Goal: Transaction & Acquisition: Obtain resource

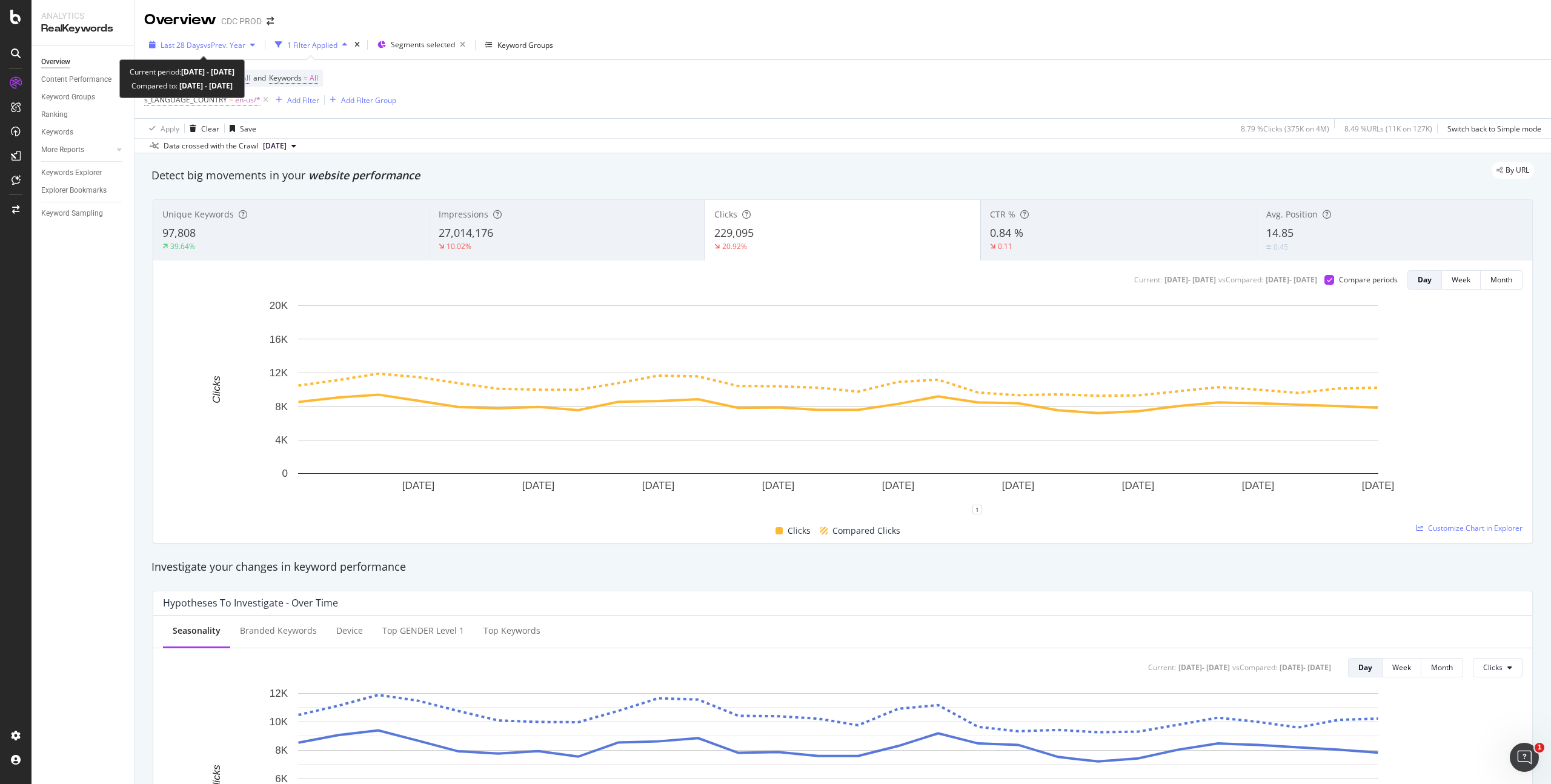
click at [186, 46] on span "Last 28 Days" at bounding box center [181, 45] width 43 height 11
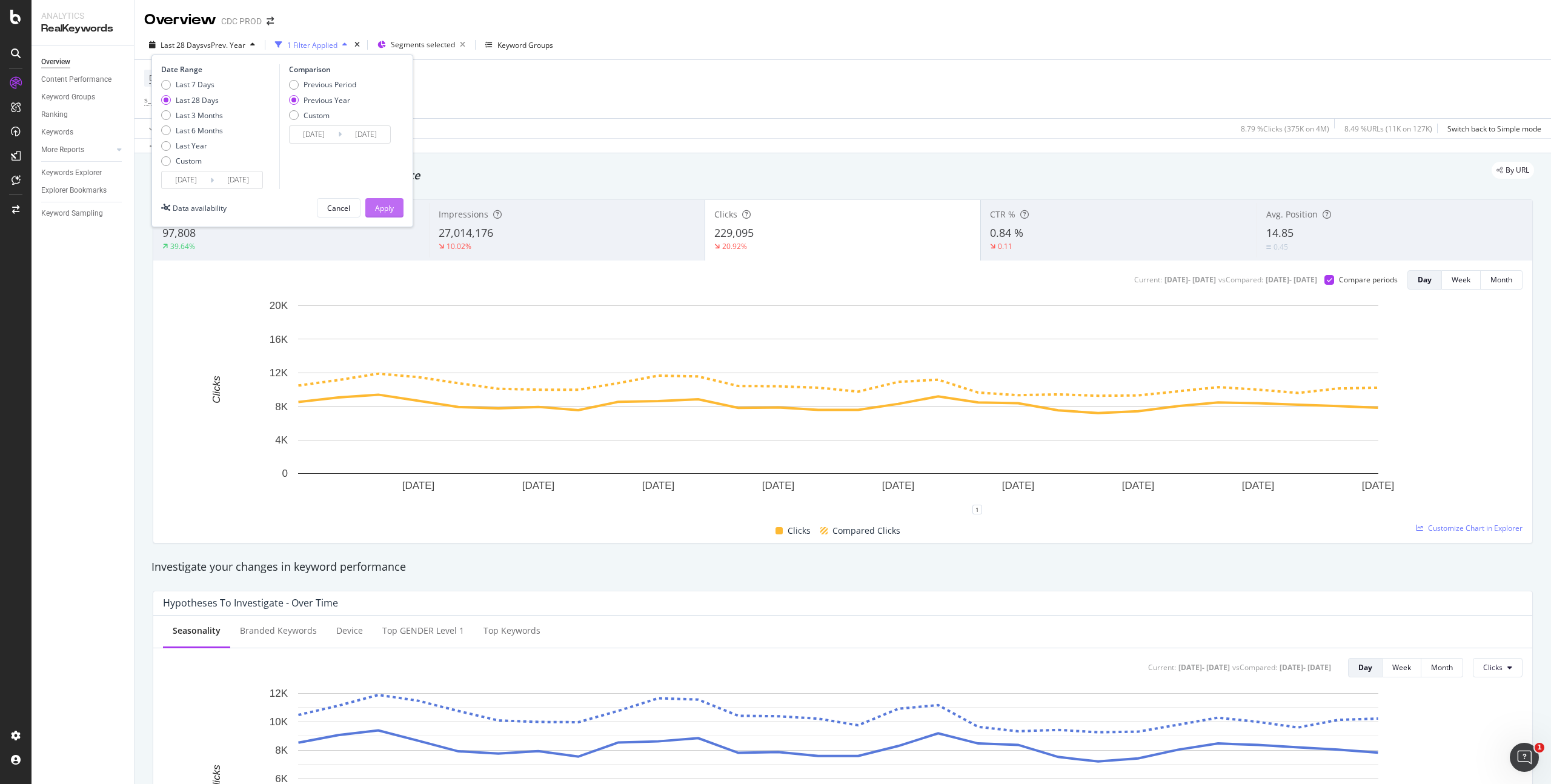
click at [393, 206] on div "Apply" at bounding box center [384, 208] width 19 height 11
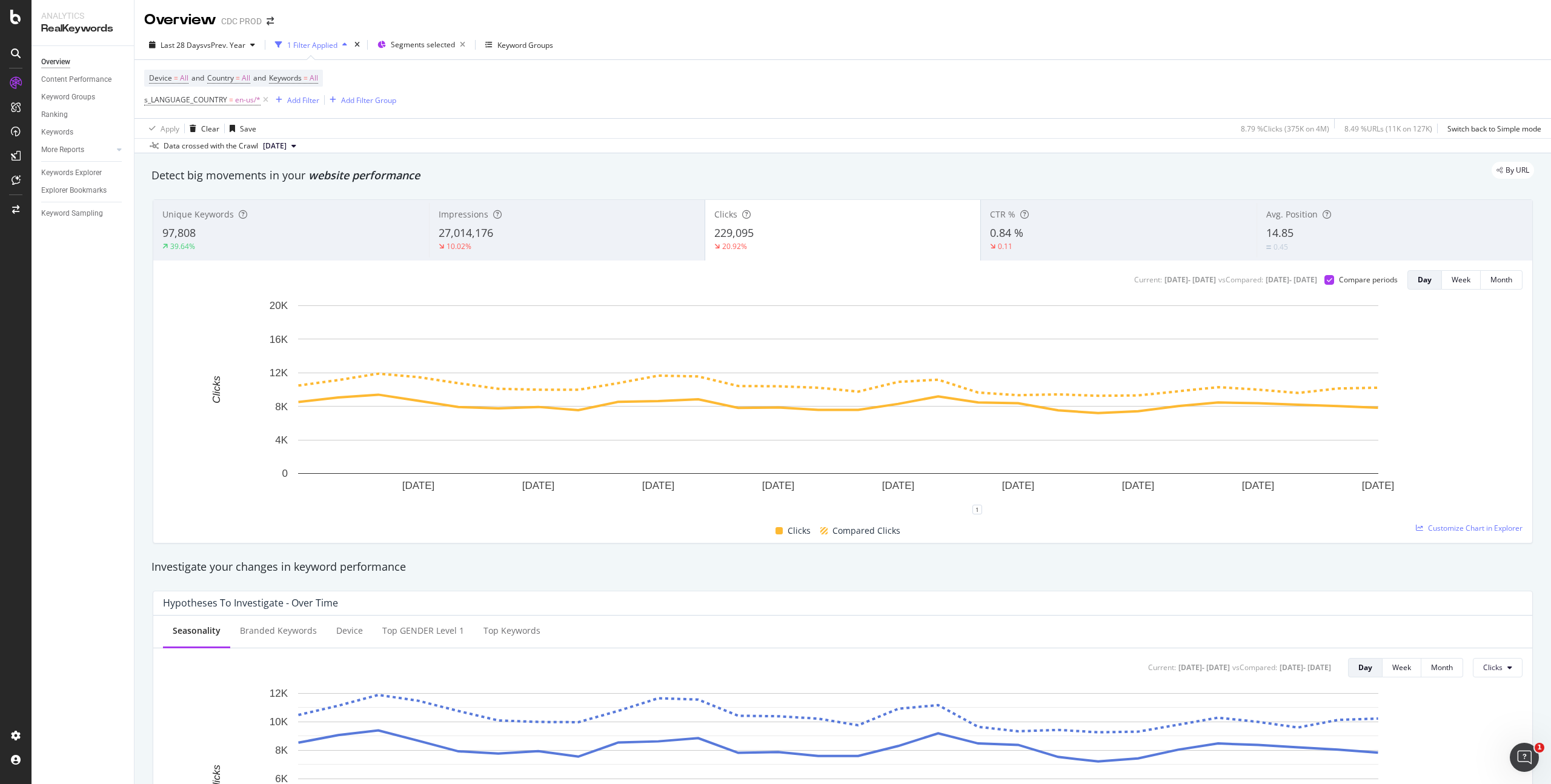
click at [534, 225] on div "27,014,176" at bounding box center [567, 232] width 257 height 15
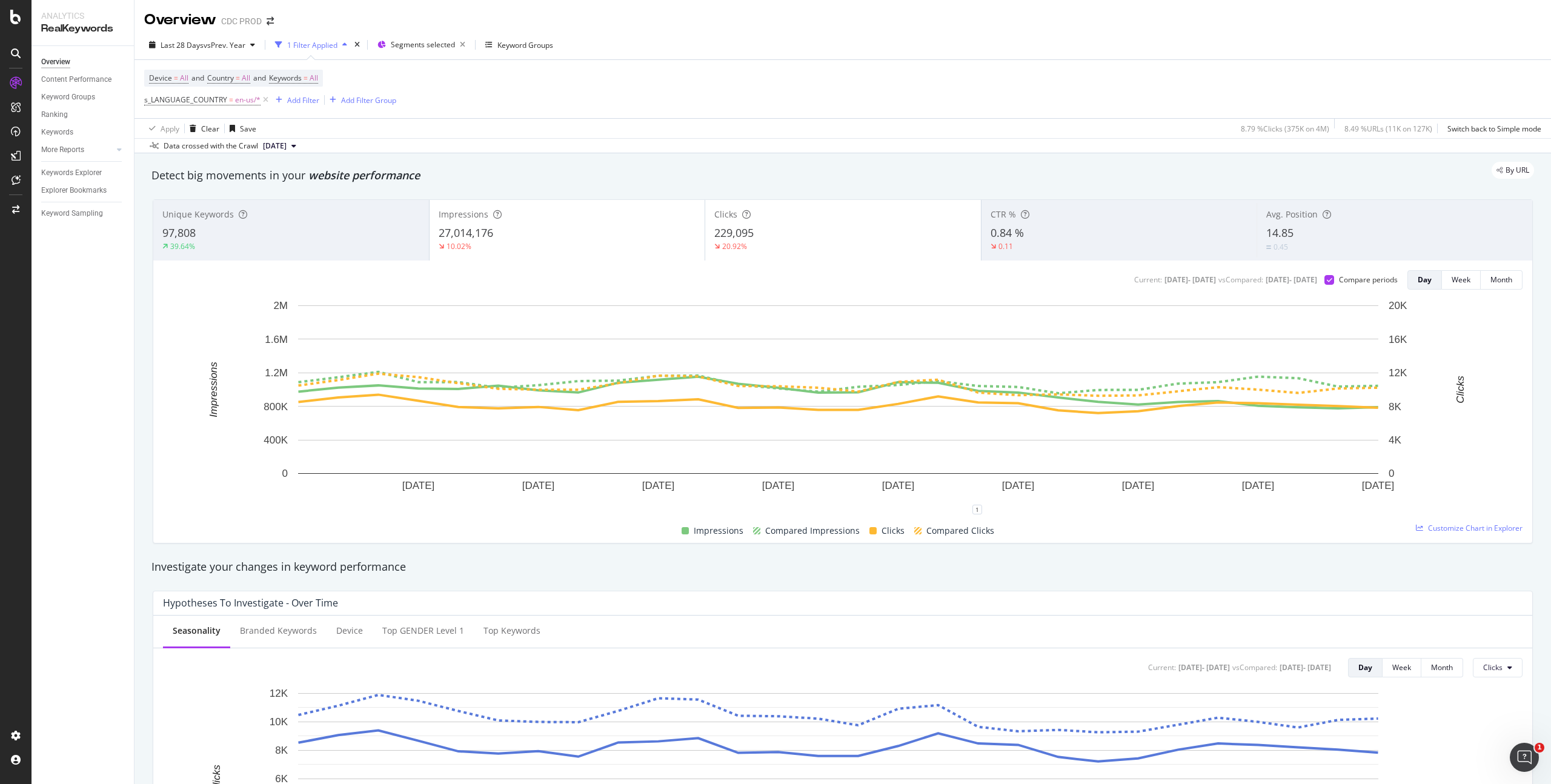
click at [832, 252] on div "Clicks 229,095 20.92%" at bounding box center [843, 230] width 275 height 54
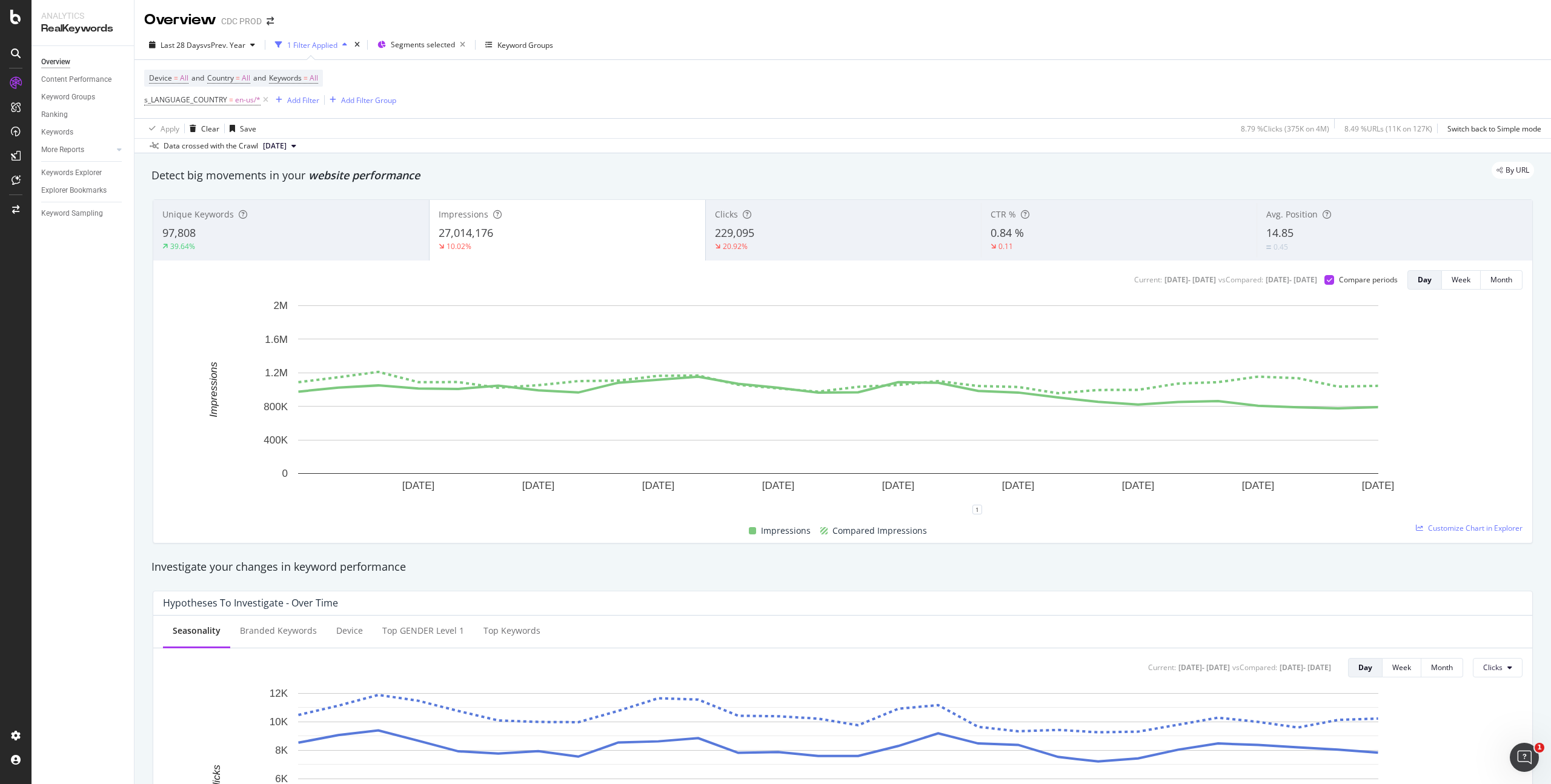
click at [815, 240] on div "229,095" at bounding box center [844, 232] width 258 height 15
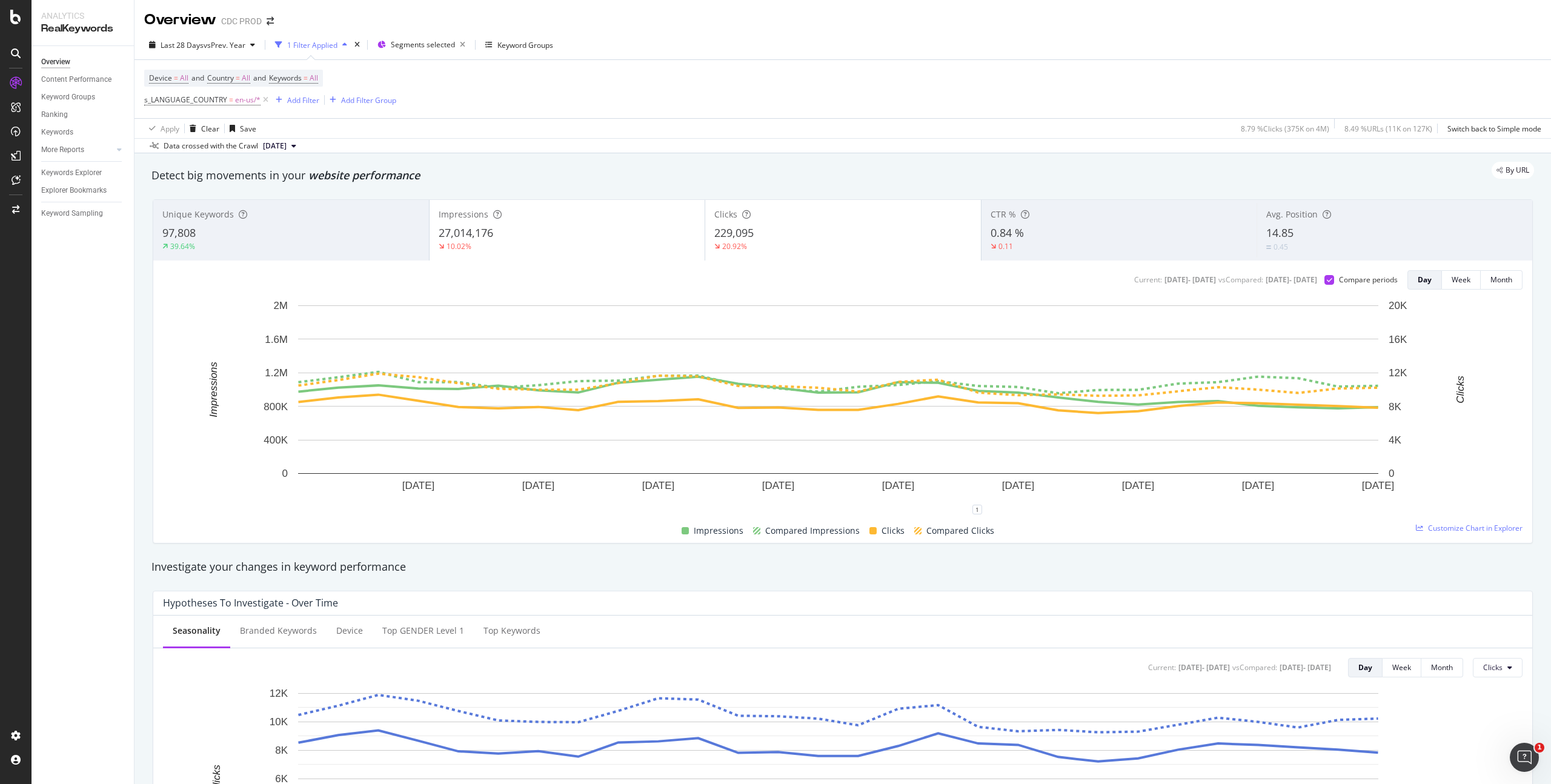
click at [574, 229] on div "27,014,176" at bounding box center [568, 232] width 258 height 15
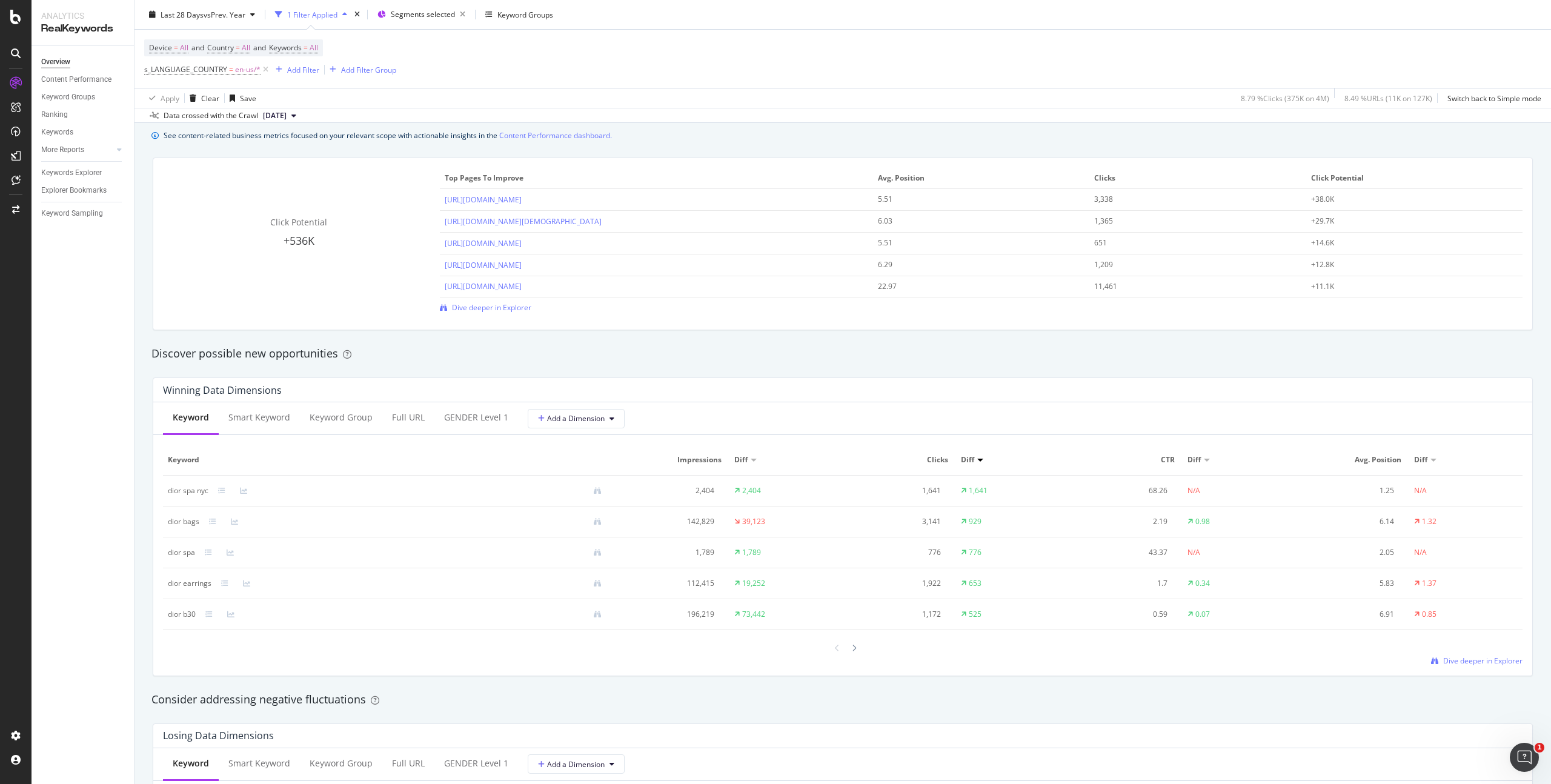
scroll to position [880, 0]
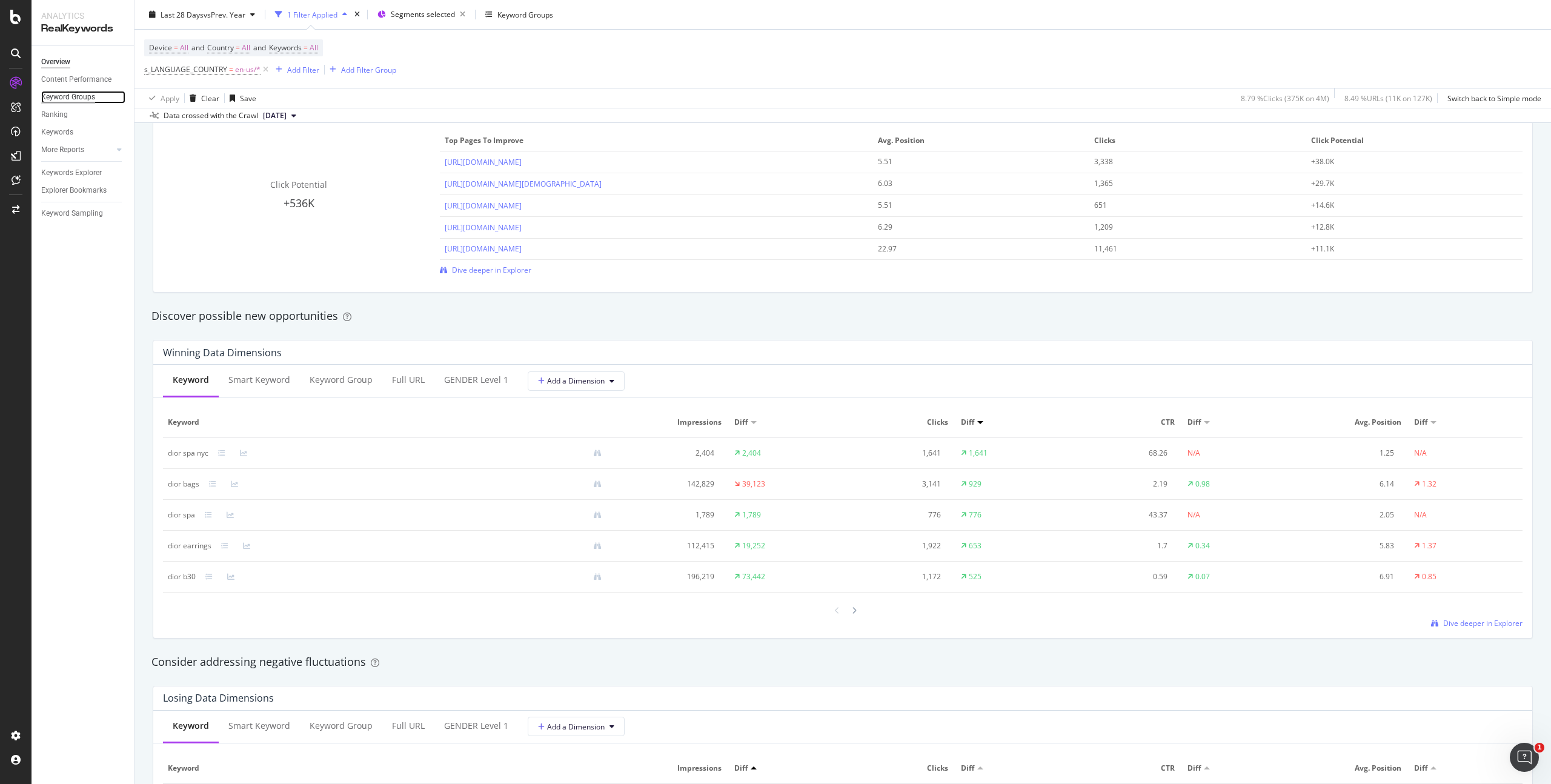
click at [85, 101] on div "Keyword Groups" at bounding box center [68, 97] width 54 height 13
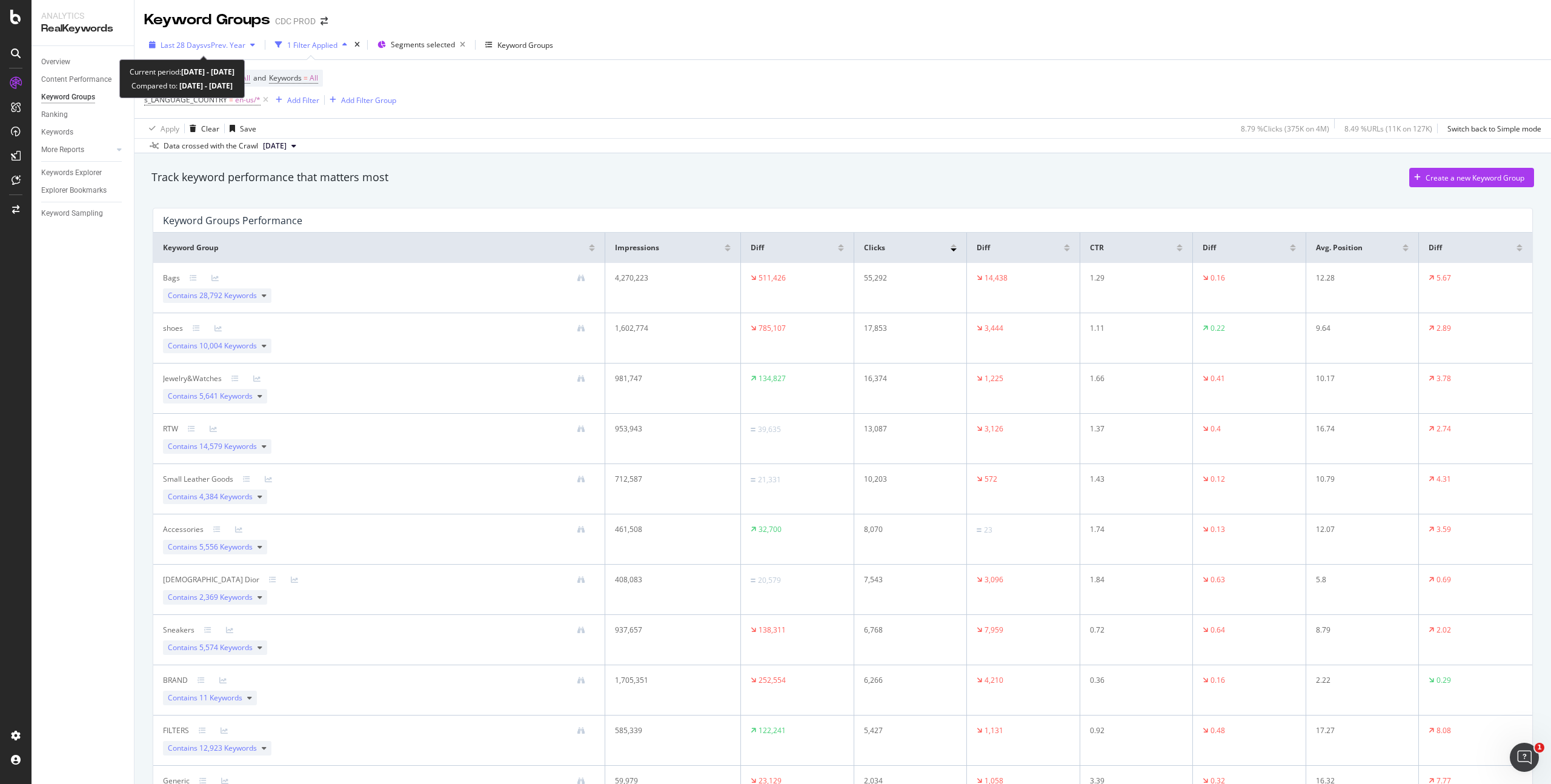
click at [215, 45] on span "vs Prev. Year" at bounding box center [224, 45] width 42 height 11
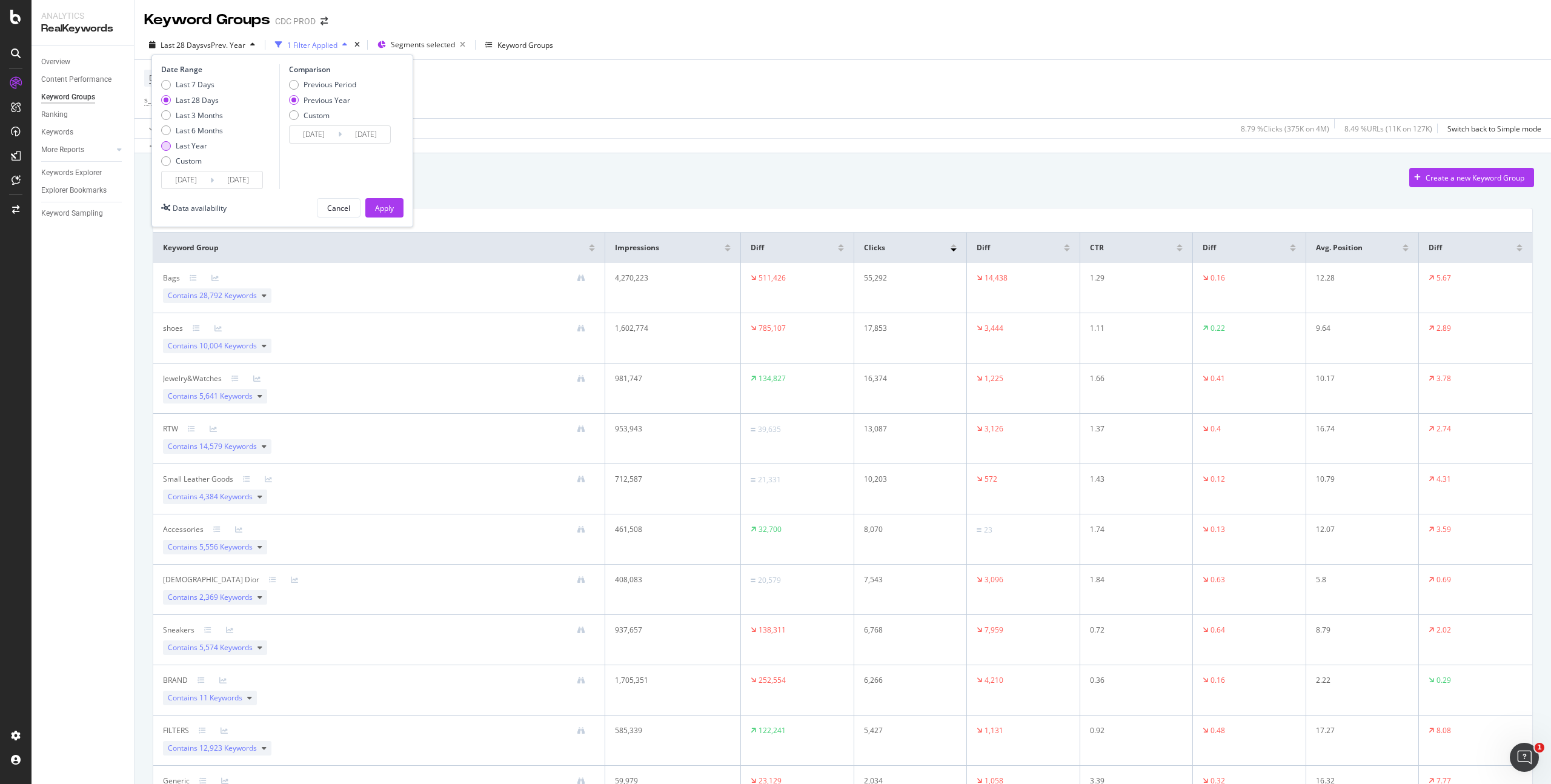
click at [200, 146] on div "Last Year" at bounding box center [191, 146] width 32 height 11
type input "2024/09/19"
type input "2023/09/21"
click at [390, 208] on div "Apply" at bounding box center [384, 208] width 19 height 11
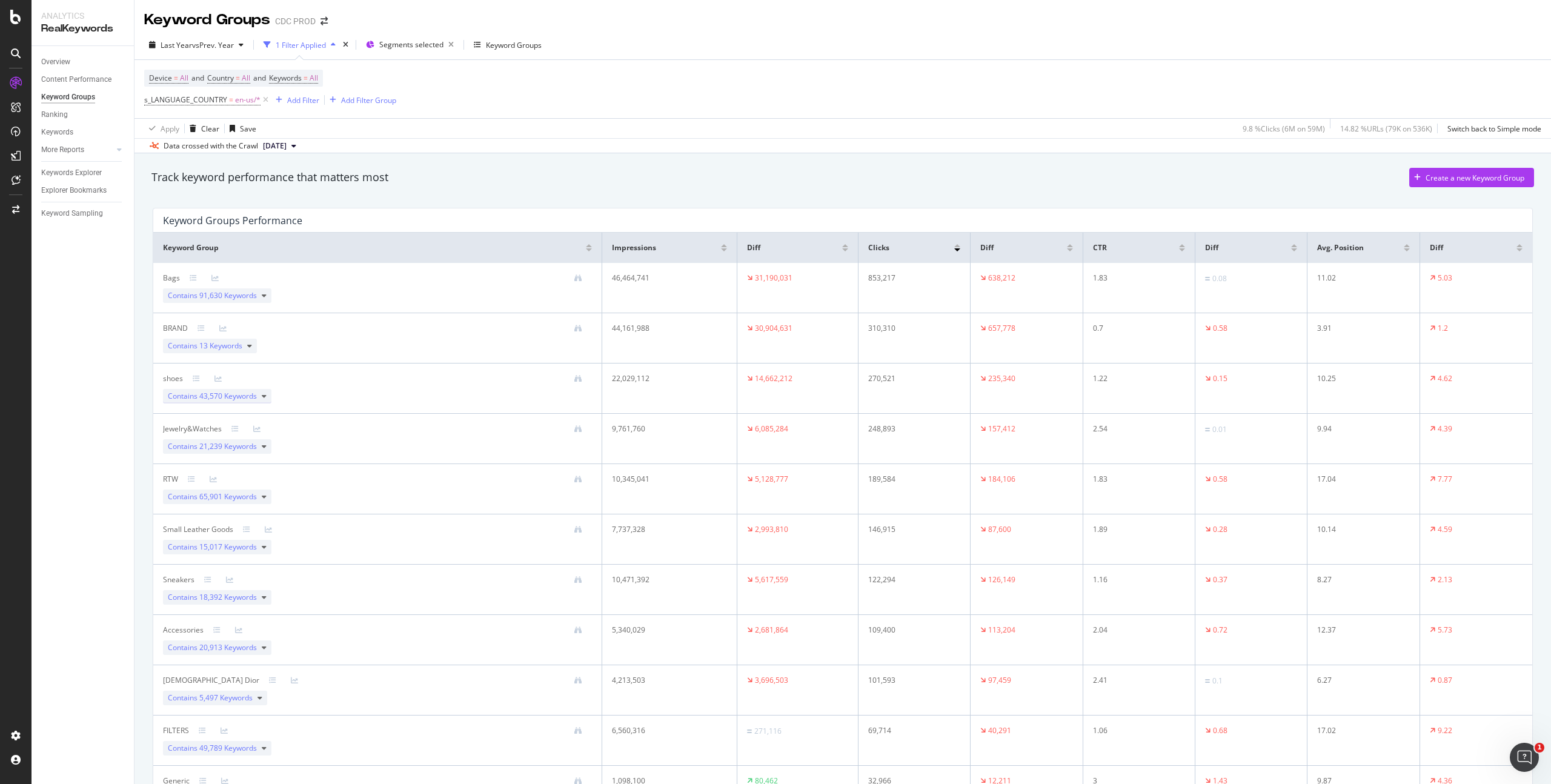
click at [258, 396] on div "Contains 43,570 Keywords" at bounding box center [217, 396] width 109 height 15
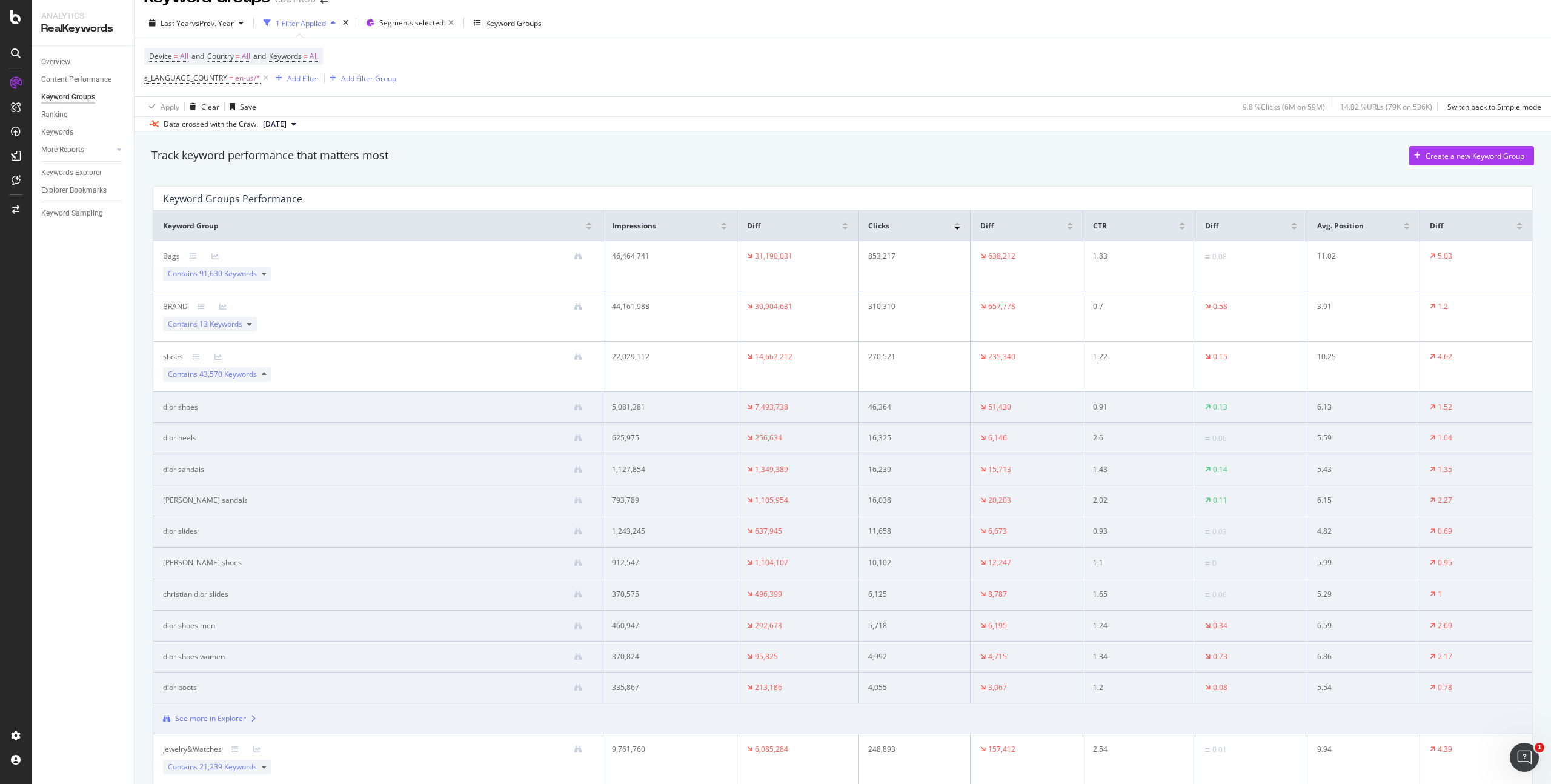
scroll to position [23, 0]
click at [222, 718] on div "See more in Explorer" at bounding box center [211, 718] width 71 height 11
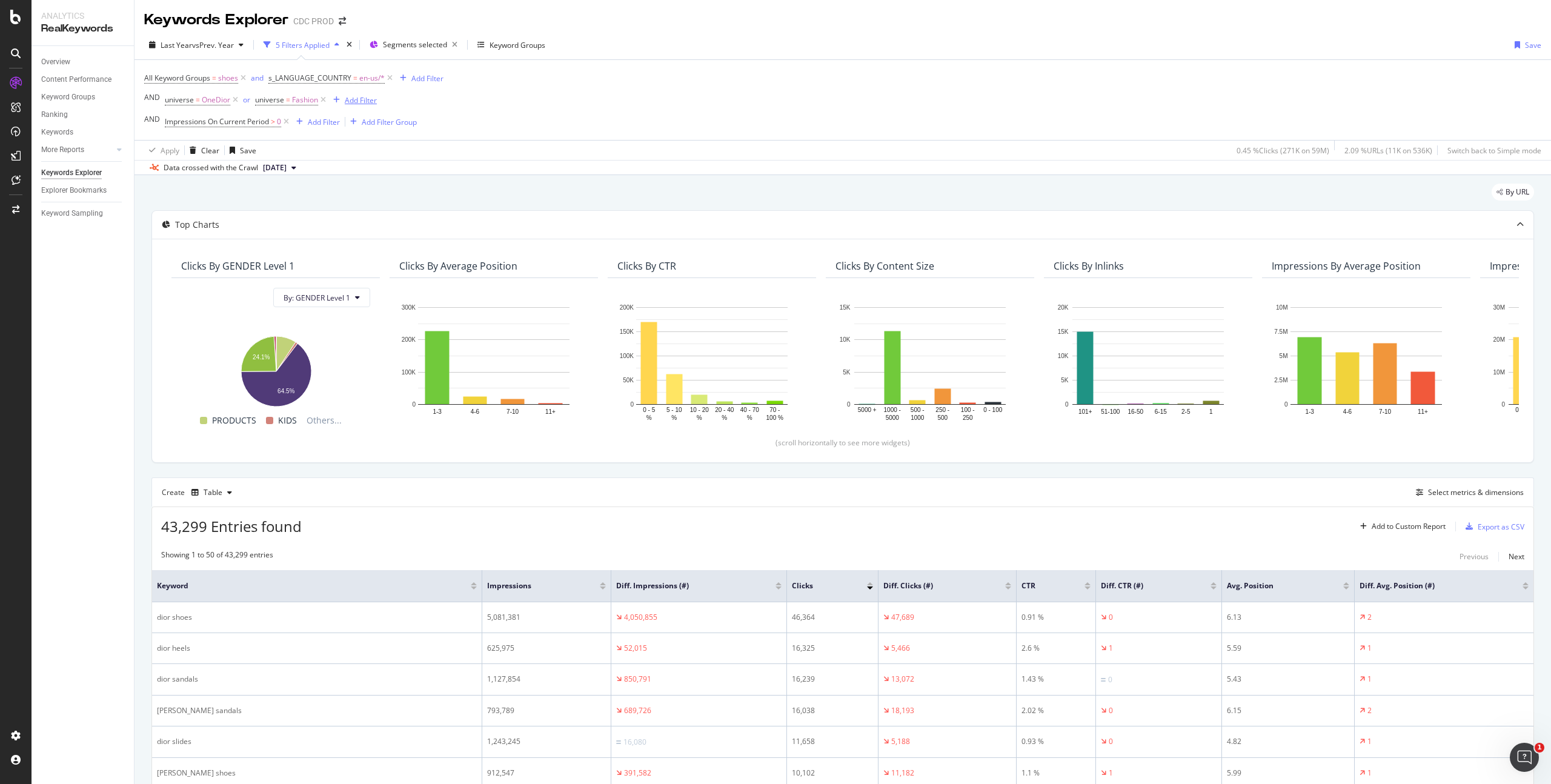
click at [362, 97] on div "Add Filter" at bounding box center [361, 100] width 32 height 11
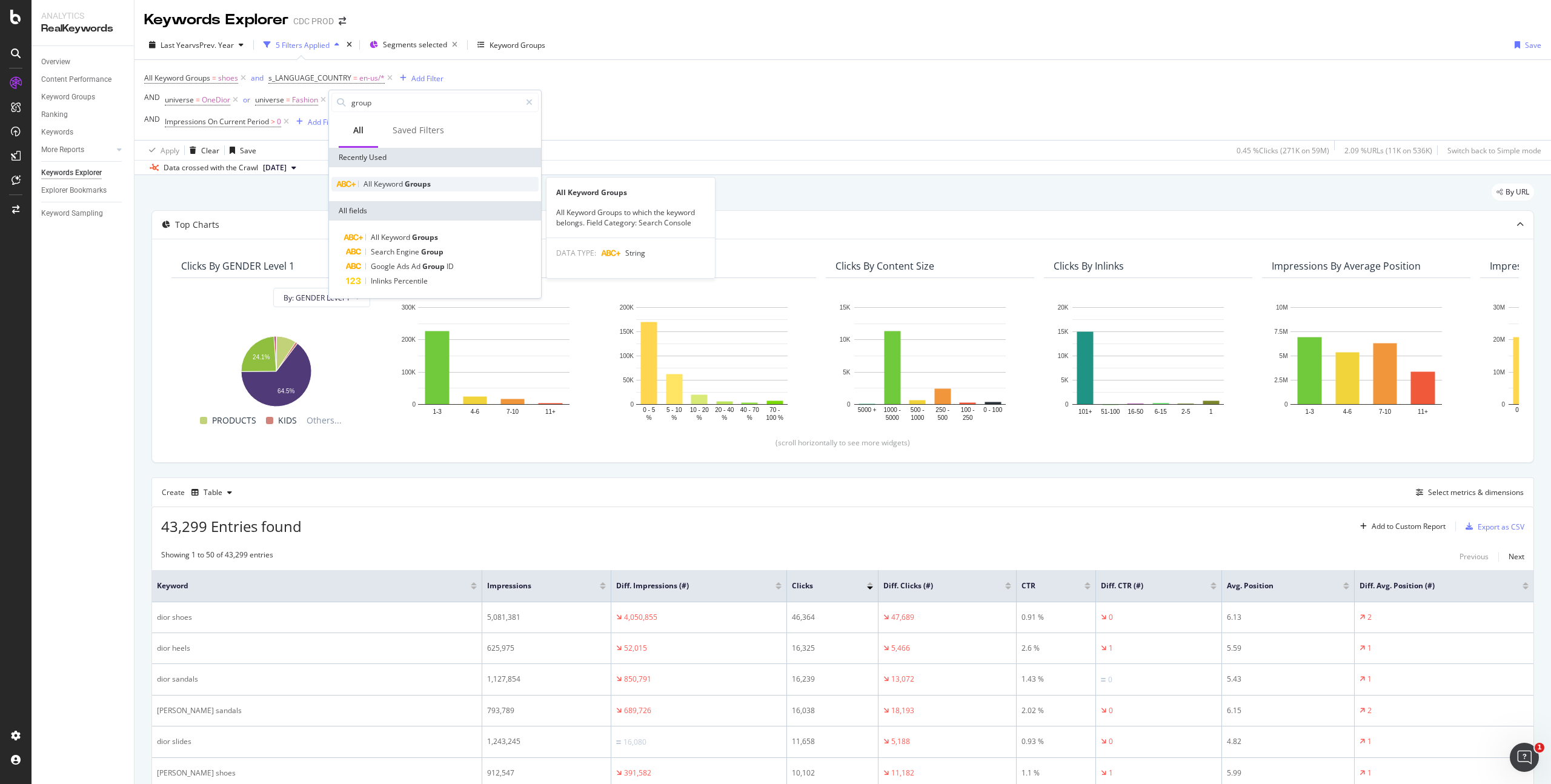
type input "group"
click at [392, 179] on span "Keyword" at bounding box center [390, 184] width 31 height 11
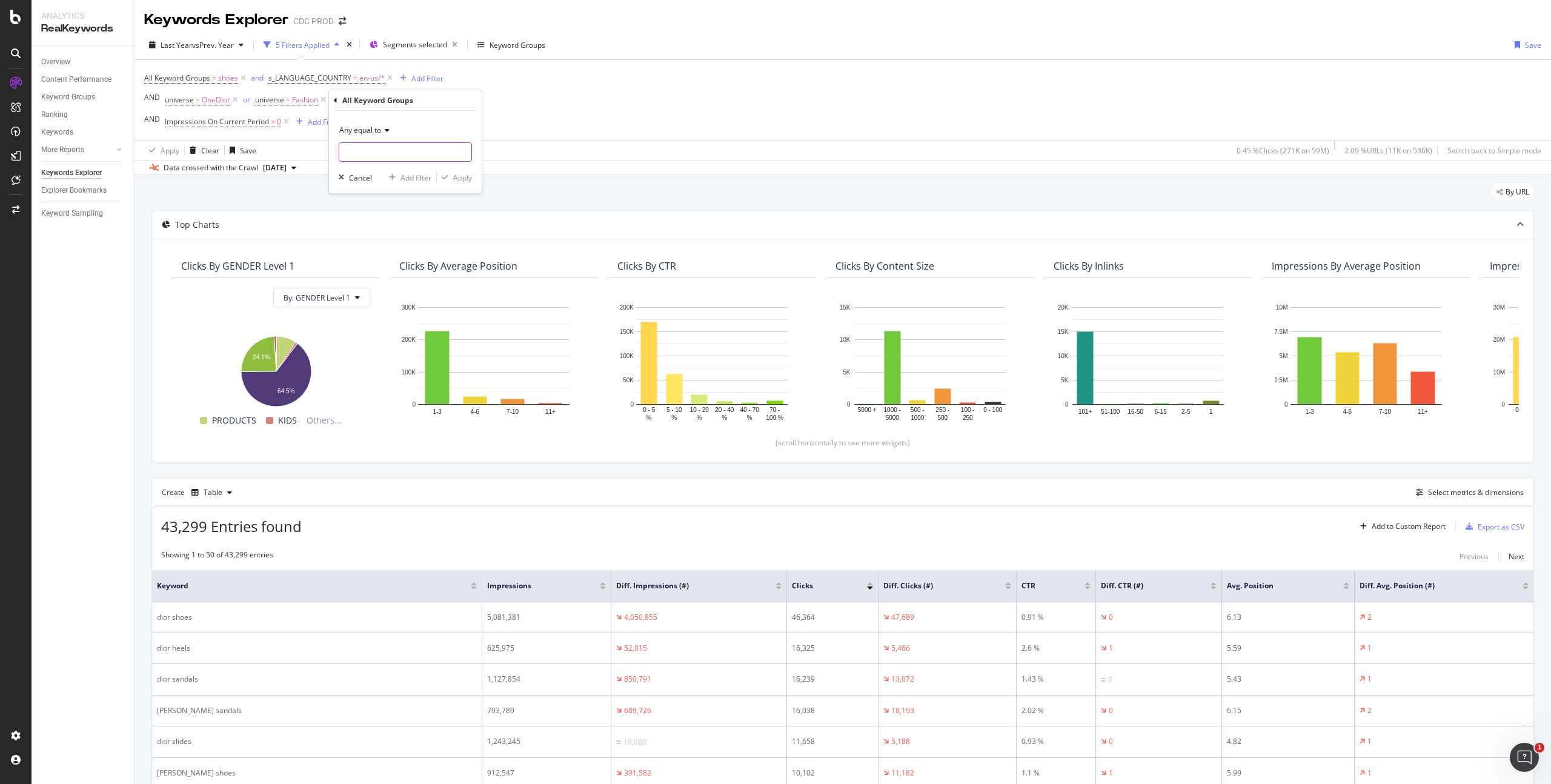
click at [381, 158] on input "text" at bounding box center [405, 152] width 132 height 19
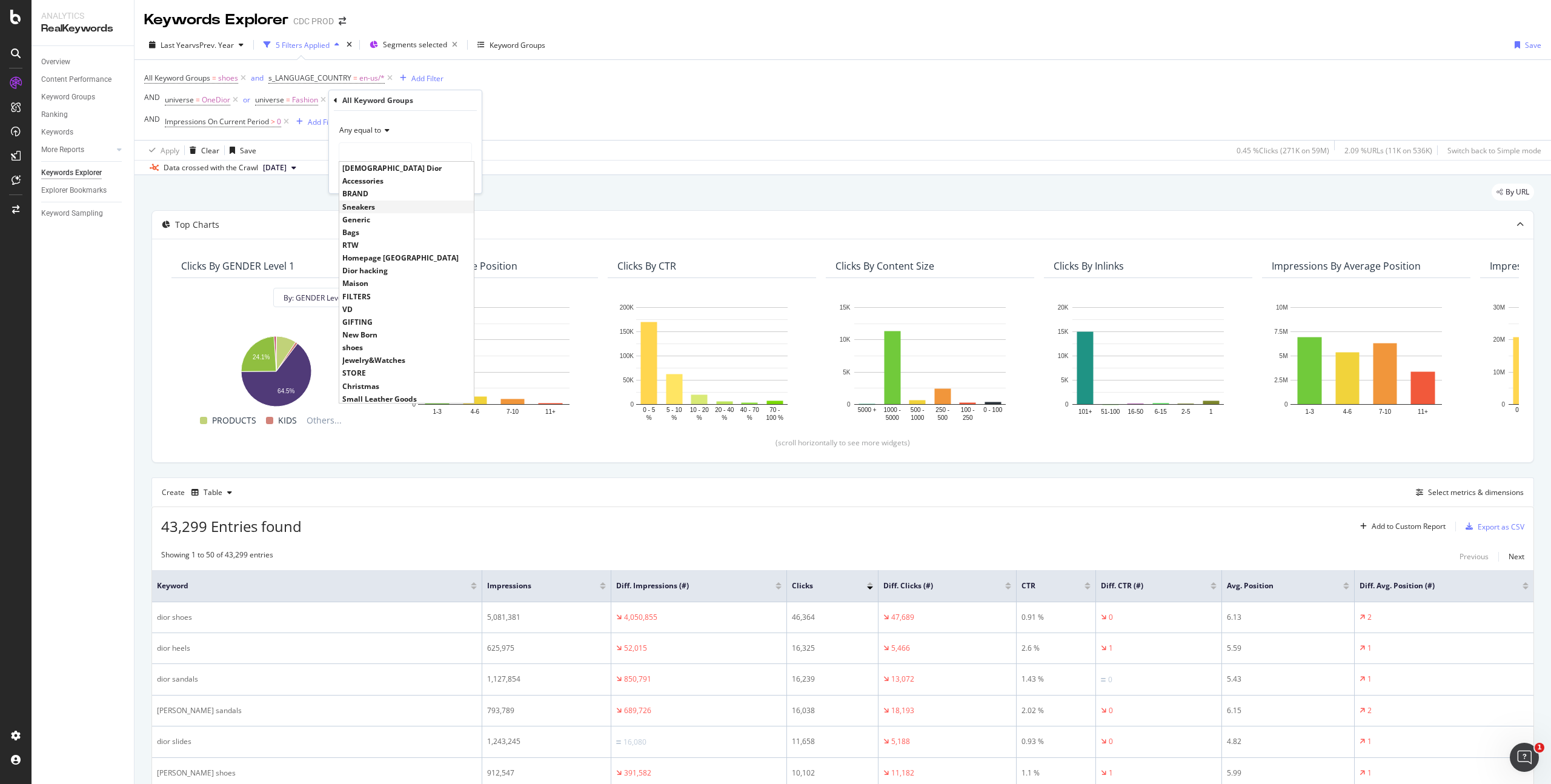
click at [381, 208] on span "Sneakers" at bounding box center [407, 207] width 129 height 11
type input "Sneakers"
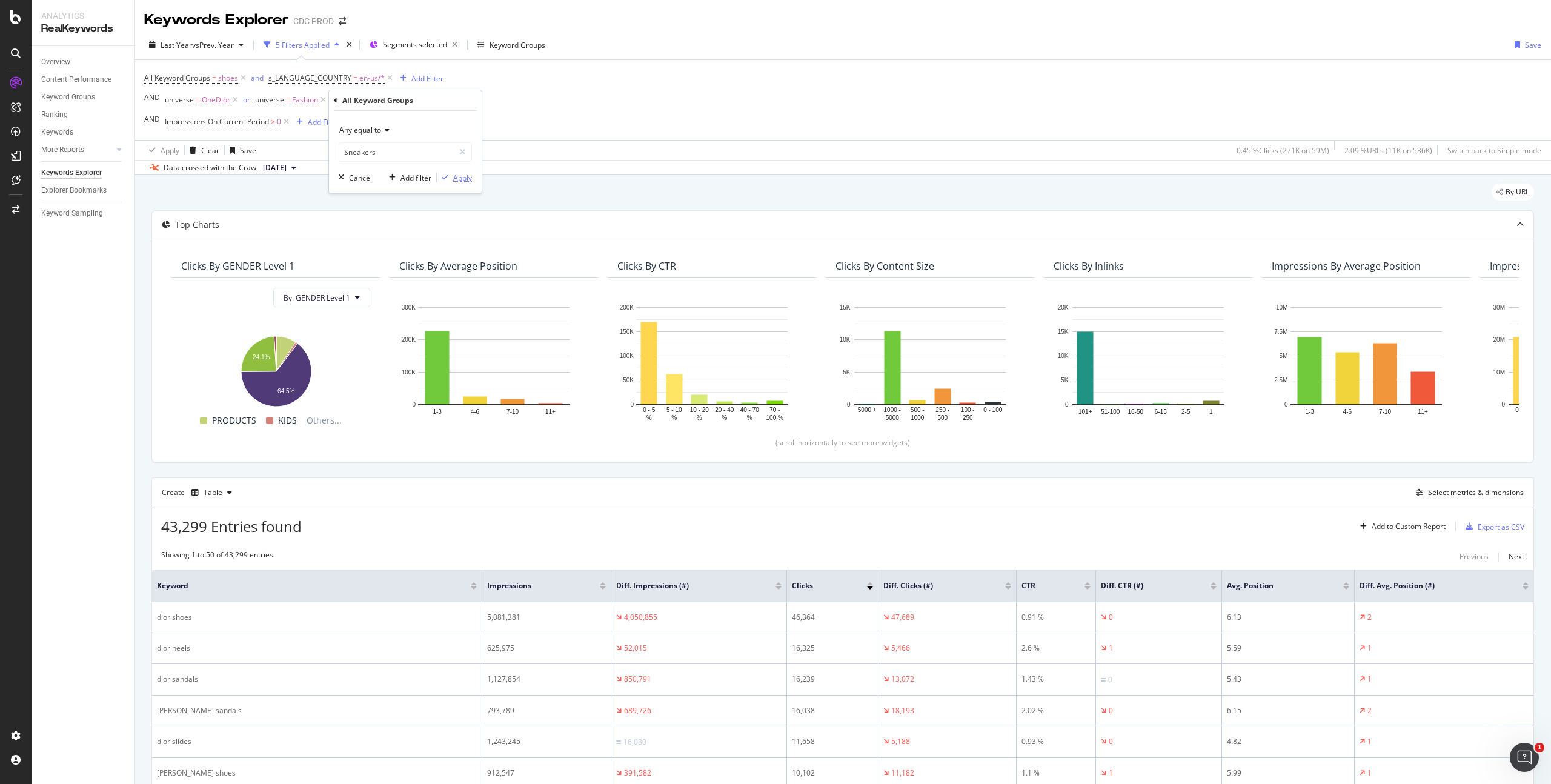
click at [464, 181] on div "Apply" at bounding box center [462, 177] width 19 height 11
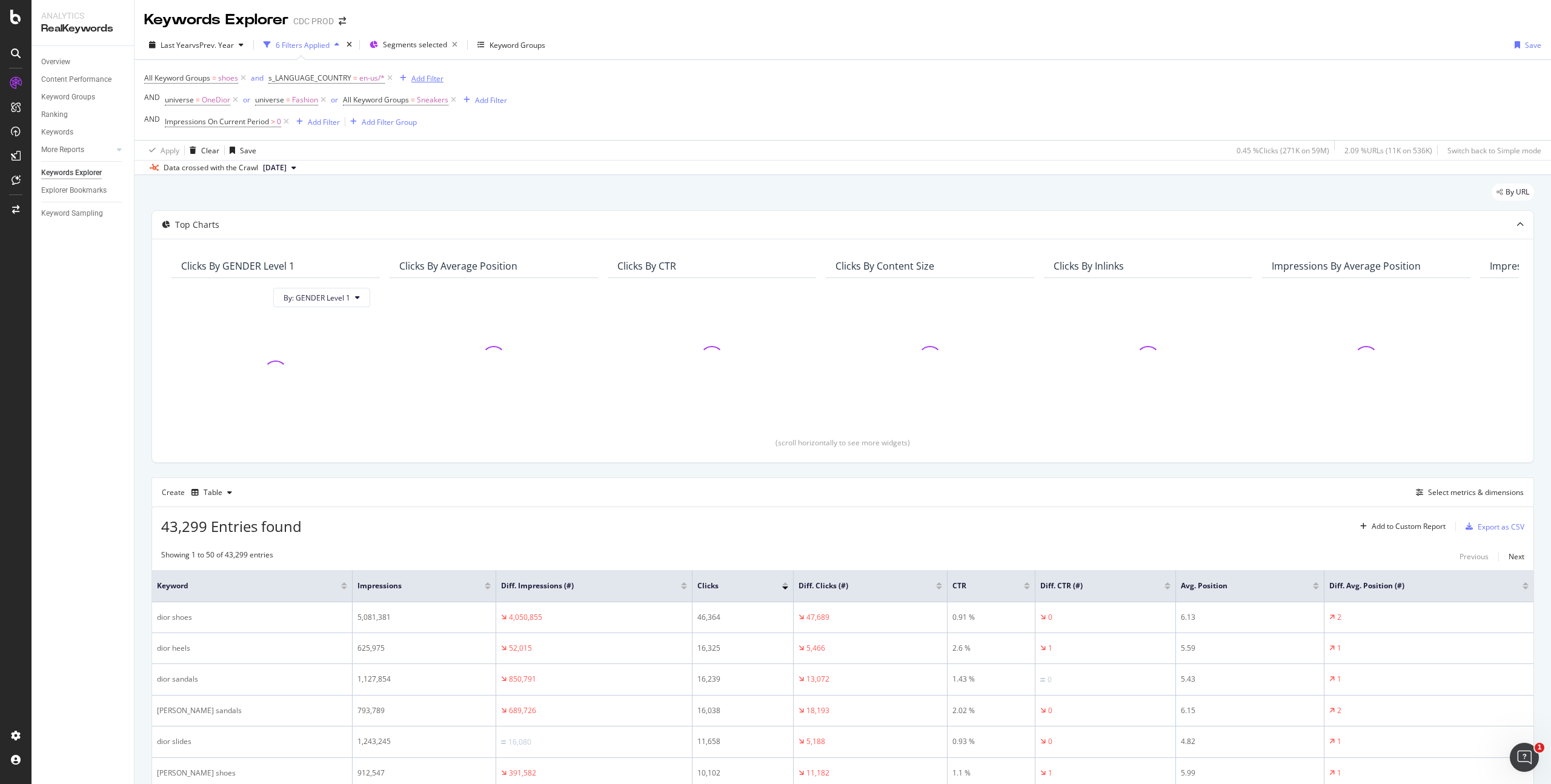
click at [430, 76] on div "Add Filter" at bounding box center [428, 79] width 32 height 11
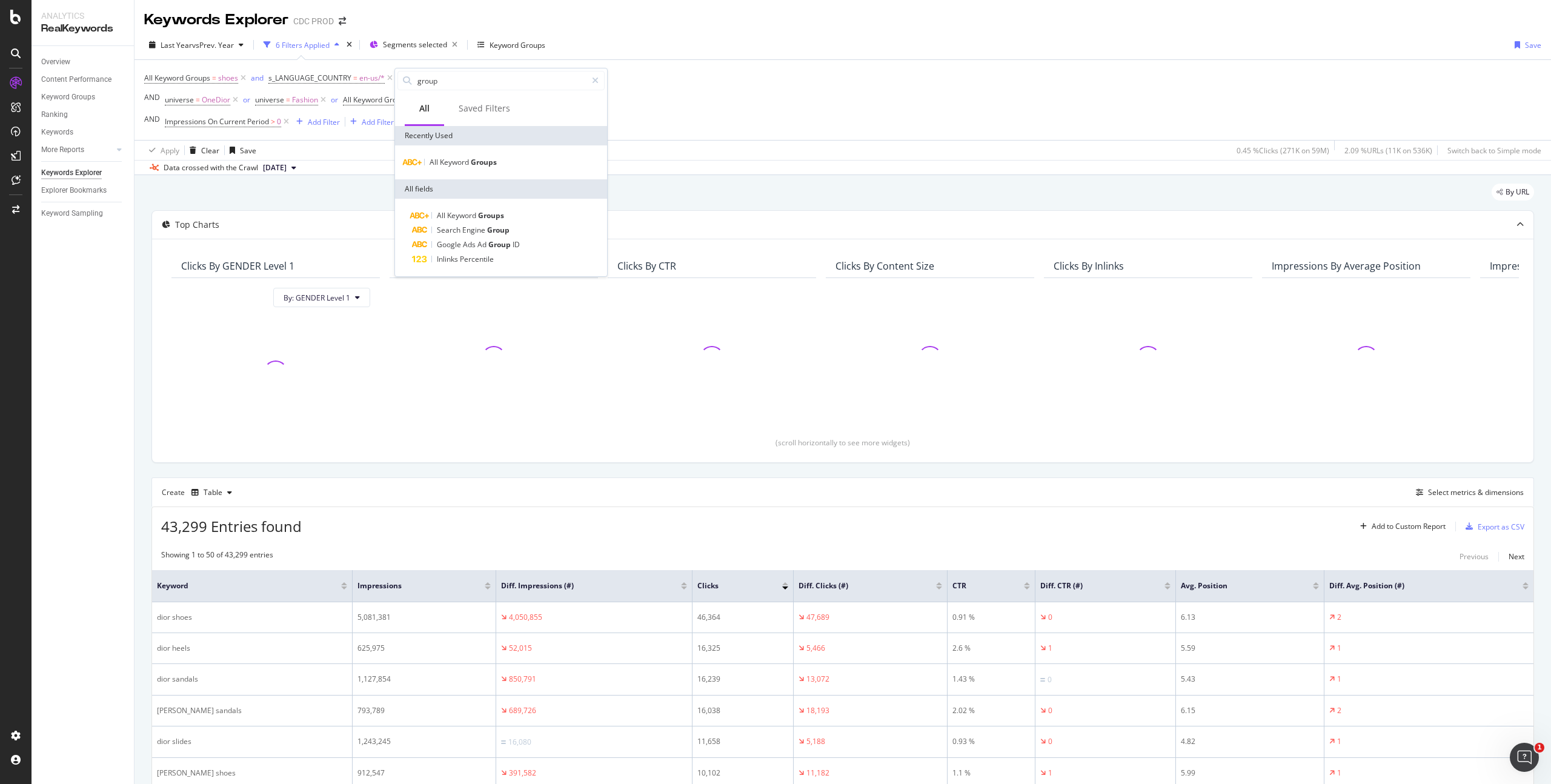
click at [694, 115] on div "All Keyword Groups = shoes and s_LANGUAGE_COUNTRY = en-us/* Add Filter AND univ…" at bounding box center [842, 100] width 1397 height 80
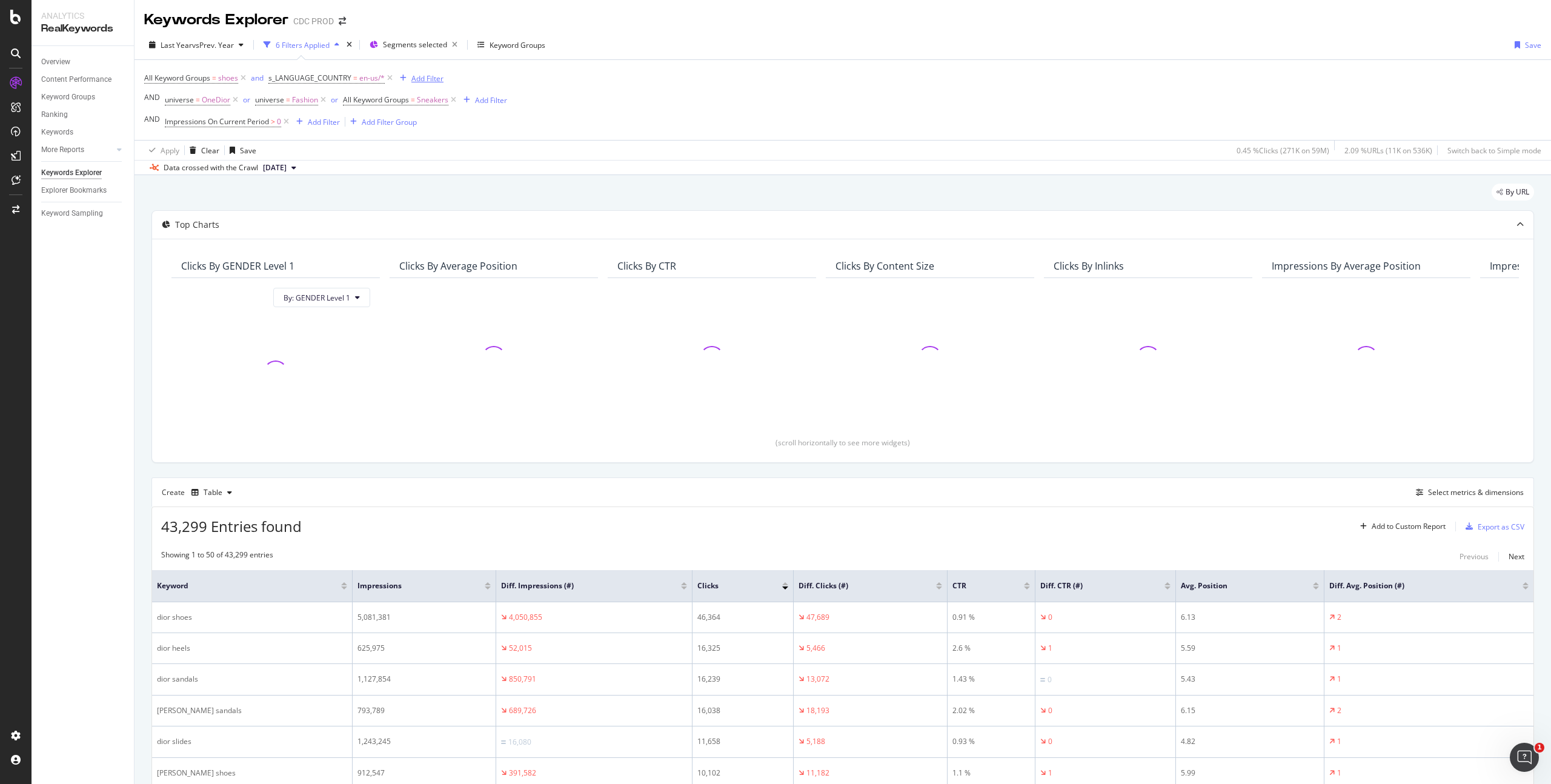
click at [404, 79] on icon "button" at bounding box center [403, 78] width 6 height 7
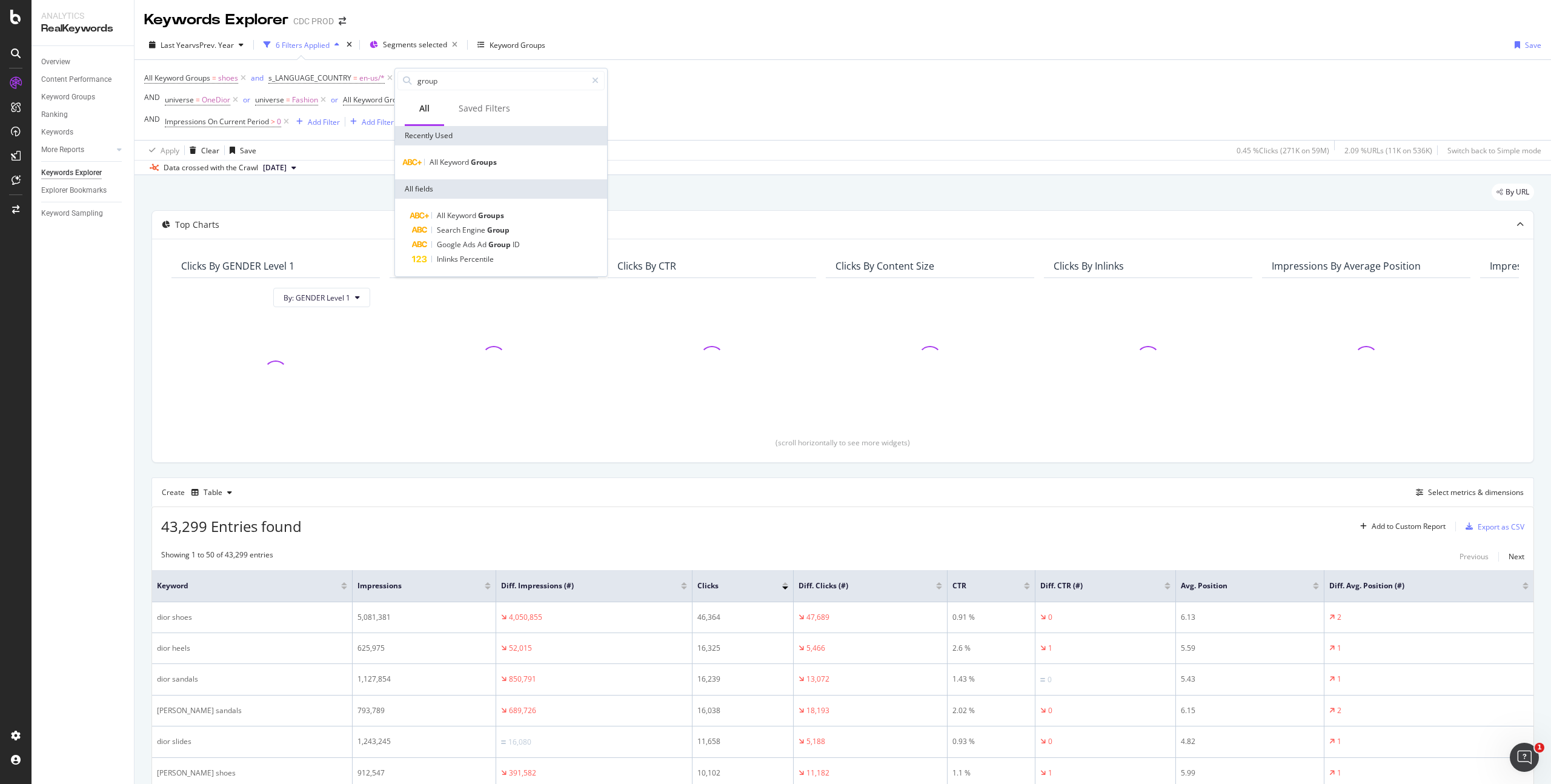
click at [692, 95] on div "All Keyword Groups = shoes and s_LANGUAGE_COUNTRY = en-us/* Add Filter AND univ…" at bounding box center [842, 100] width 1397 height 80
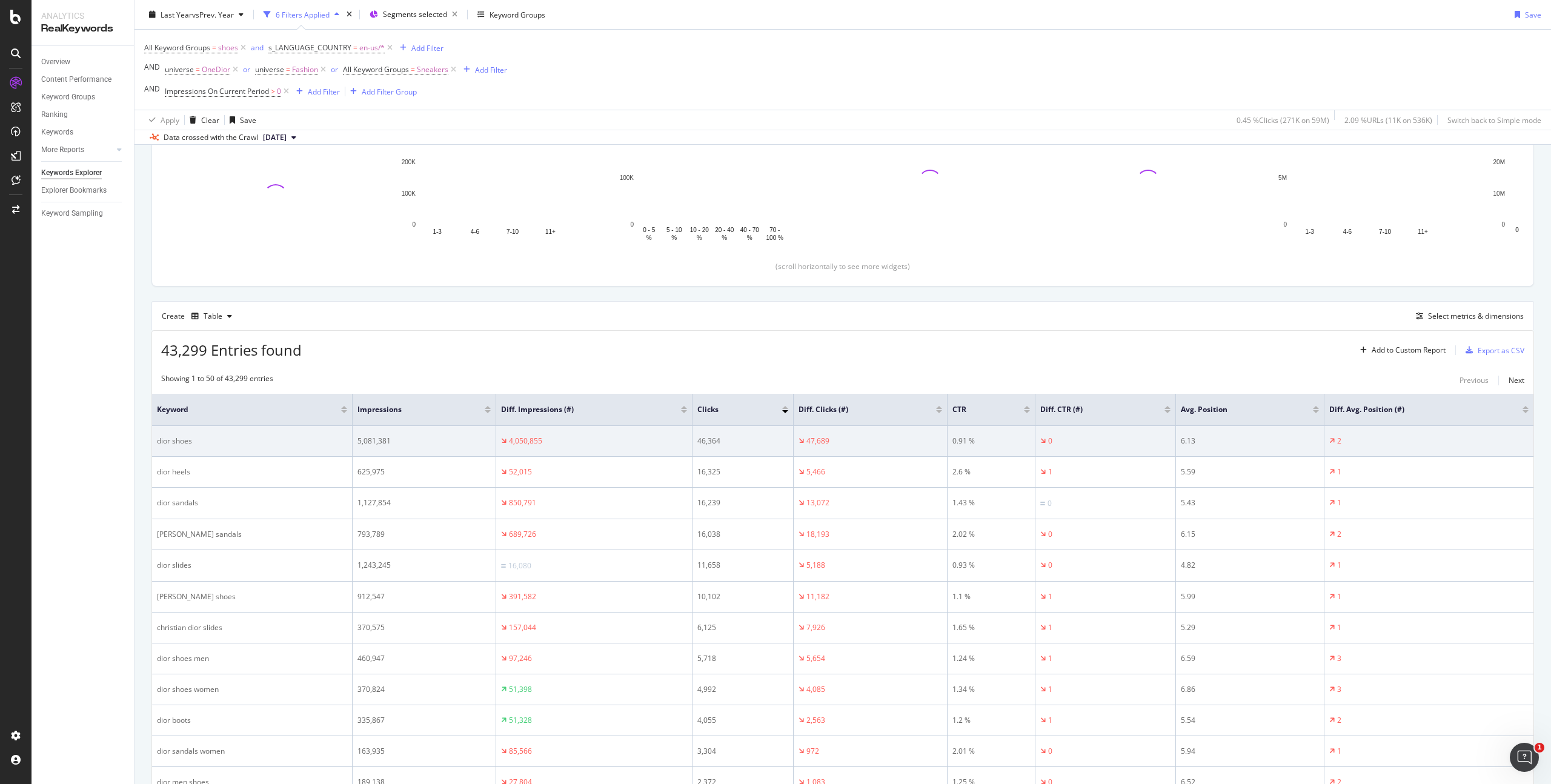
scroll to position [176, 0]
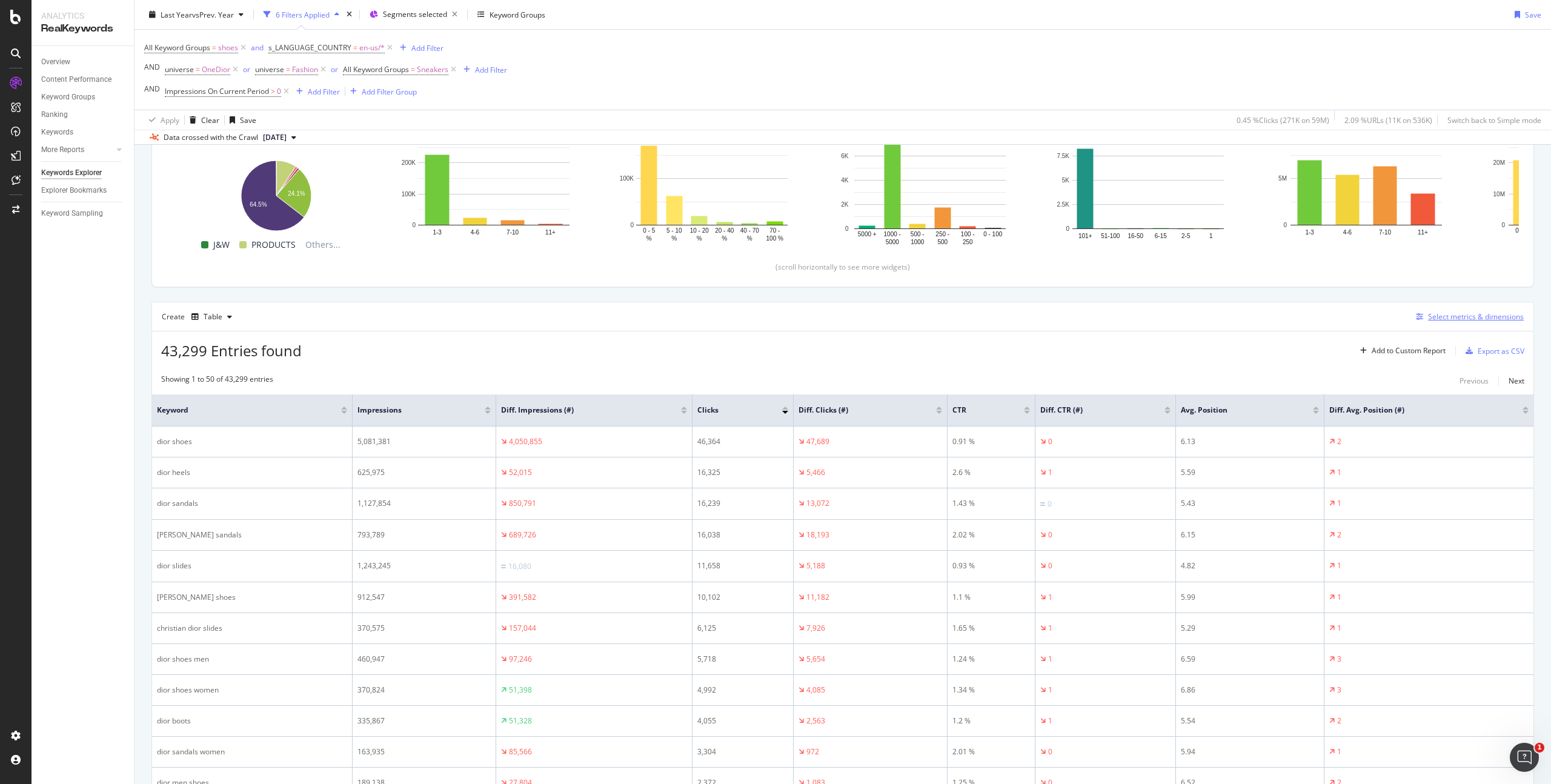
click at [1452, 317] on div "Select metrics & dimensions" at bounding box center [1476, 317] width 96 height 11
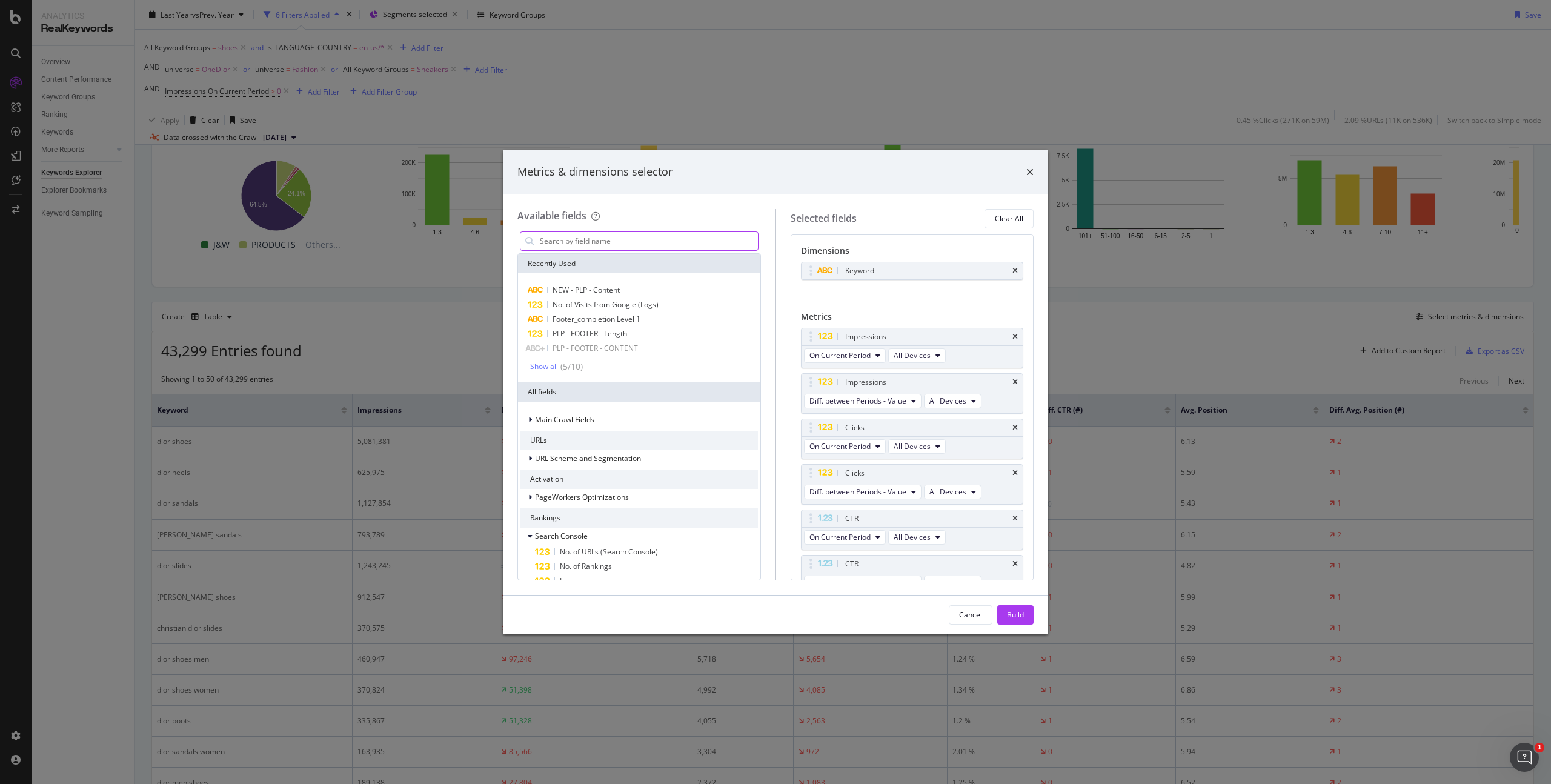
click at [610, 242] on input "modal" at bounding box center [648, 241] width 219 height 18
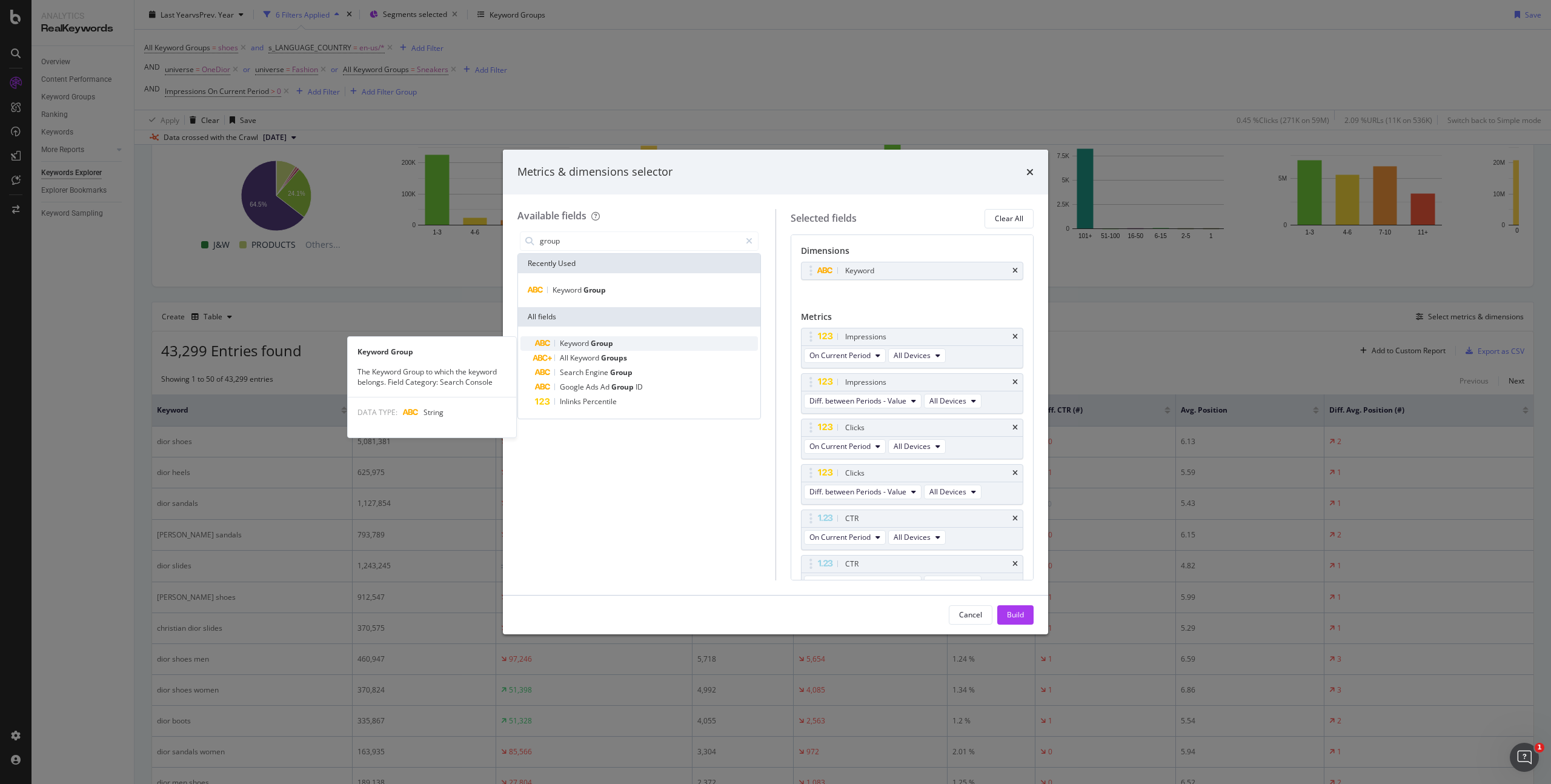
type input "group"
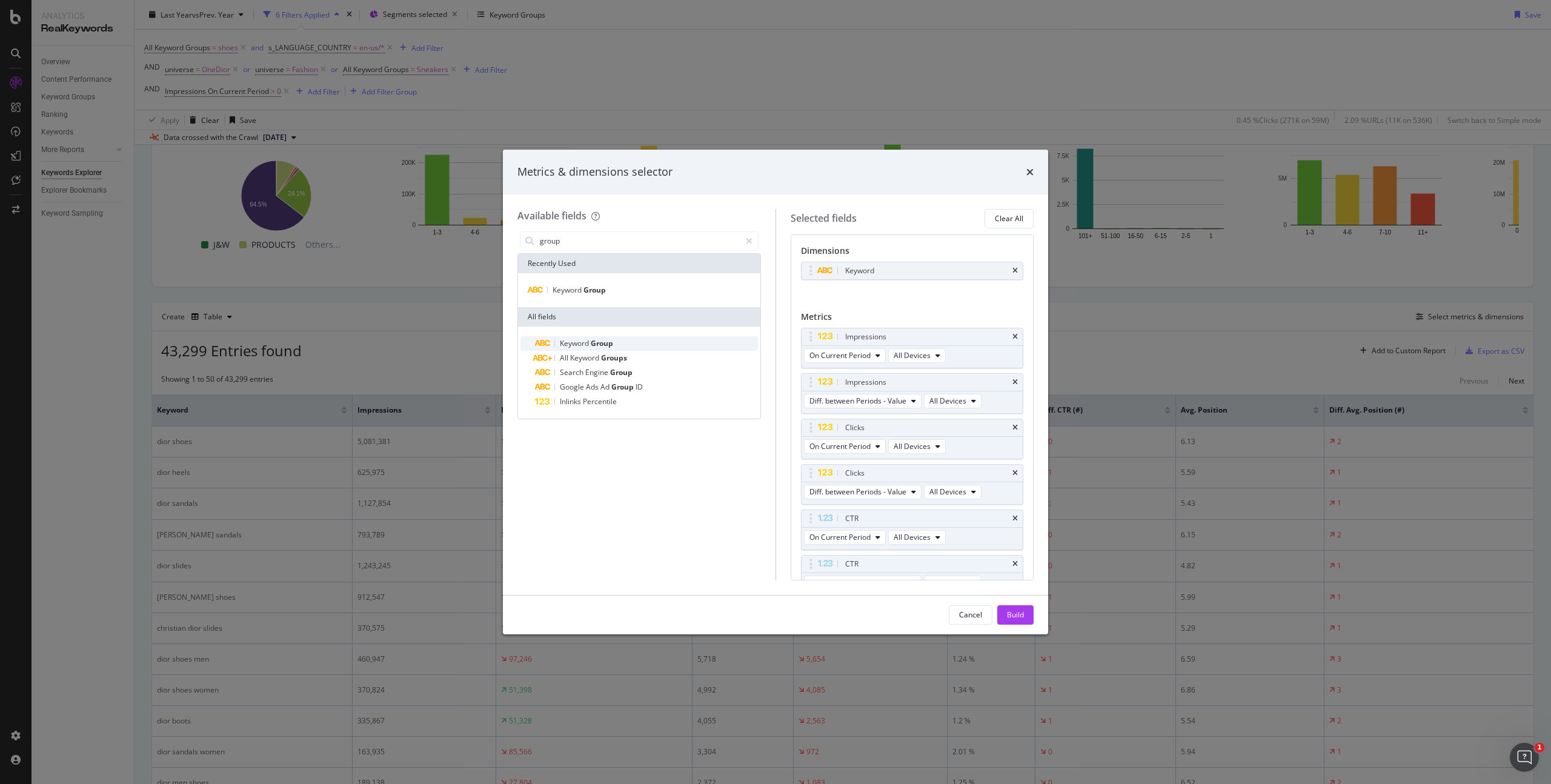
click at [612, 344] on span "Group" at bounding box center [603, 343] width 23 height 11
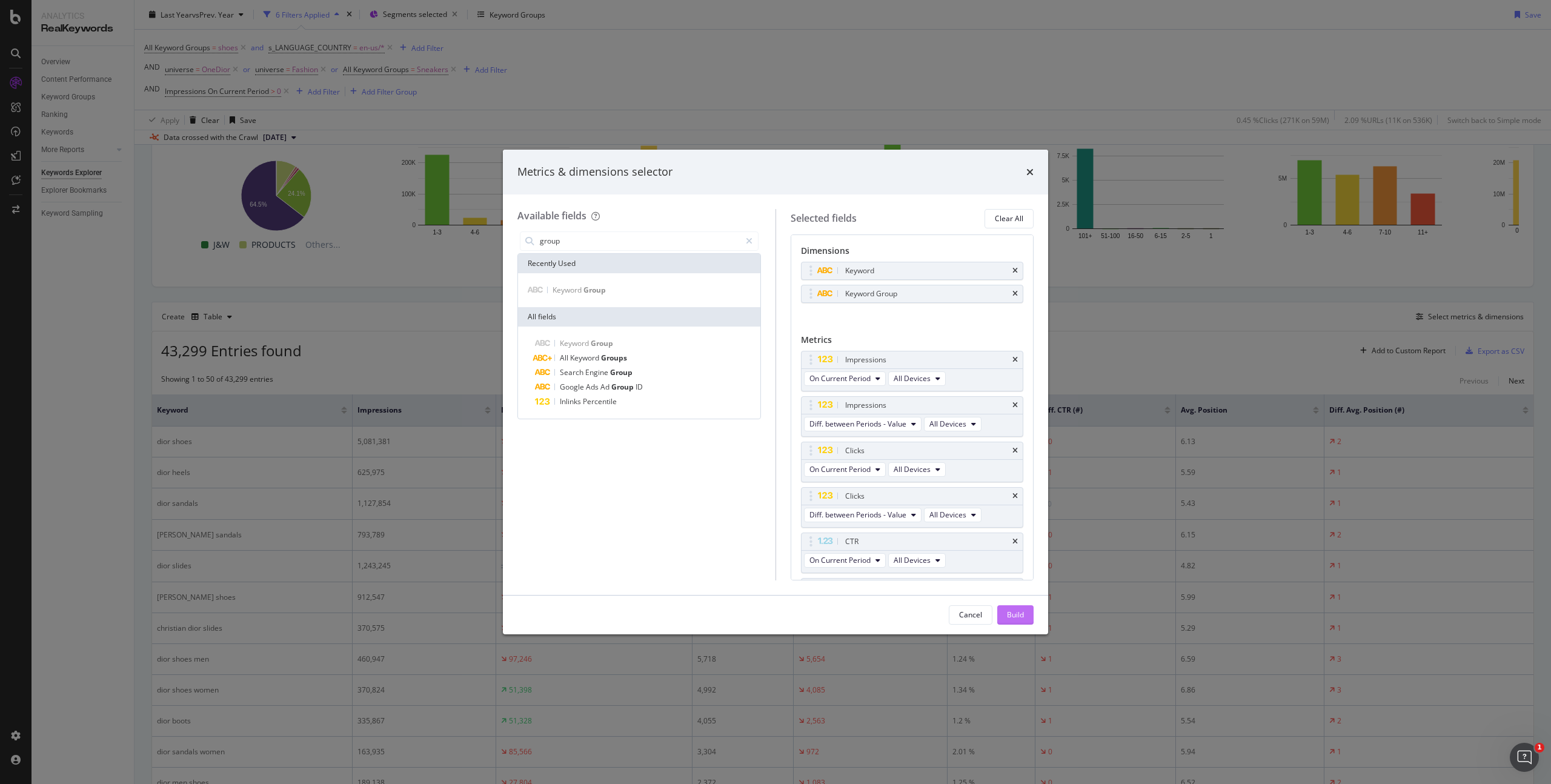
click at [1013, 616] on div "Build" at bounding box center [1016, 615] width 17 height 11
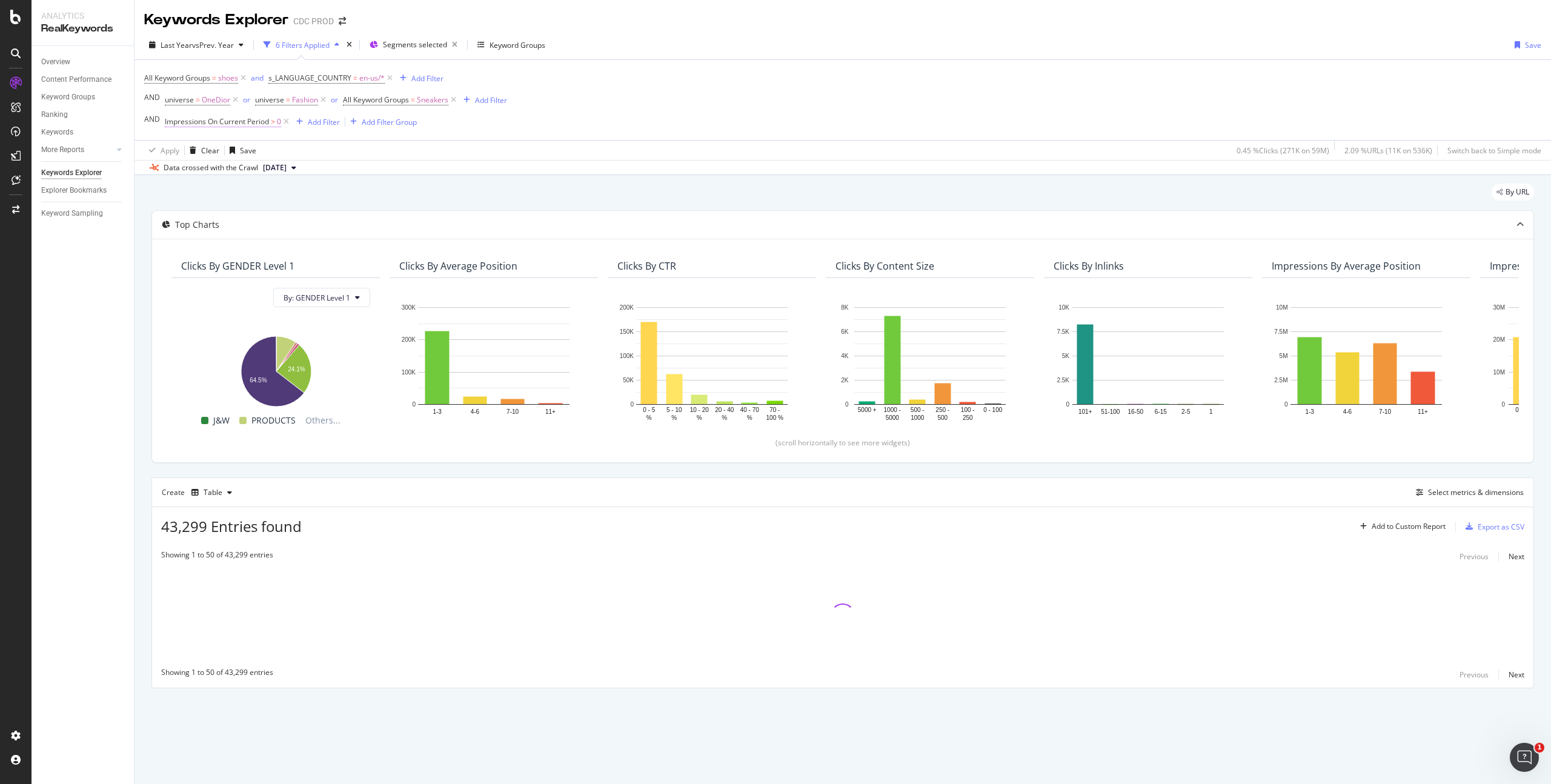
click at [271, 120] on span ">" at bounding box center [272, 121] width 4 height 11
click at [210, 208] on input "0" at bounding box center [241, 213] width 134 height 19
drag, startPoint x: 194, startPoint y: 213, endPoint x: 179, endPoint y: 213, distance: 15.0
click at [179, 213] on input "0" at bounding box center [241, 213] width 134 height 19
type input "50"
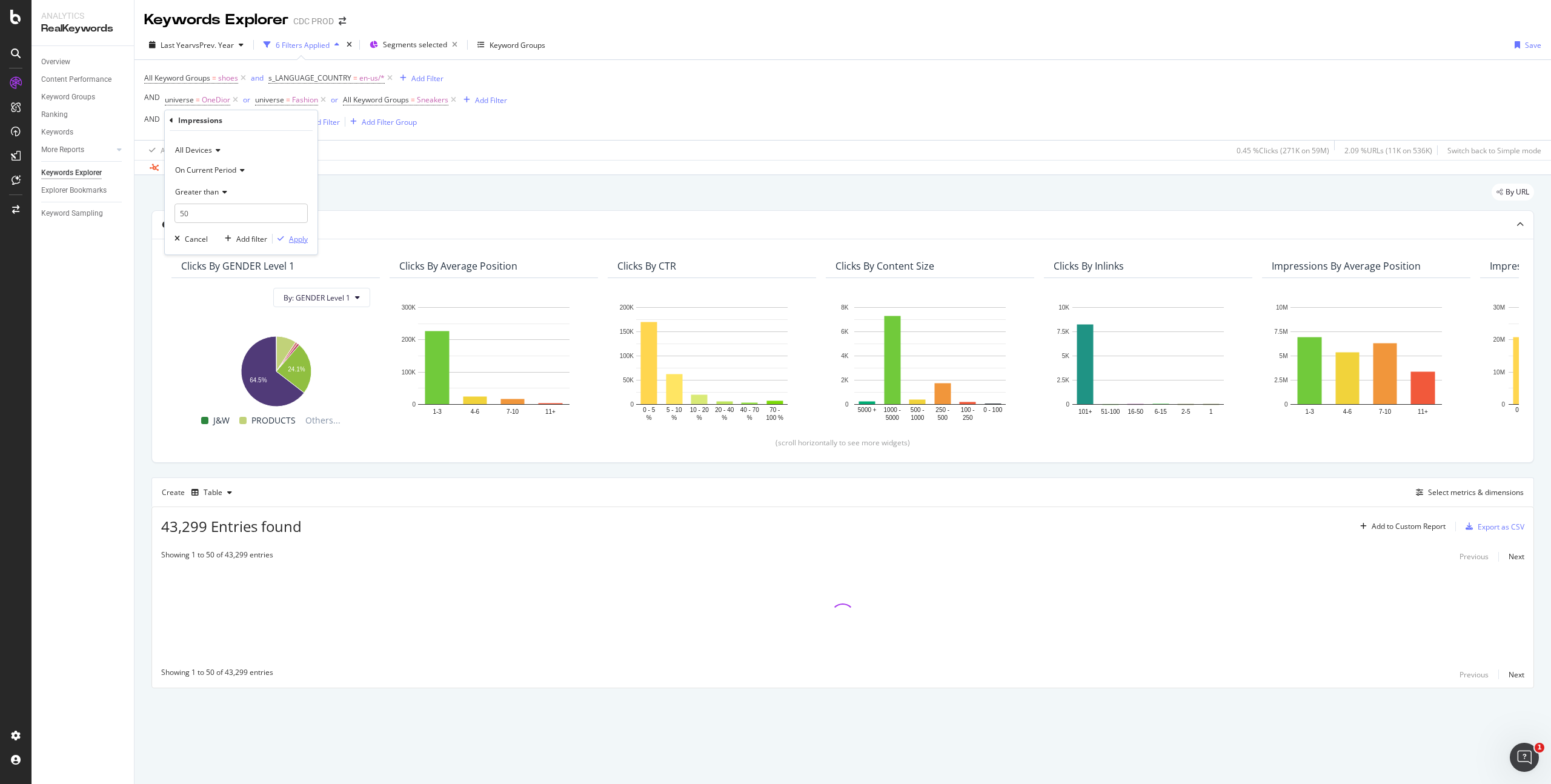
click at [305, 237] on div "Apply" at bounding box center [298, 239] width 19 height 11
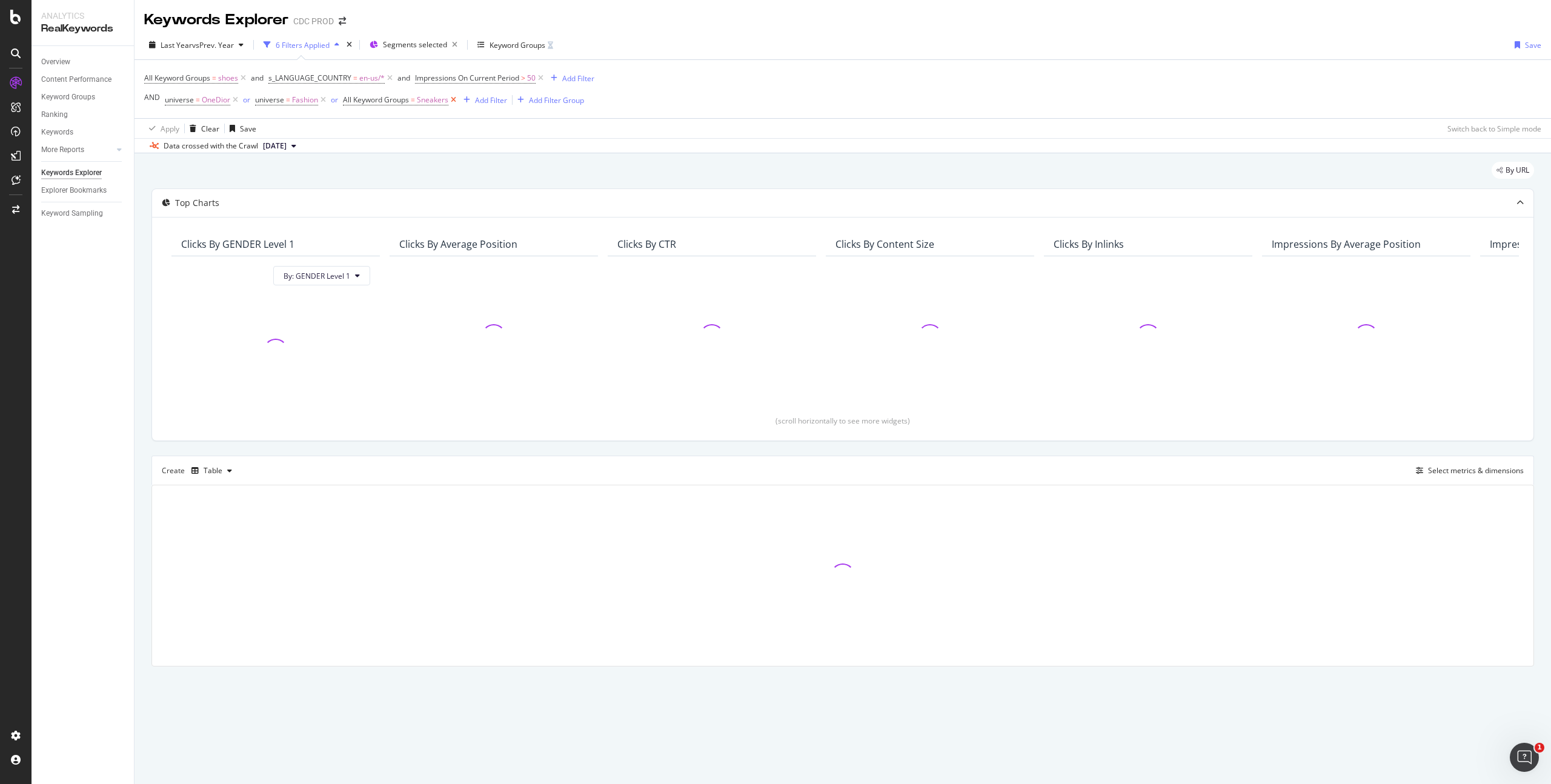
click at [456, 100] on icon at bounding box center [454, 100] width 11 height 12
click at [550, 45] on icon "button" at bounding box center [550, 45] width 6 height 7
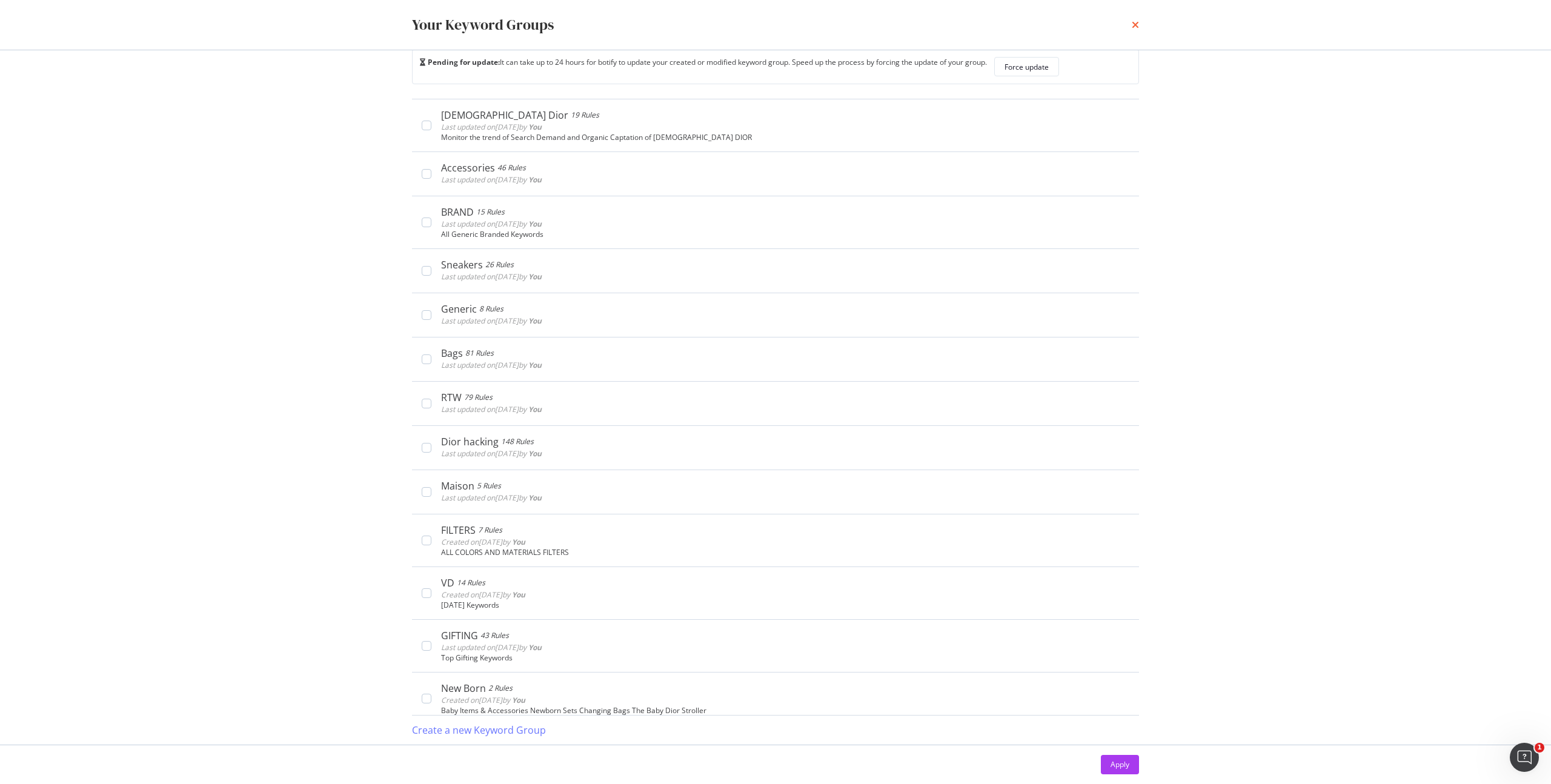
click at [1138, 23] on icon "times" at bounding box center [1136, 25] width 7 height 10
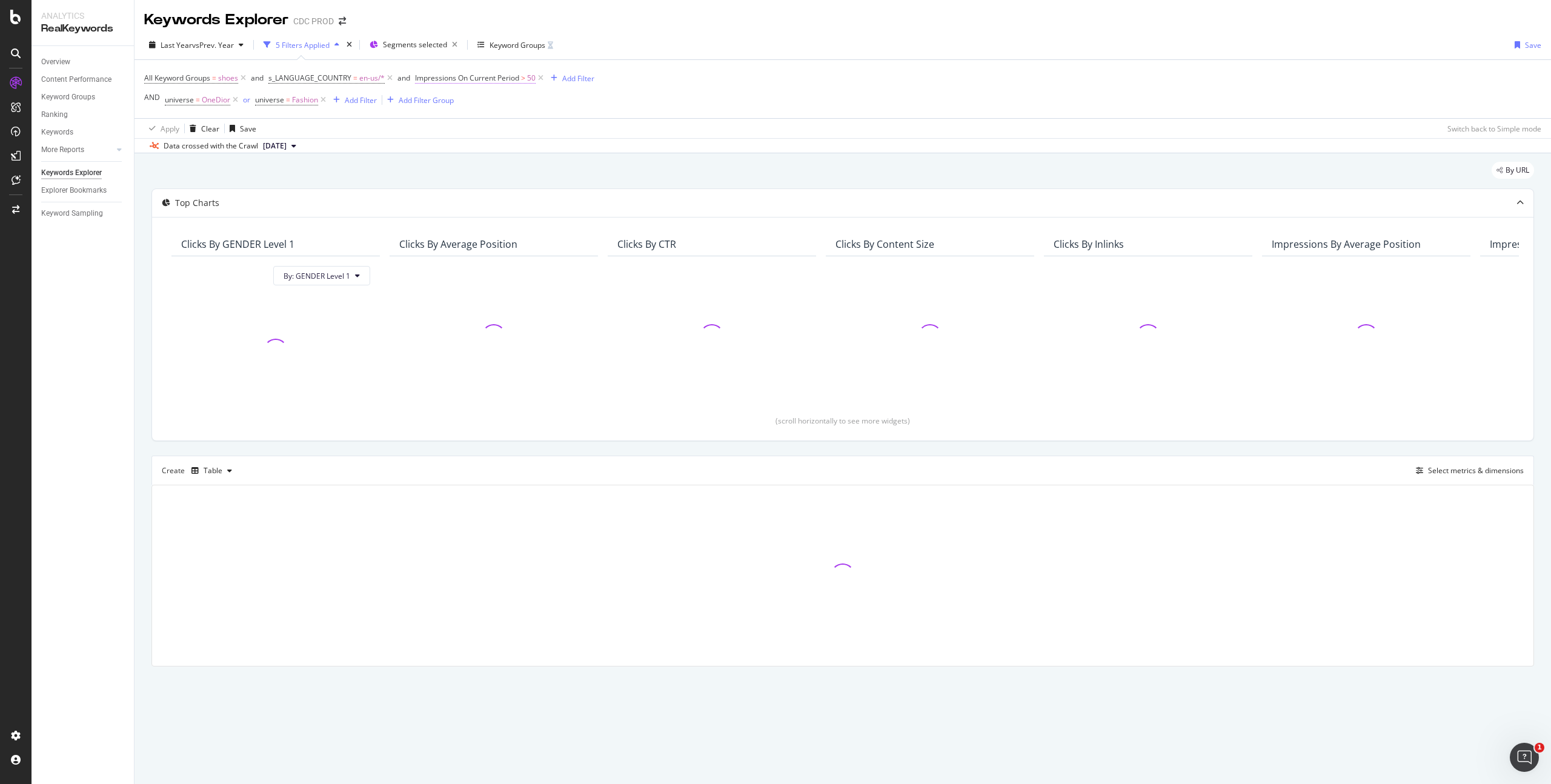
click at [534, 74] on span "50" at bounding box center [531, 78] width 8 height 17
click at [461, 170] on input "50" at bounding box center [492, 170] width 134 height 19
type input "500"
click at [550, 194] on div "Apply" at bounding box center [549, 195] width 19 height 11
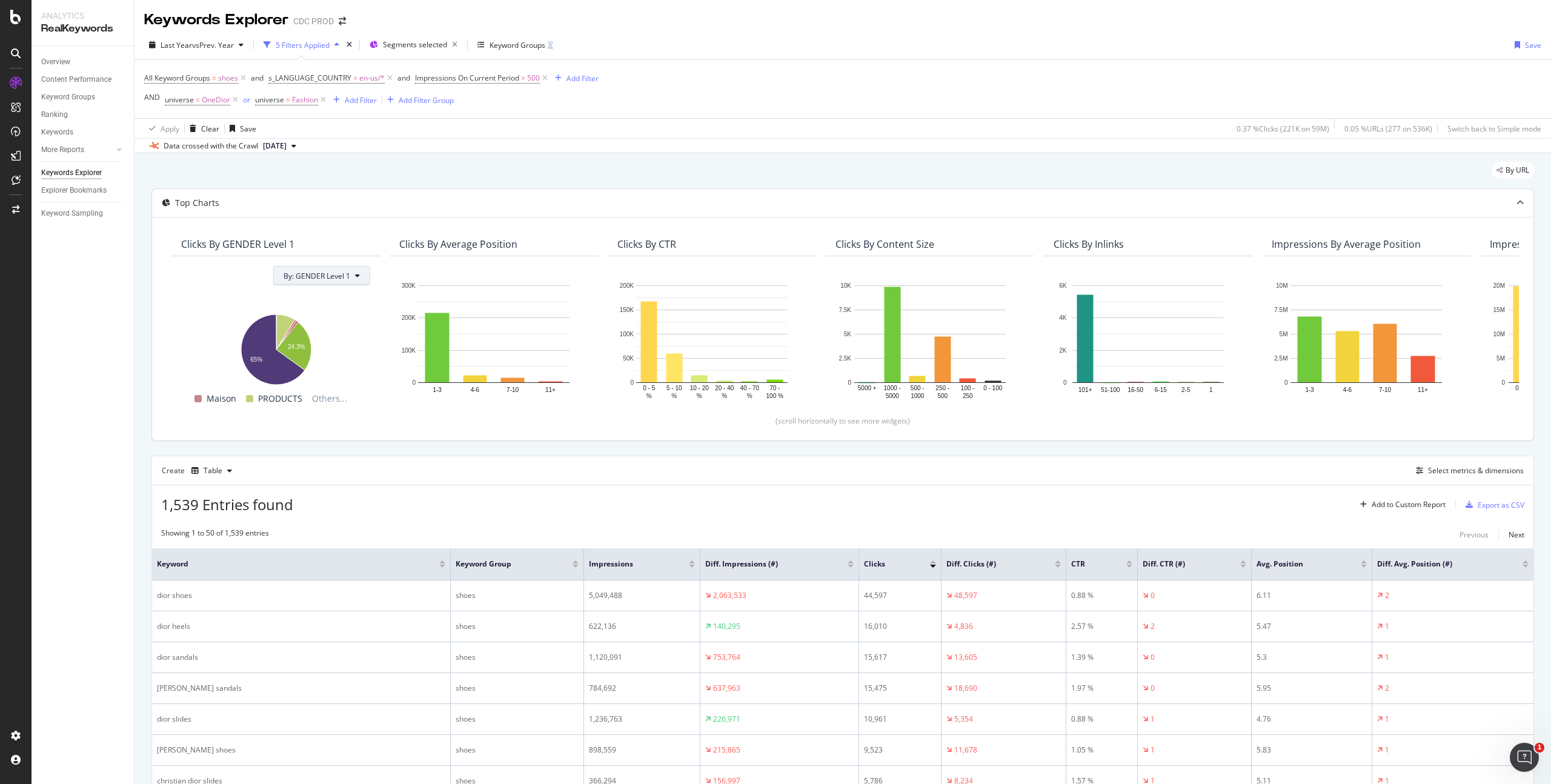
click at [347, 278] on span "By: GENDER Level 1" at bounding box center [317, 275] width 66 height 11
click at [364, 406] on div "Select a Segment" at bounding box center [350, 406] width 151 height 20
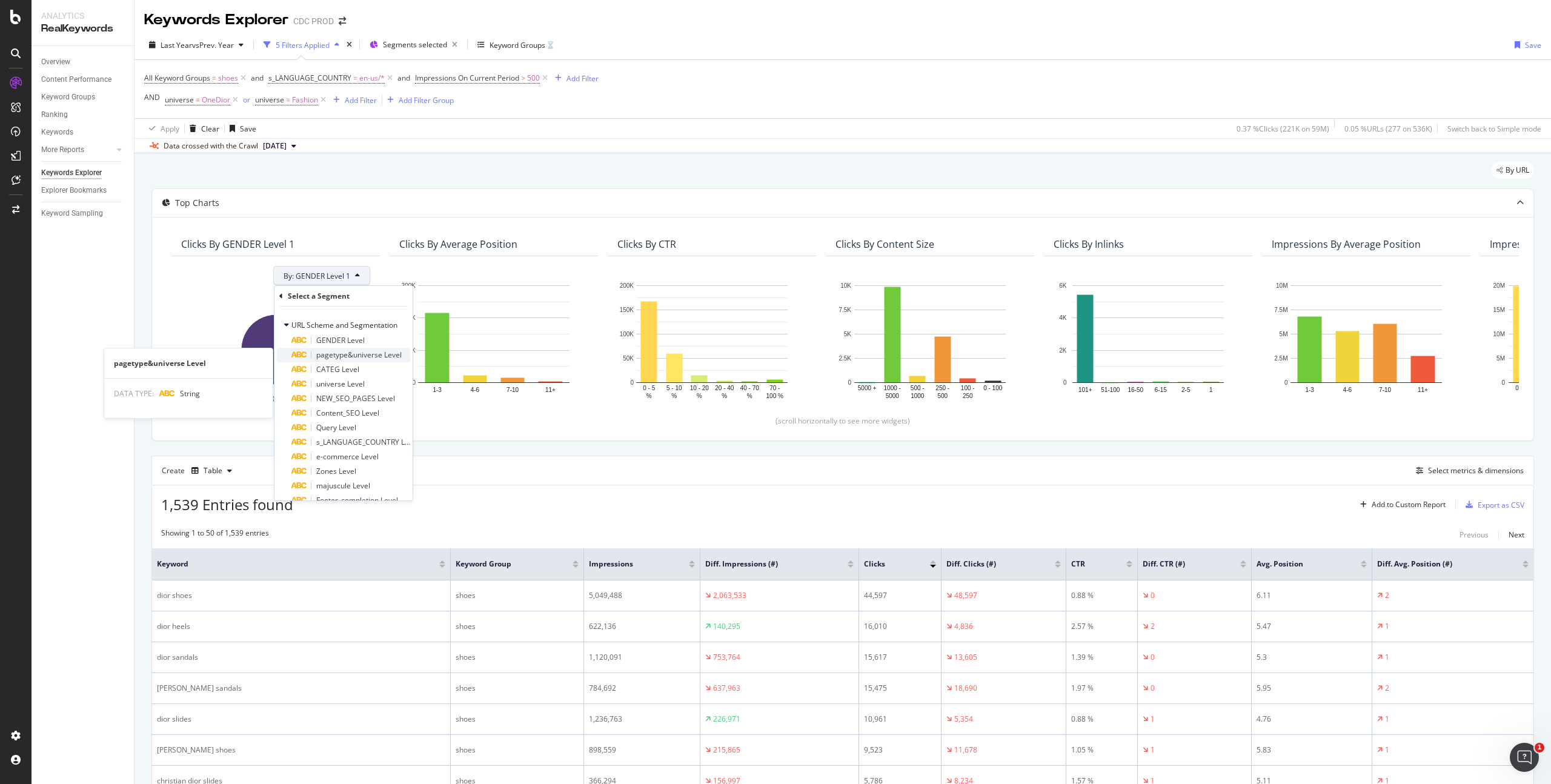
click at [371, 357] on span "pagetype&universe Level" at bounding box center [359, 355] width 85 height 11
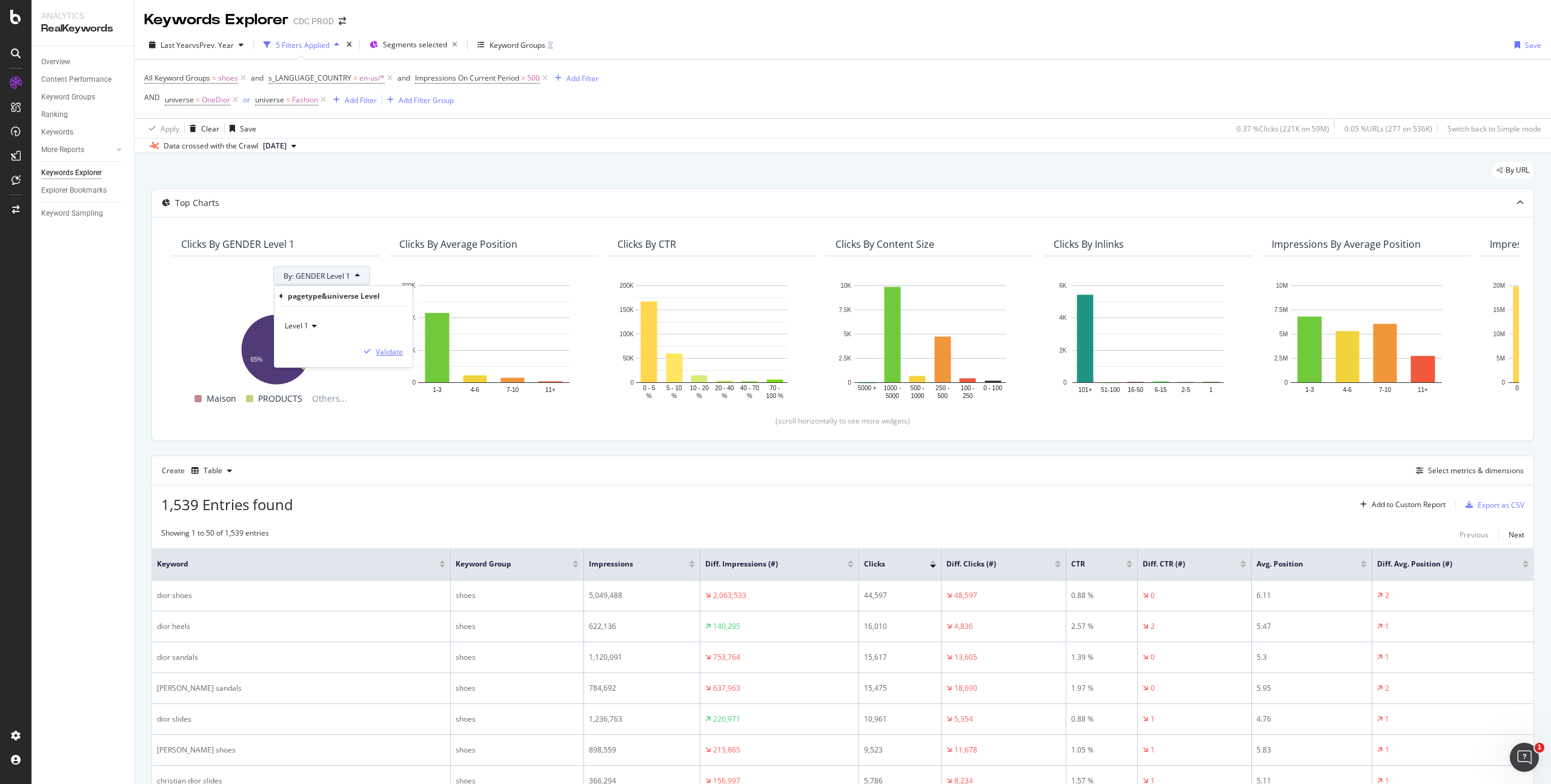
click at [391, 351] on div "Validate" at bounding box center [390, 352] width 28 height 11
click at [582, 79] on div "Add Filter" at bounding box center [583, 79] width 32 height 11
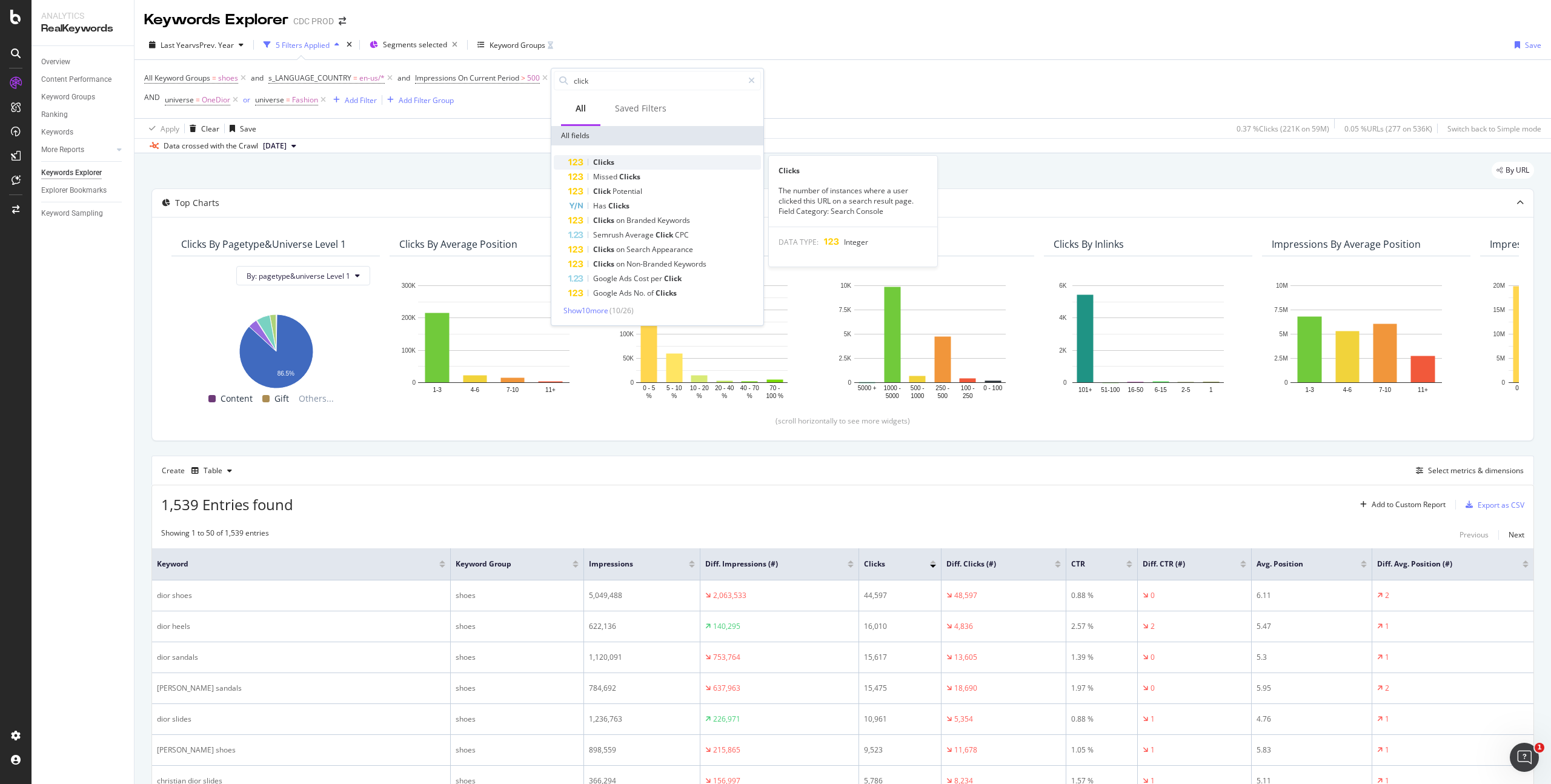
type input "click"
click at [623, 161] on div "Clicks" at bounding box center [665, 163] width 193 height 15
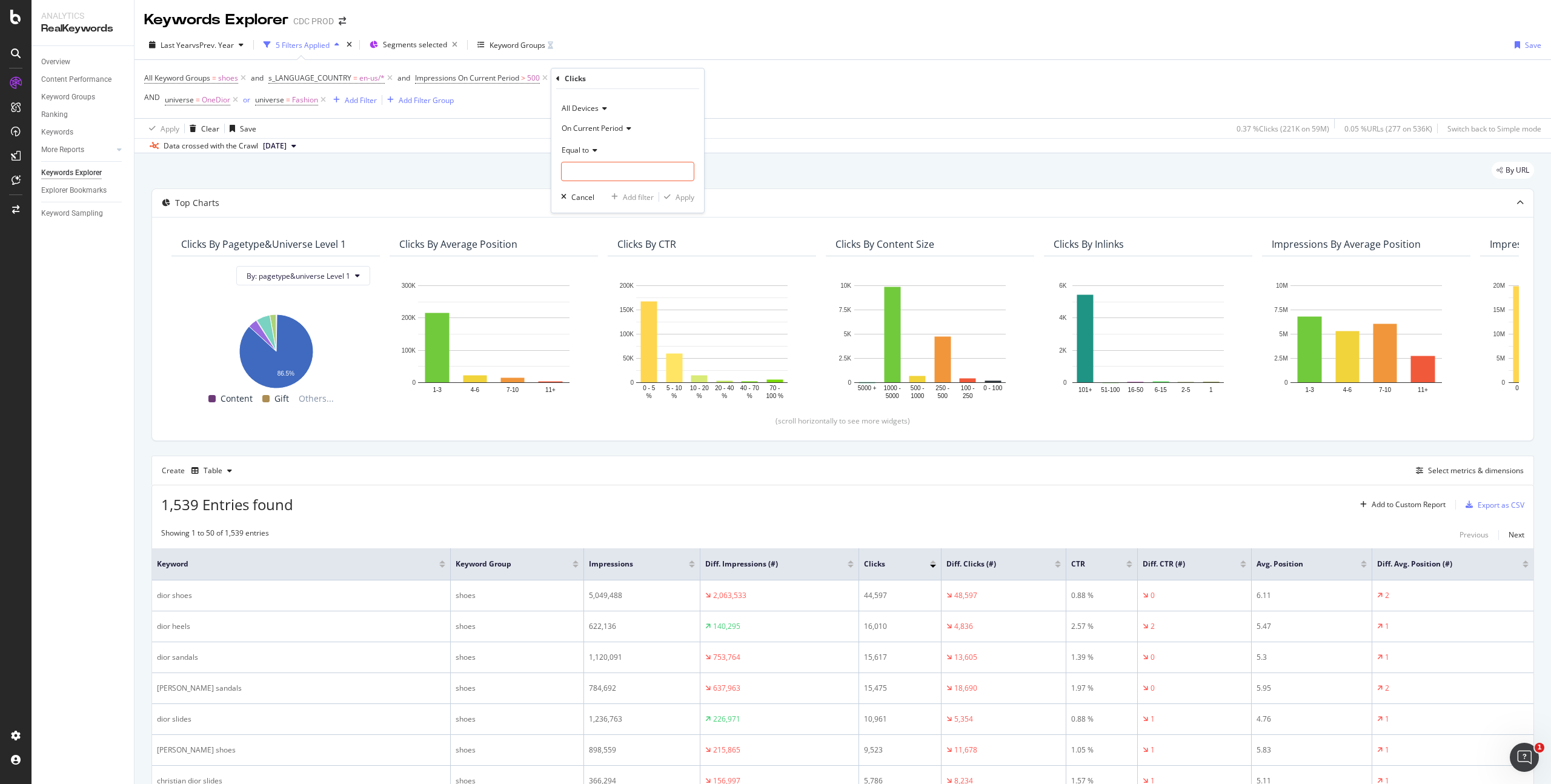
click at [558, 78] on icon at bounding box center [558, 79] width 3 height 7
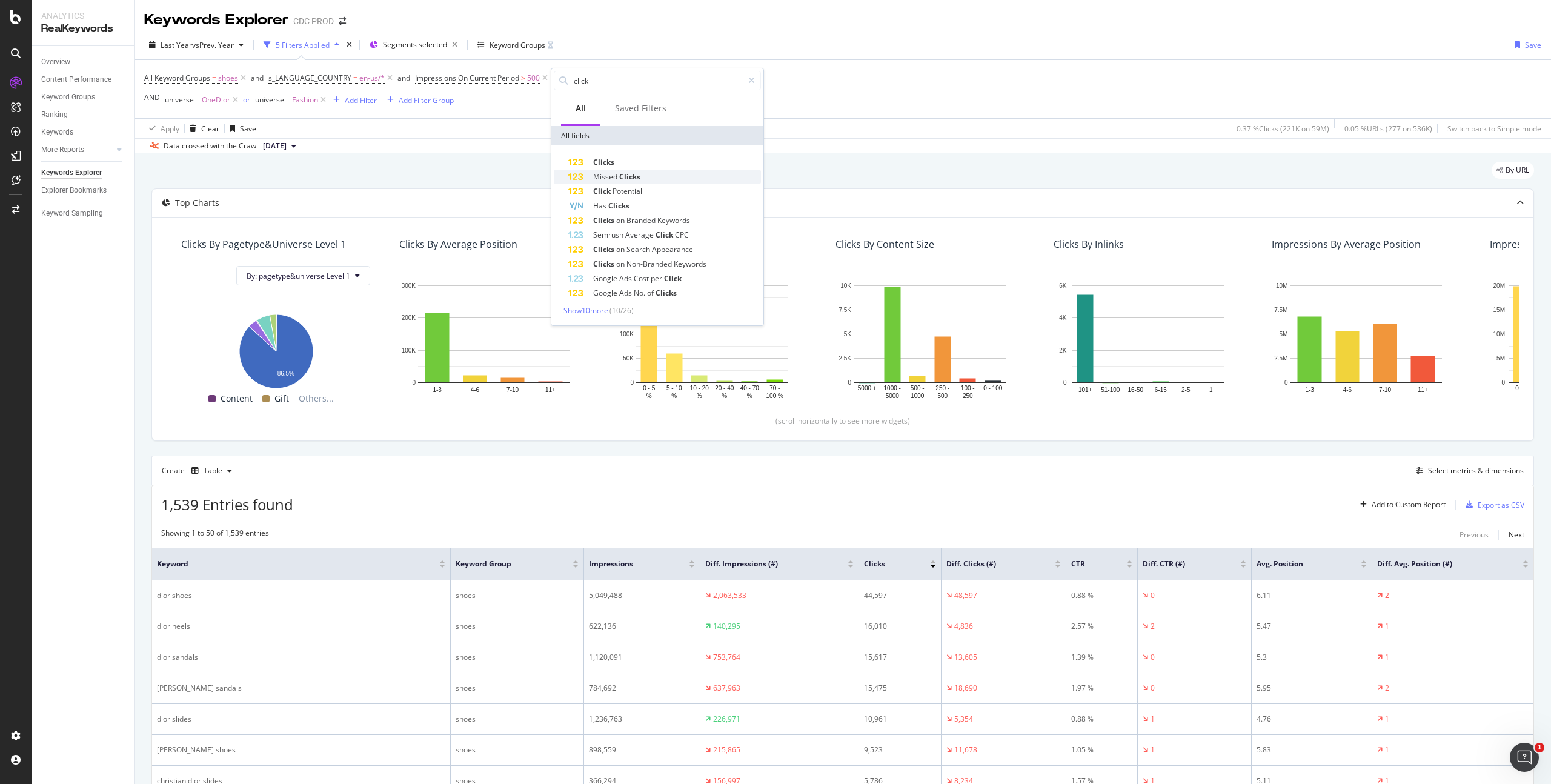
click at [627, 177] on span "Clicks" at bounding box center [630, 177] width 21 height 11
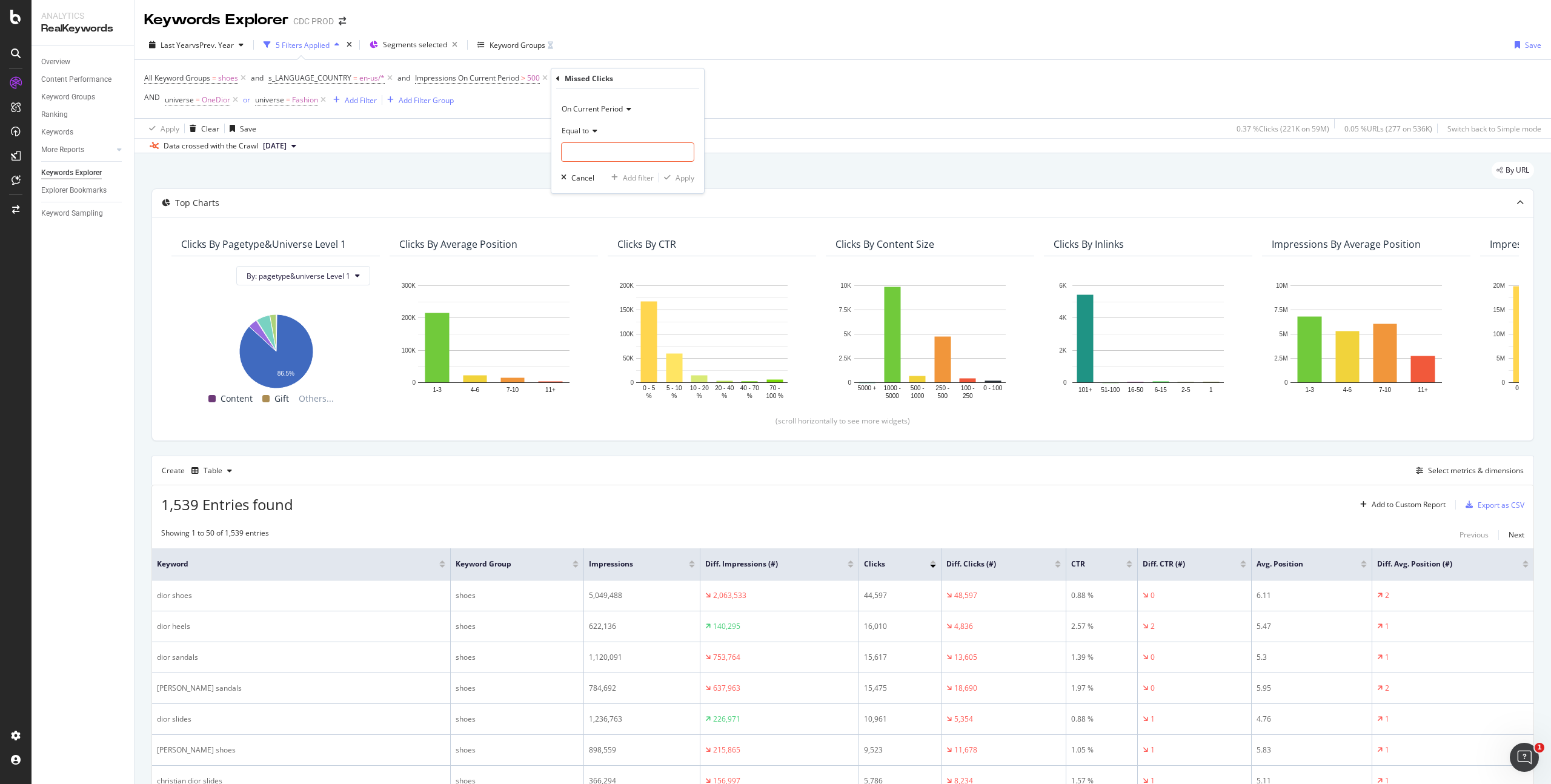
click at [592, 131] on icon at bounding box center [593, 130] width 8 height 7
click at [600, 219] on span "Greater than" at bounding box center [589, 218] width 44 height 11
click at [597, 155] on input "number" at bounding box center [628, 152] width 134 height 19
click at [685, 149] on input "1" at bounding box center [628, 152] width 134 height 19
click at [685, 149] on input "2" at bounding box center [628, 152] width 134 height 19
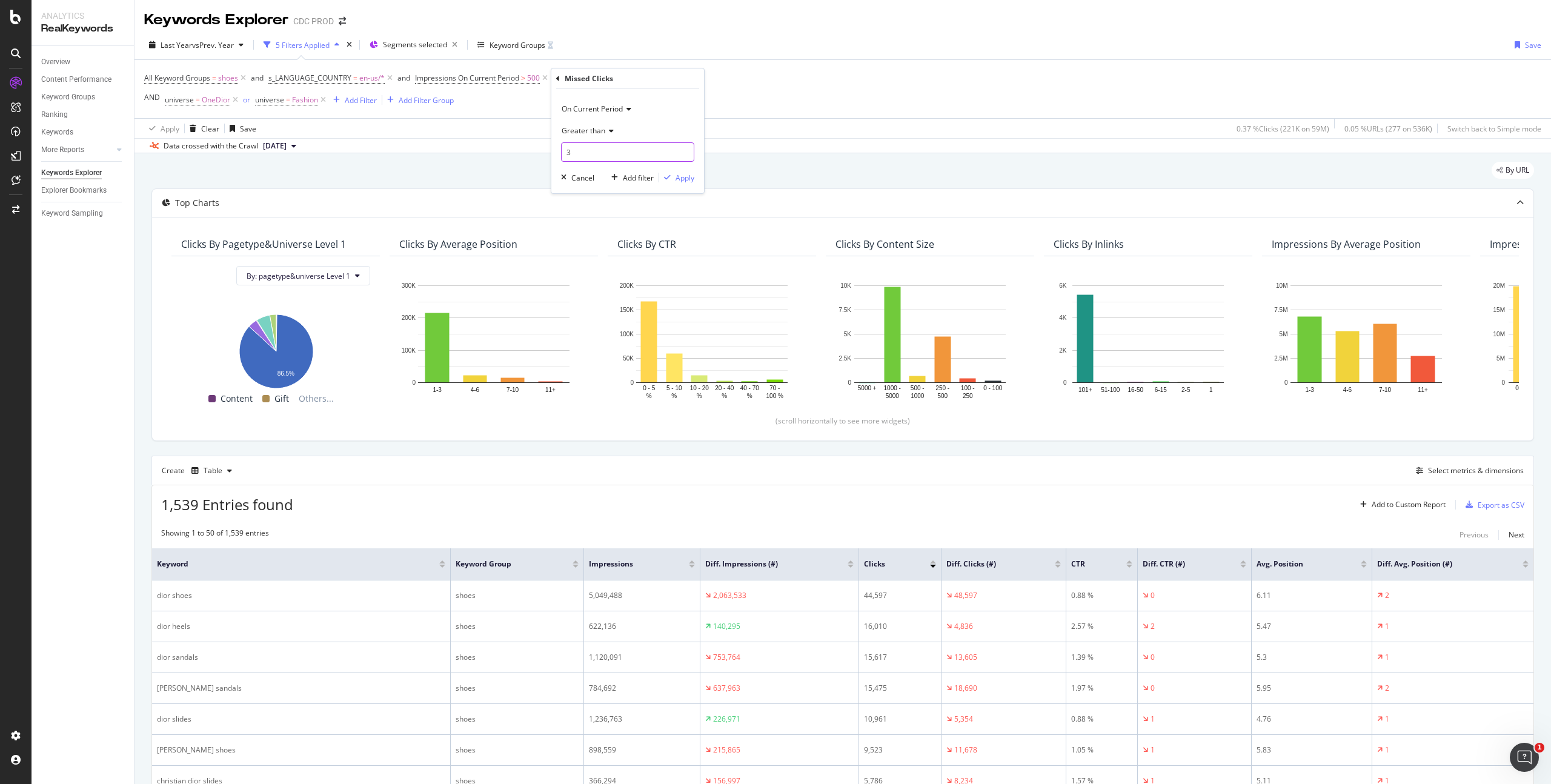
type input "3"
click at [685, 149] on input "3" at bounding box center [628, 152] width 134 height 19
click at [652, 155] on input "3" at bounding box center [628, 152] width 134 height 19
drag, startPoint x: 588, startPoint y: 158, endPoint x: 548, endPoint y: 151, distance: 40.6
click at [548, 151] on body "Analytics RealKeywords Overview Content Performance Keyword Groups Ranking Keyw…" at bounding box center [775, 392] width 1551 height 784
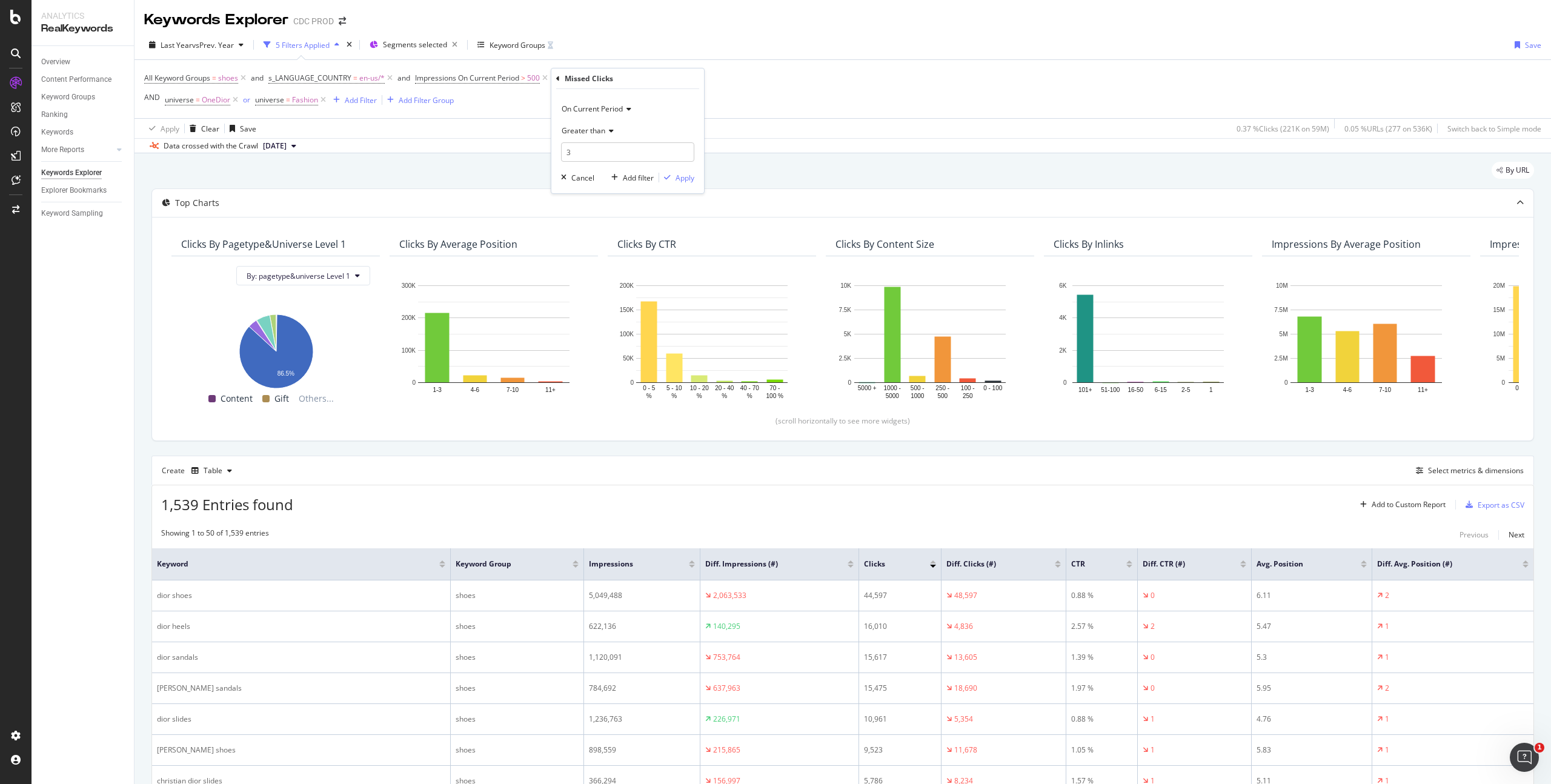
click at [559, 79] on icon at bounding box center [558, 79] width 3 height 7
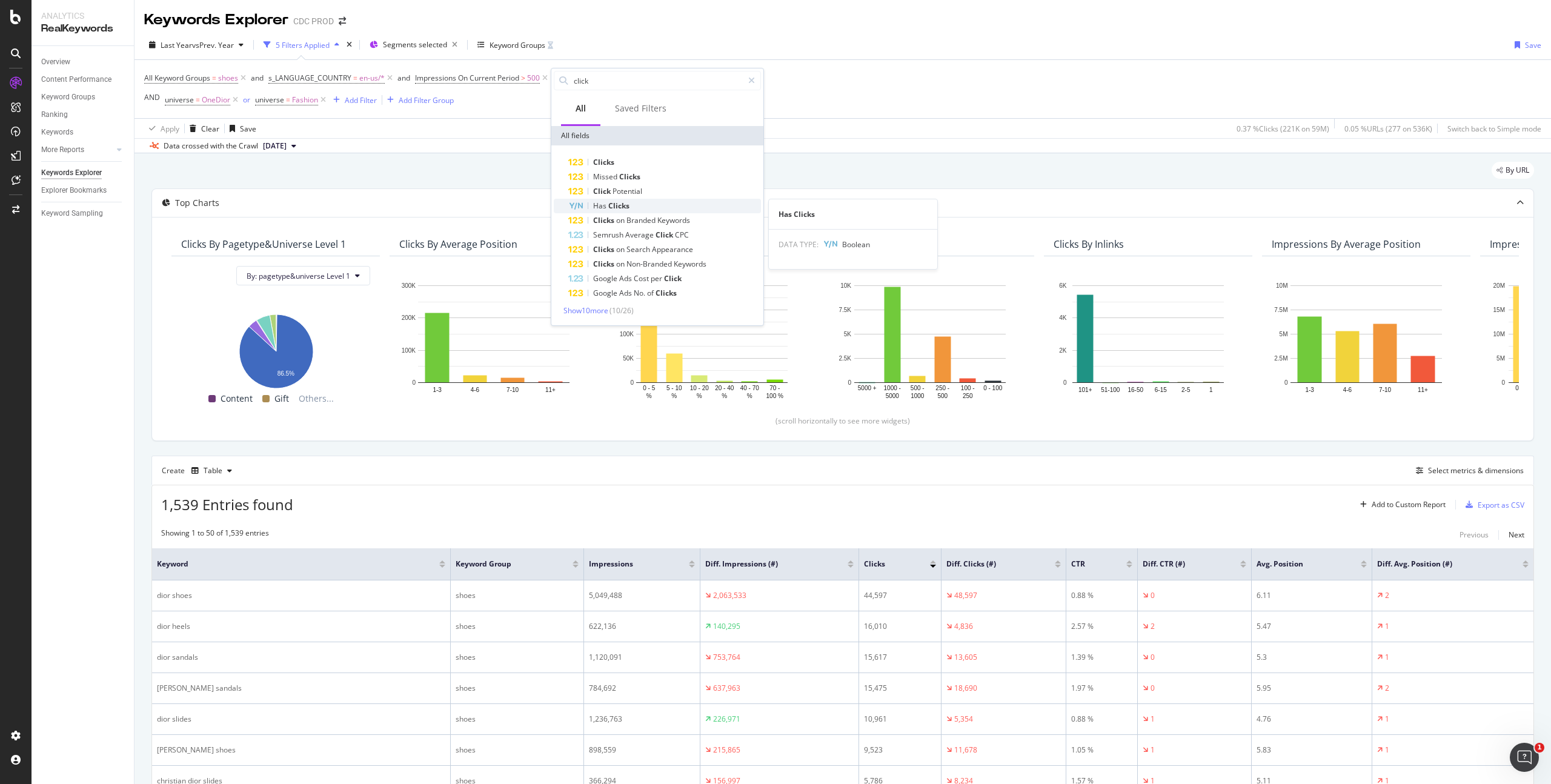
click at [628, 205] on span "Clicks" at bounding box center [619, 206] width 21 height 11
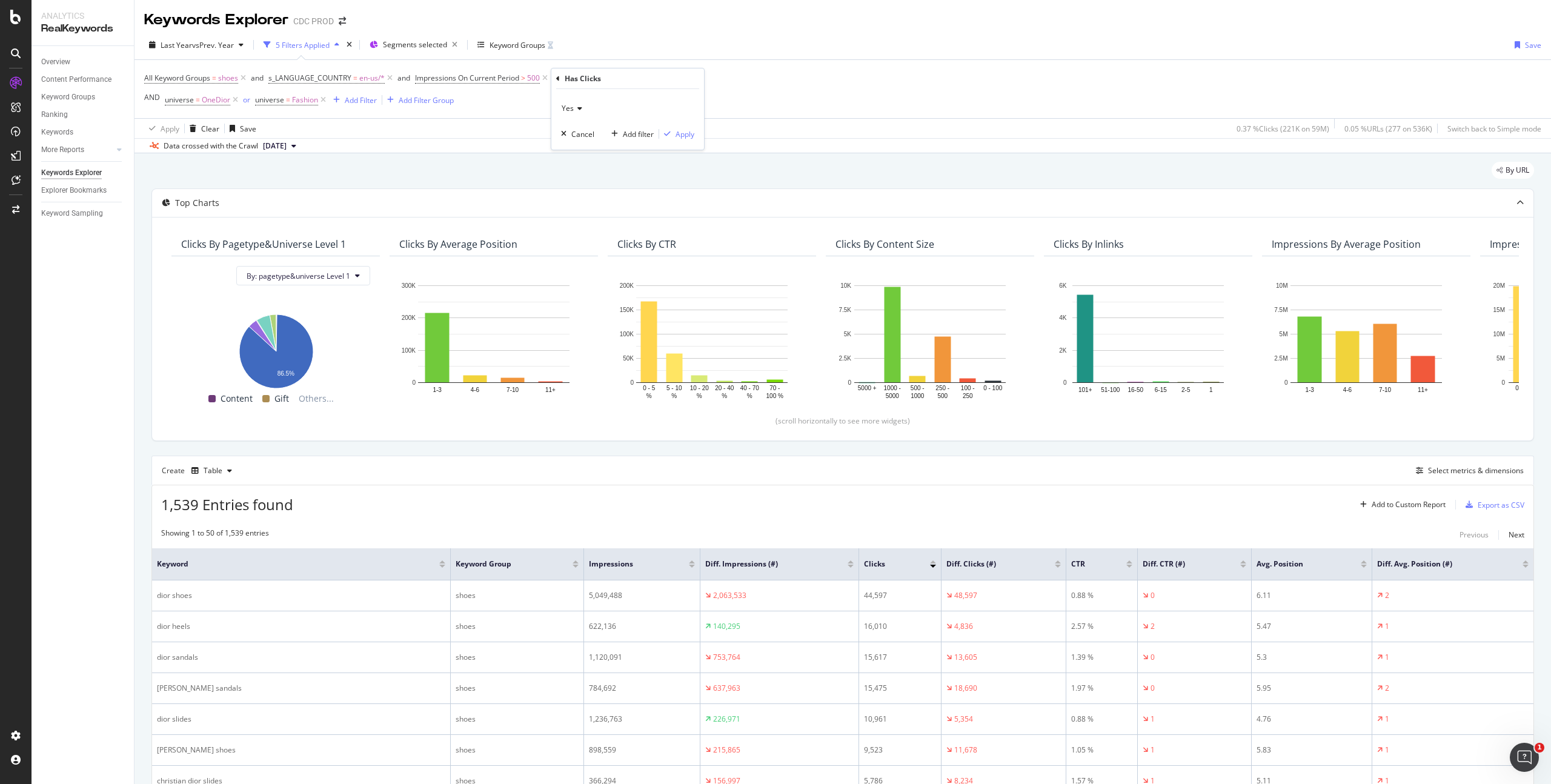
click at [577, 107] on icon at bounding box center [578, 108] width 8 height 7
click at [584, 151] on div "No" at bounding box center [629, 148] width 130 height 15
click at [687, 136] on div "Apply" at bounding box center [684, 134] width 19 height 11
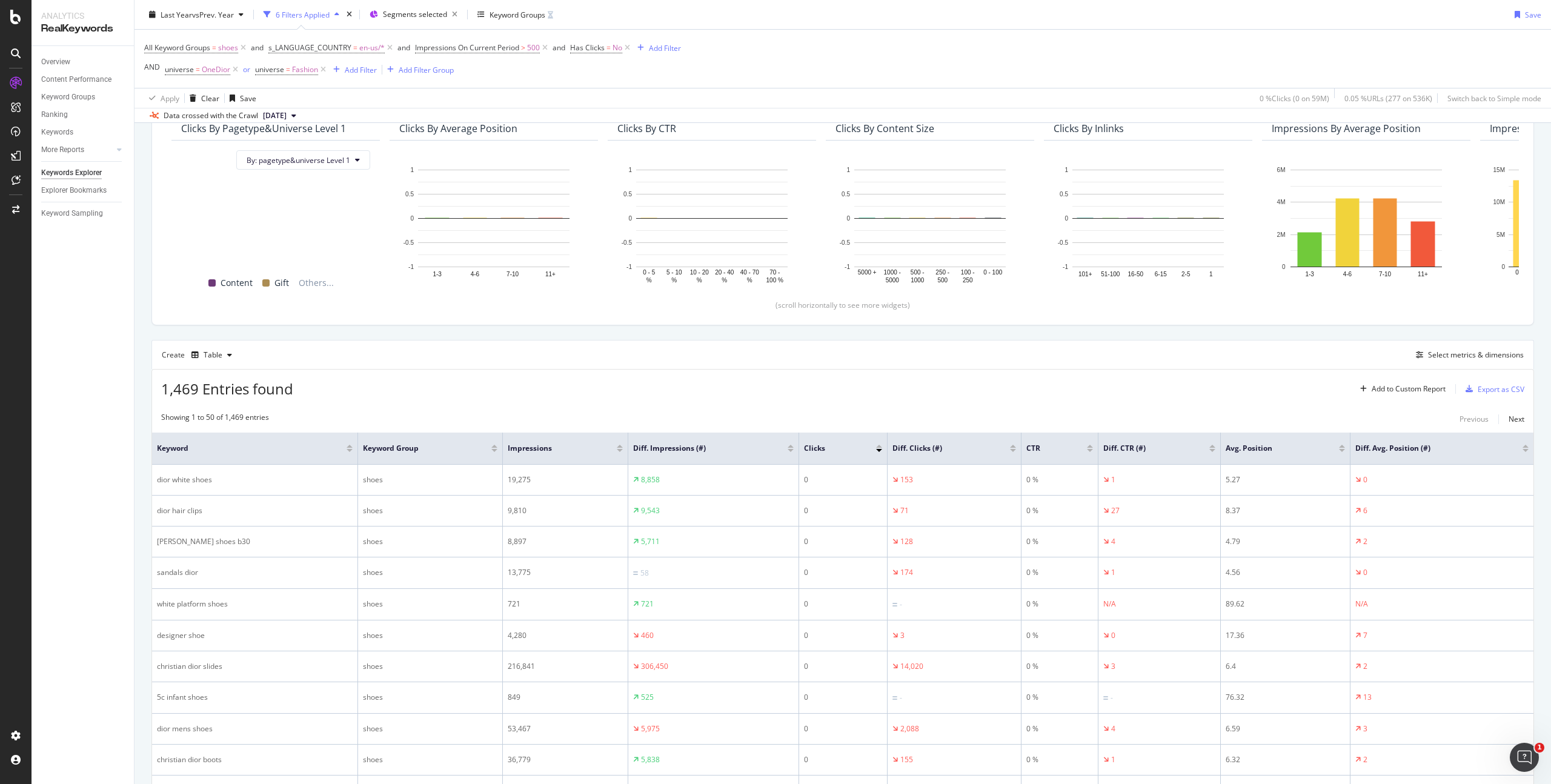
scroll to position [179, 0]
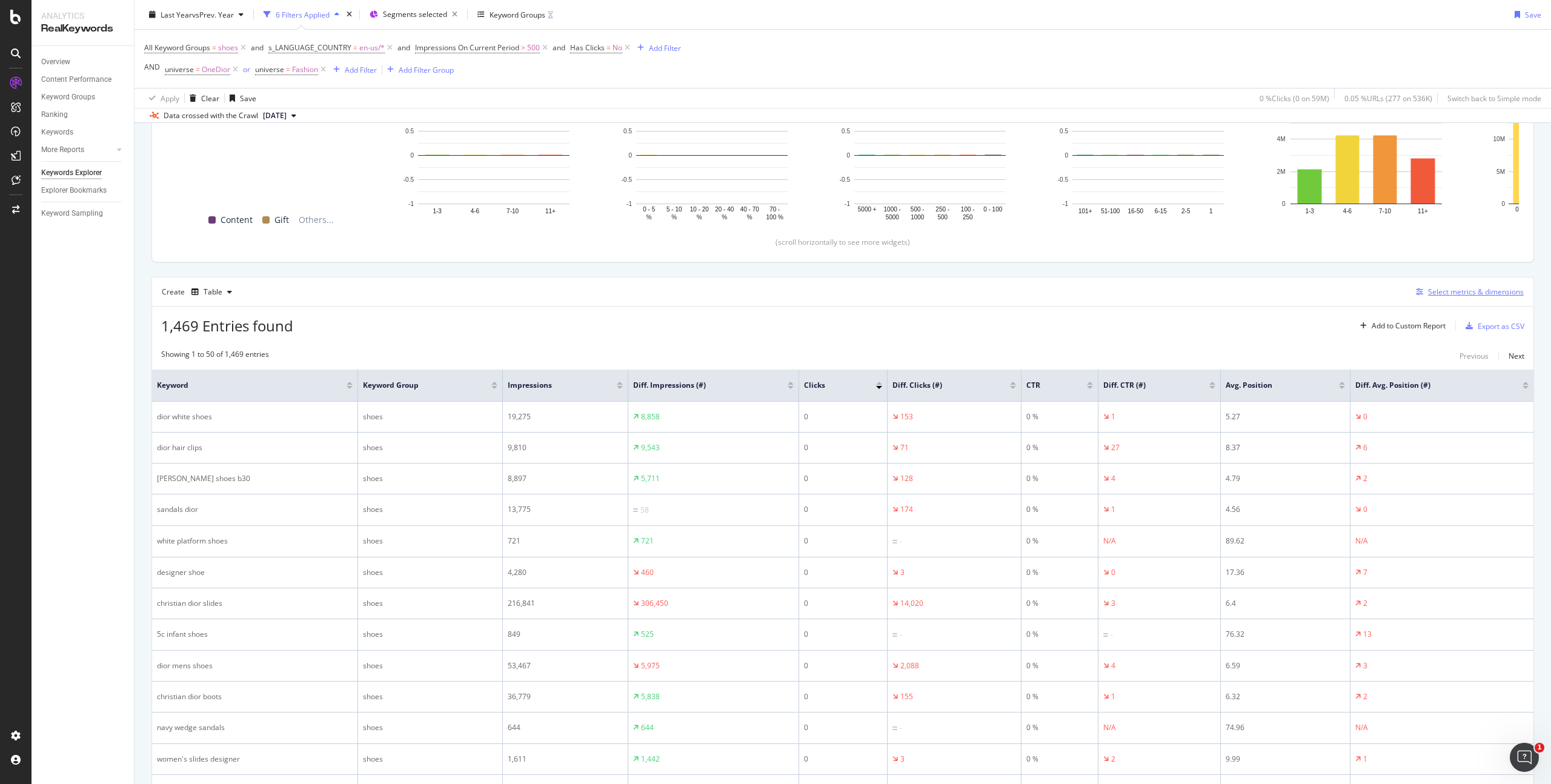
click at [1440, 290] on div "Select metrics & dimensions" at bounding box center [1476, 292] width 96 height 11
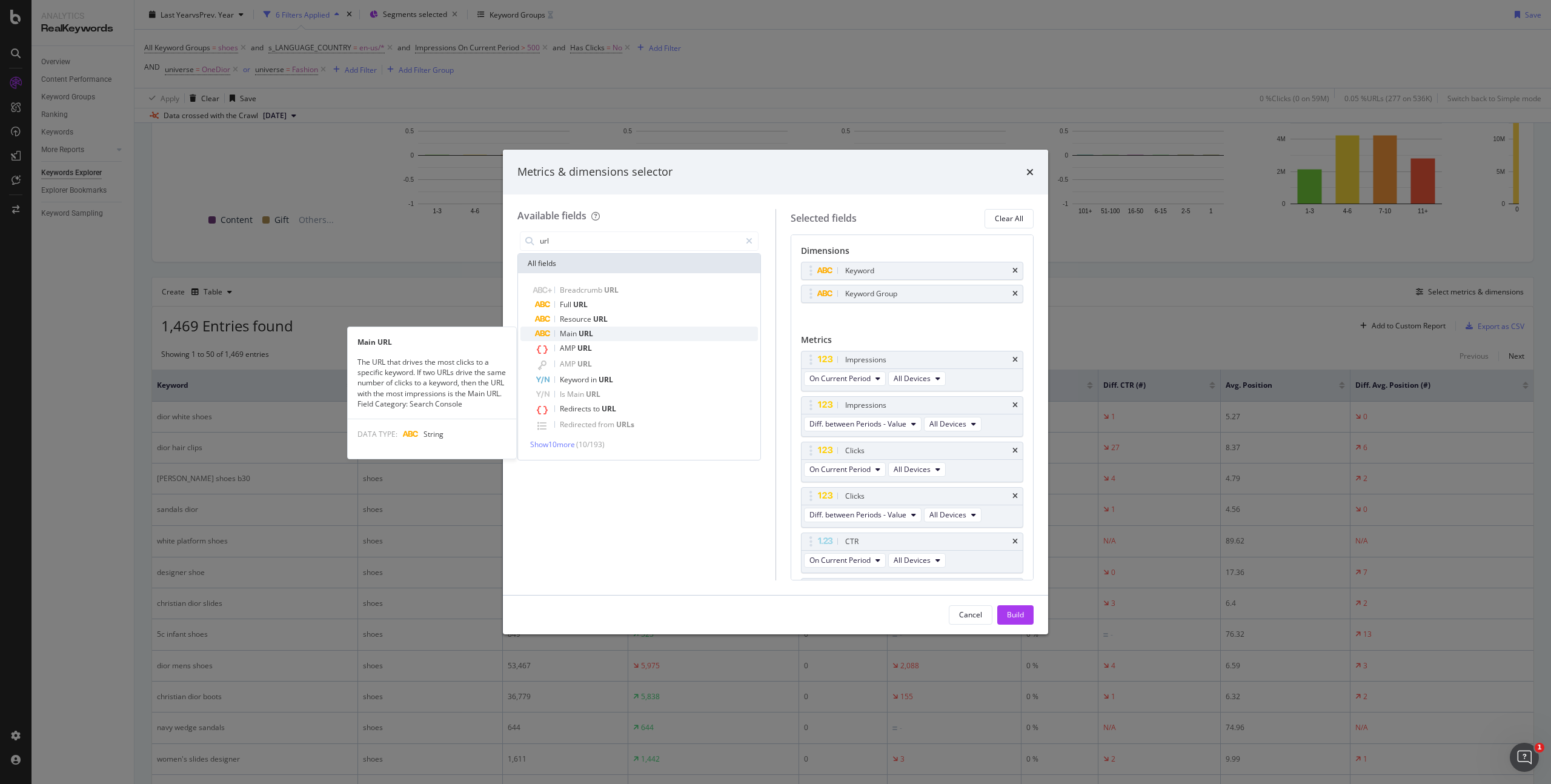
type input "url"
click at [596, 329] on div "Main URL" at bounding box center [646, 334] width 223 height 15
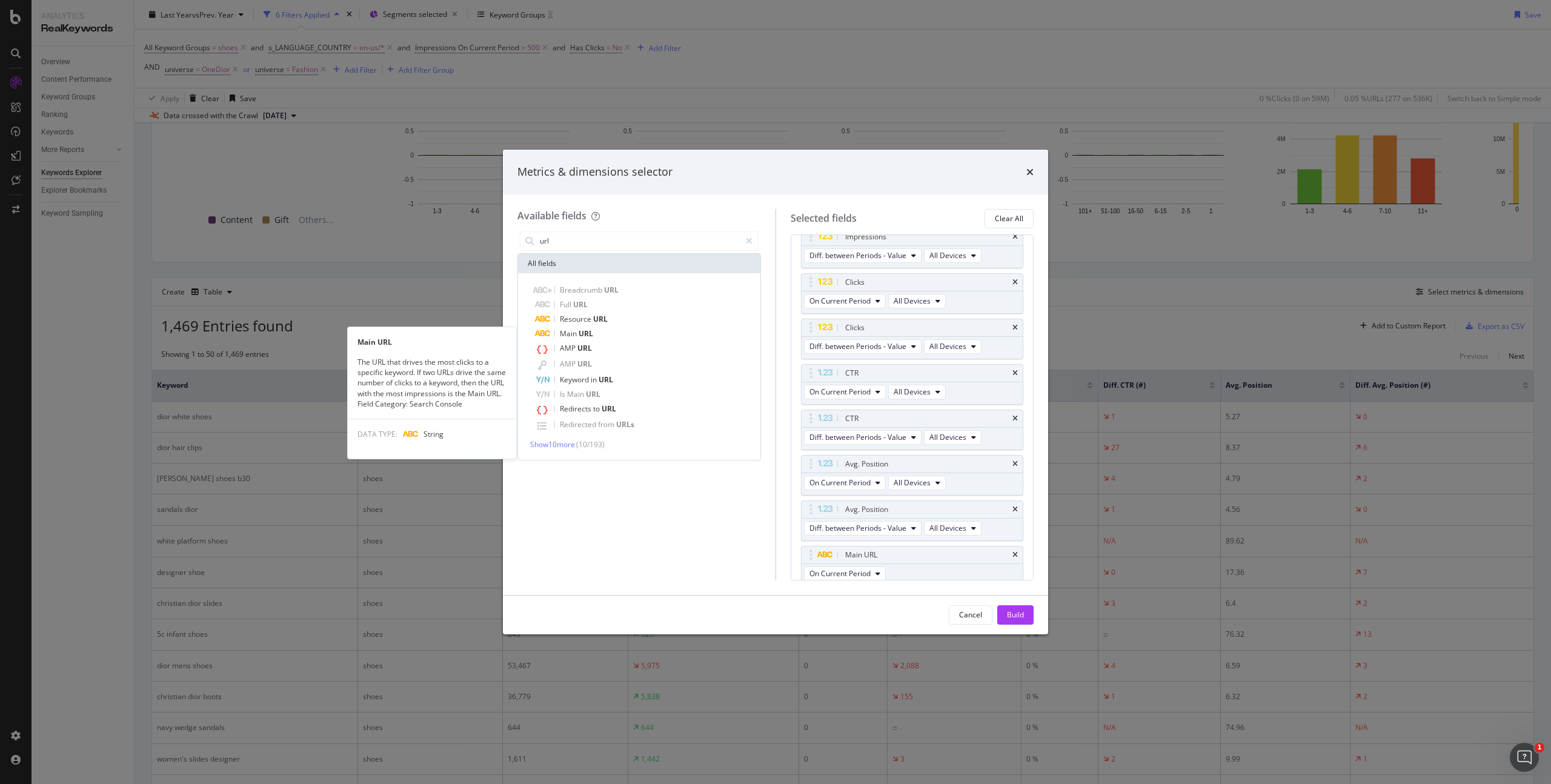
scroll to position [175, 0]
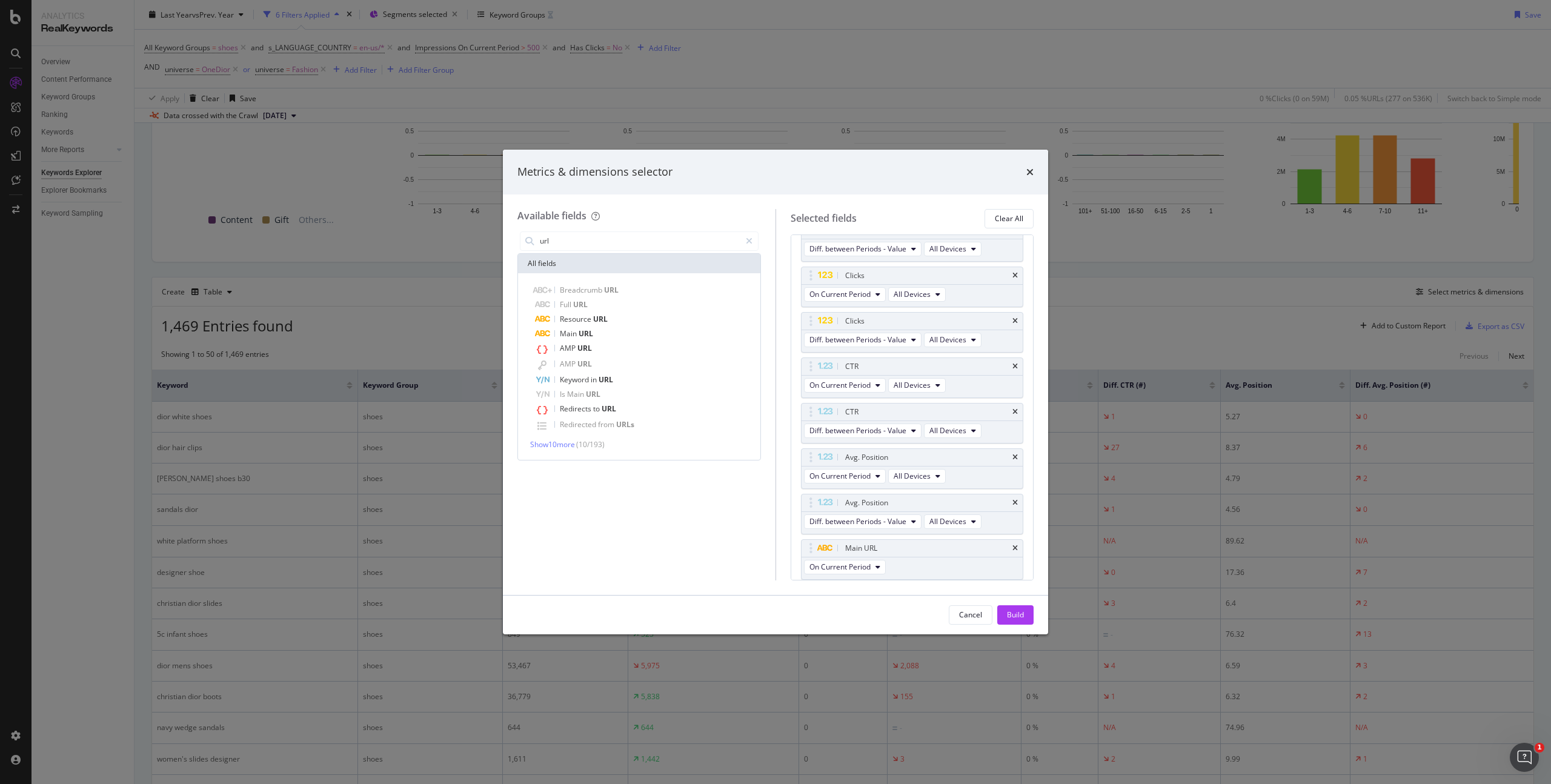
click at [1020, 614] on div "Build" at bounding box center [1016, 615] width 17 height 11
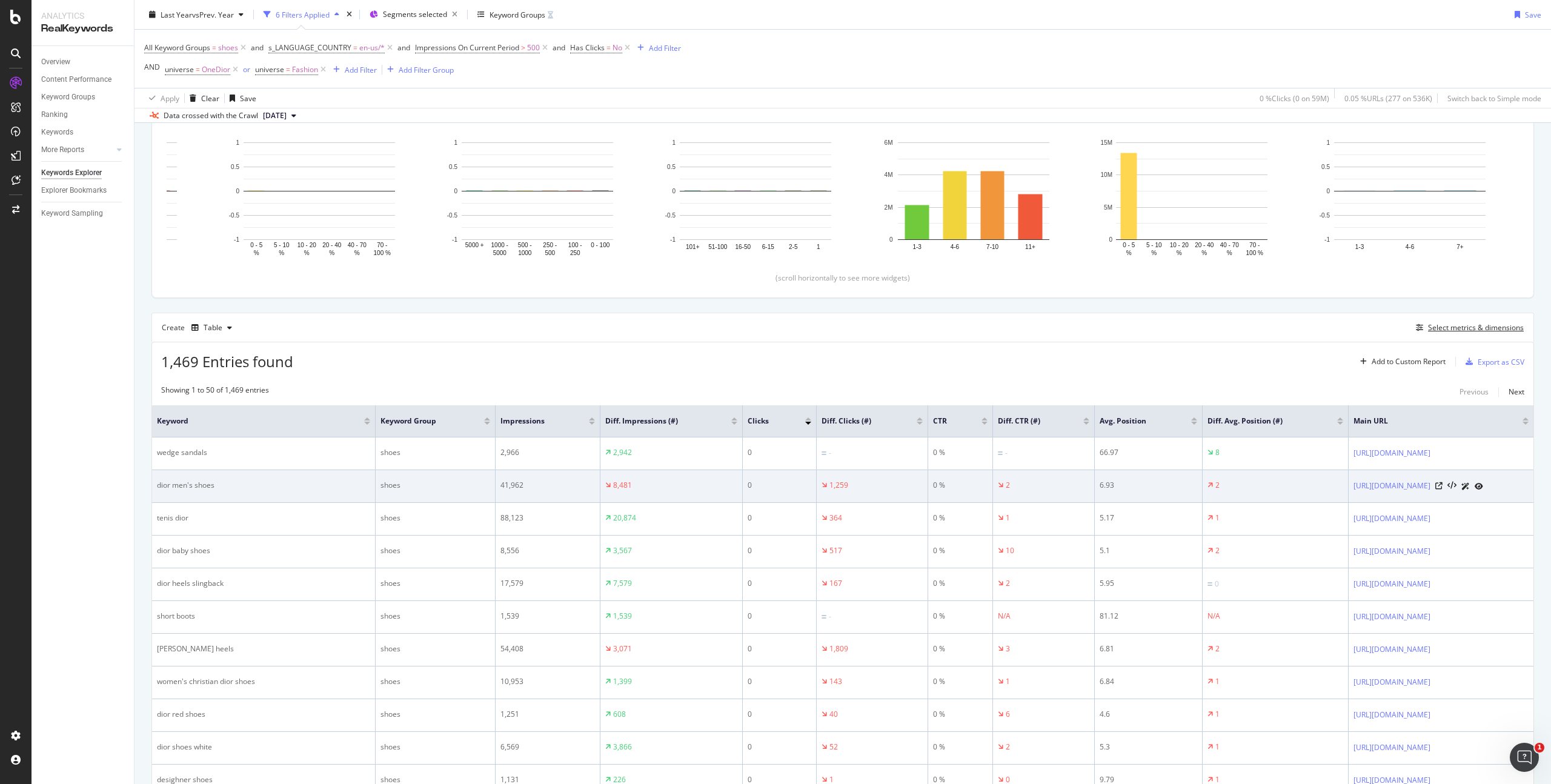
scroll to position [79, 0]
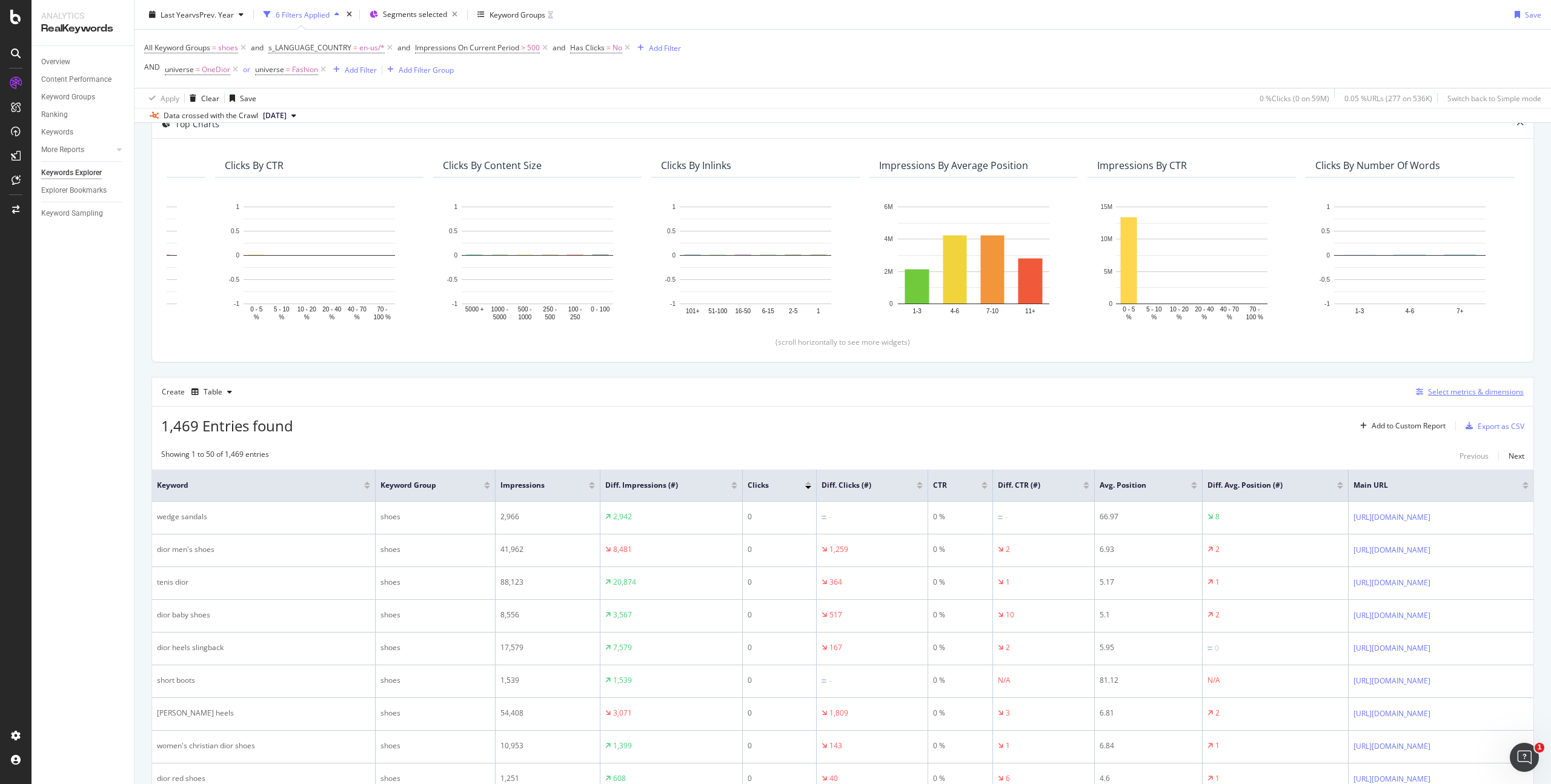
click at [1448, 386] on div "Select metrics & dimensions" at bounding box center [1468, 392] width 113 height 13
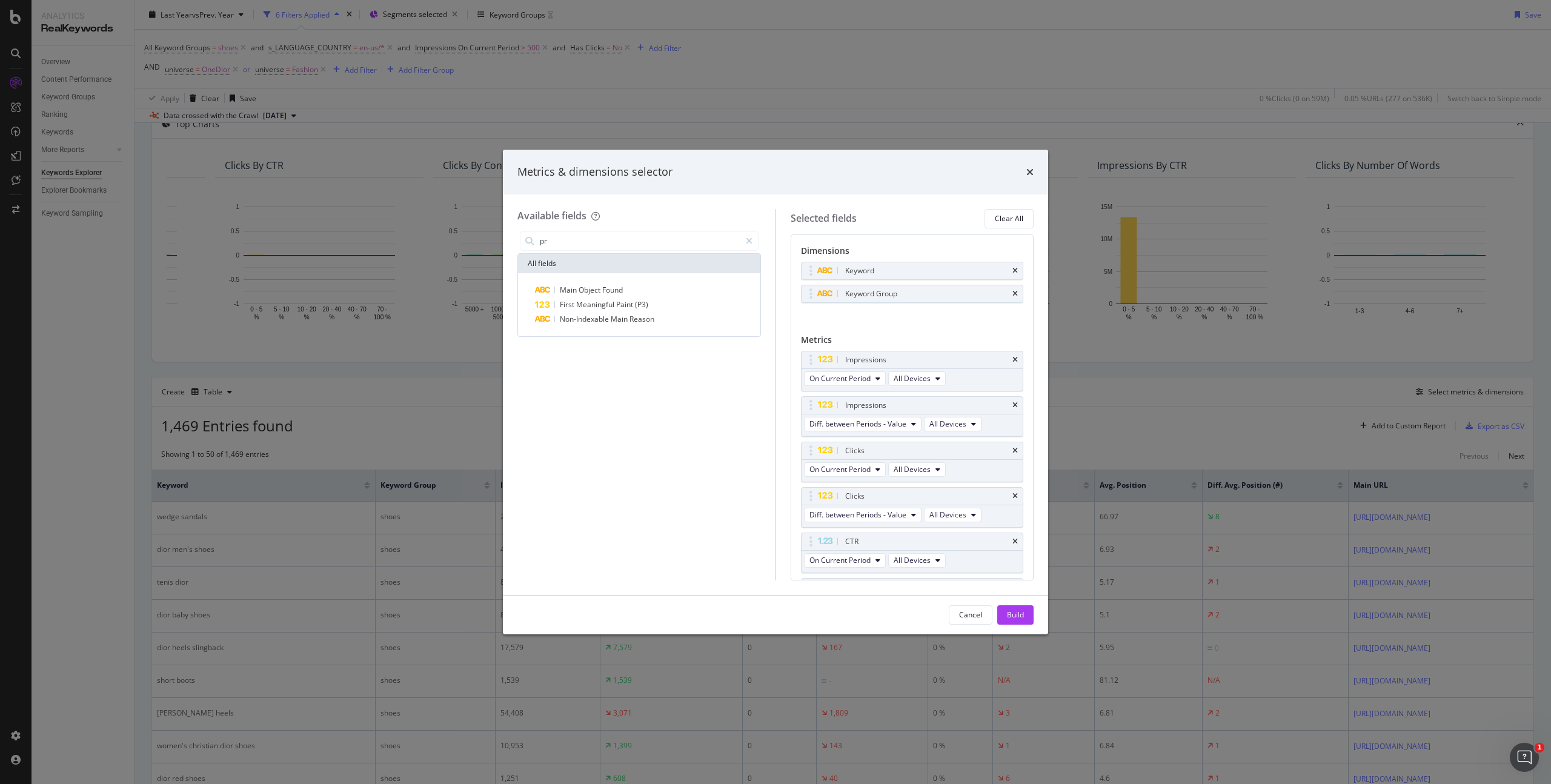
type input "p"
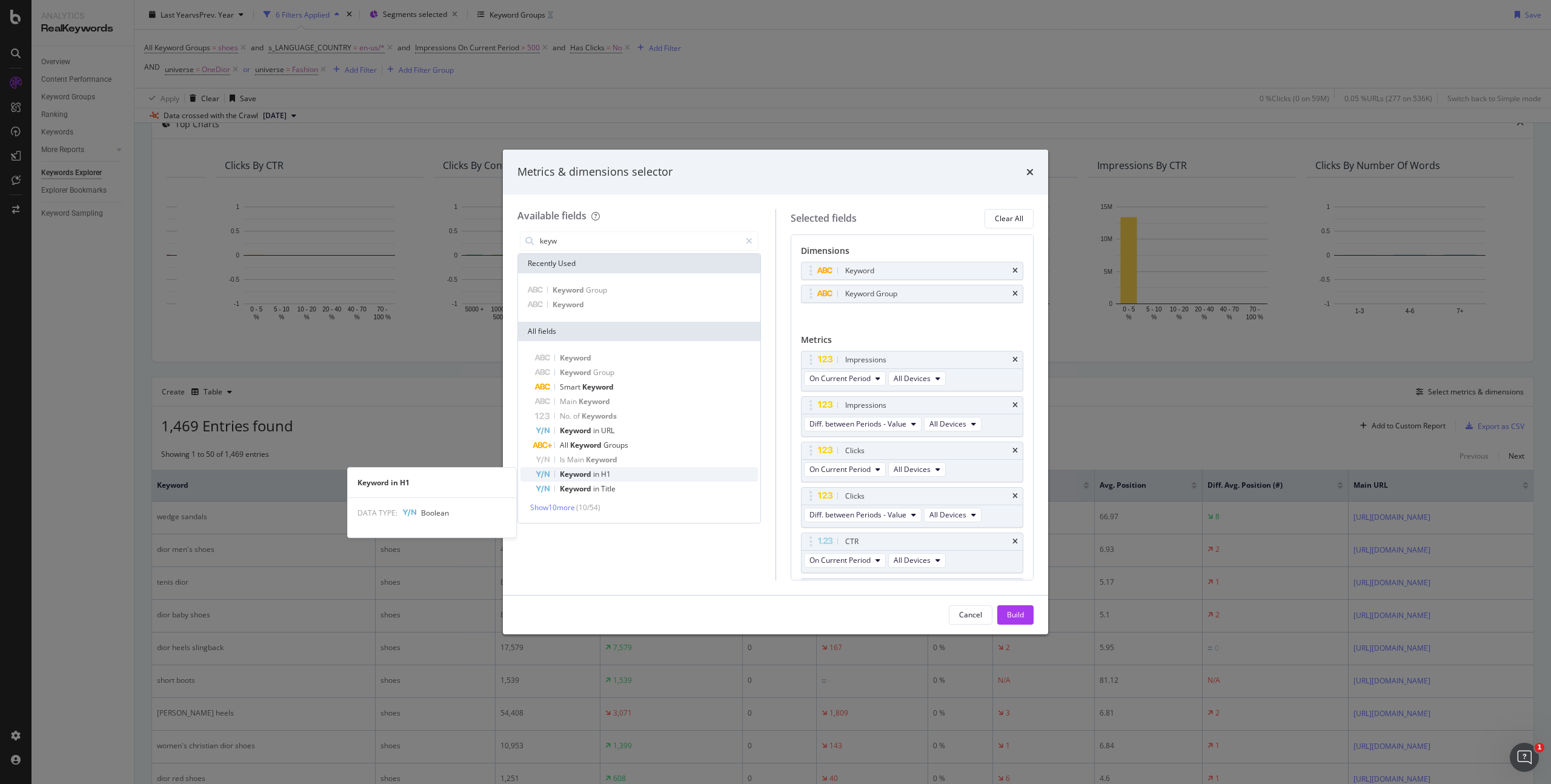
type input "keyw"
click at [616, 473] on div "Keyword in H1" at bounding box center [646, 475] width 223 height 15
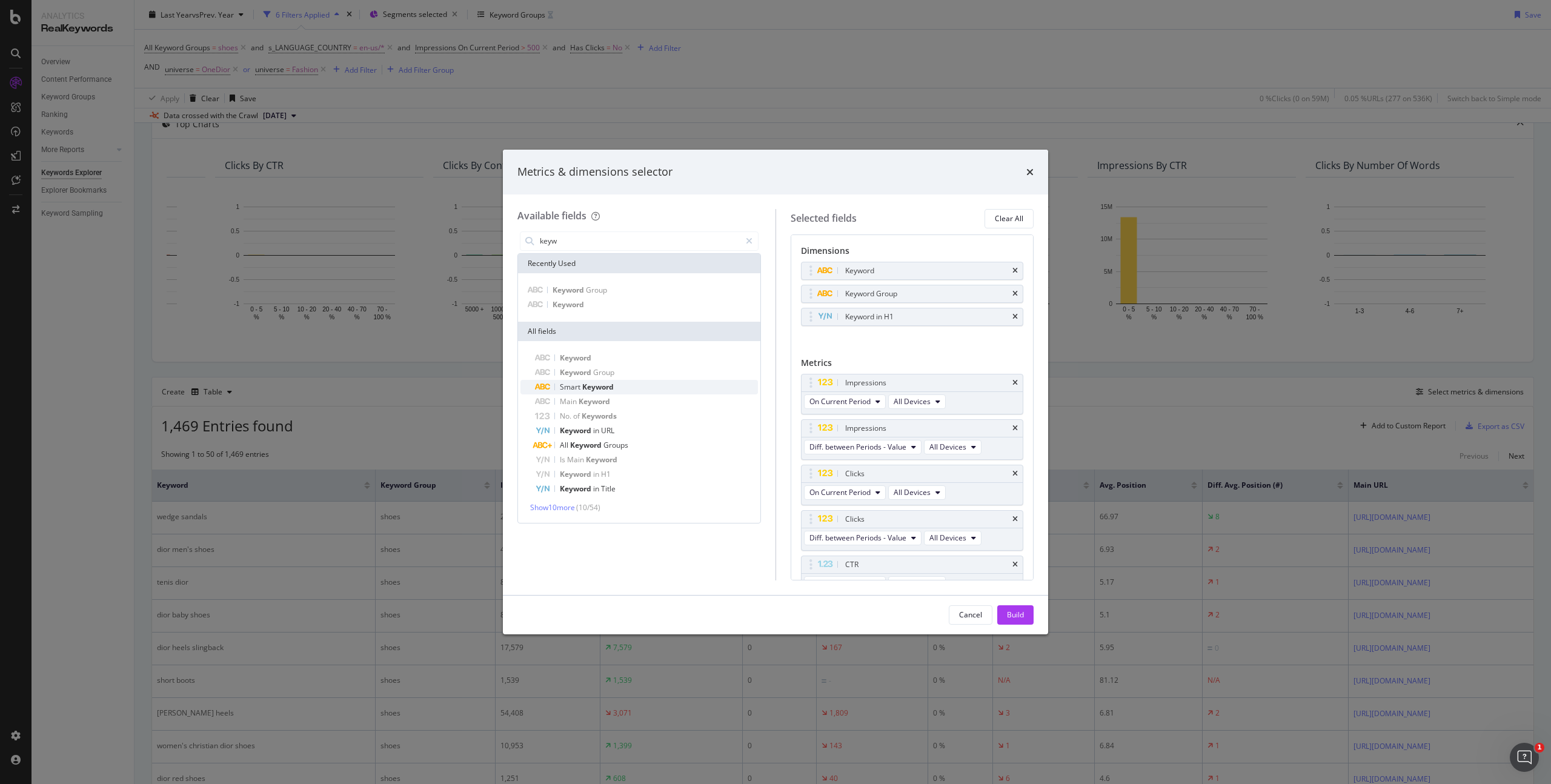
click at [612, 387] on span "Keyword" at bounding box center [598, 386] width 32 height 11
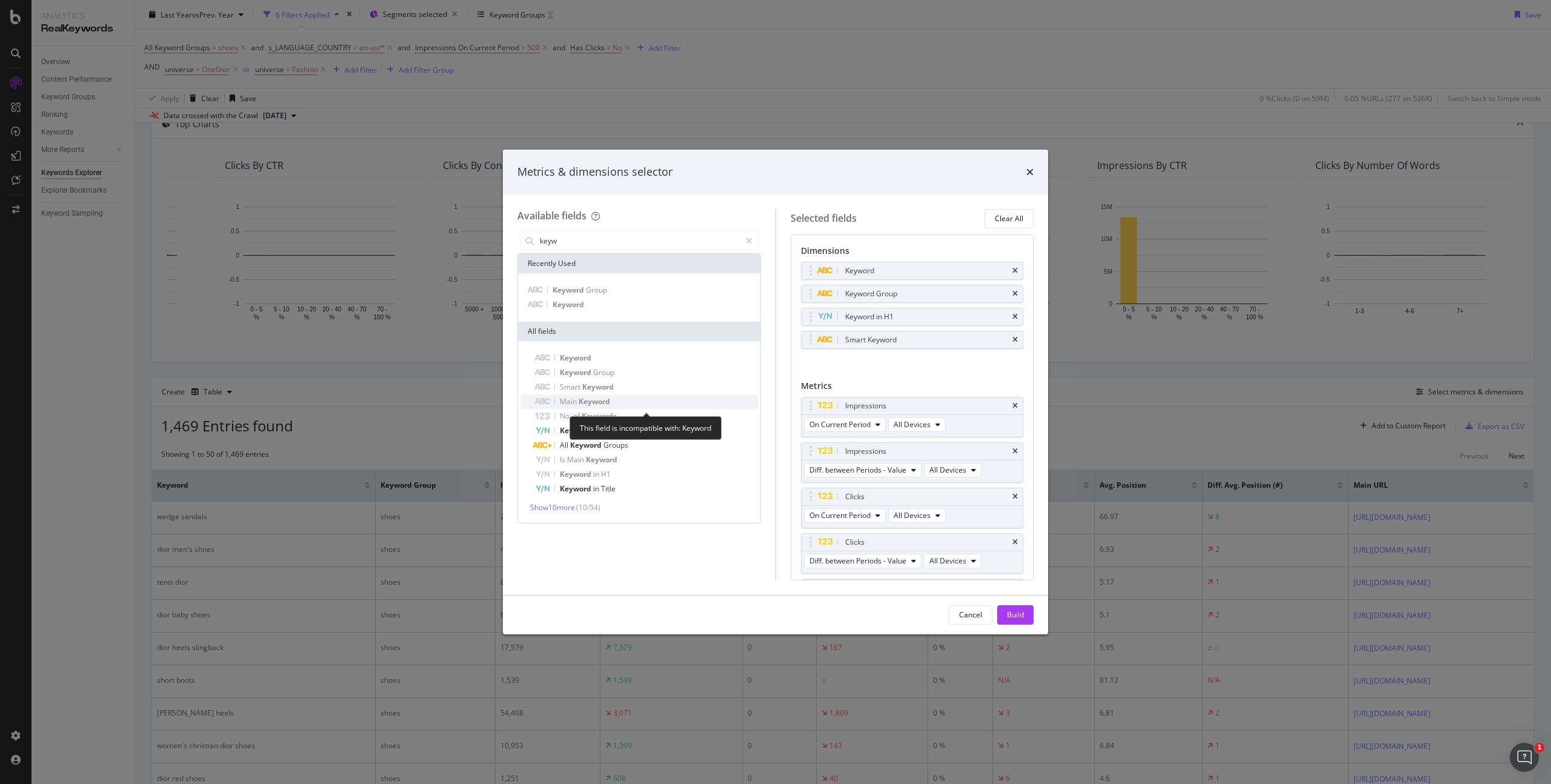
click at [610, 398] on div "Main Keyword" at bounding box center [646, 402] width 223 height 15
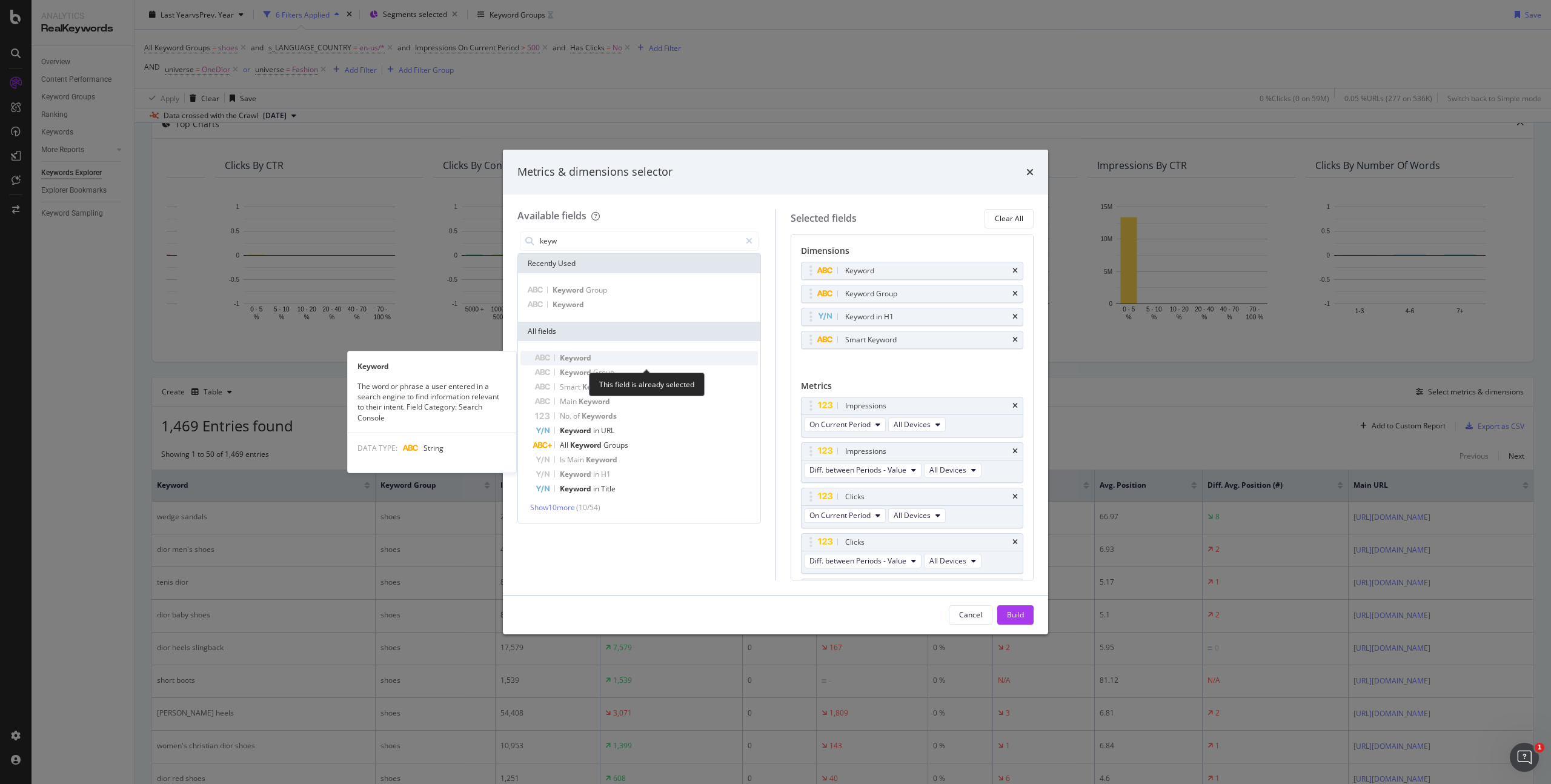
click at [578, 351] on div "Keyword" at bounding box center [646, 358] width 223 height 15
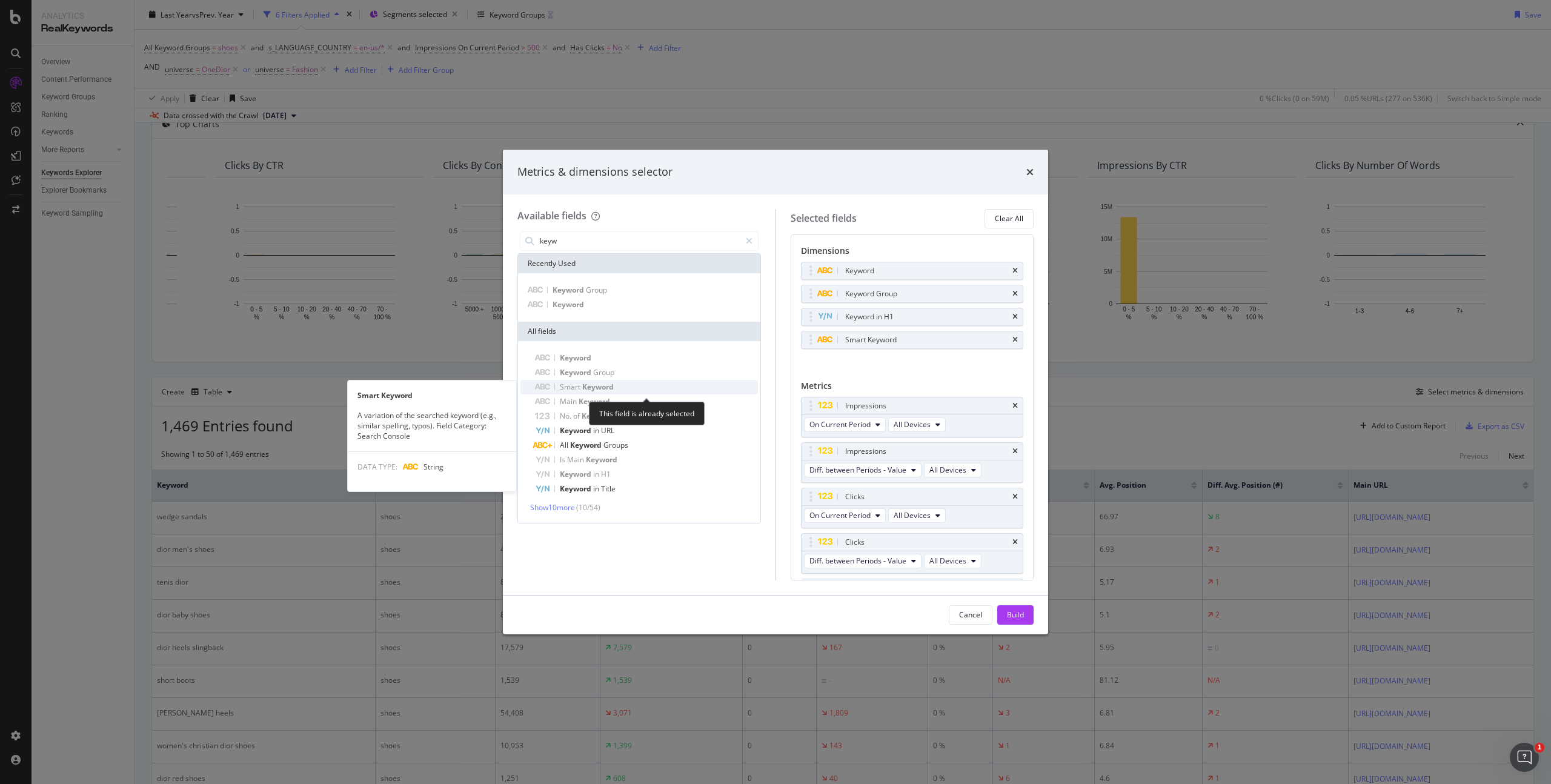
click at [592, 386] on span "Keyword" at bounding box center [598, 386] width 32 height 11
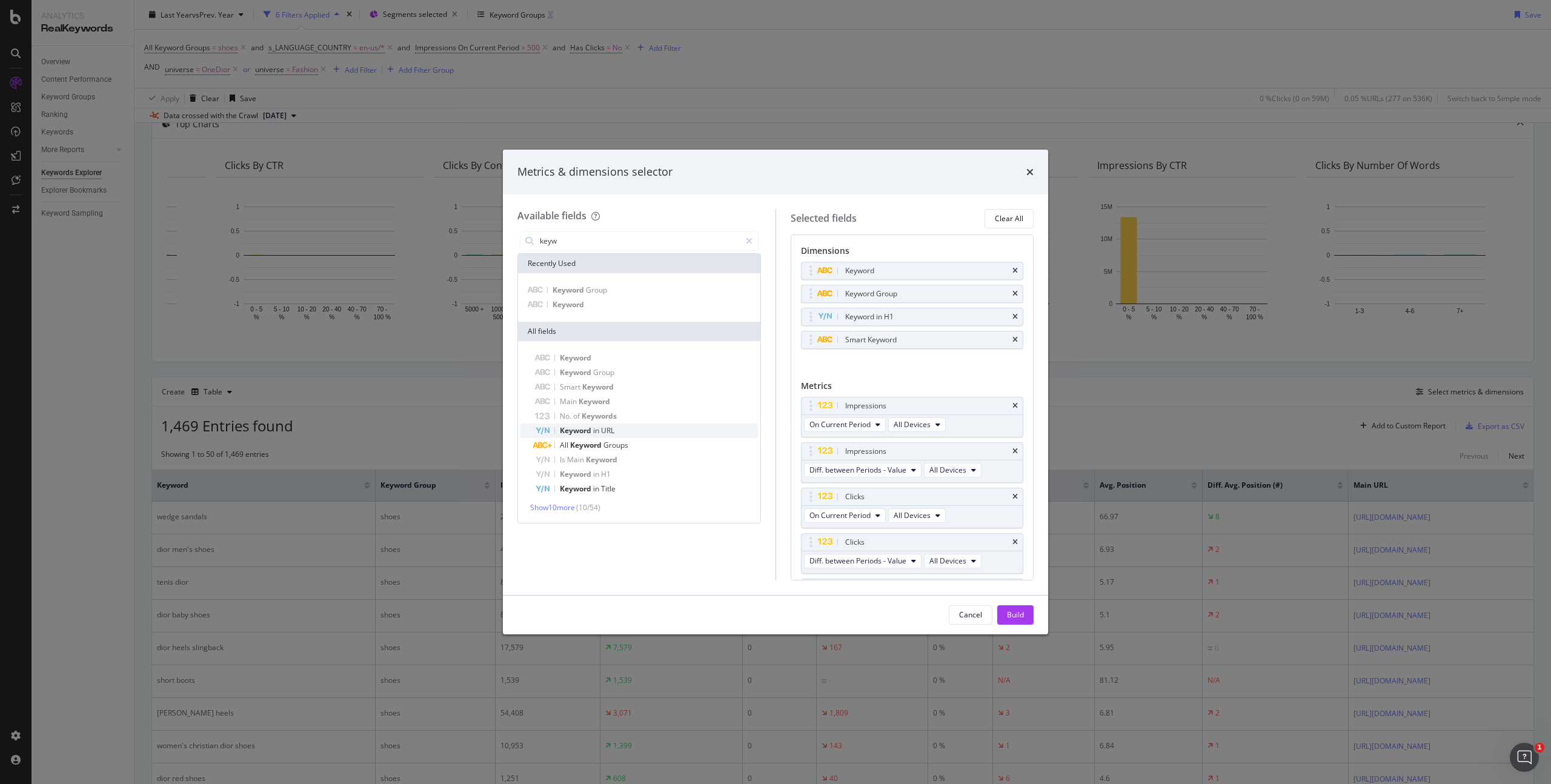
click at [606, 432] on span "URL" at bounding box center [607, 430] width 13 height 11
click at [617, 488] on div "Keyword in Title" at bounding box center [646, 489] width 223 height 15
click at [1021, 615] on div "Build" at bounding box center [1016, 615] width 17 height 11
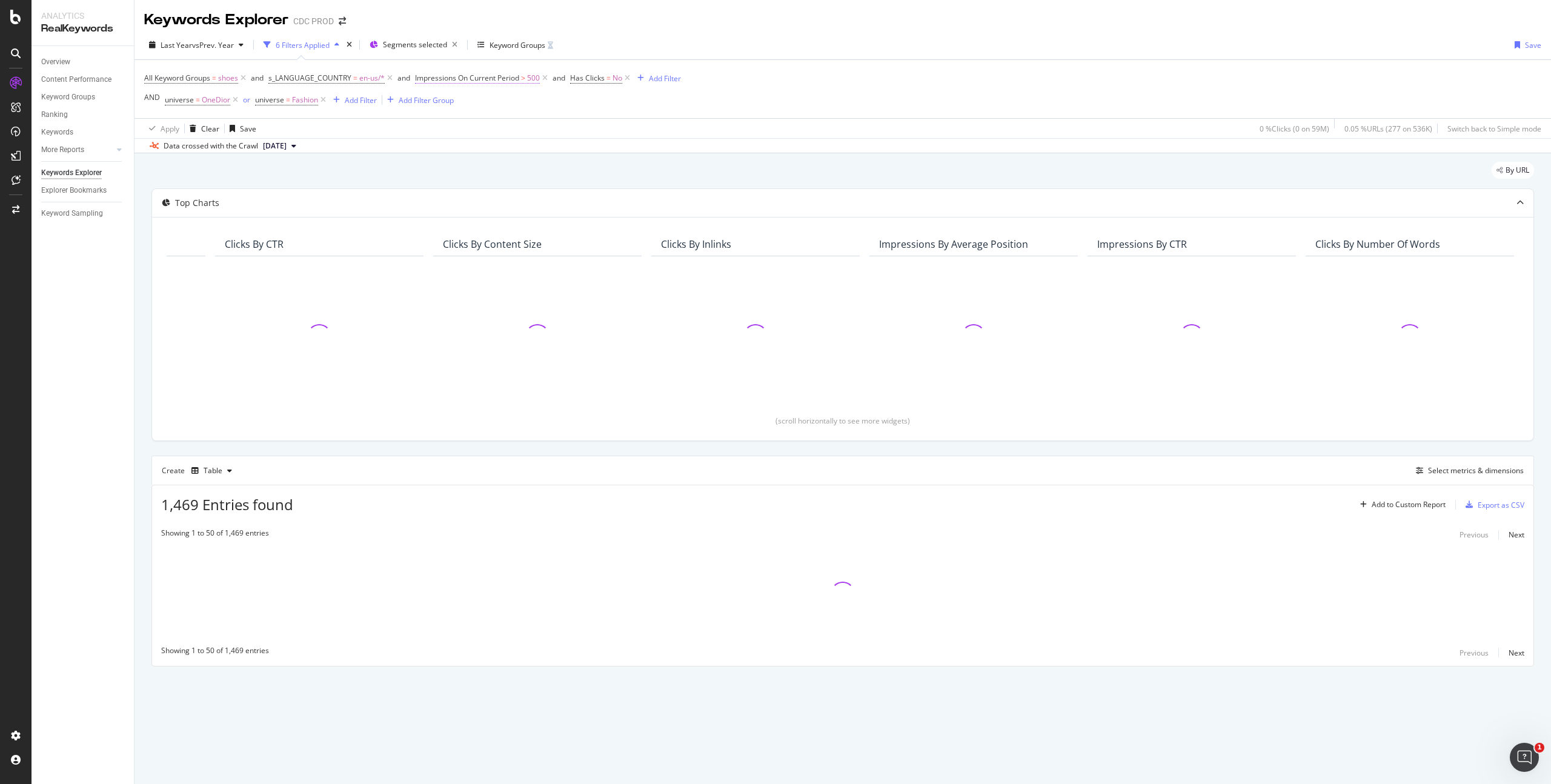
click at [530, 77] on span "500" at bounding box center [534, 78] width 13 height 17
click at [449, 173] on input "500" at bounding box center [492, 170] width 134 height 19
type input "5"
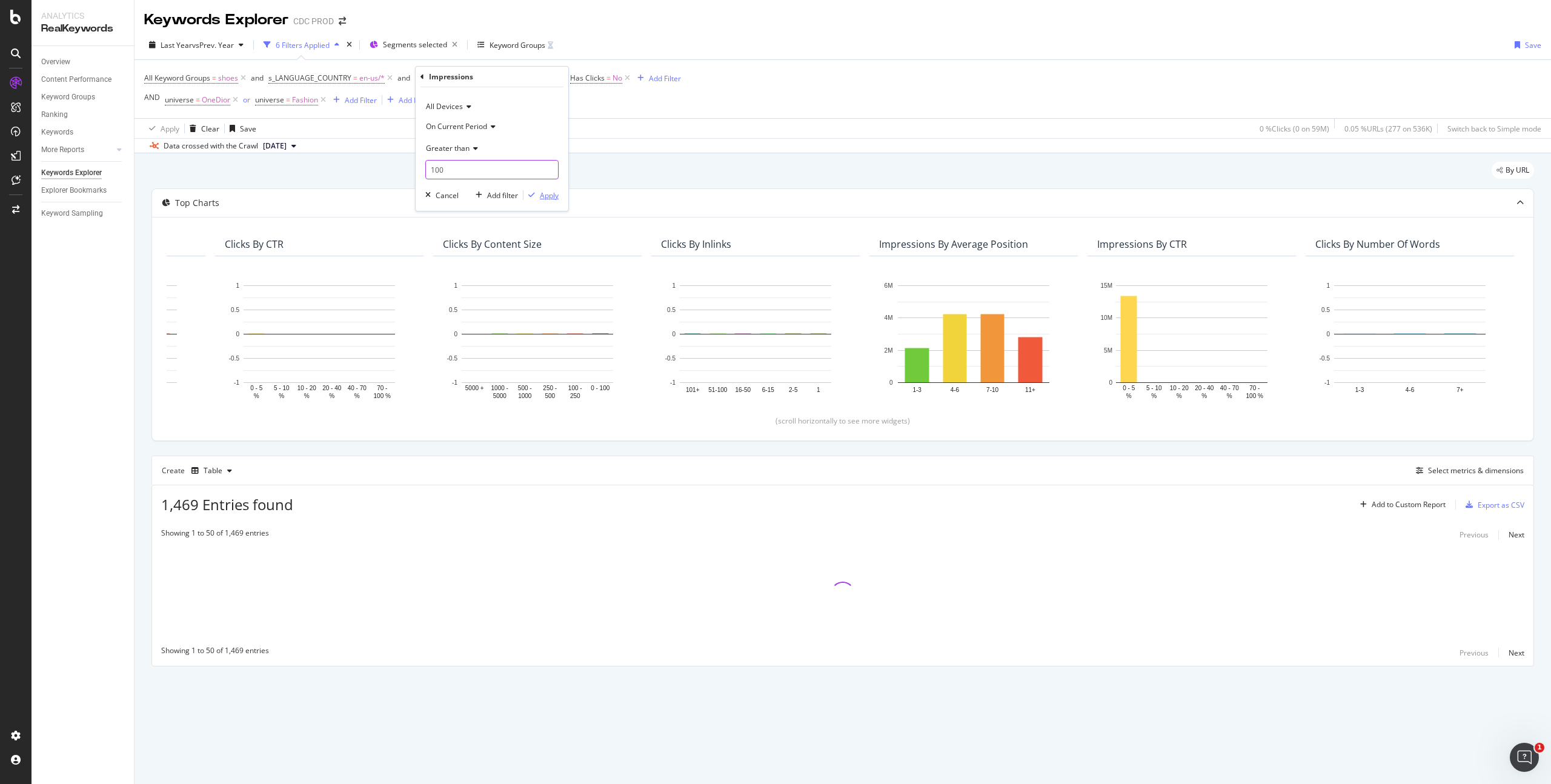
type input "100"
click at [553, 194] on div "Apply" at bounding box center [549, 195] width 19 height 11
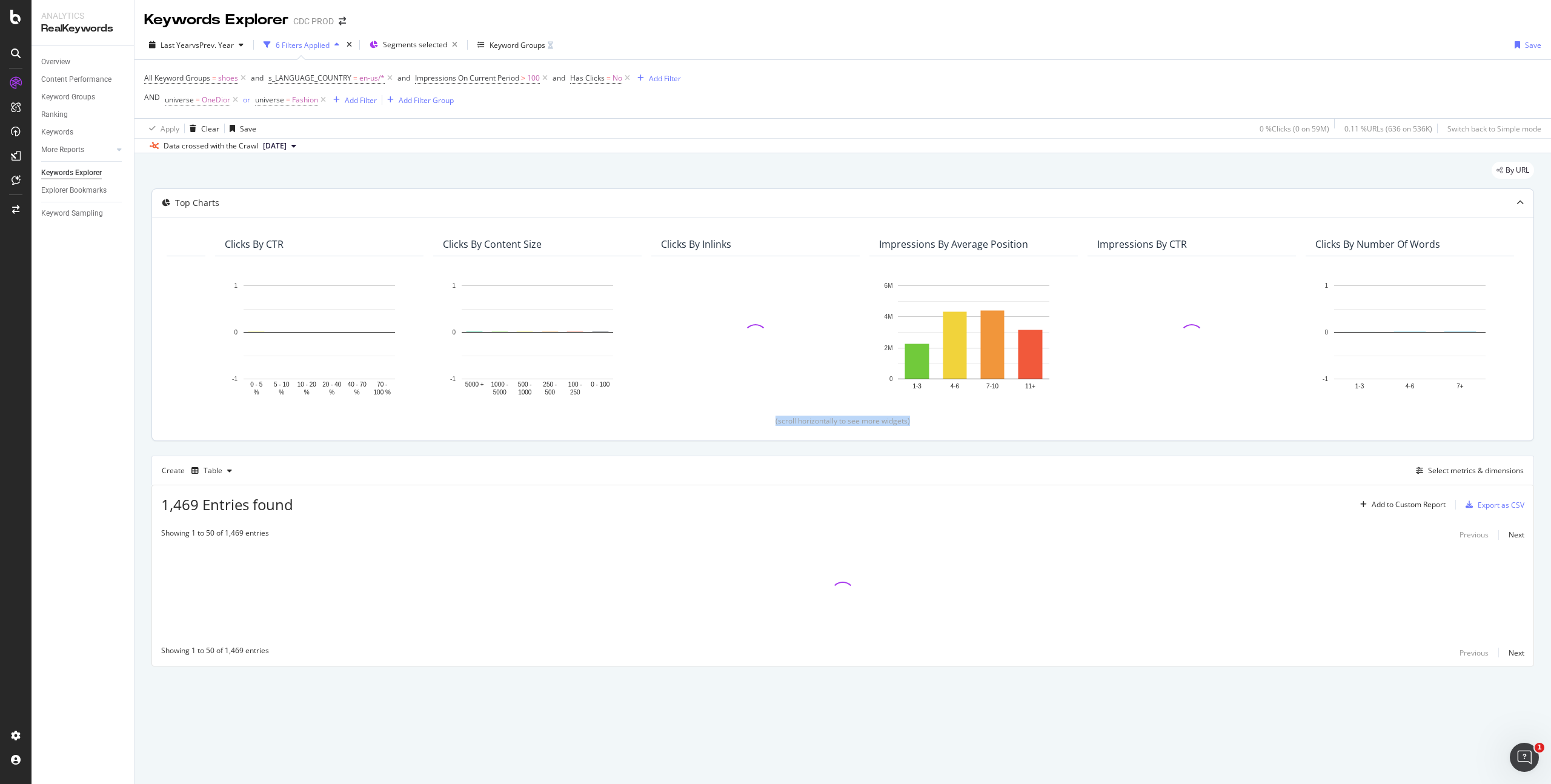
drag, startPoint x: 924, startPoint y: 412, endPoint x: 722, endPoint y: 406, distance: 202.1
click at [705, 415] on div "(scroll horizontally to see more widgets)" at bounding box center [843, 420] width 1353 height 11
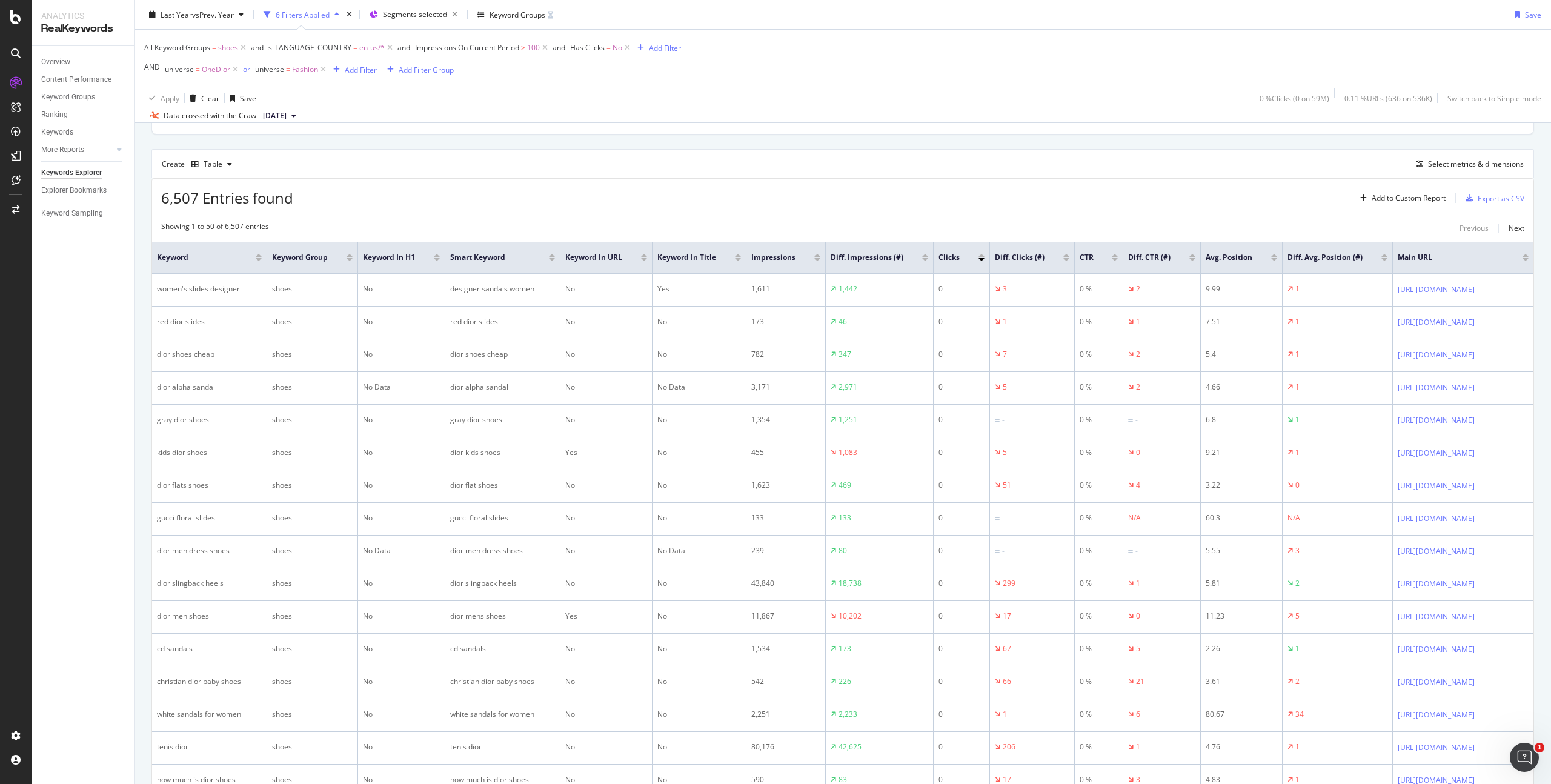
scroll to position [308, 0]
click at [1460, 160] on div "Select metrics & dimensions" at bounding box center [1476, 163] width 96 height 11
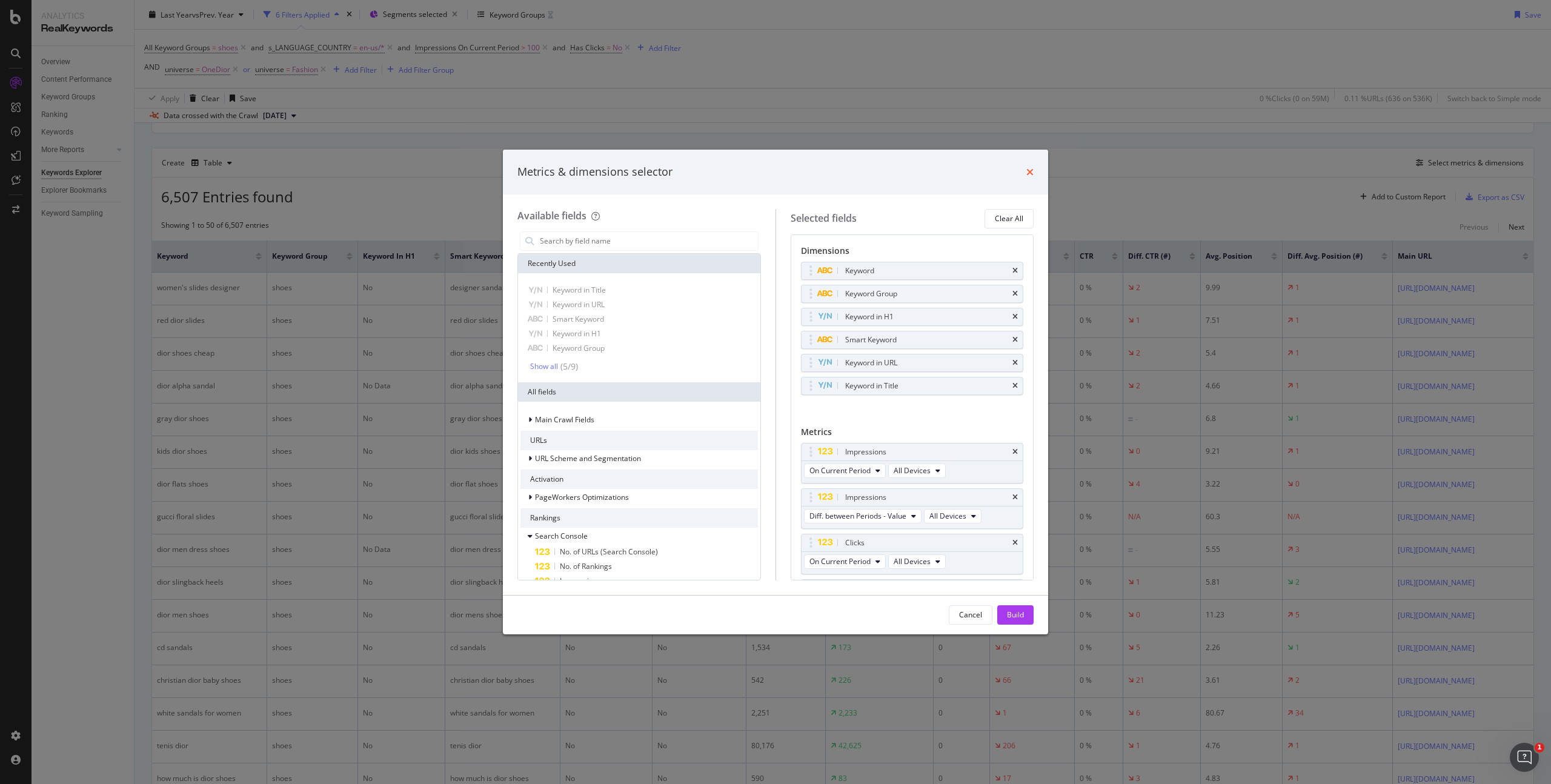
click at [1029, 170] on icon "times" at bounding box center [1029, 173] width 7 height 10
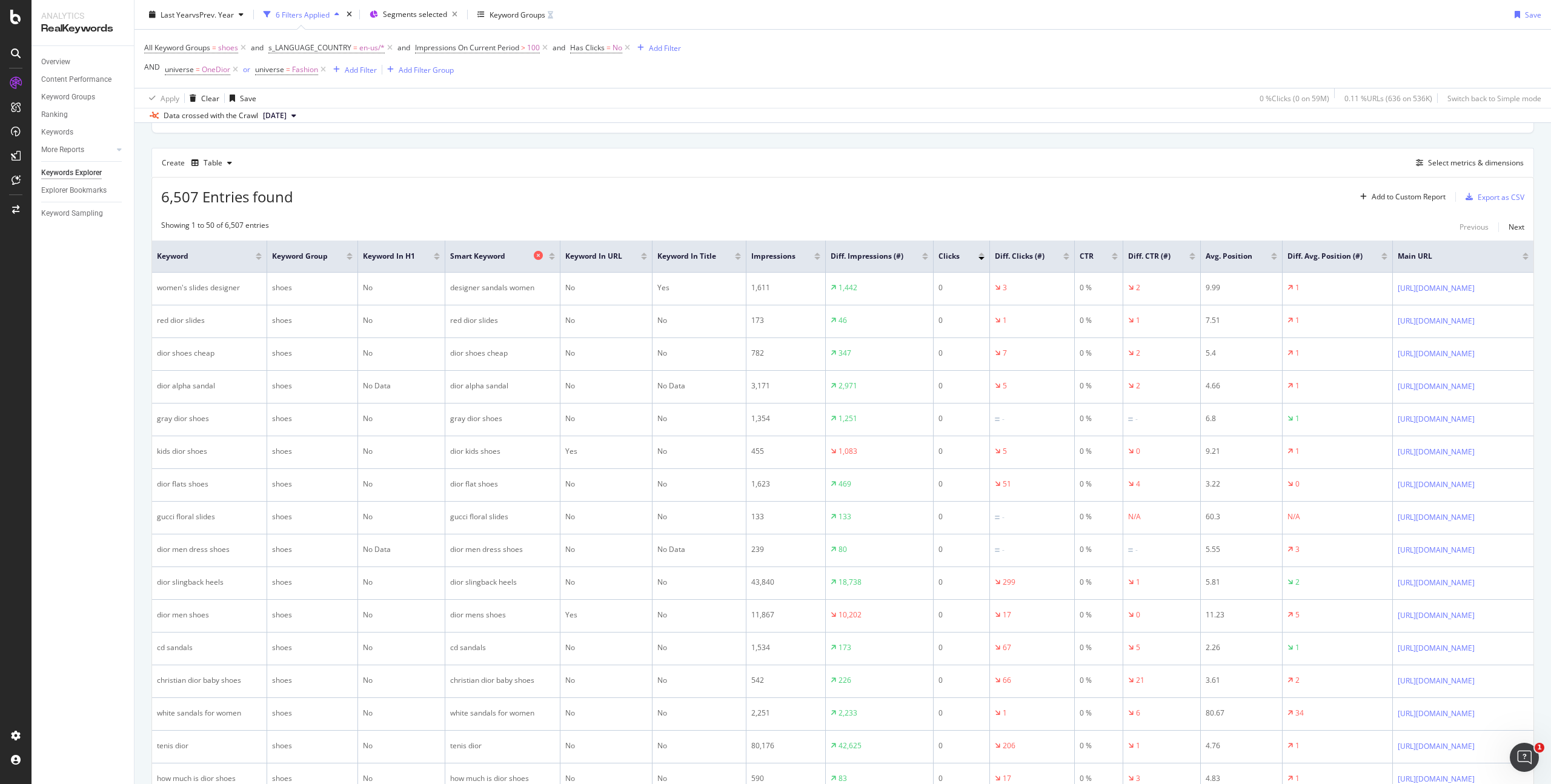
click at [539, 256] on icon at bounding box center [538, 255] width 9 height 9
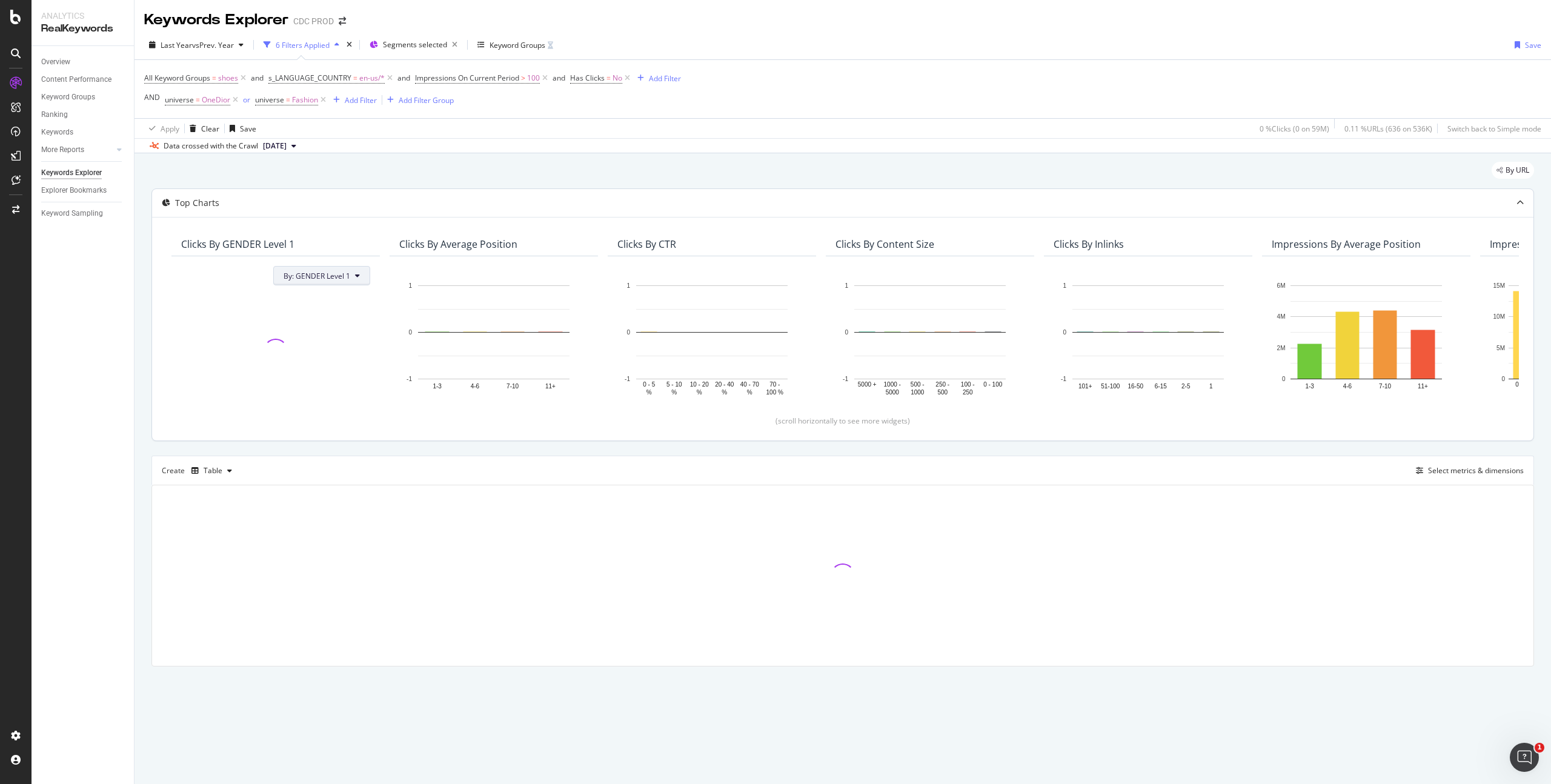
click at [352, 271] on button "By: GENDER Level 1" at bounding box center [322, 275] width 97 height 19
click at [356, 322] on span "pagetype&universe Level 1" at bounding box center [350, 319] width 131 height 11
click at [480, 241] on div "Clicks By Average Position" at bounding box center [458, 244] width 118 height 12
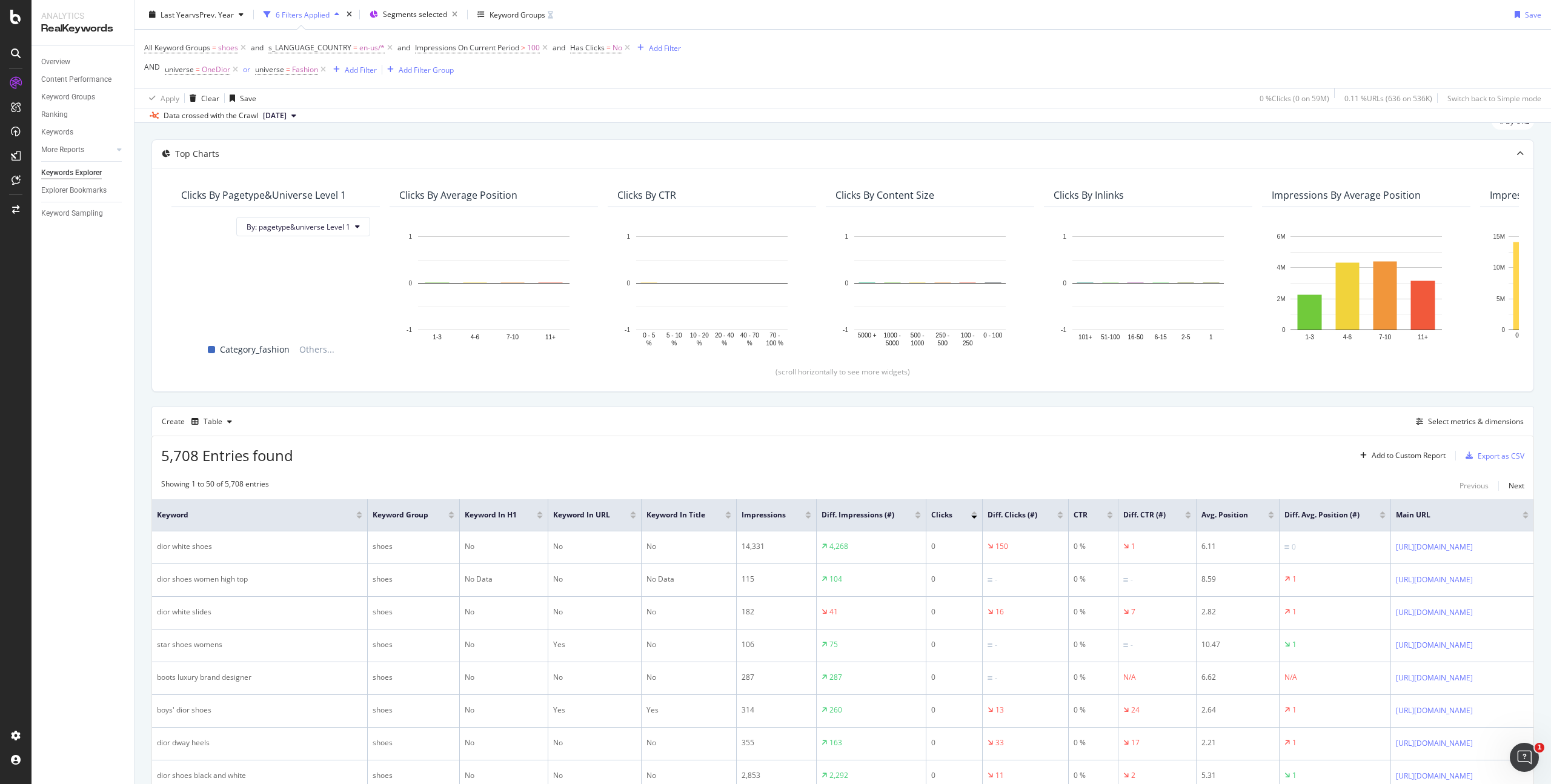
scroll to position [164, 0]
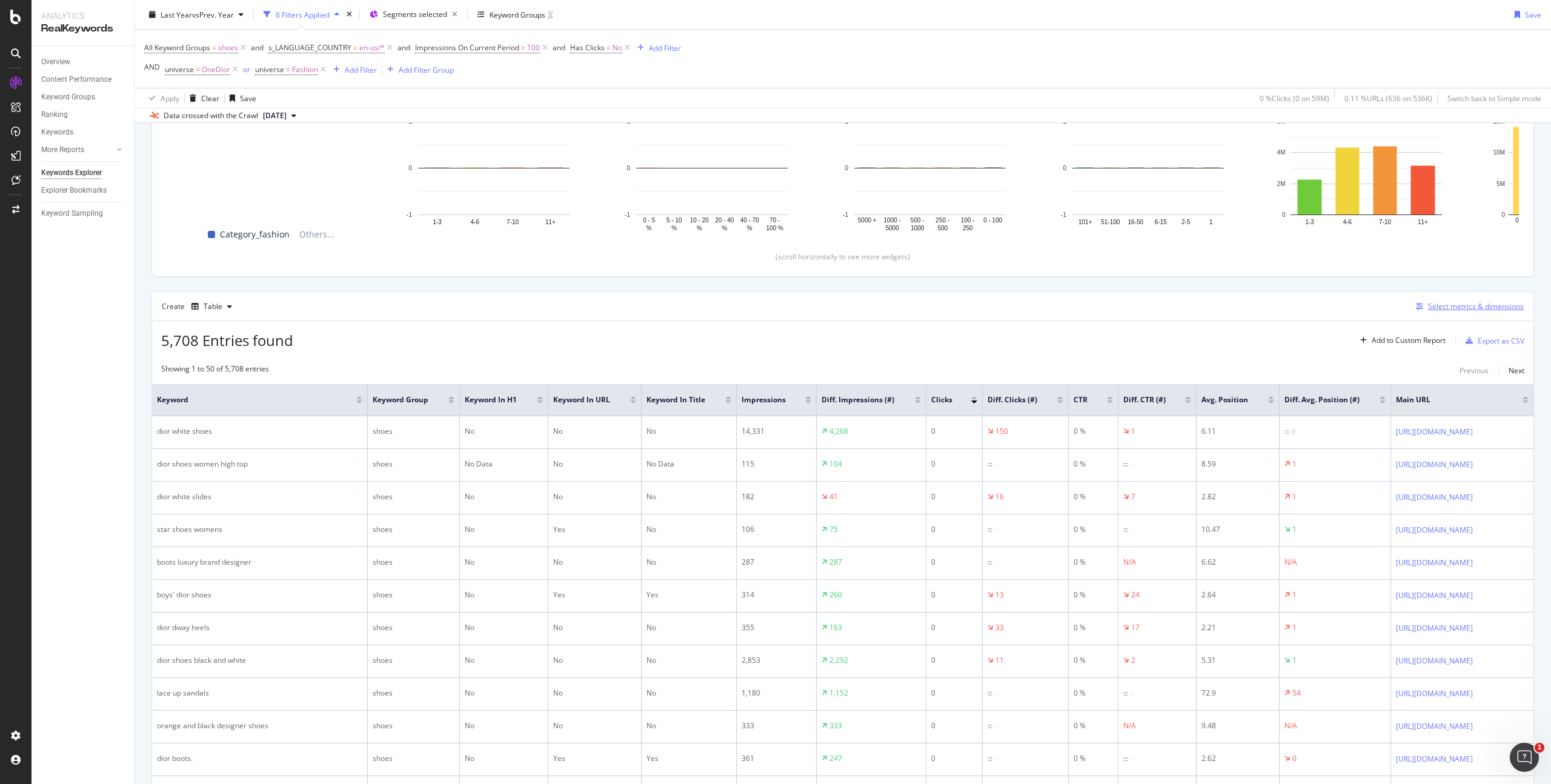
click at [1466, 300] on div "Select metrics & dimensions" at bounding box center [1468, 306] width 113 height 13
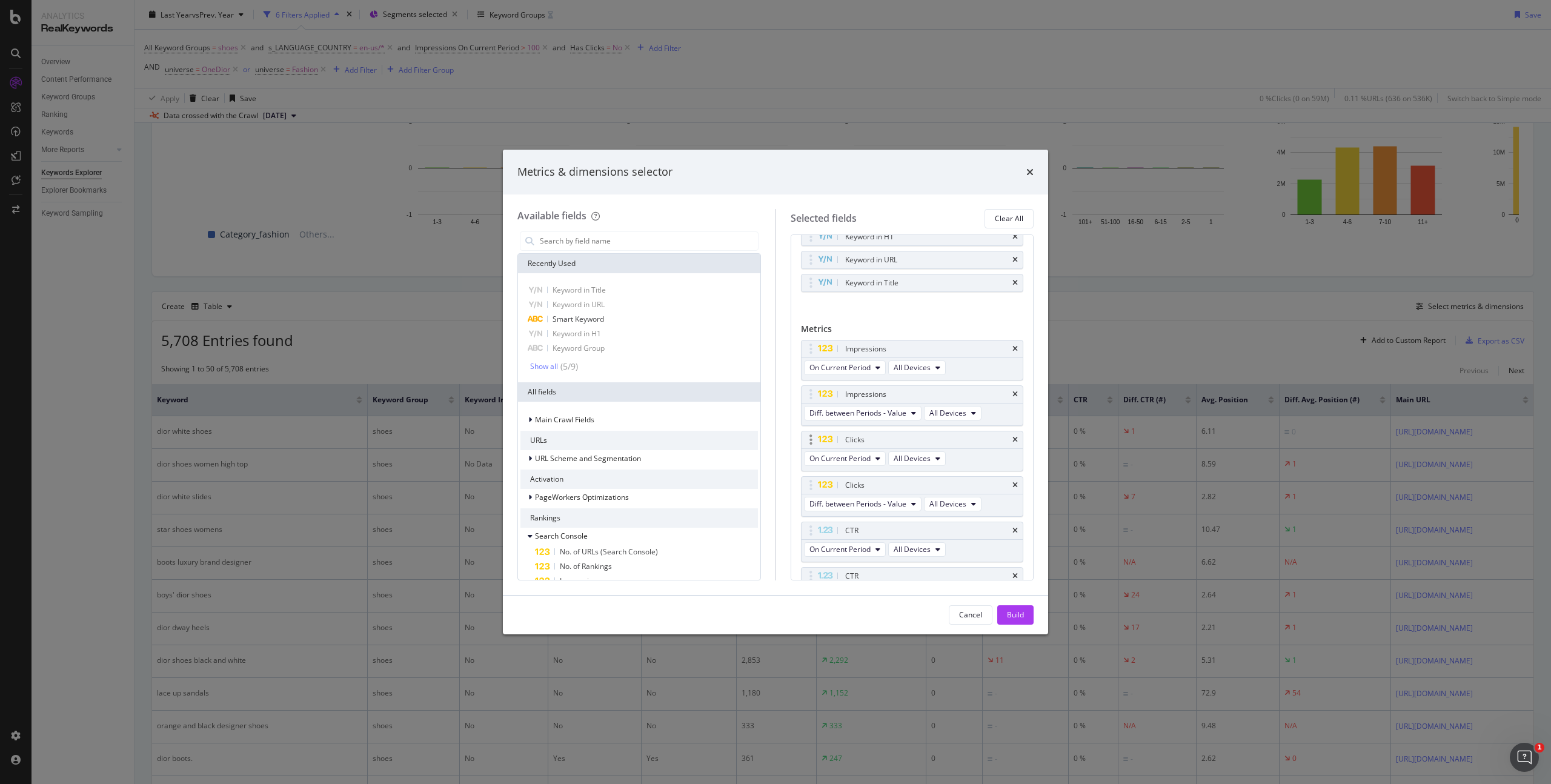
scroll to position [64, 0]
click at [1012, 411] on icon "times" at bounding box center [1015, 410] width 6 height 7
click at [1012, 425] on icon "times" at bounding box center [1015, 428] width 6 height 7
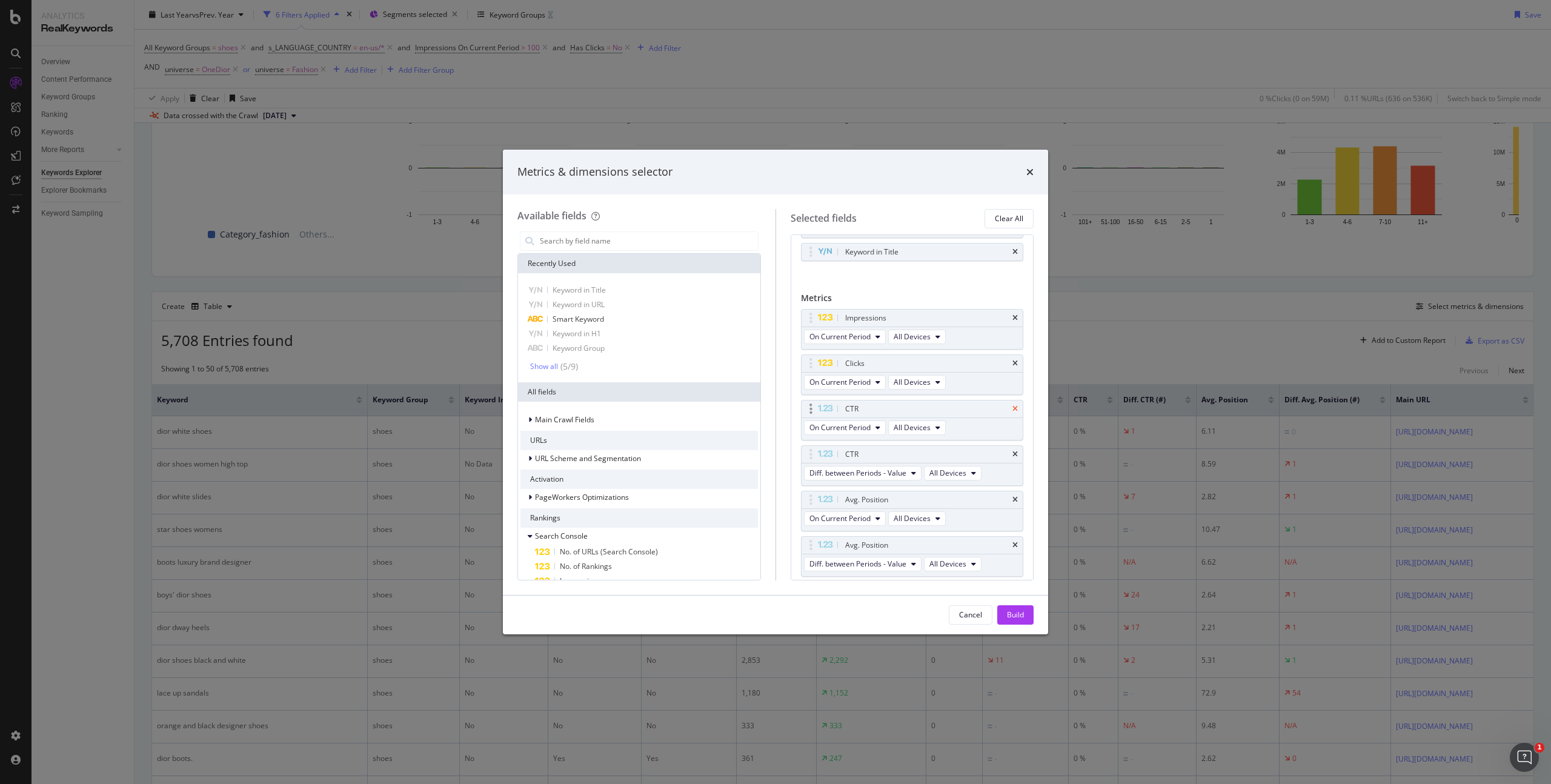
click at [1012, 407] on icon "times" at bounding box center [1015, 409] width 6 height 7
click at [1012, 406] on icon "times" at bounding box center [1015, 409] width 6 height 7
click at [1012, 460] on icon "times" at bounding box center [1015, 462] width 6 height 7
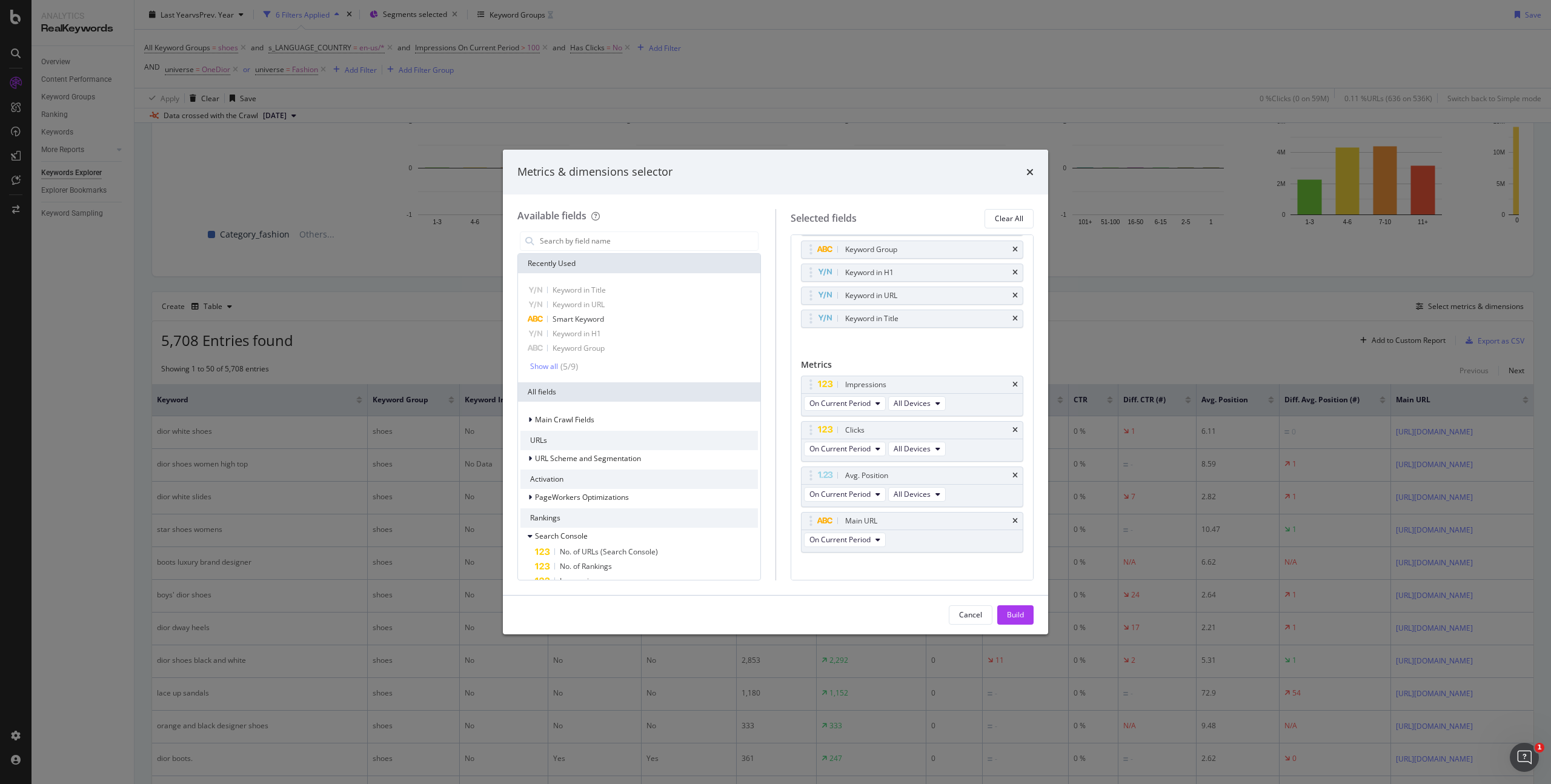
scroll to position [0, 0]
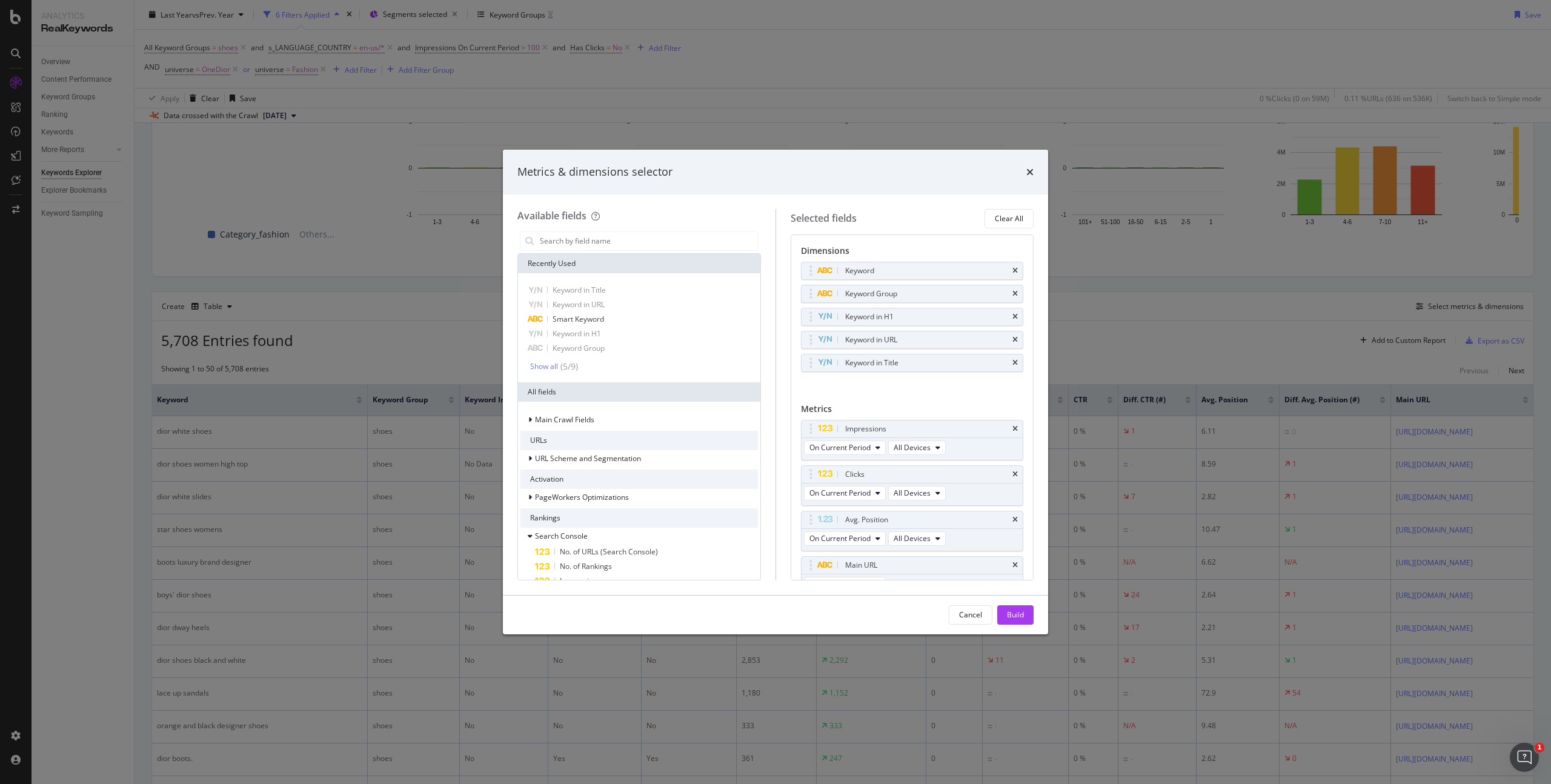
click at [1013, 609] on div "Build" at bounding box center [1016, 615] width 17 height 18
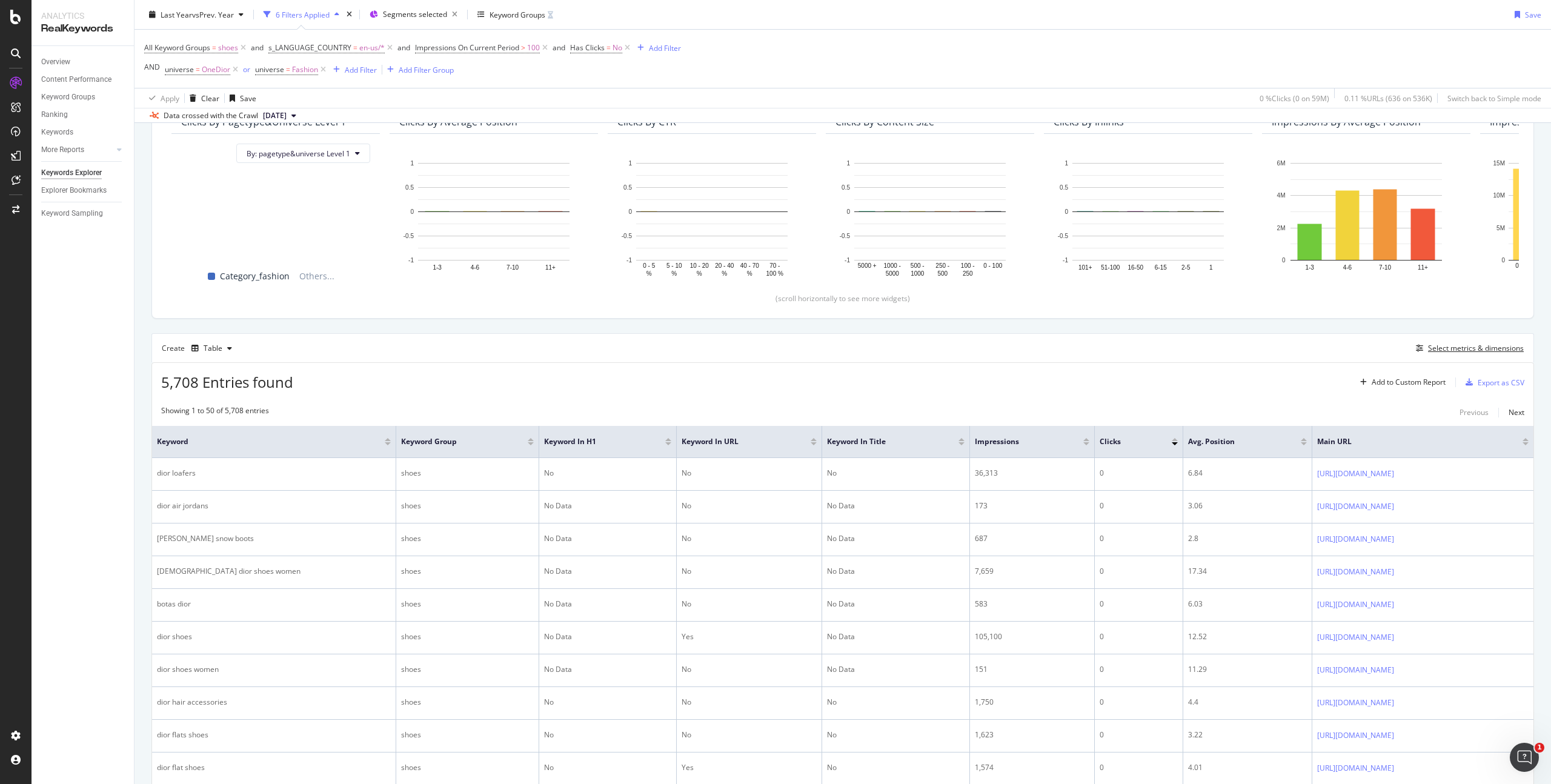
scroll to position [185, 0]
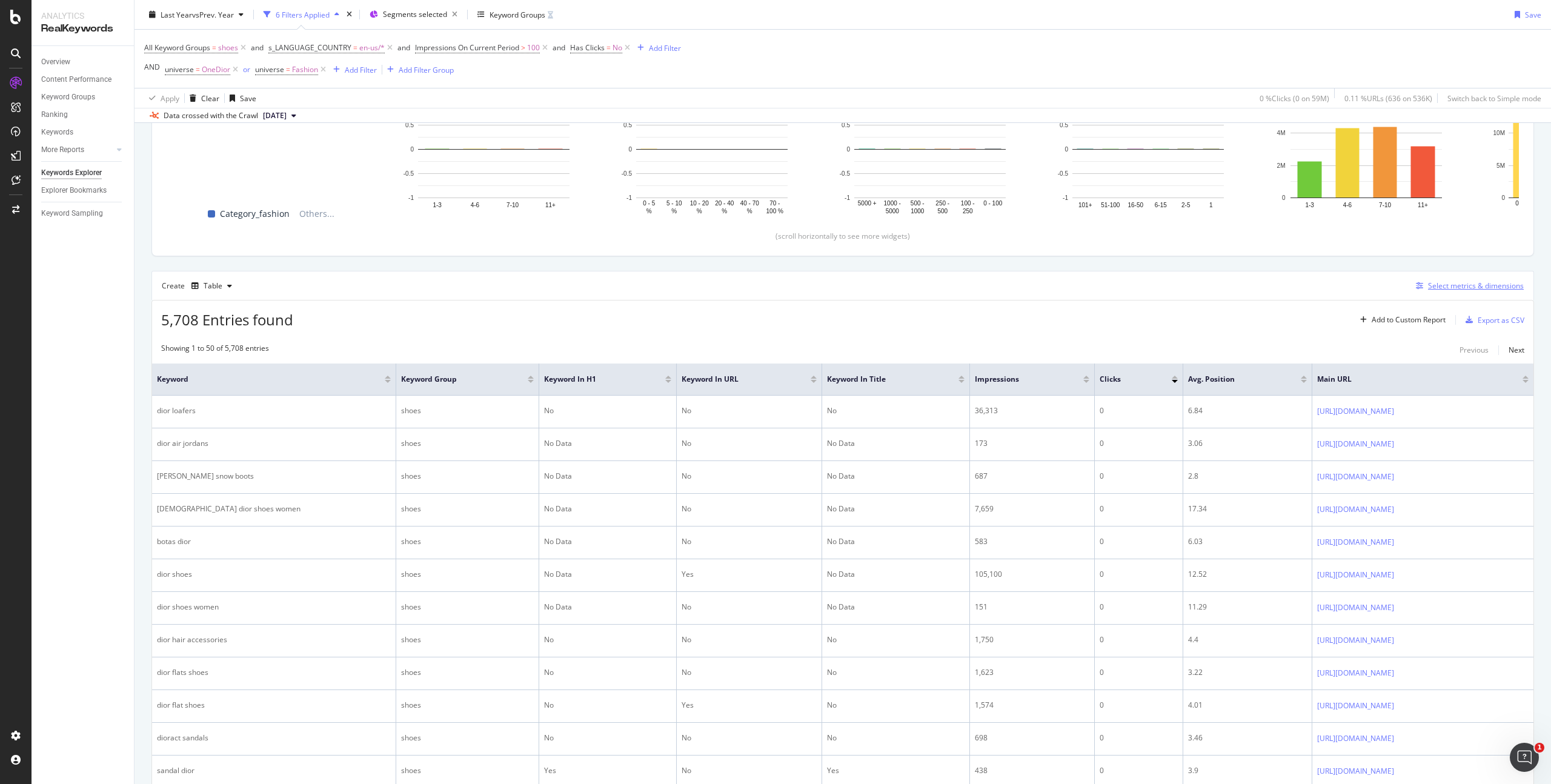
click at [1434, 282] on div "Select metrics & dimensions" at bounding box center [1476, 285] width 96 height 11
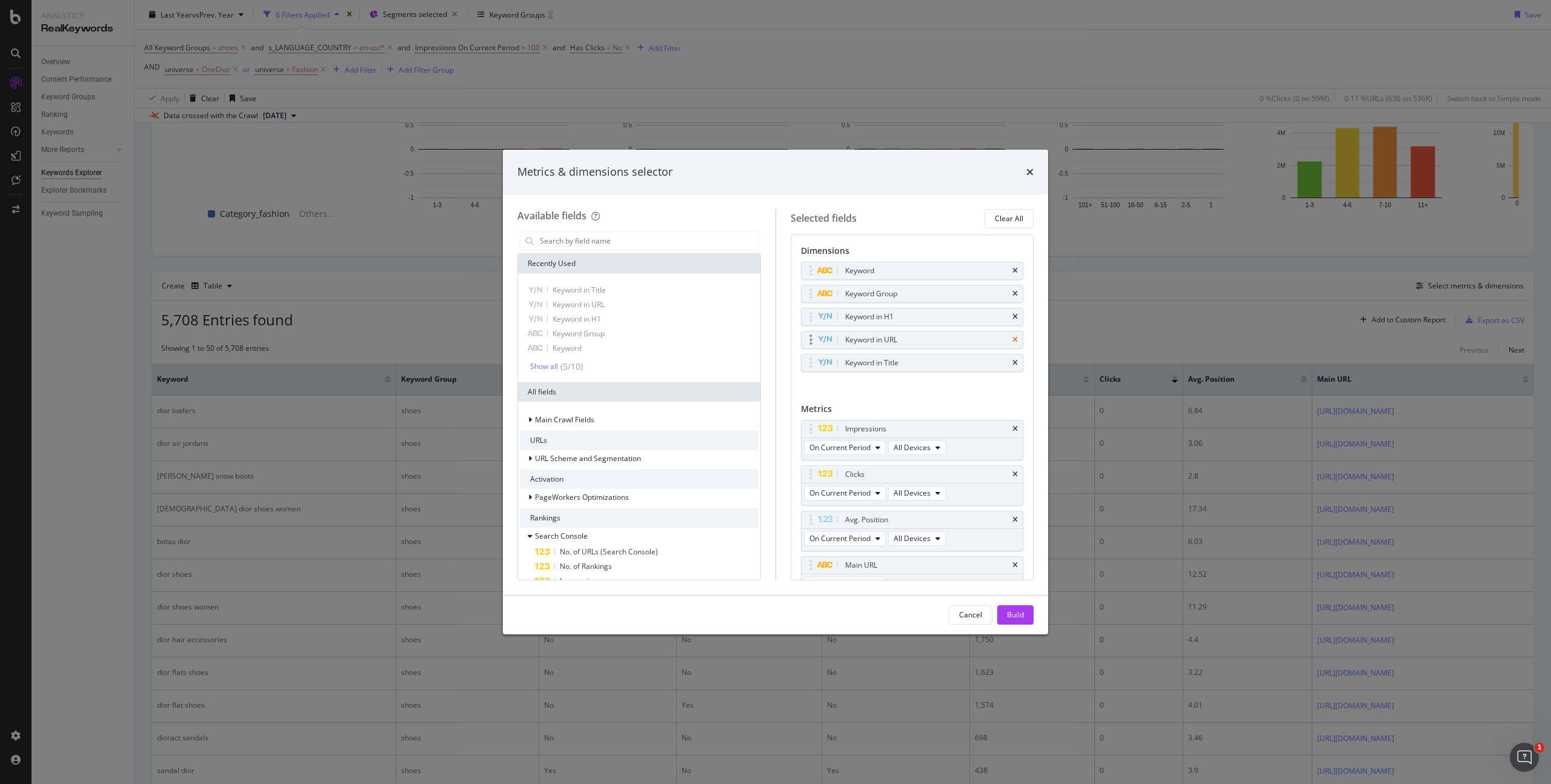
click at [1012, 339] on icon "times" at bounding box center [1015, 339] width 6 height 7
click at [1012, 317] on icon "times" at bounding box center [1015, 317] width 6 height 7
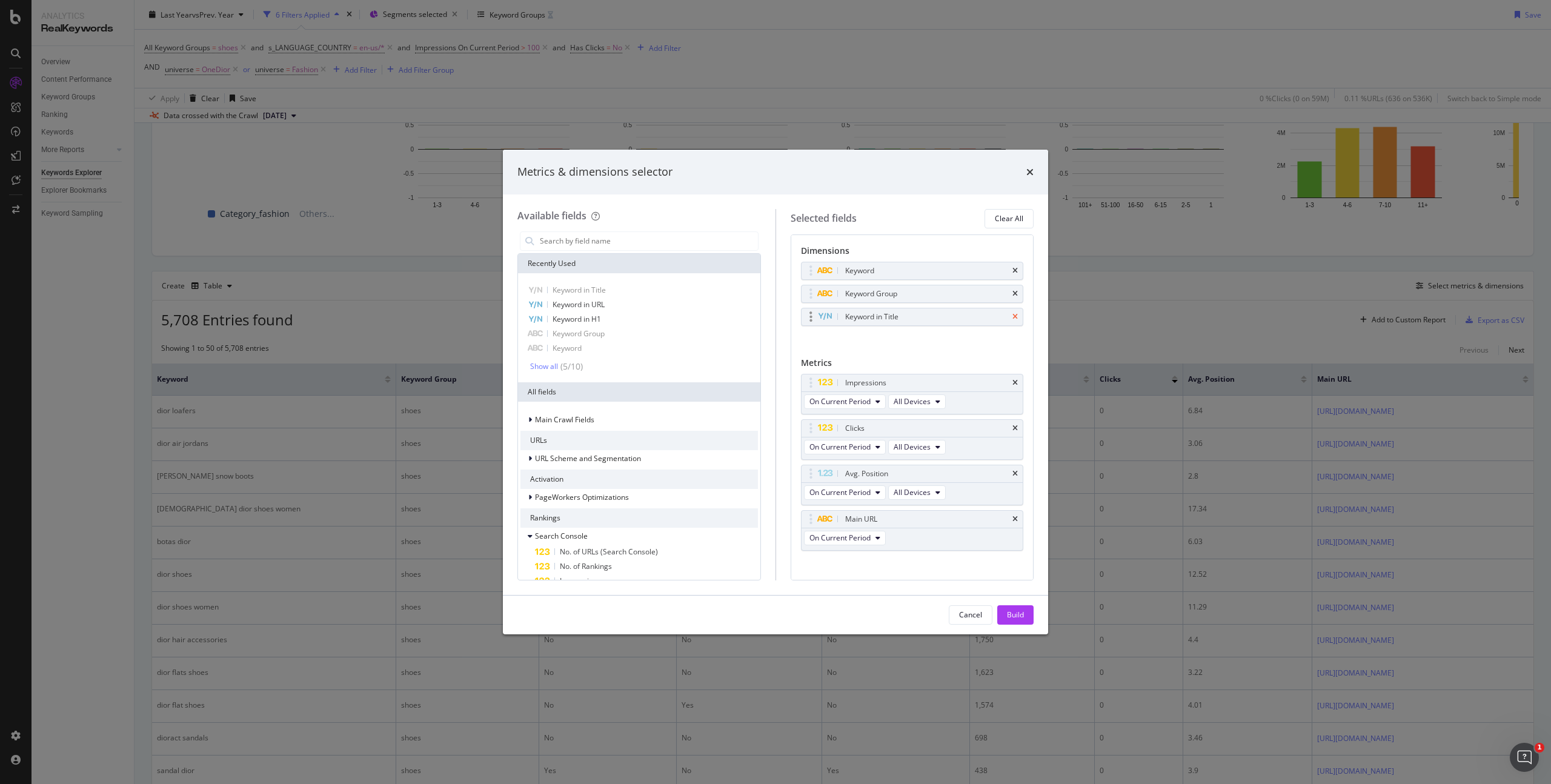
click at [1012, 317] on icon "times" at bounding box center [1015, 317] width 6 height 7
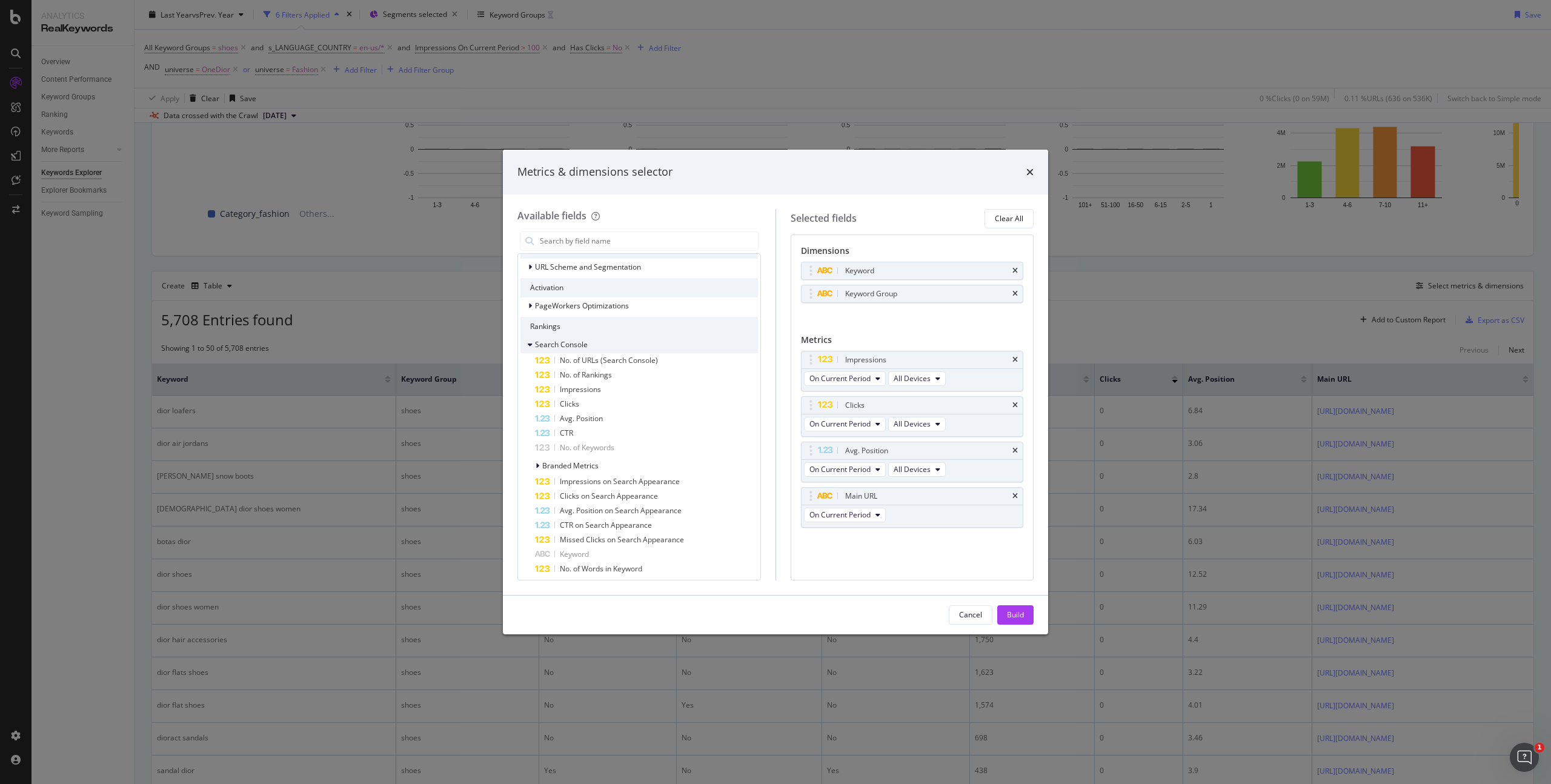
scroll to position [196, 0]
click at [530, 339] on icon "modal" at bounding box center [530, 340] width 5 height 7
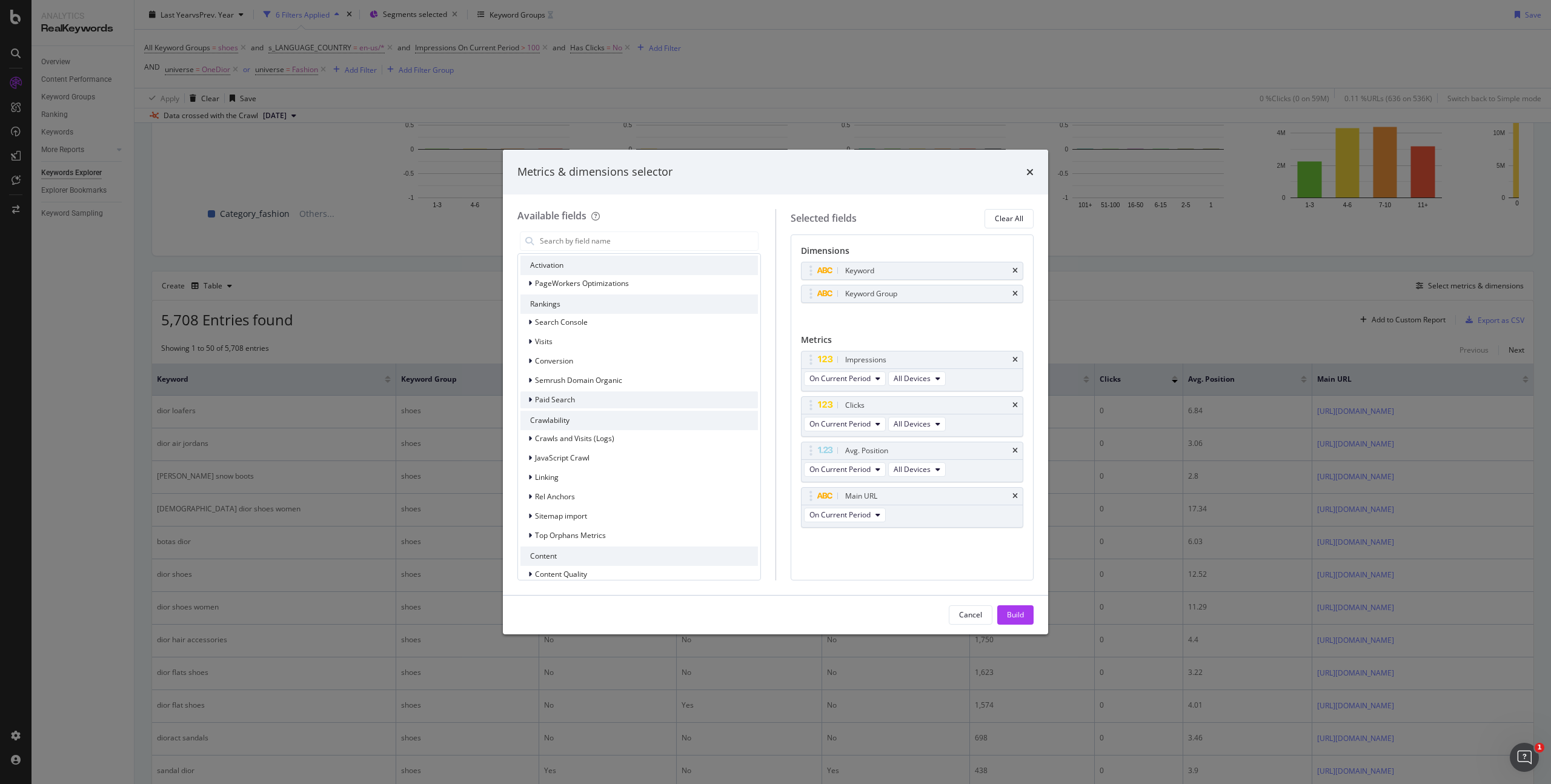
scroll to position [215, 0]
click at [529, 397] on icon "modal" at bounding box center [530, 398] width 3 height 7
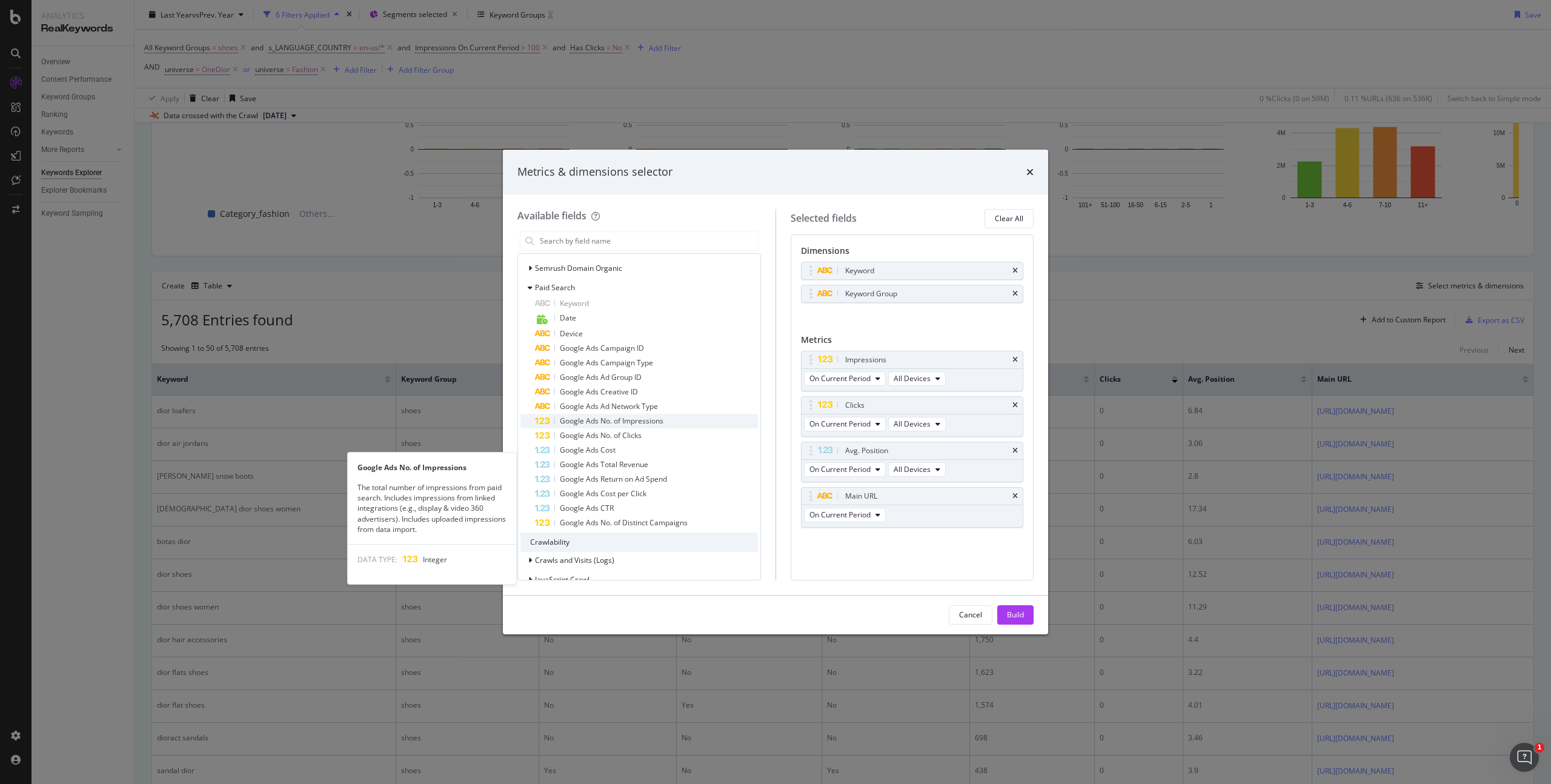
scroll to position [240, 0]
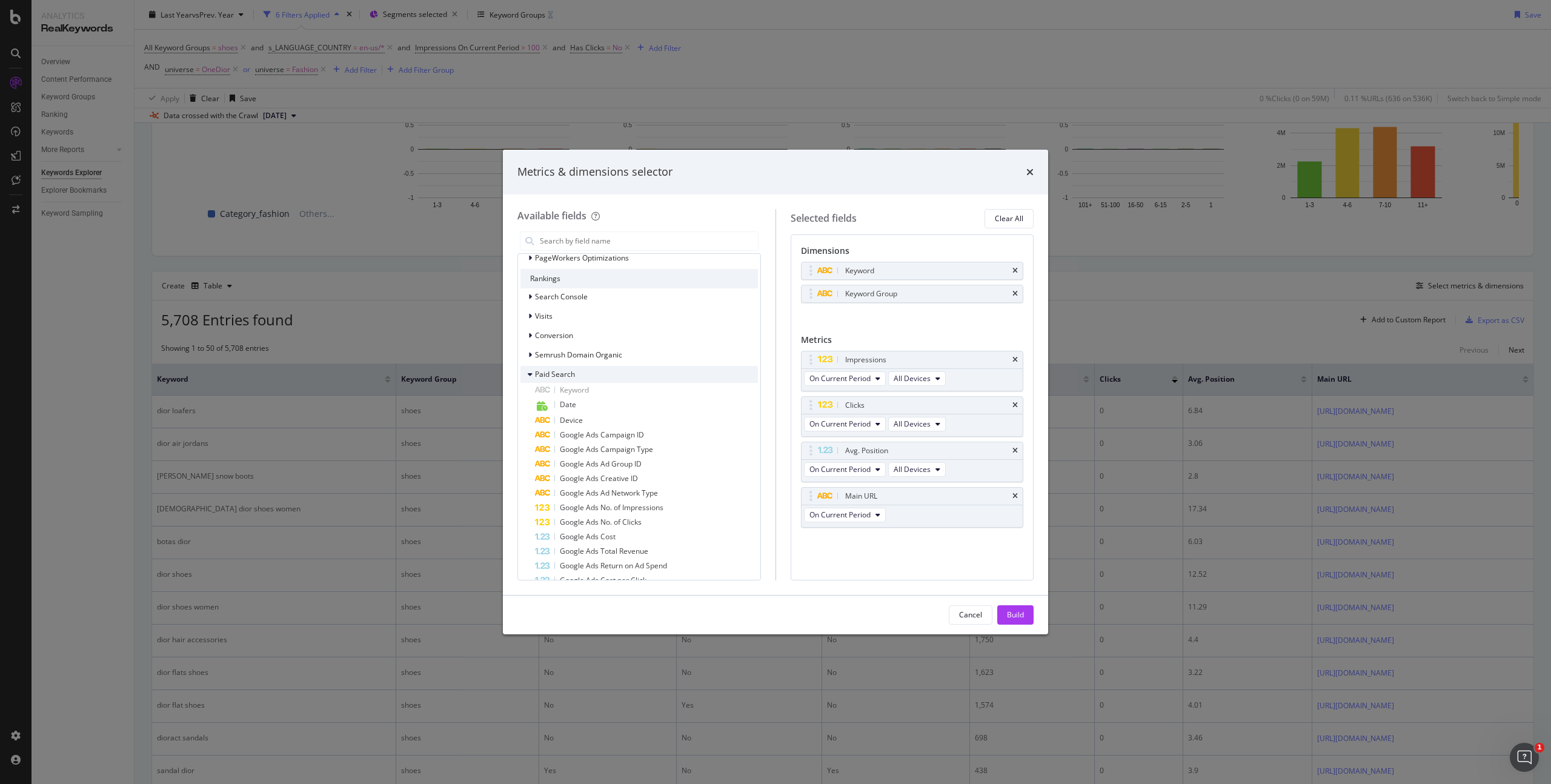
click at [533, 374] on div "modal" at bounding box center [531, 374] width 7 height 12
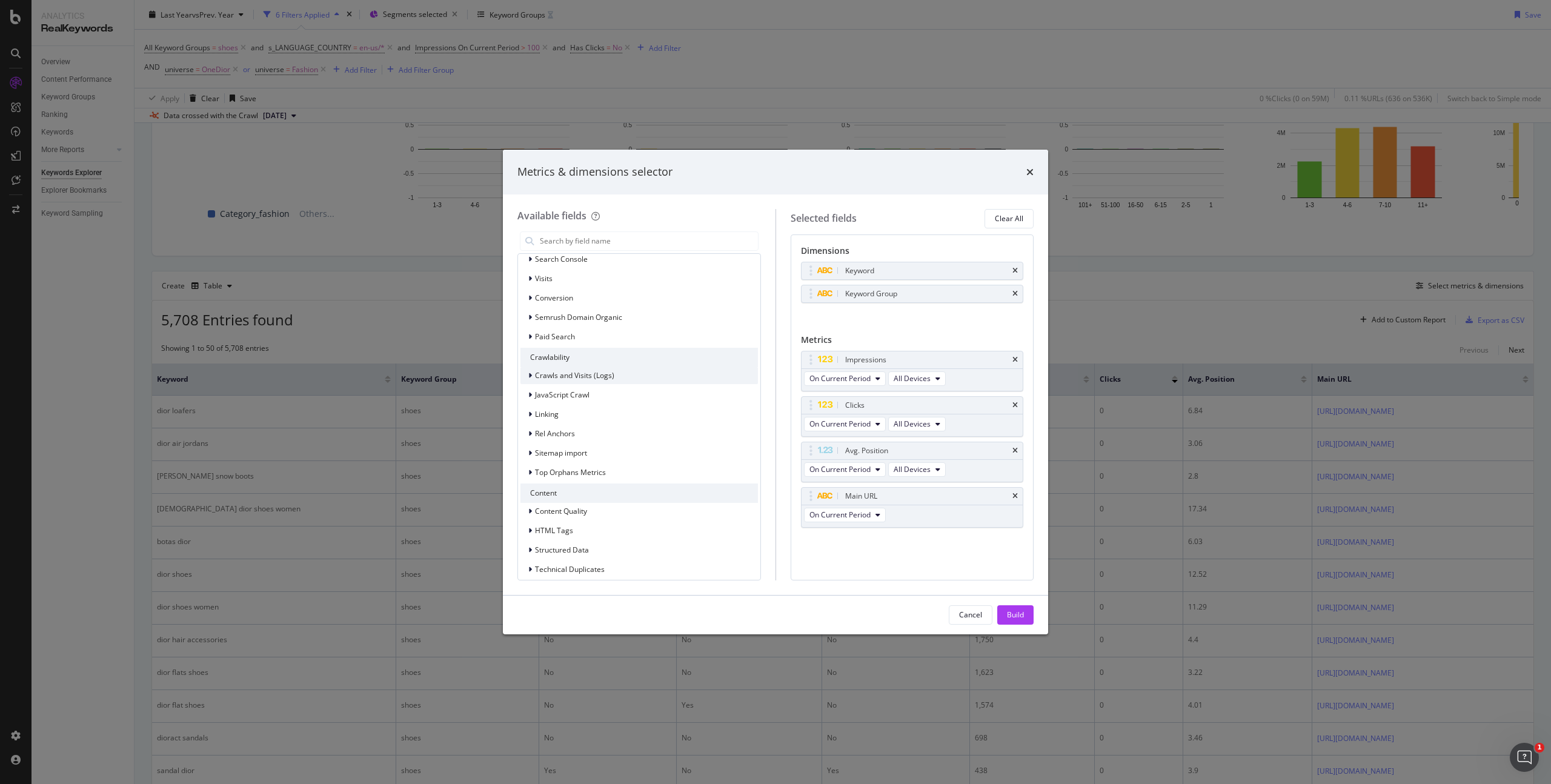
scroll to position [293, 0]
click at [531, 360] on icon "modal" at bounding box center [530, 359] width 3 height 7
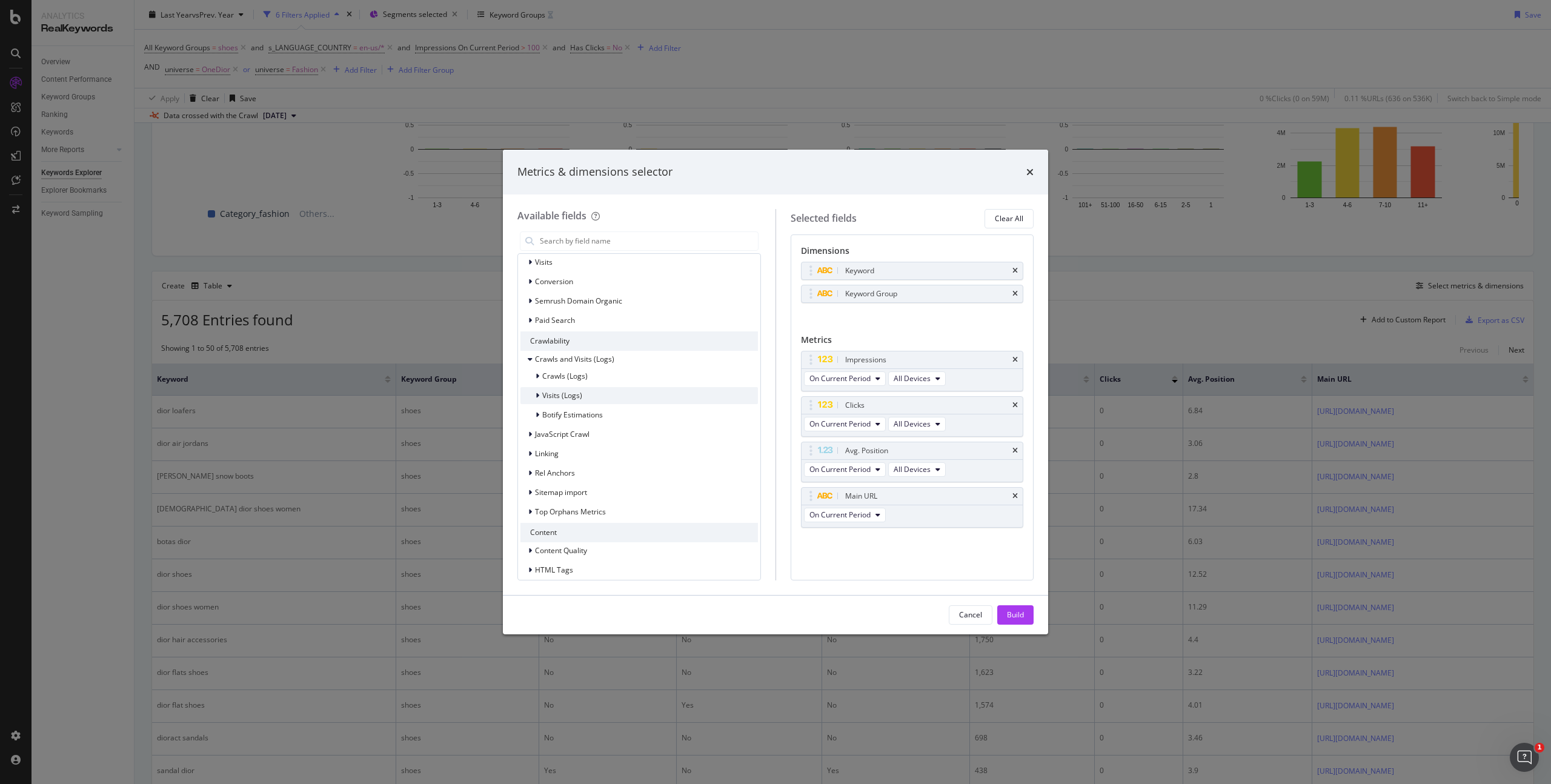
click at [537, 394] on icon "modal" at bounding box center [537, 395] width 3 height 7
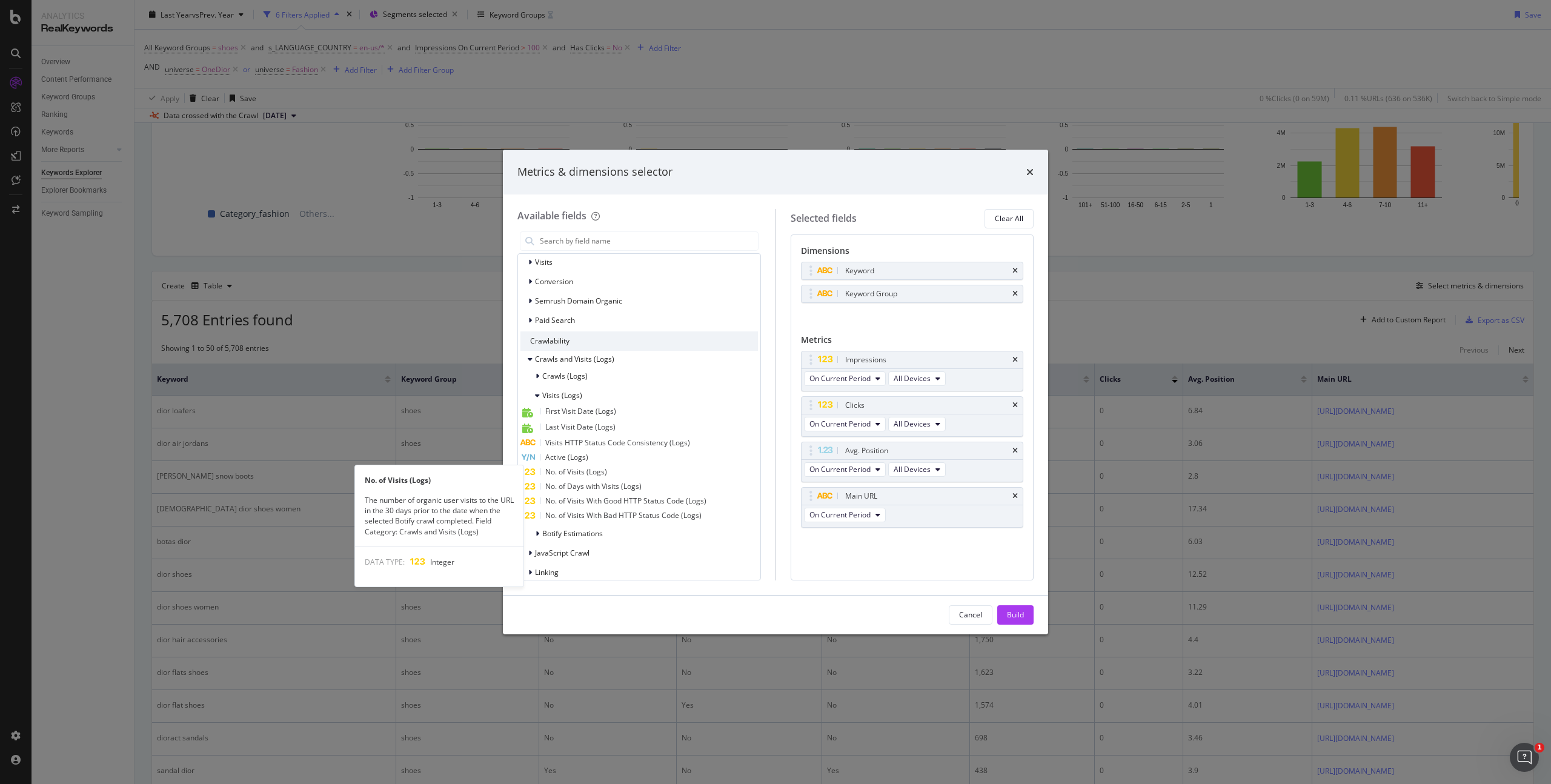
click at [634, 468] on div "No. of Visits (Logs)" at bounding box center [639, 472] width 237 height 15
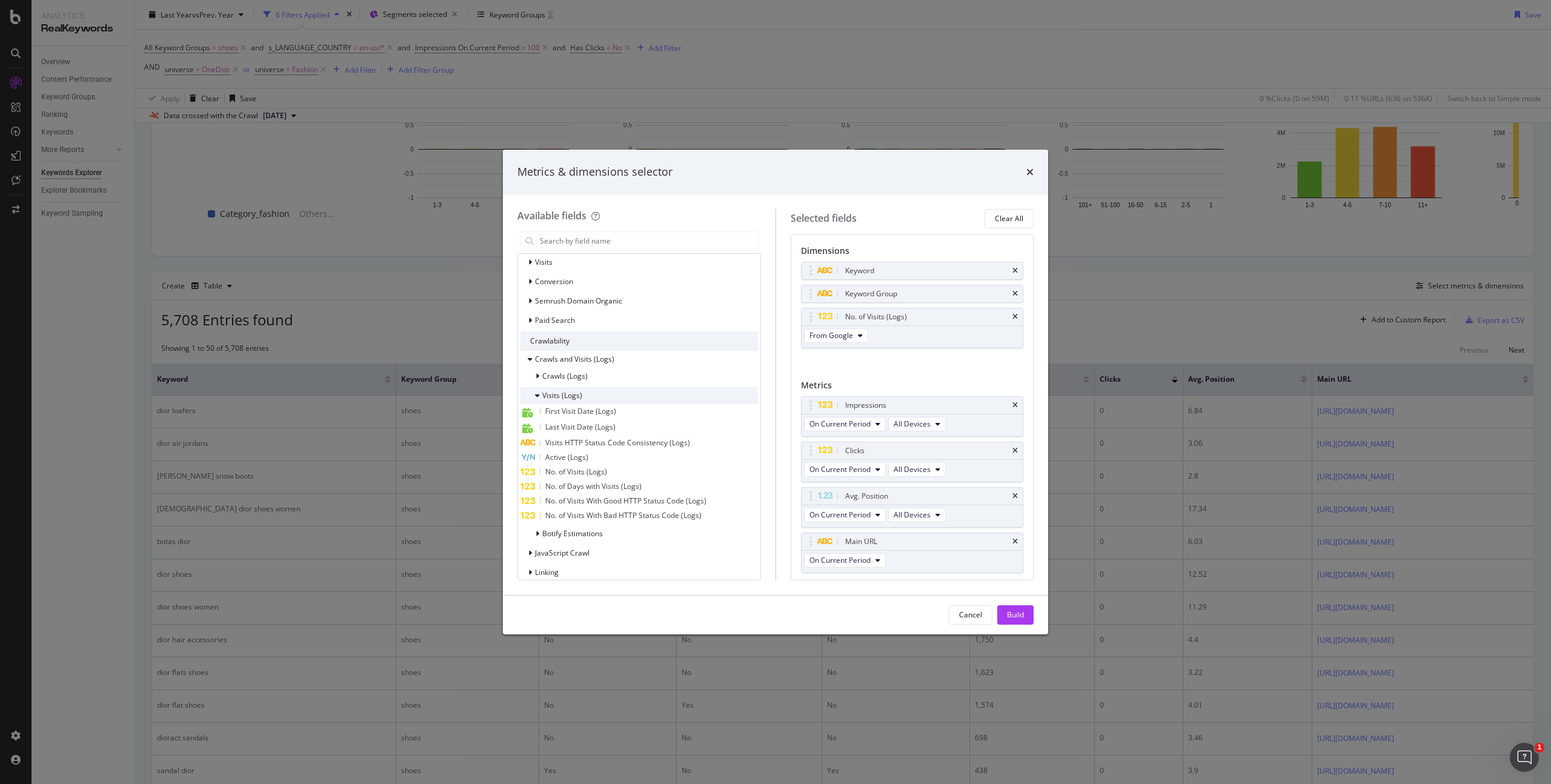
click at [535, 396] on icon "modal" at bounding box center [538, 395] width 5 height 7
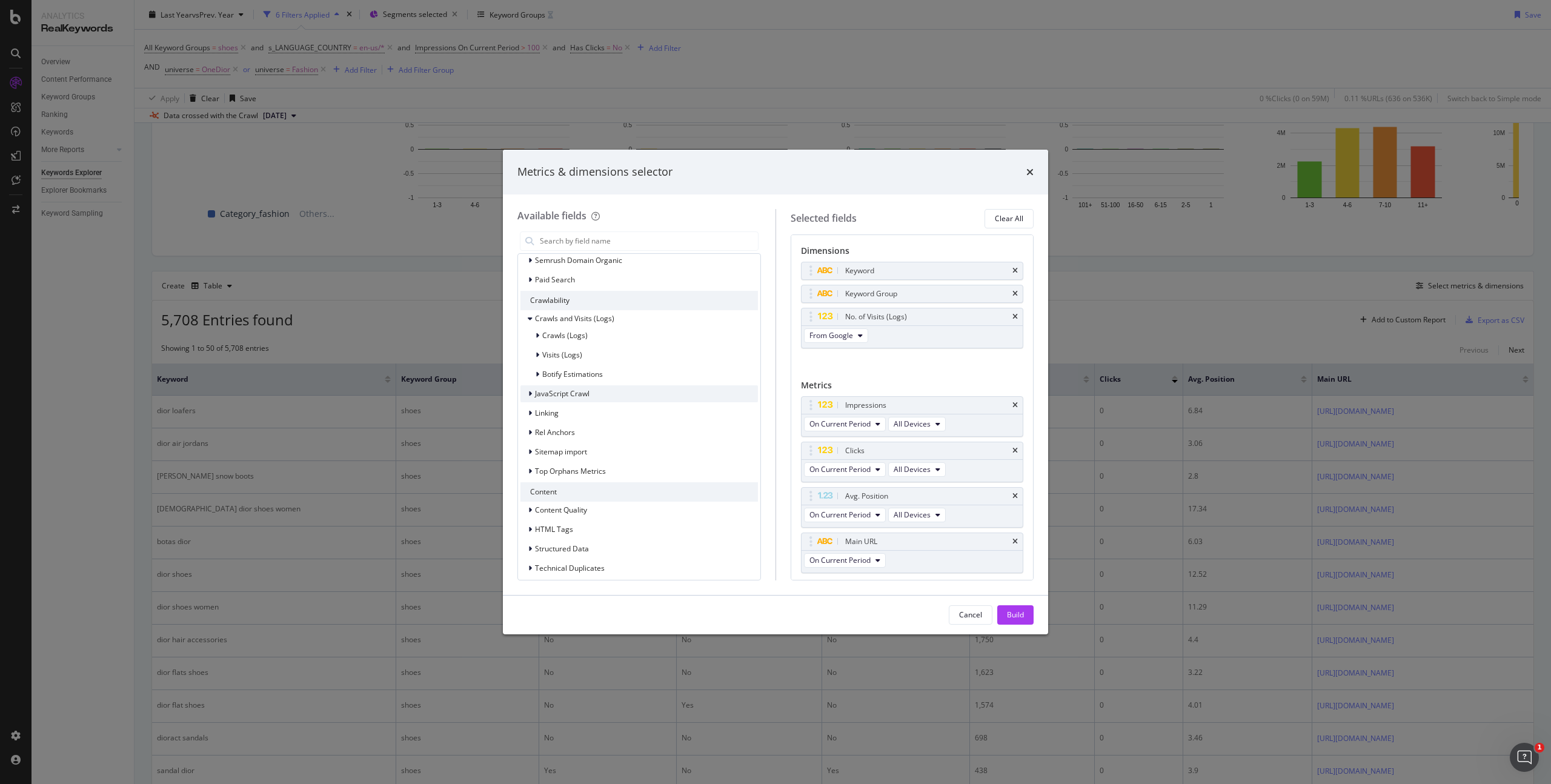
scroll to position [360, 0]
click at [533, 388] on div "modal" at bounding box center [531, 387] width 7 height 12
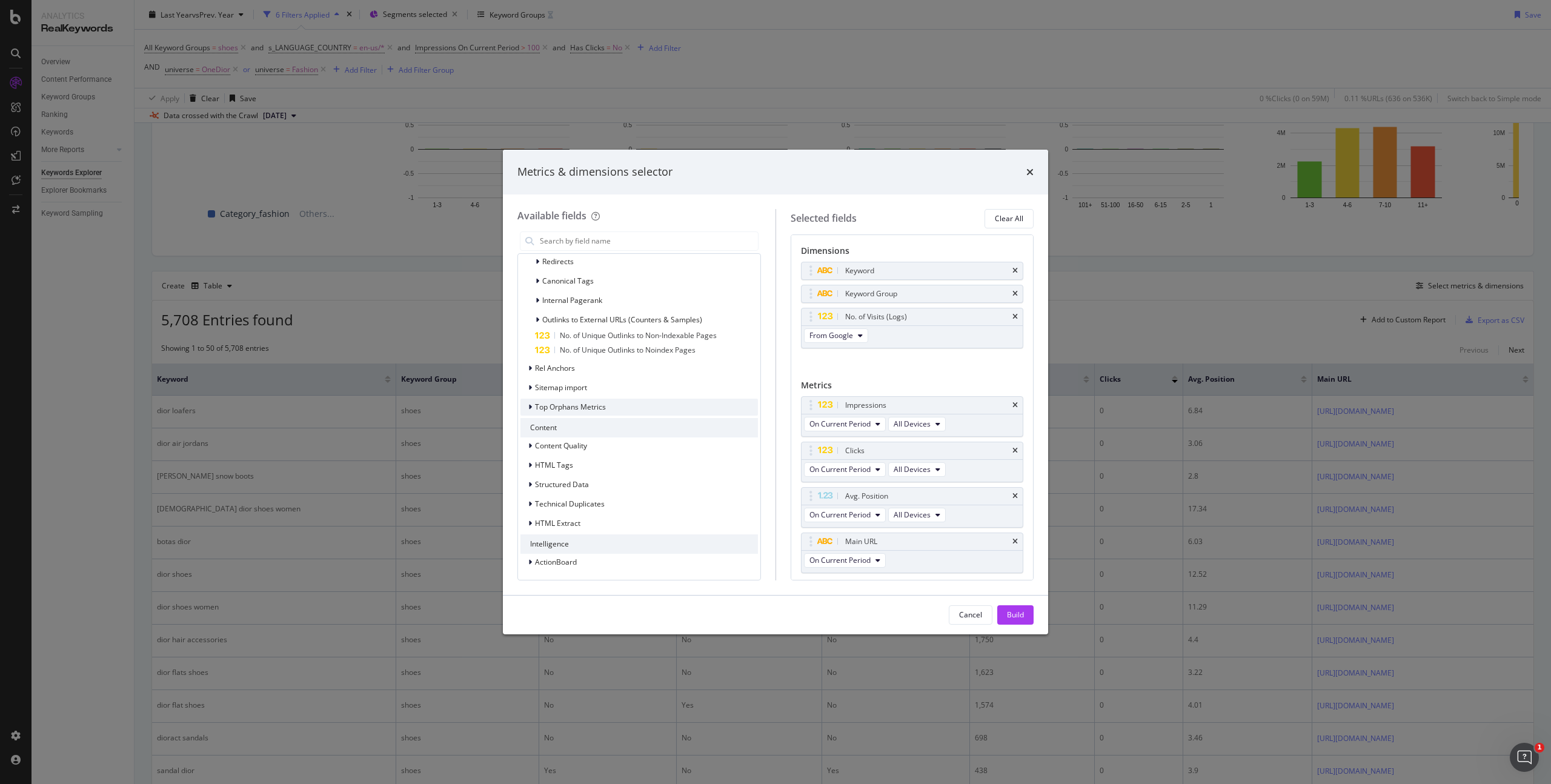
scroll to position [600, 0]
click at [529, 444] on icon "modal" at bounding box center [530, 445] width 3 height 7
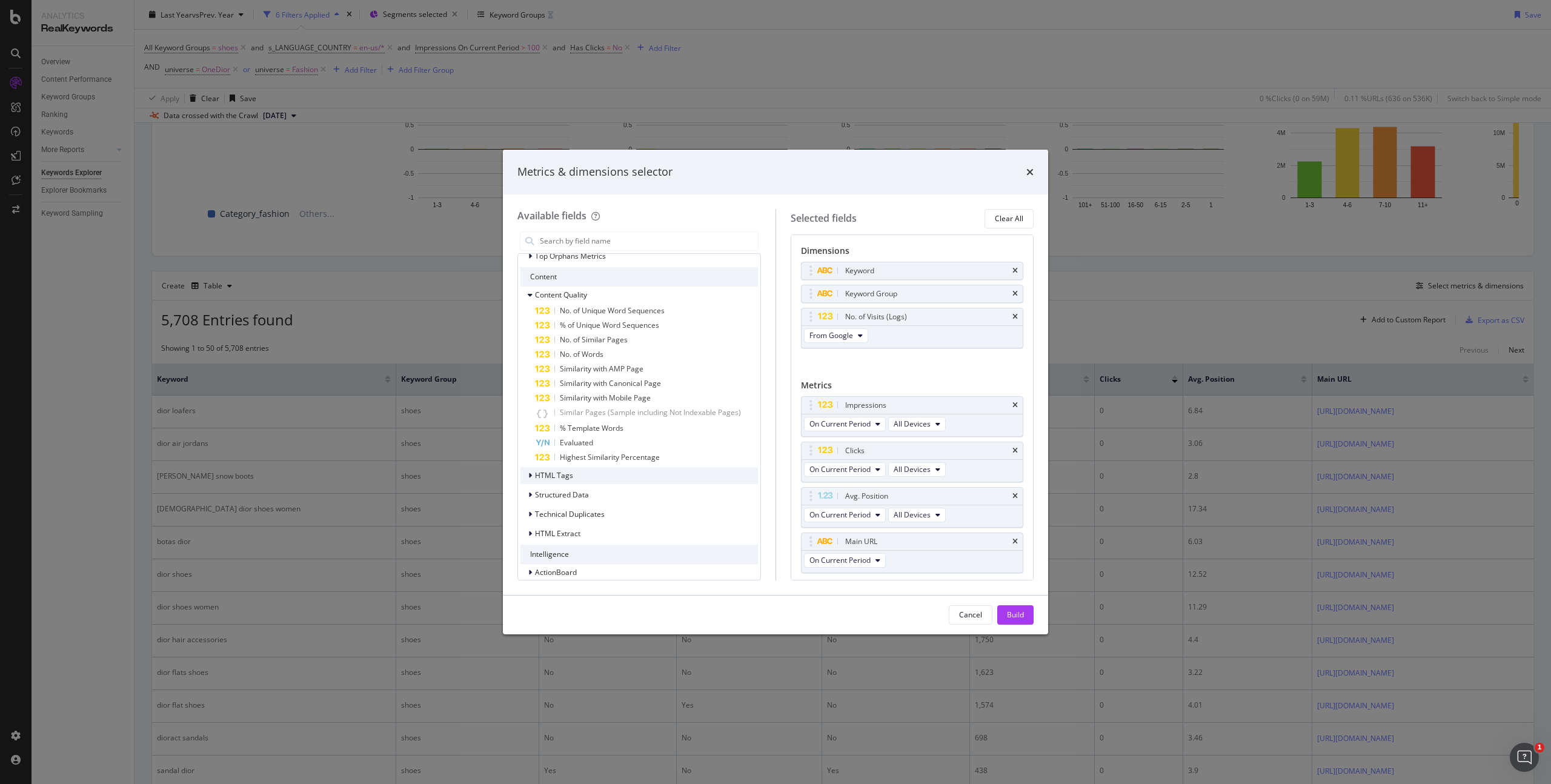
scroll to position [761, 0]
click at [531, 464] on icon "modal" at bounding box center [530, 464] width 3 height 7
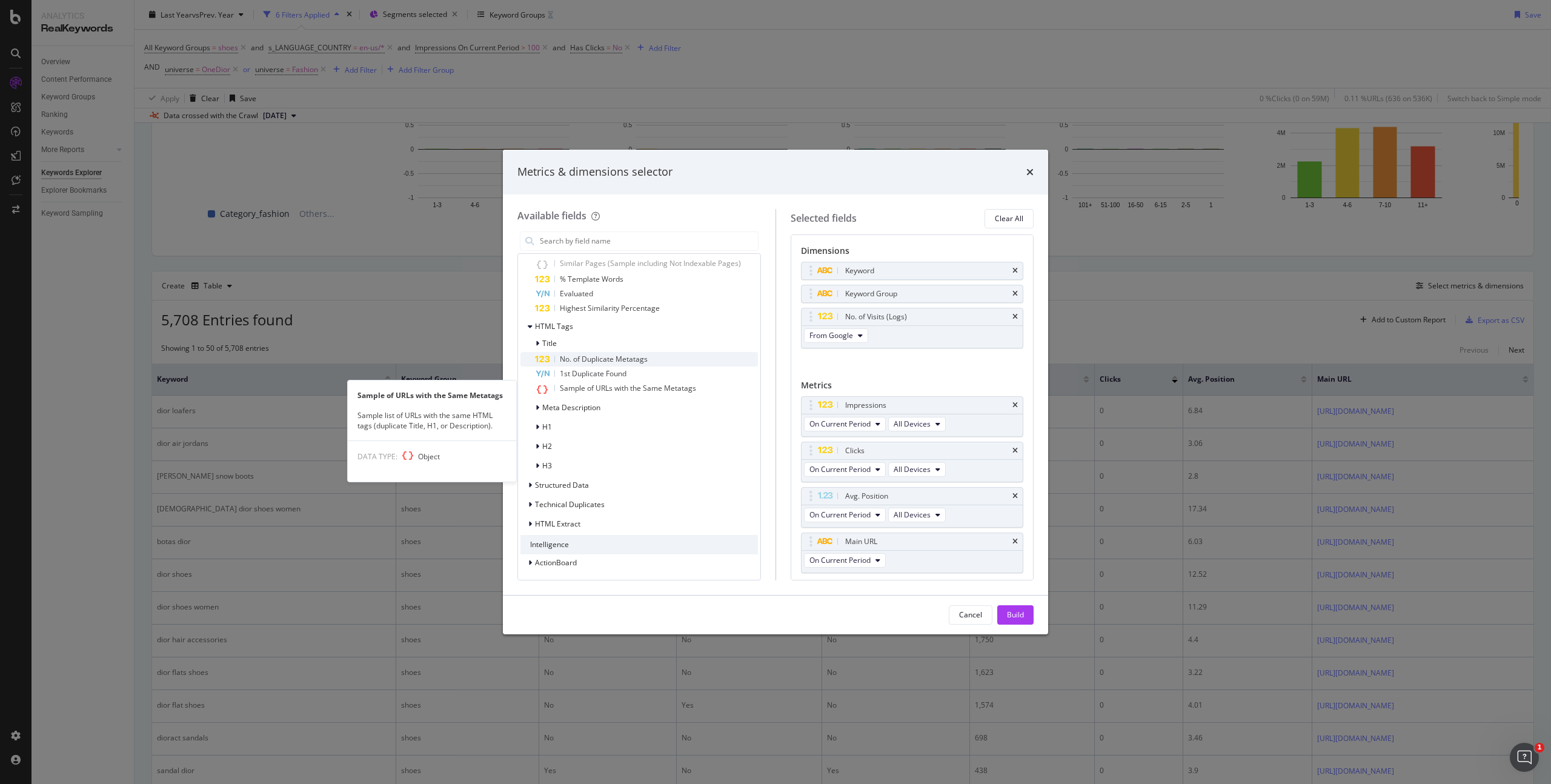
scroll to position [901, 0]
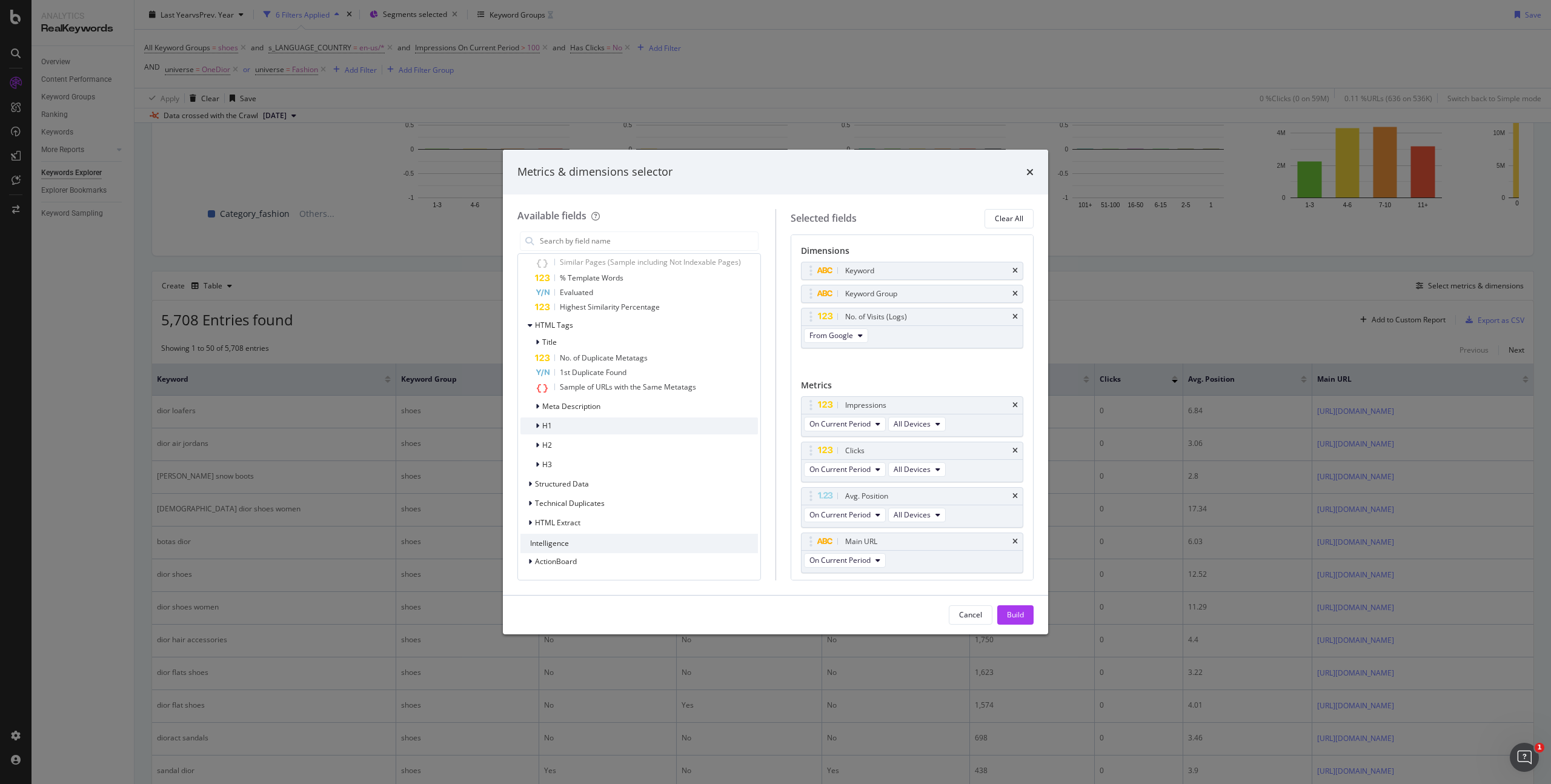
click at [535, 428] on icon "modal" at bounding box center [537, 426] width 3 height 7
click at [607, 471] on div "First H1" at bounding box center [639, 471] width 237 height 15
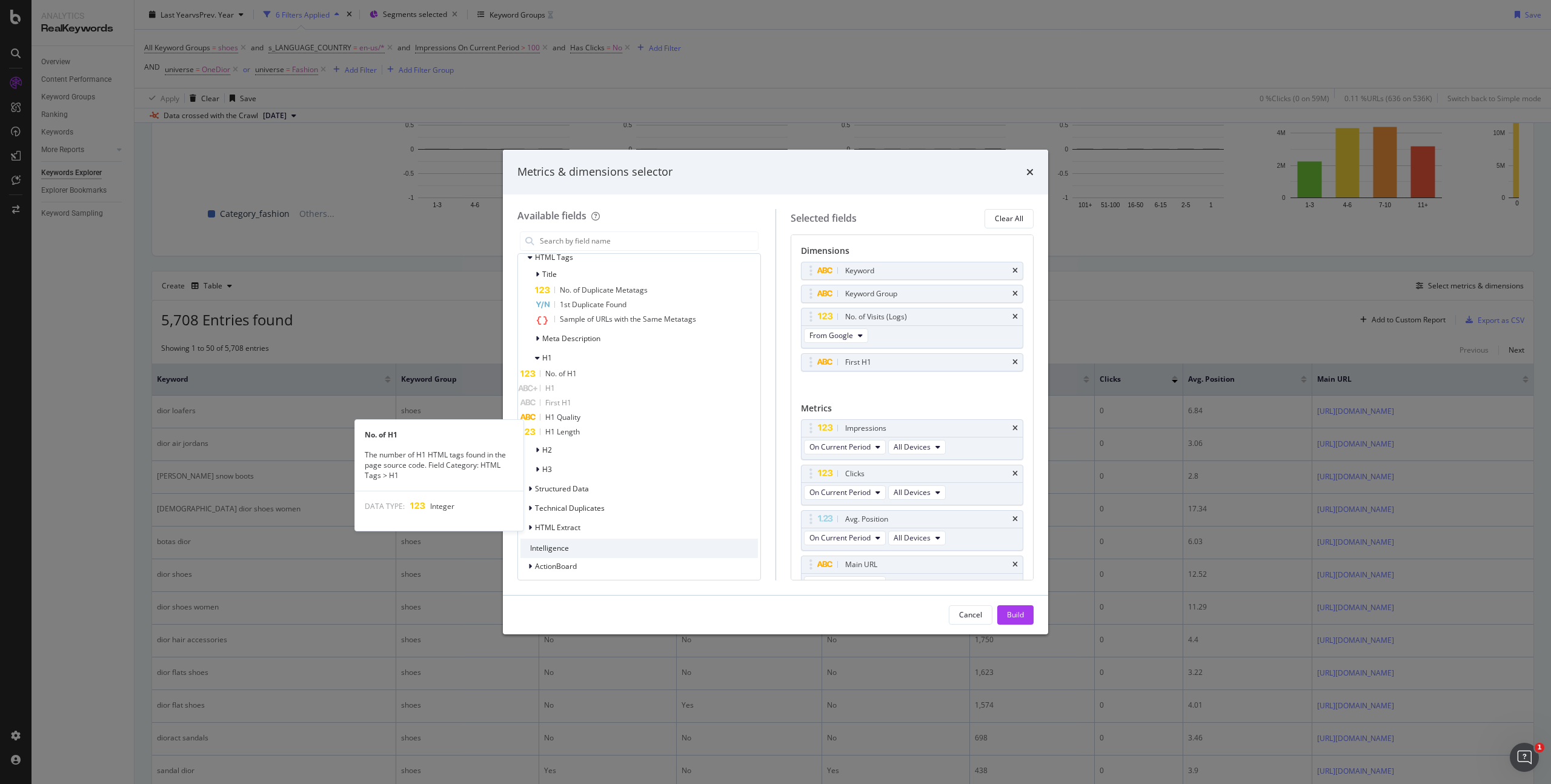
scroll to position [974, 0]
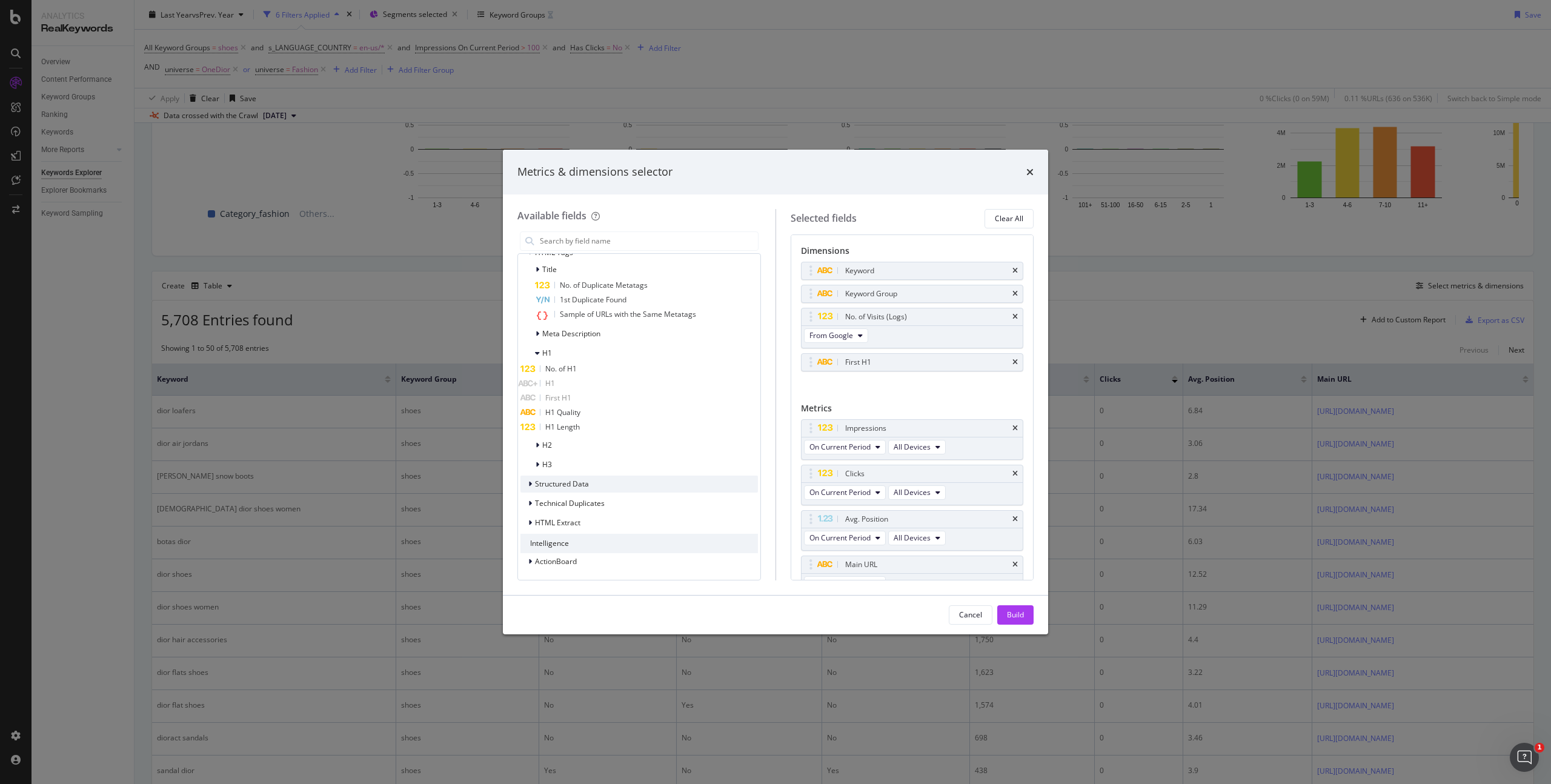
click at [531, 484] on icon "modal" at bounding box center [530, 484] width 3 height 7
click at [539, 540] on icon "modal" at bounding box center [537, 539] width 3 height 7
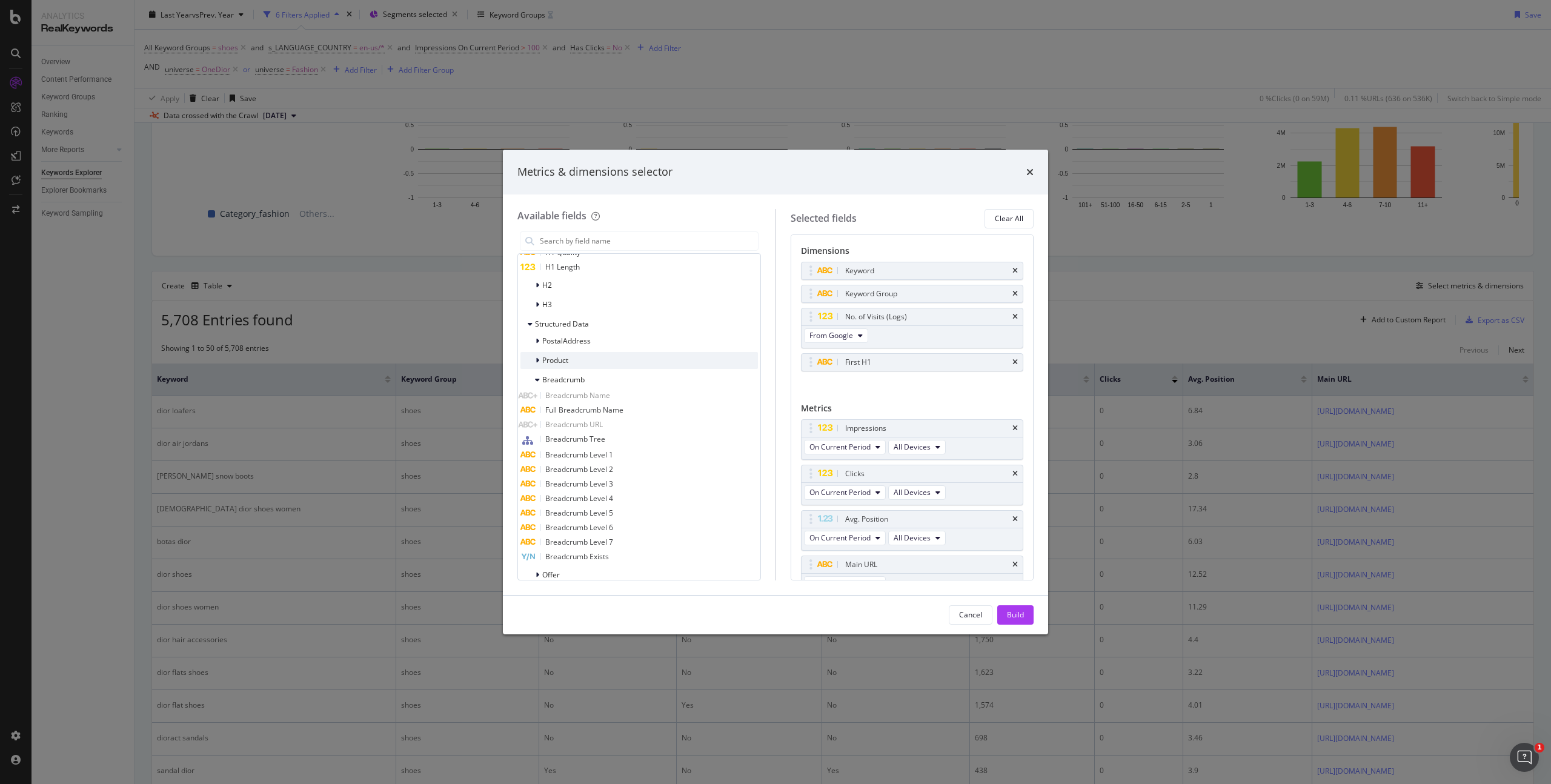
scroll to position [1136, 0]
click at [609, 466] on span "Breadcrumb Level 2" at bounding box center [579, 467] width 68 height 11
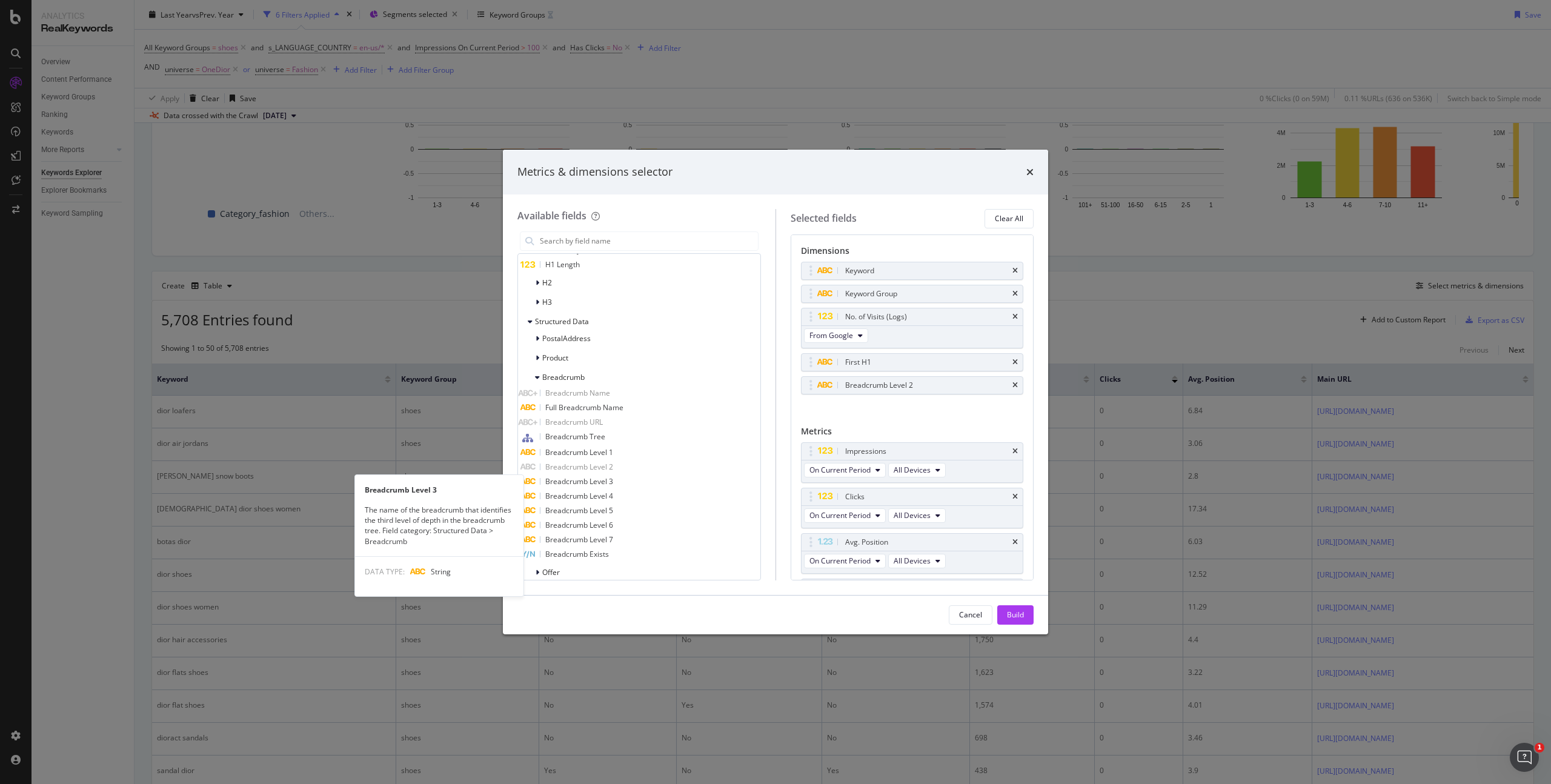
click at [608, 482] on span "Breadcrumb Level 3" at bounding box center [579, 481] width 68 height 11
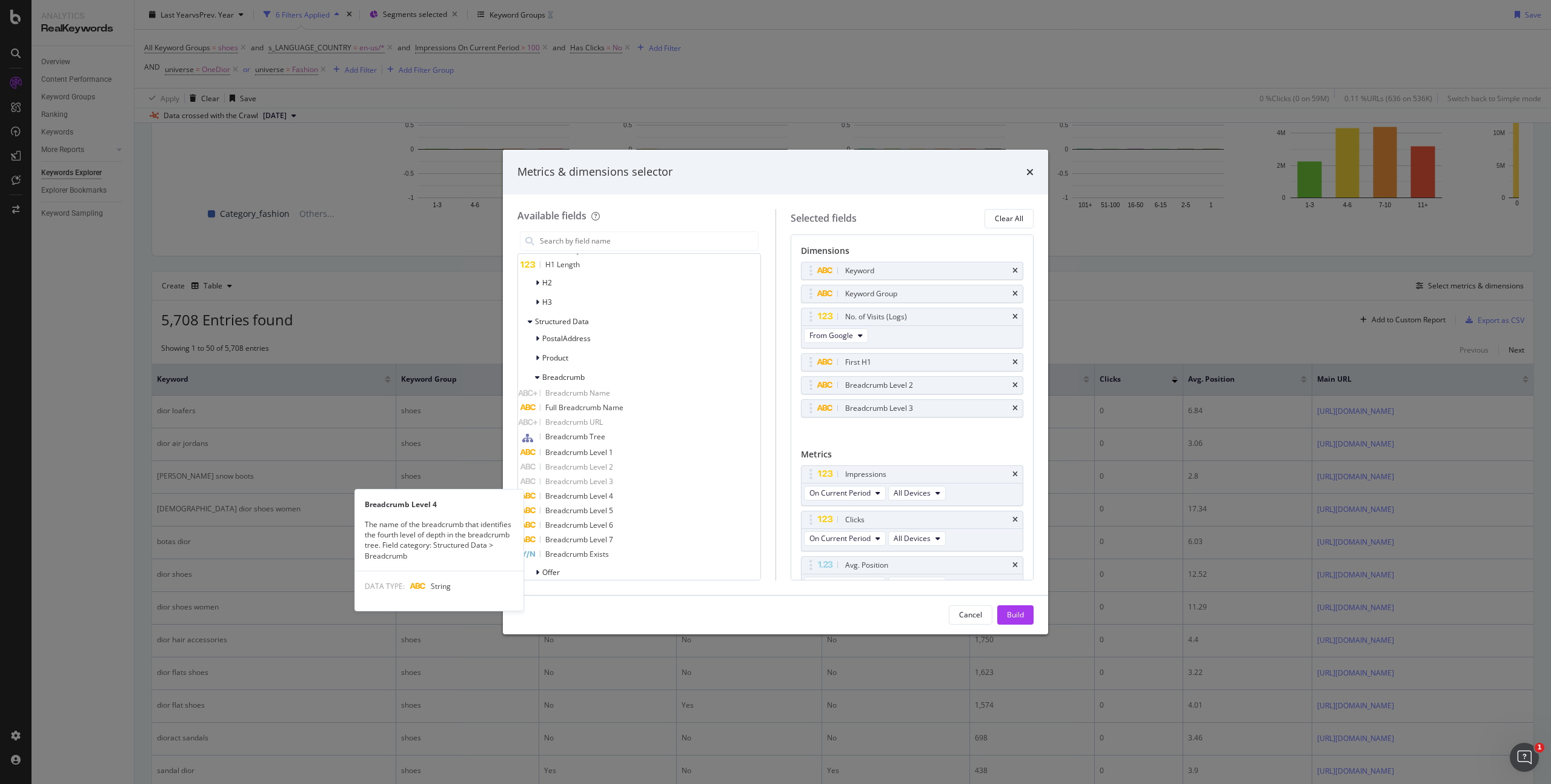
click at [613, 498] on span "Breadcrumb Level 4" at bounding box center [579, 496] width 68 height 11
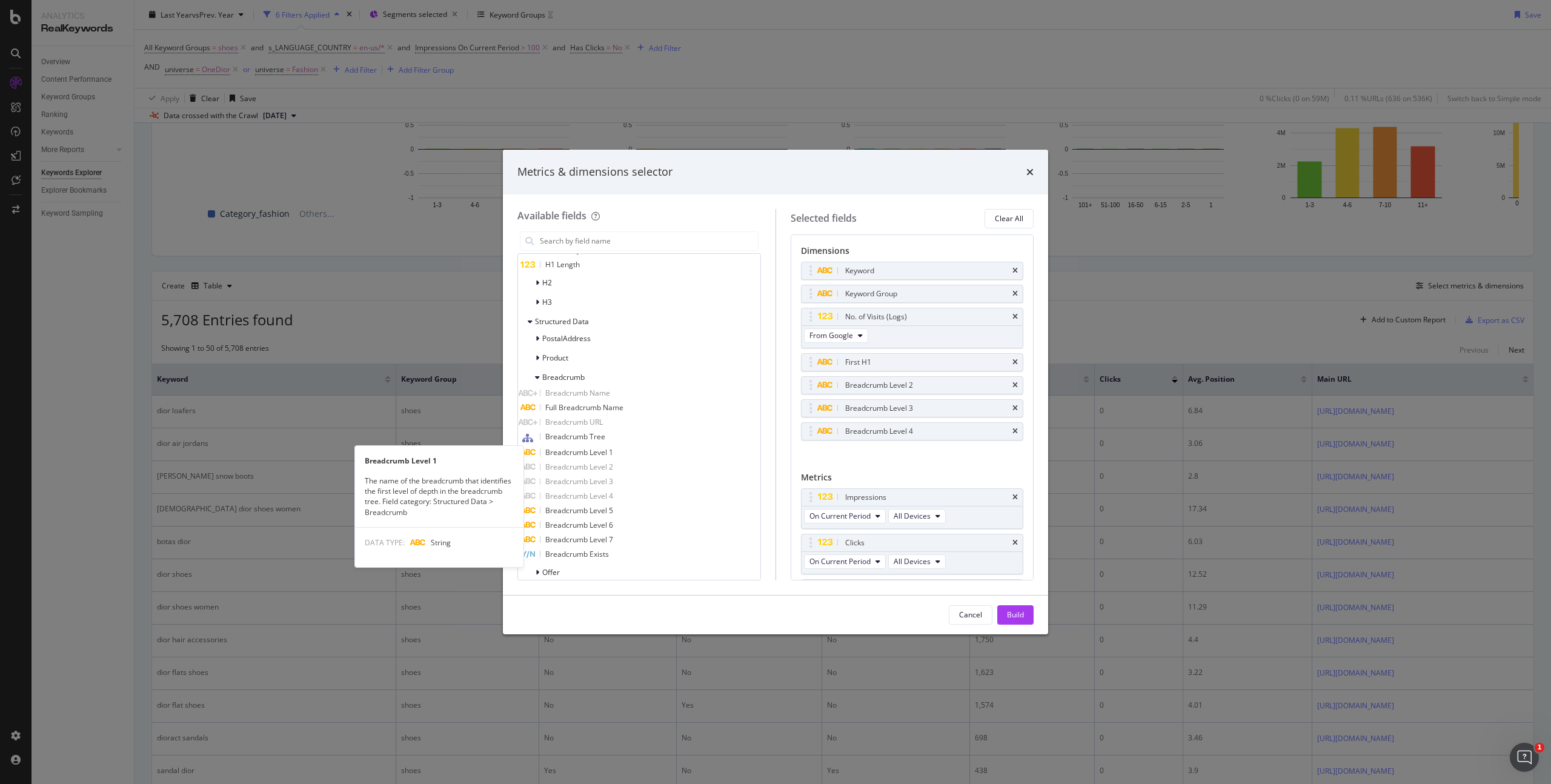
click at [613, 453] on span "Breadcrumb Level 1" at bounding box center [579, 452] width 68 height 11
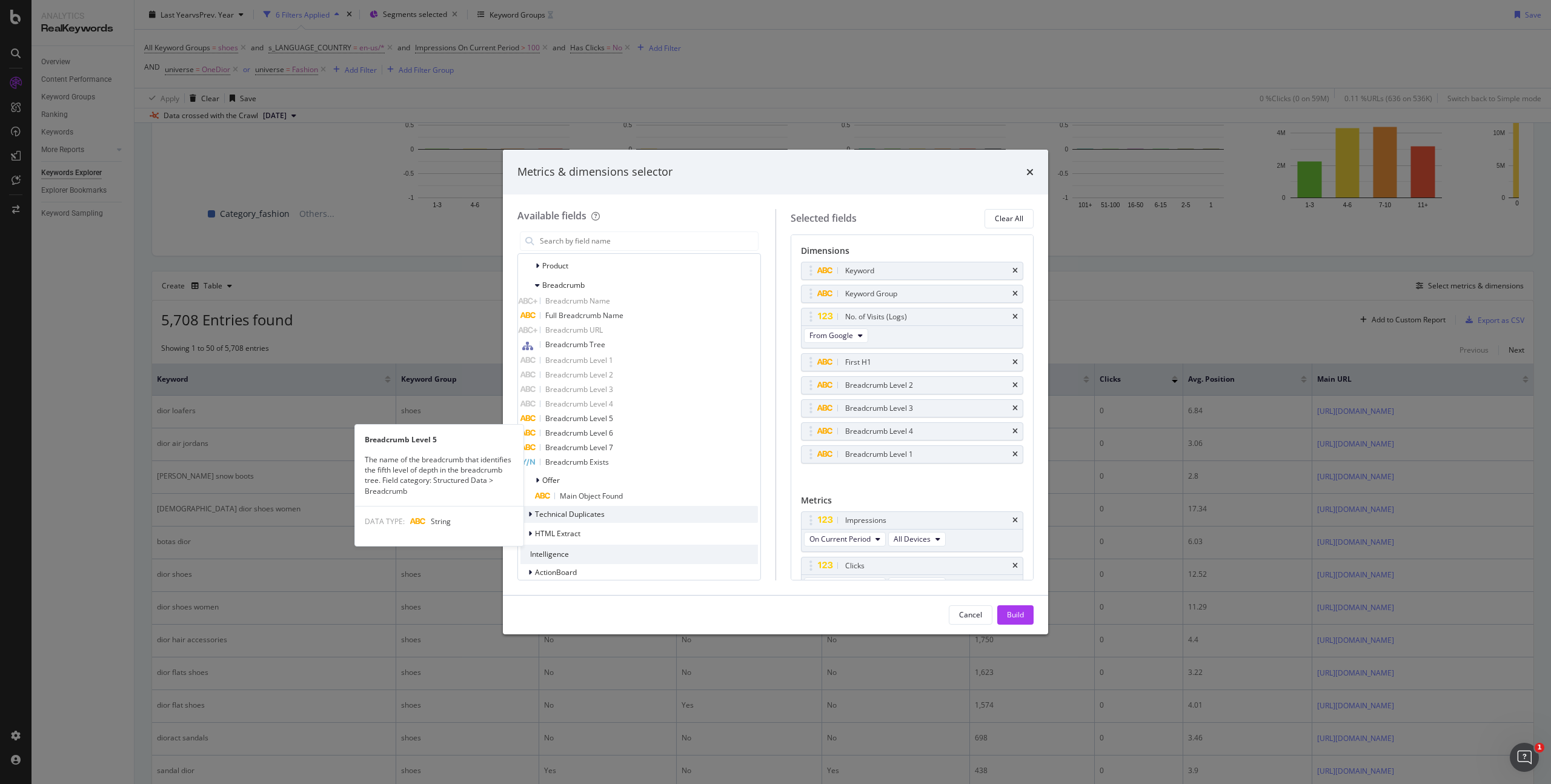
scroll to position [1238, 0]
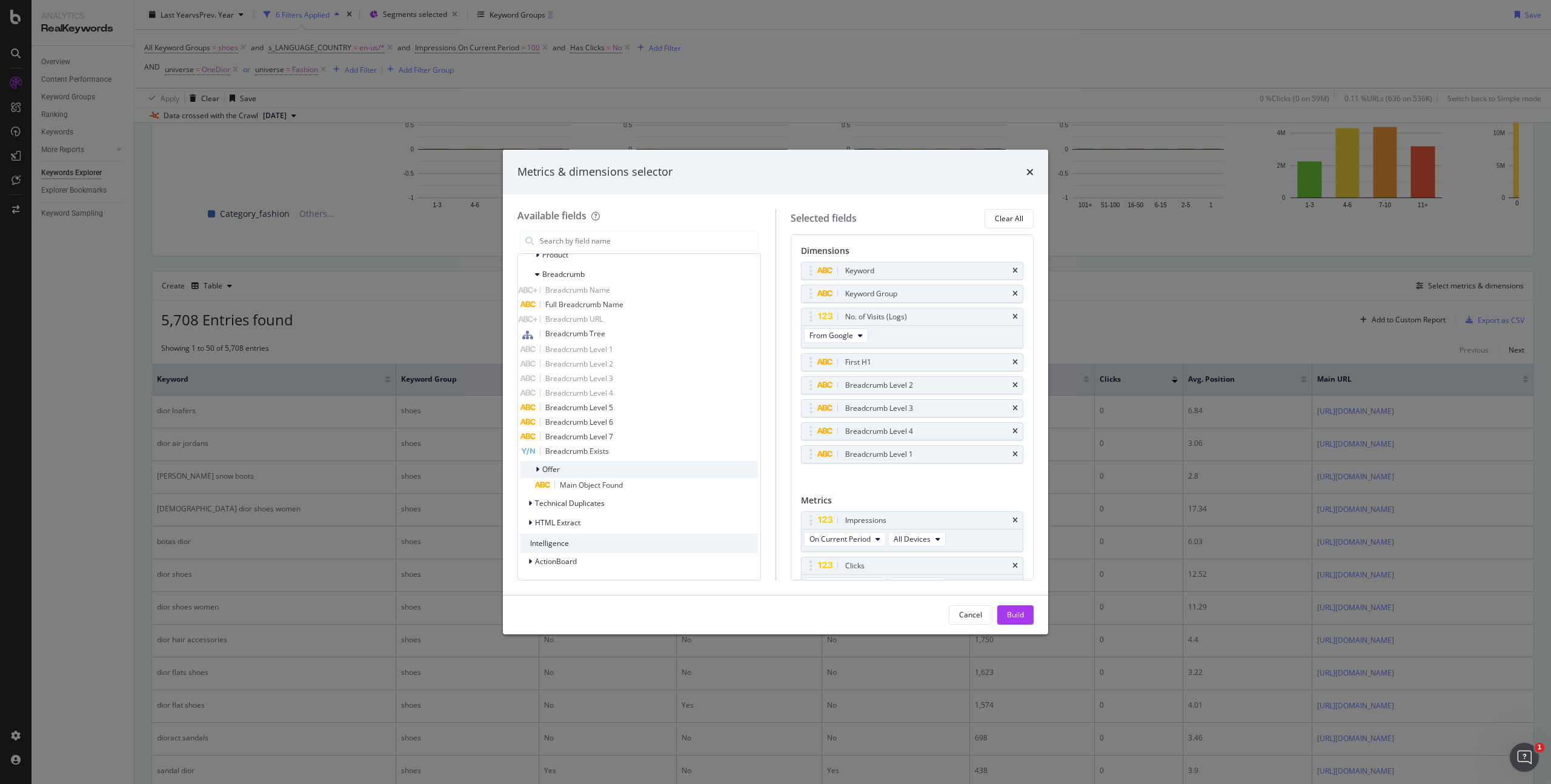
click at [539, 468] on icon "modal" at bounding box center [537, 469] width 3 height 7
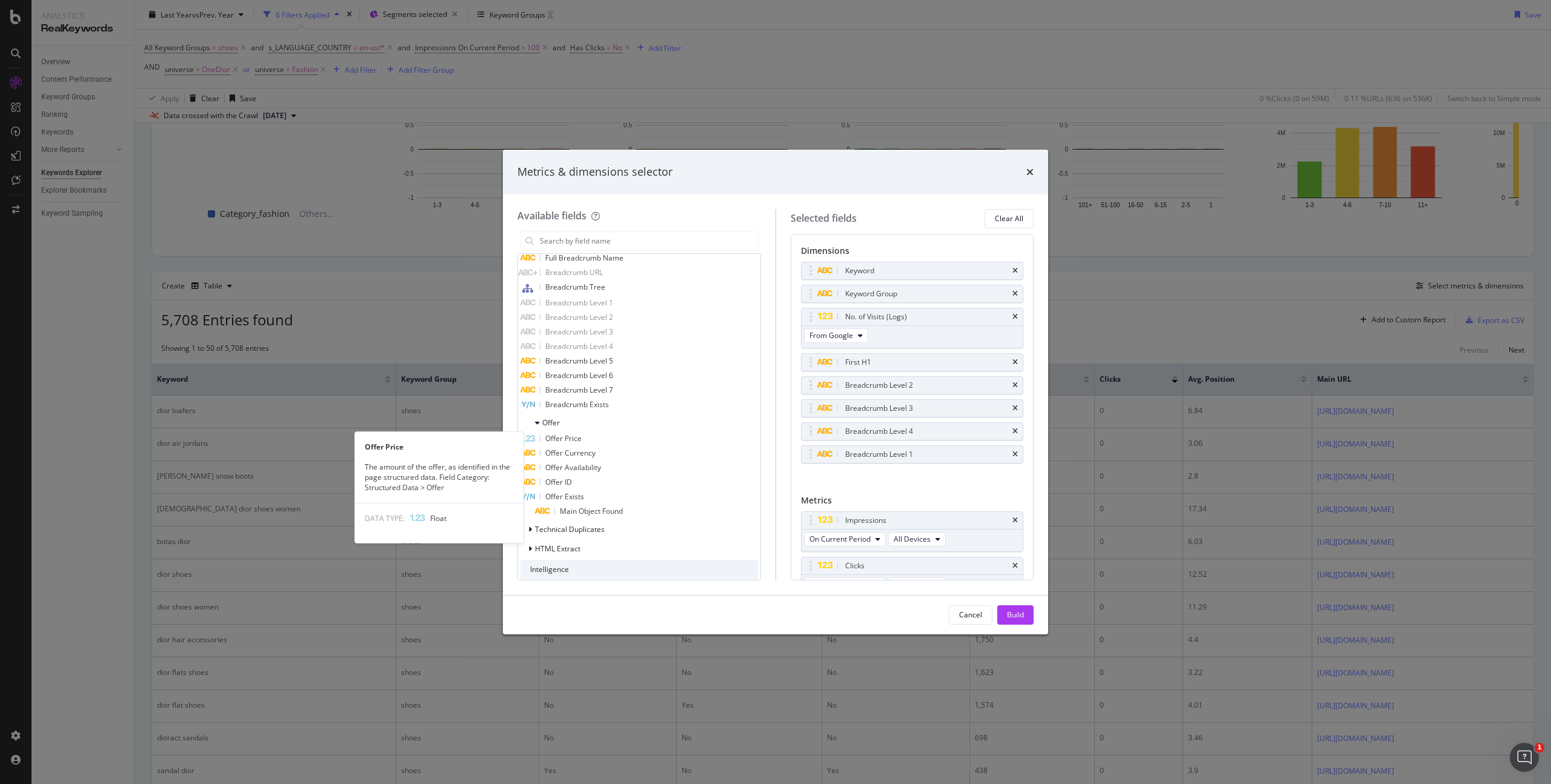
scroll to position [1311, 0]
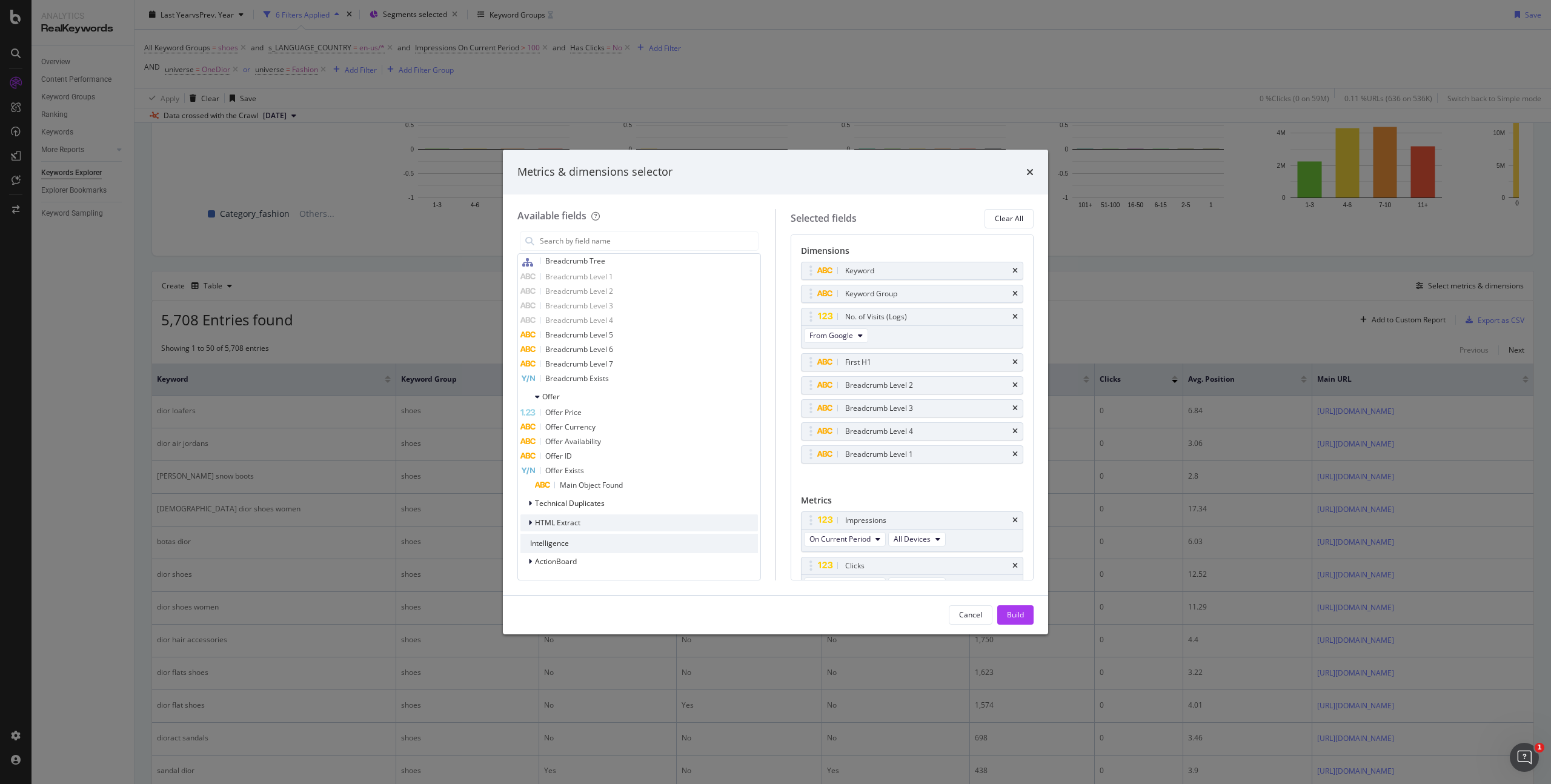
click at [529, 522] on icon "modal" at bounding box center [530, 522] width 3 height 7
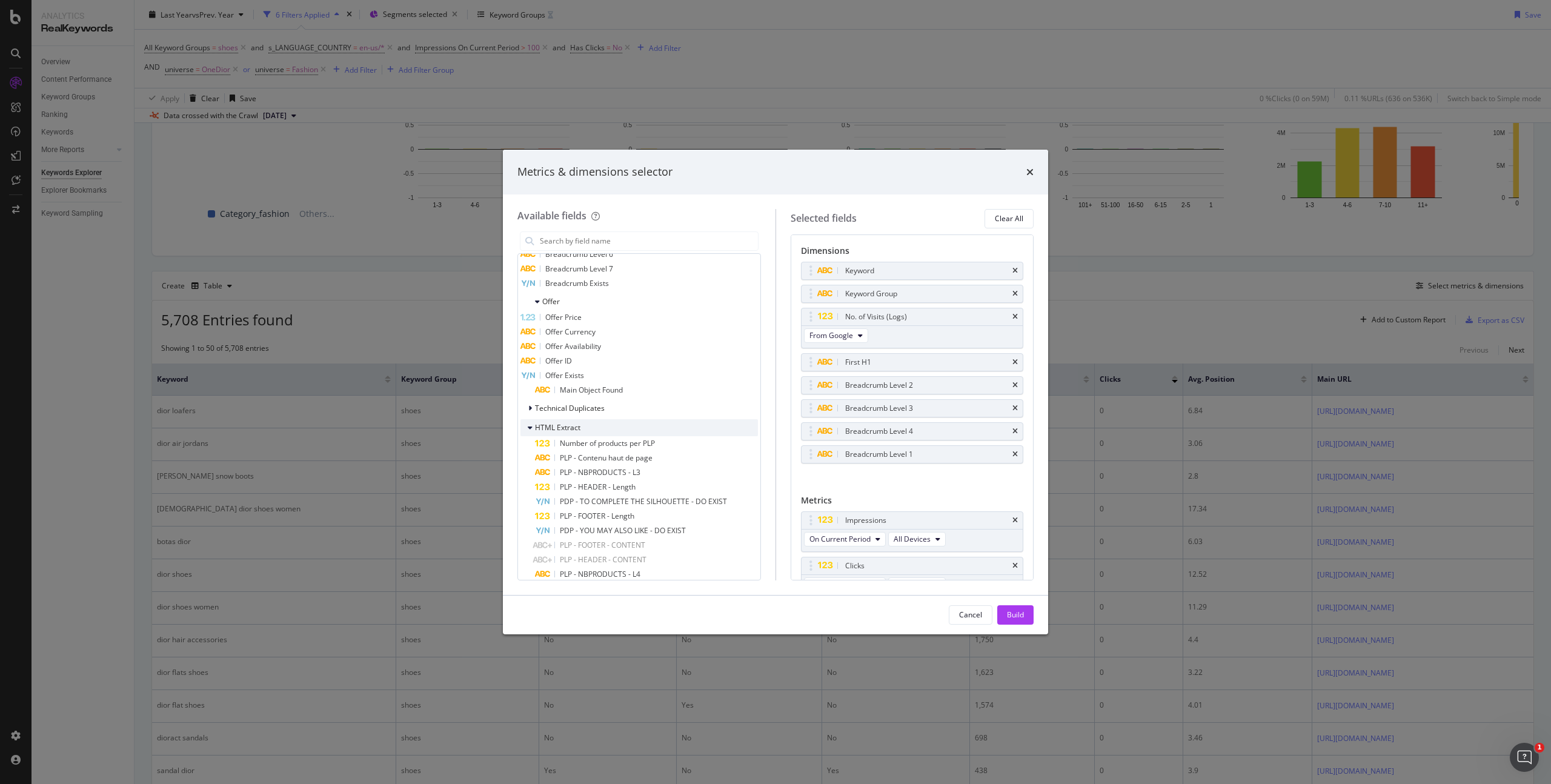
scroll to position [1471, 0]
click at [664, 381] on div "Number of products per PLP" at bounding box center [646, 379] width 223 height 15
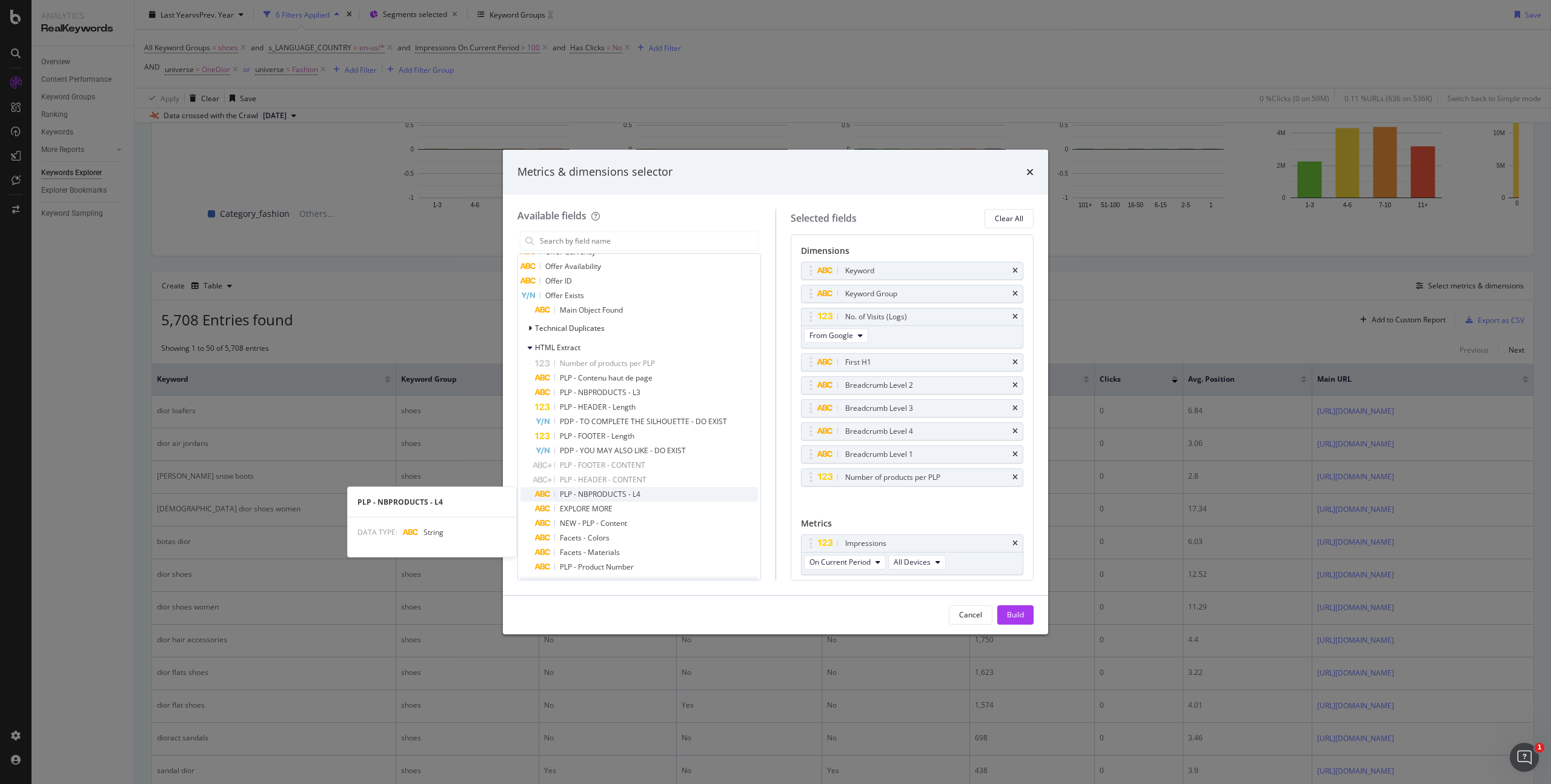
scroll to position [1489, 0]
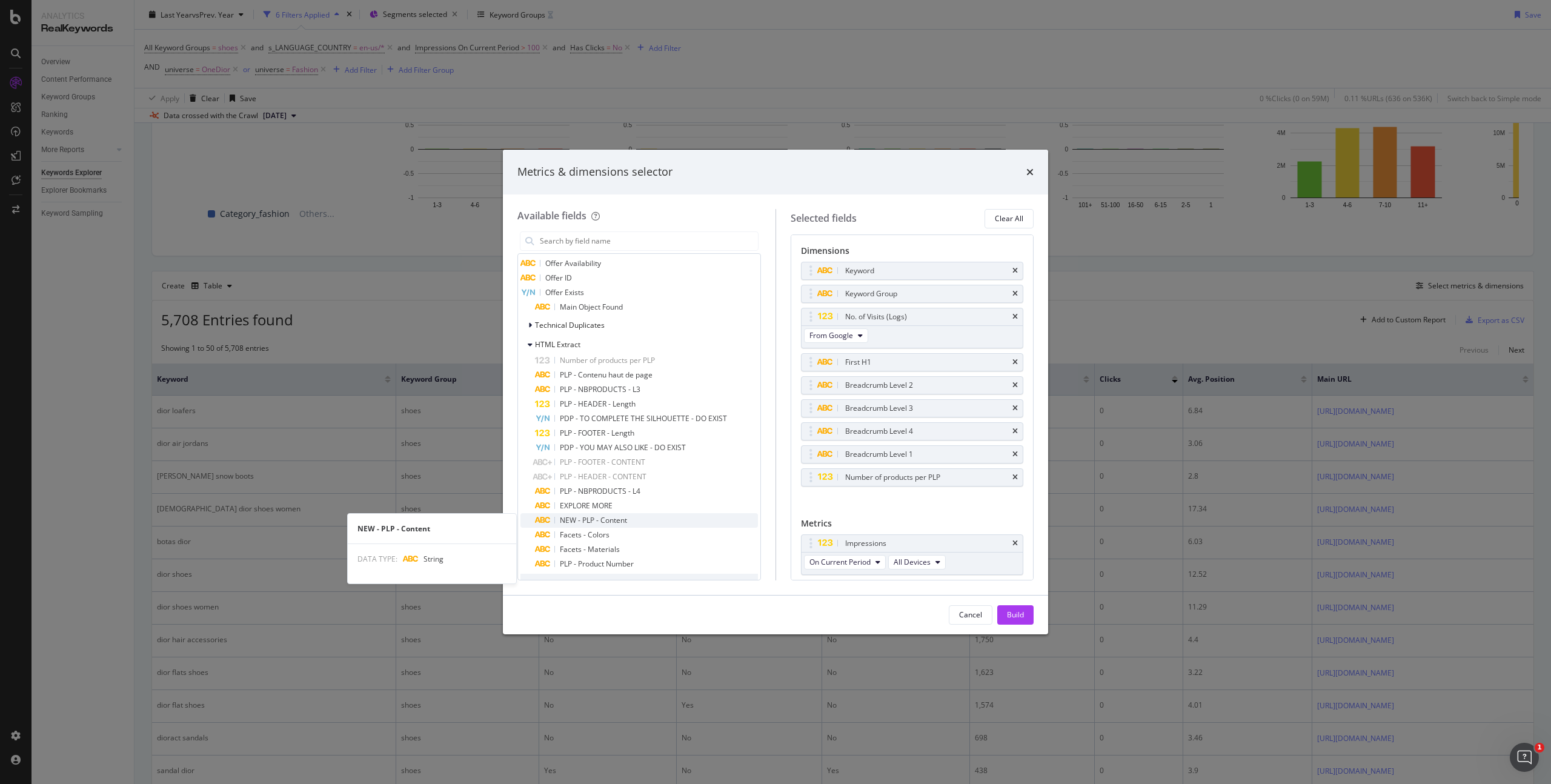
click at [645, 520] on div "NEW - PLP - Content" at bounding box center [646, 521] width 223 height 15
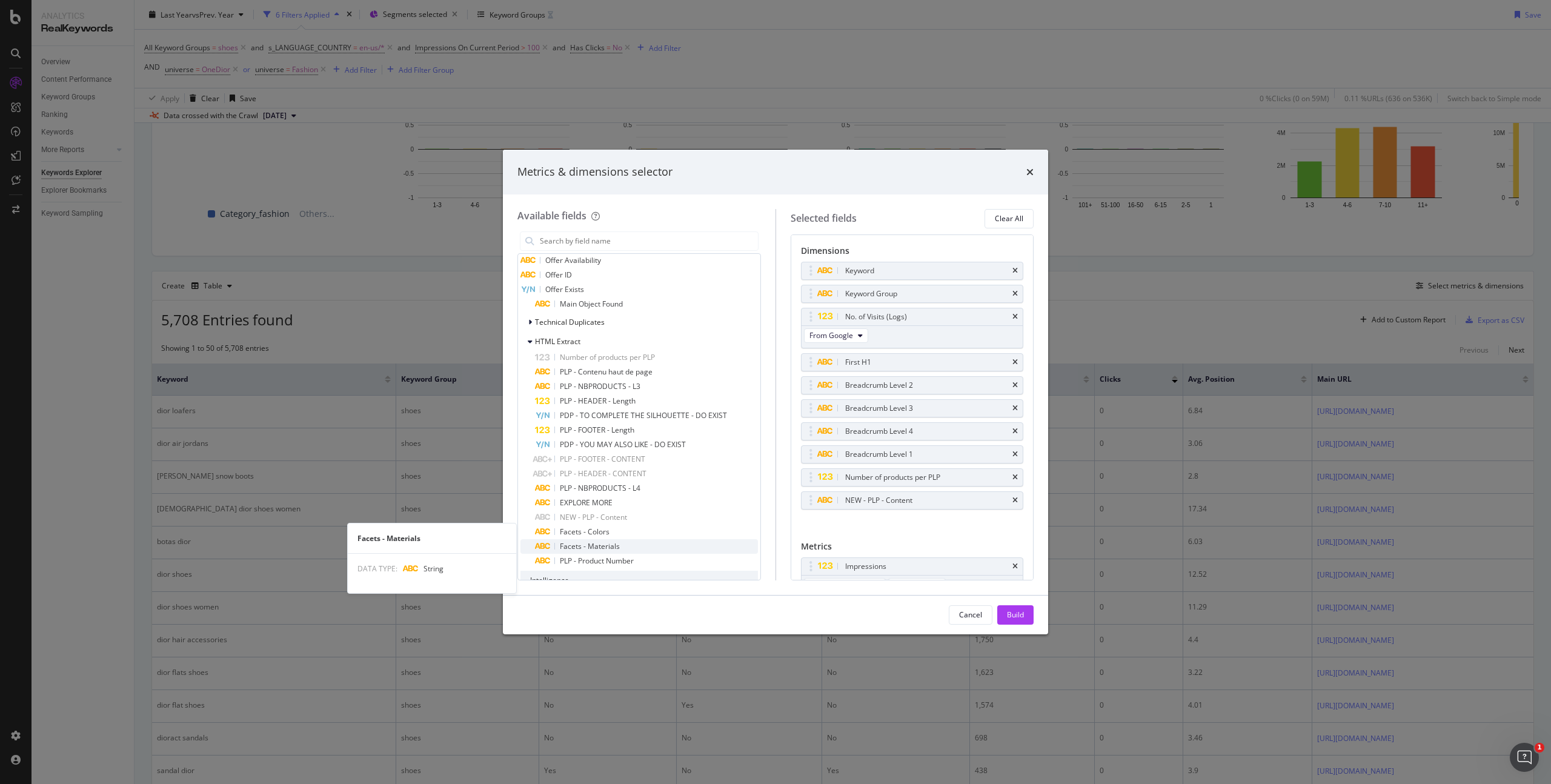
scroll to position [1530, 0]
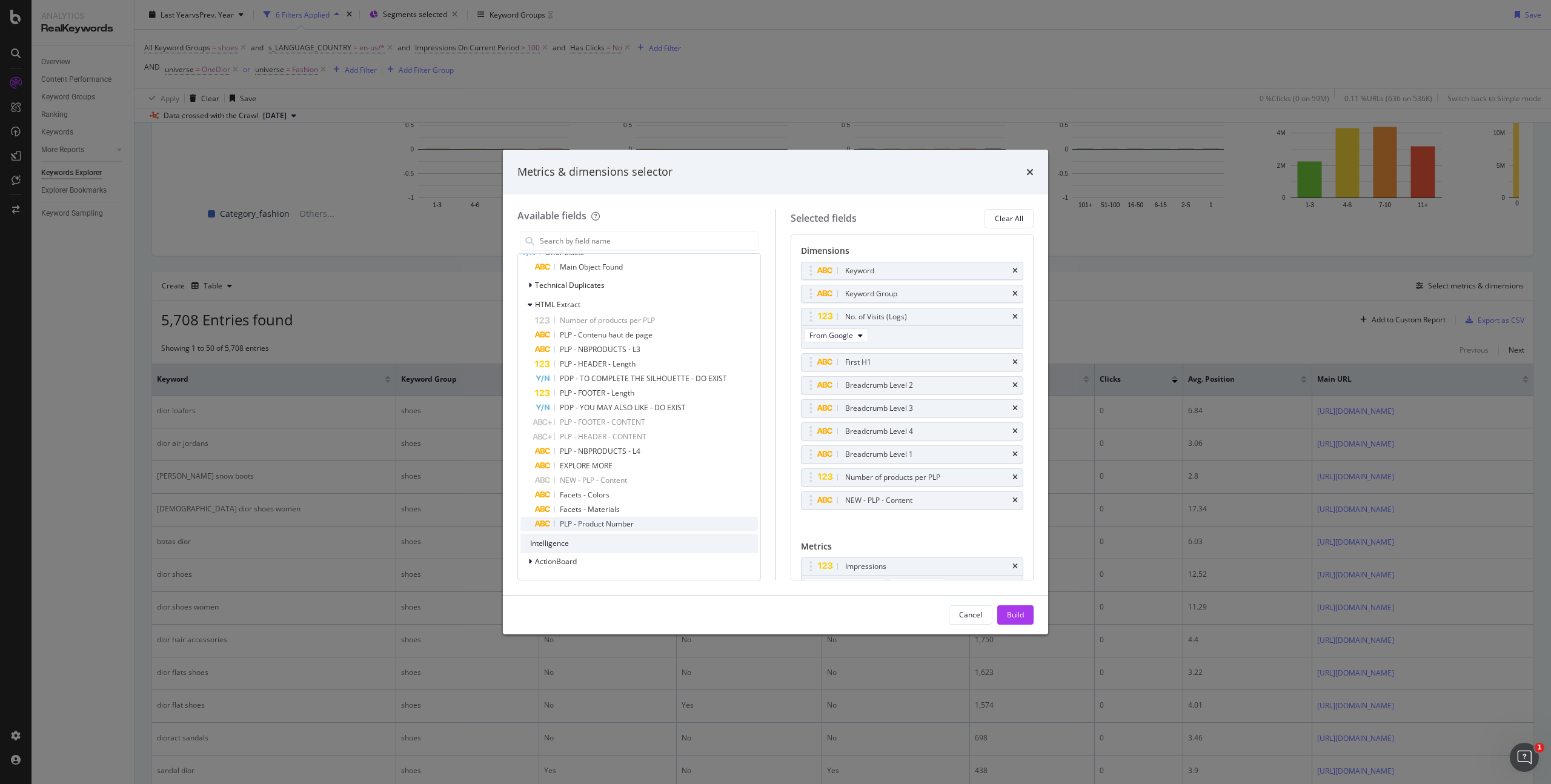
click at [656, 522] on div "PLP - Product Number" at bounding box center [646, 524] width 223 height 15
click at [1021, 610] on div "Build" at bounding box center [1016, 615] width 17 height 11
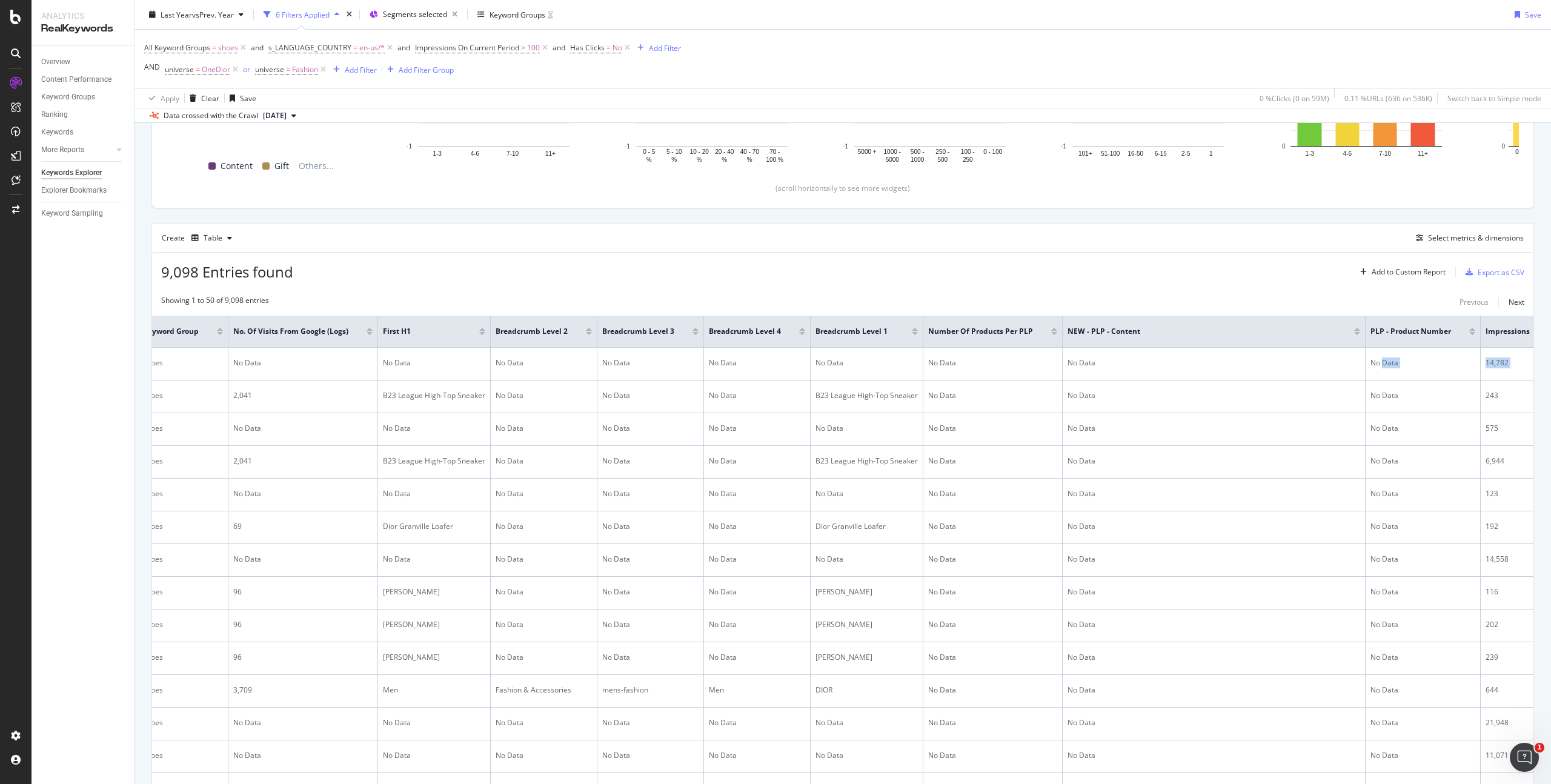
scroll to position [0, 584]
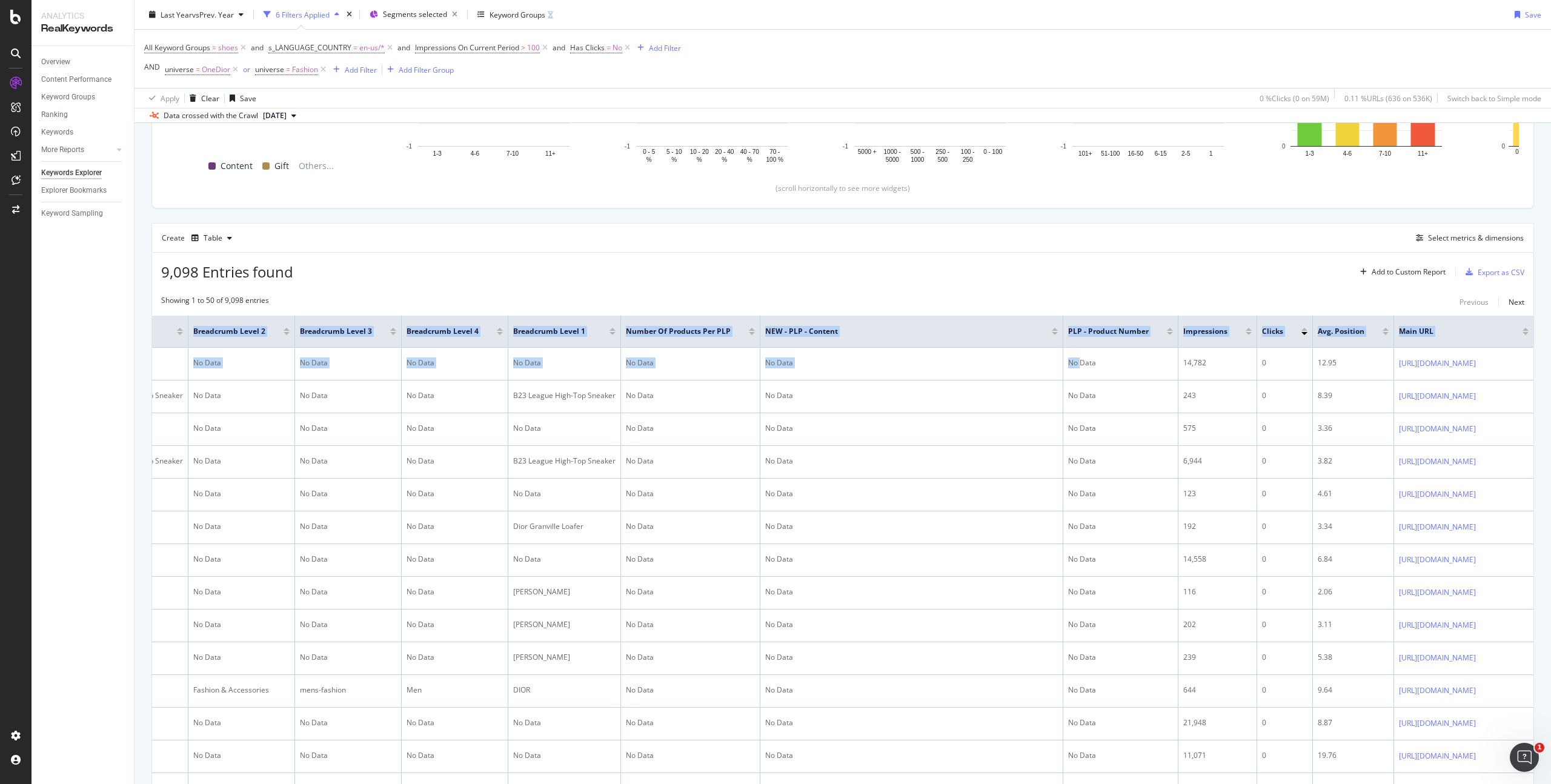
drag, startPoint x: 1511, startPoint y: 366, endPoint x: 1604, endPoint y: 365, distance: 93.0
click at [1551, 365] on html "Analytics RealKeywords Overview Content Performance Keyword Groups Ranking Keyw…" at bounding box center [775, 392] width 1551 height 784
click at [1395, 316] on th "Main URL" at bounding box center [1464, 332] width 139 height 32
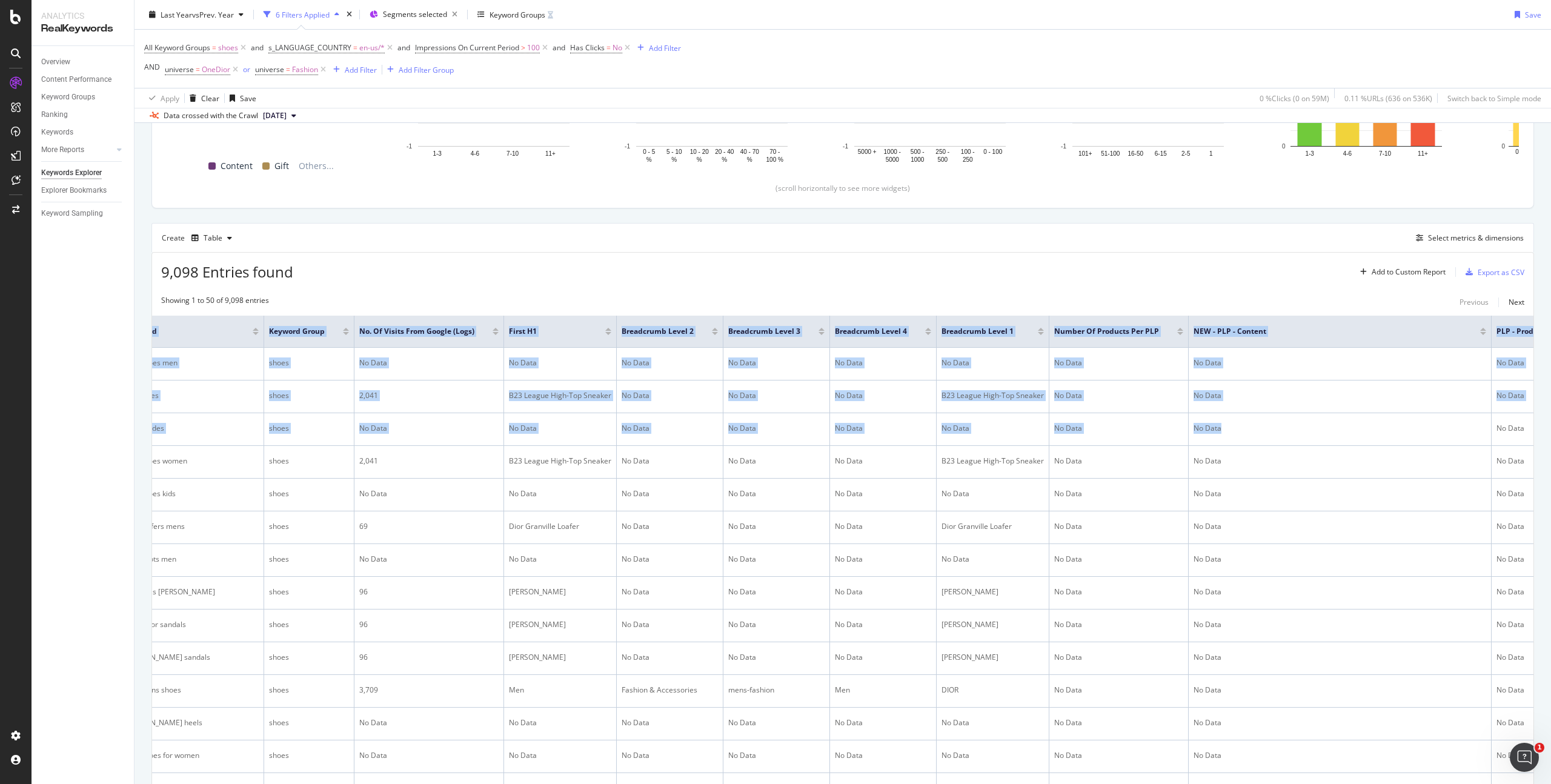
scroll to position [0, 0]
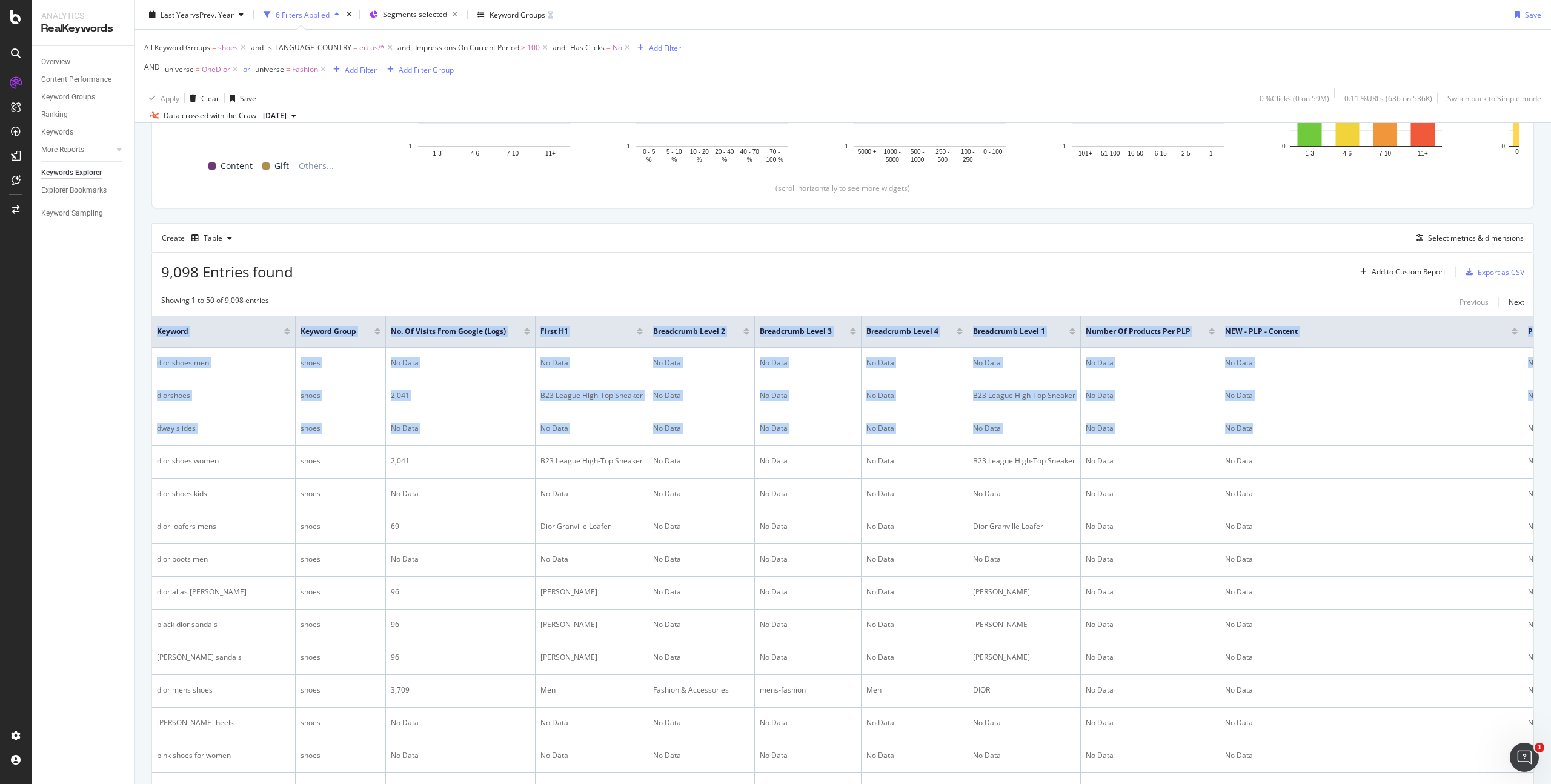
drag, startPoint x: 622, startPoint y: 428, endPoint x: 138, endPoint y: 431, distance: 484.0
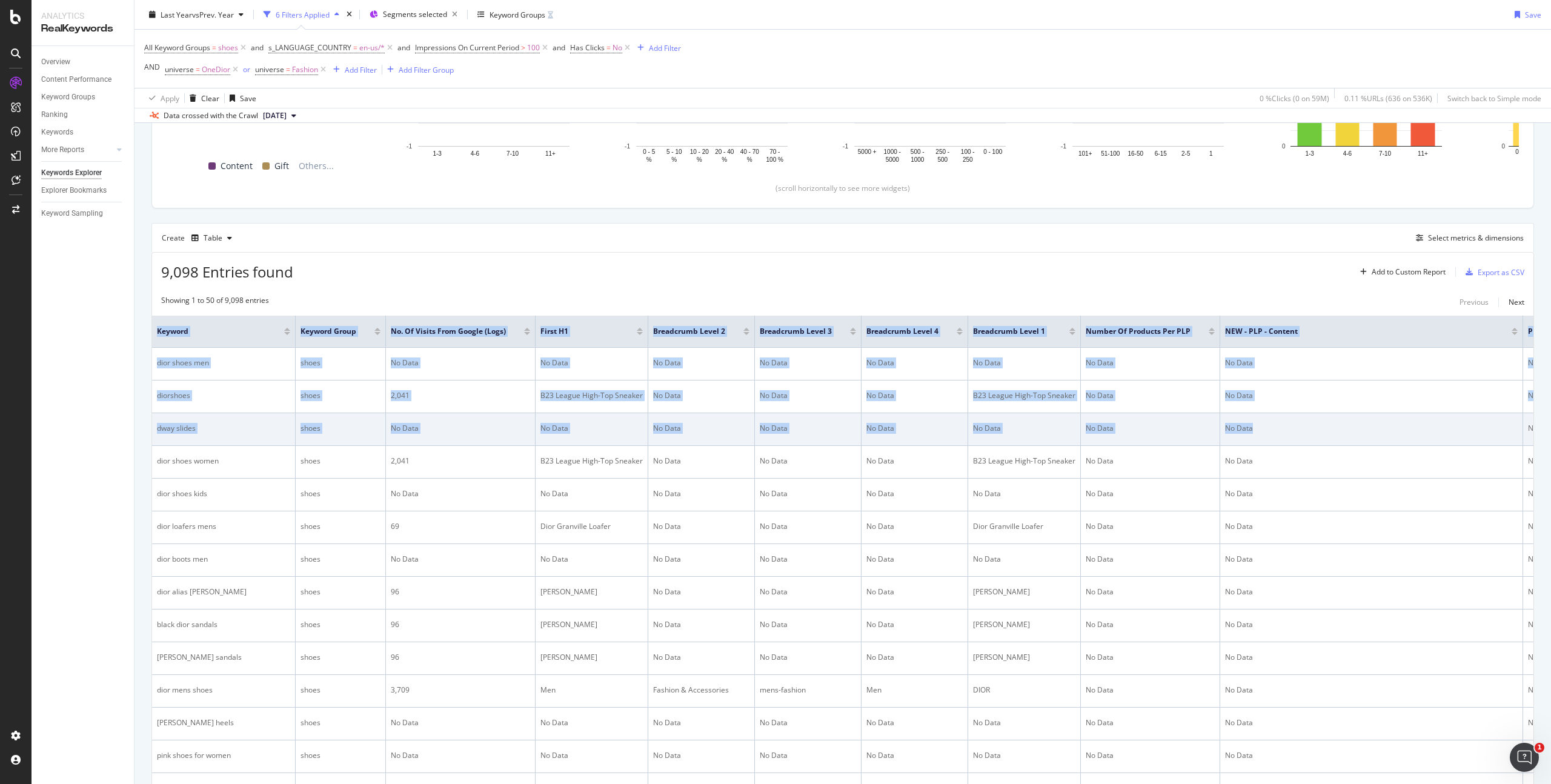
click at [456, 430] on div "No Data" at bounding box center [461, 428] width 139 height 11
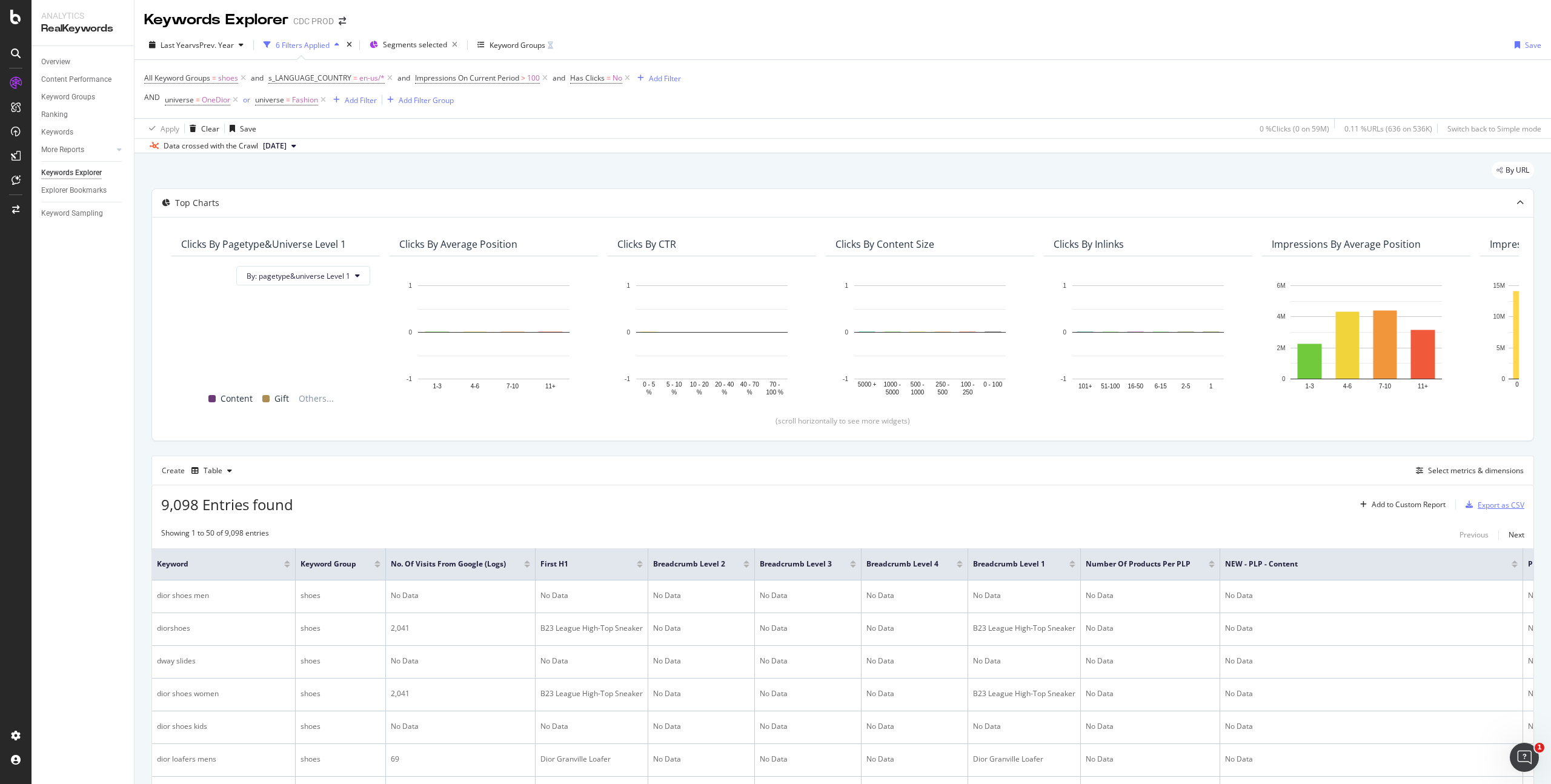
click at [1496, 504] on div "Export as CSV" at bounding box center [1502, 505] width 47 height 11
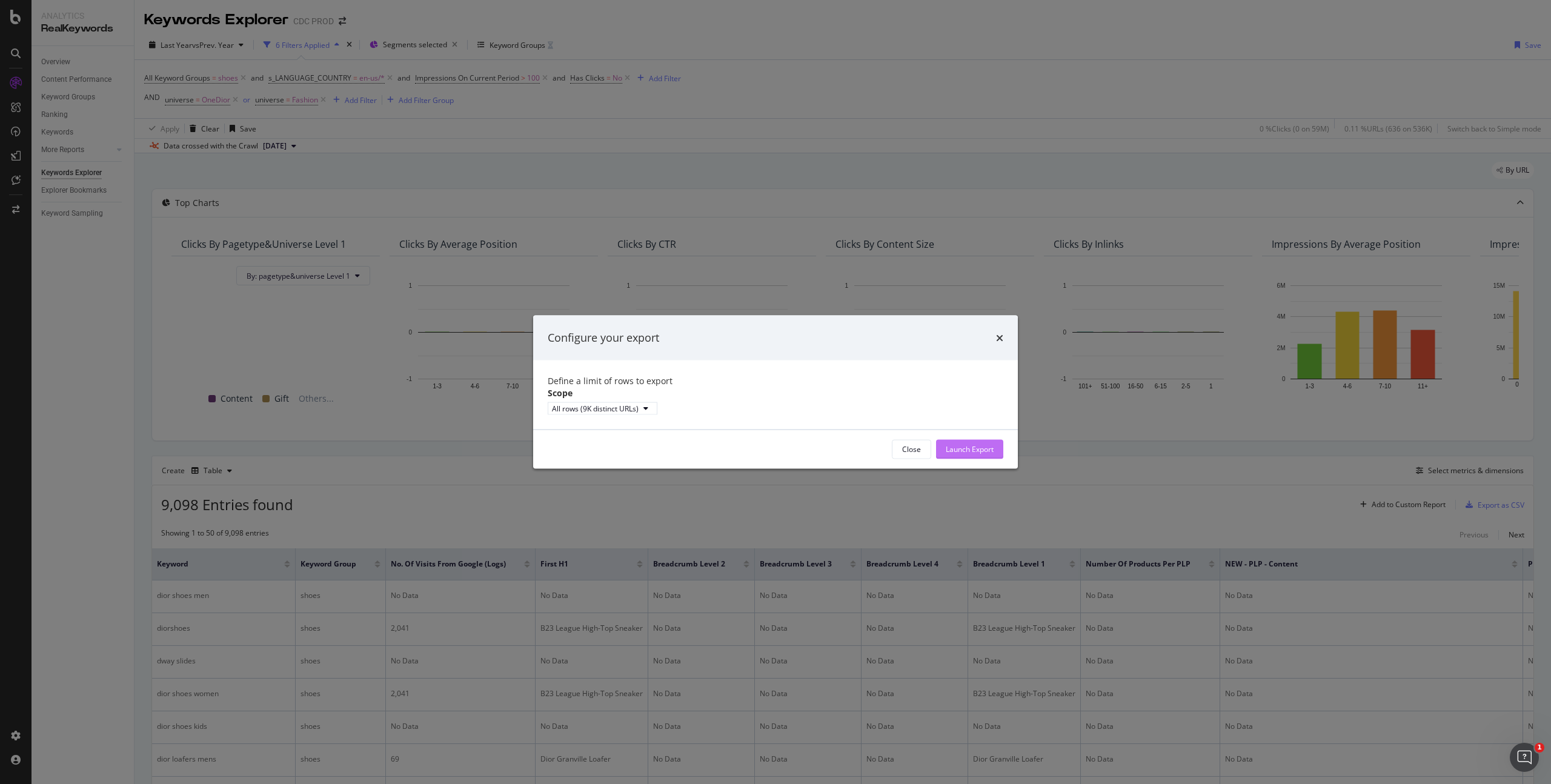
click at [978, 454] on div "Launch Export" at bounding box center [969, 449] width 48 height 11
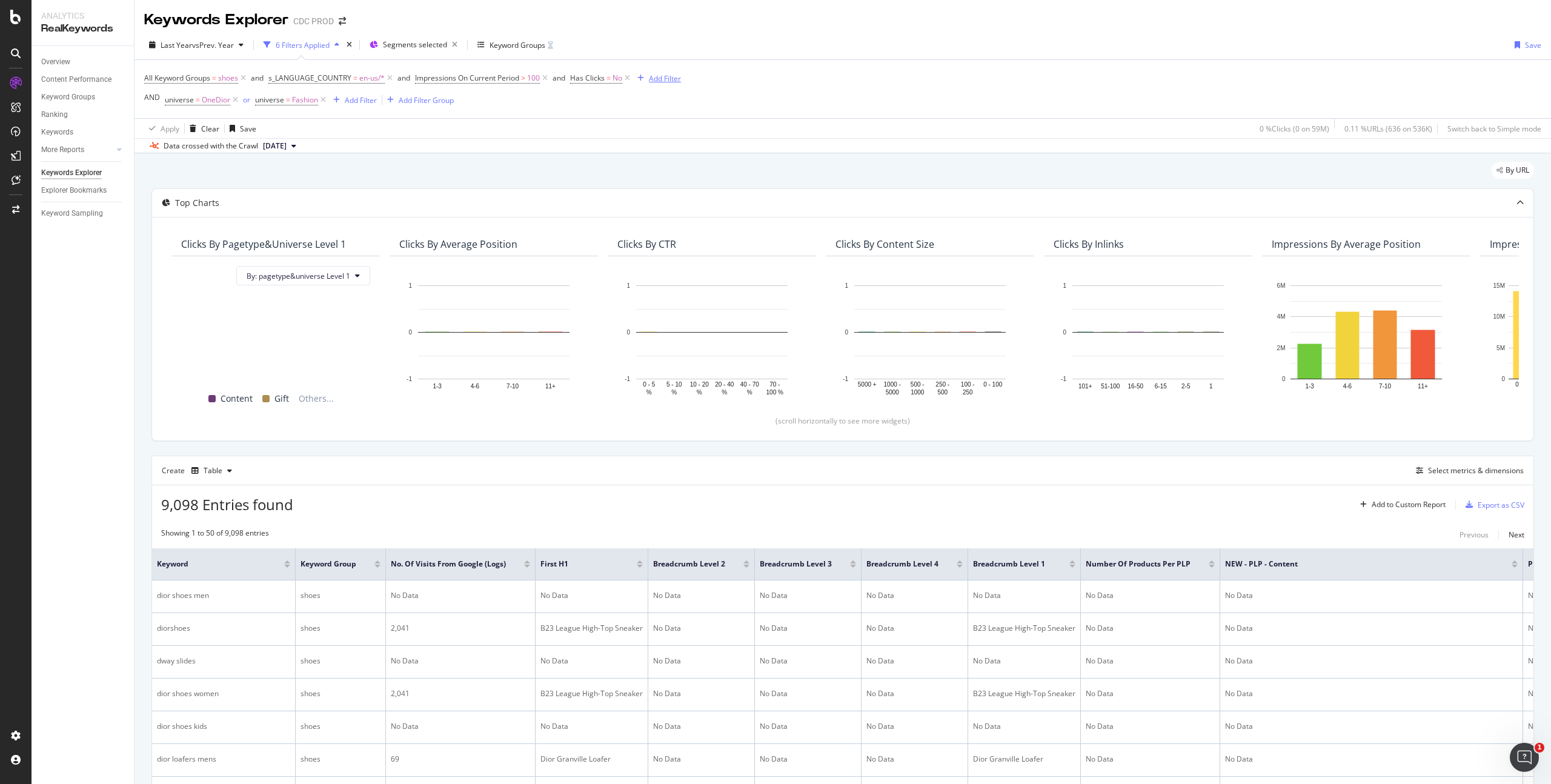
click at [664, 77] on div "Add Filter" at bounding box center [665, 79] width 32 height 11
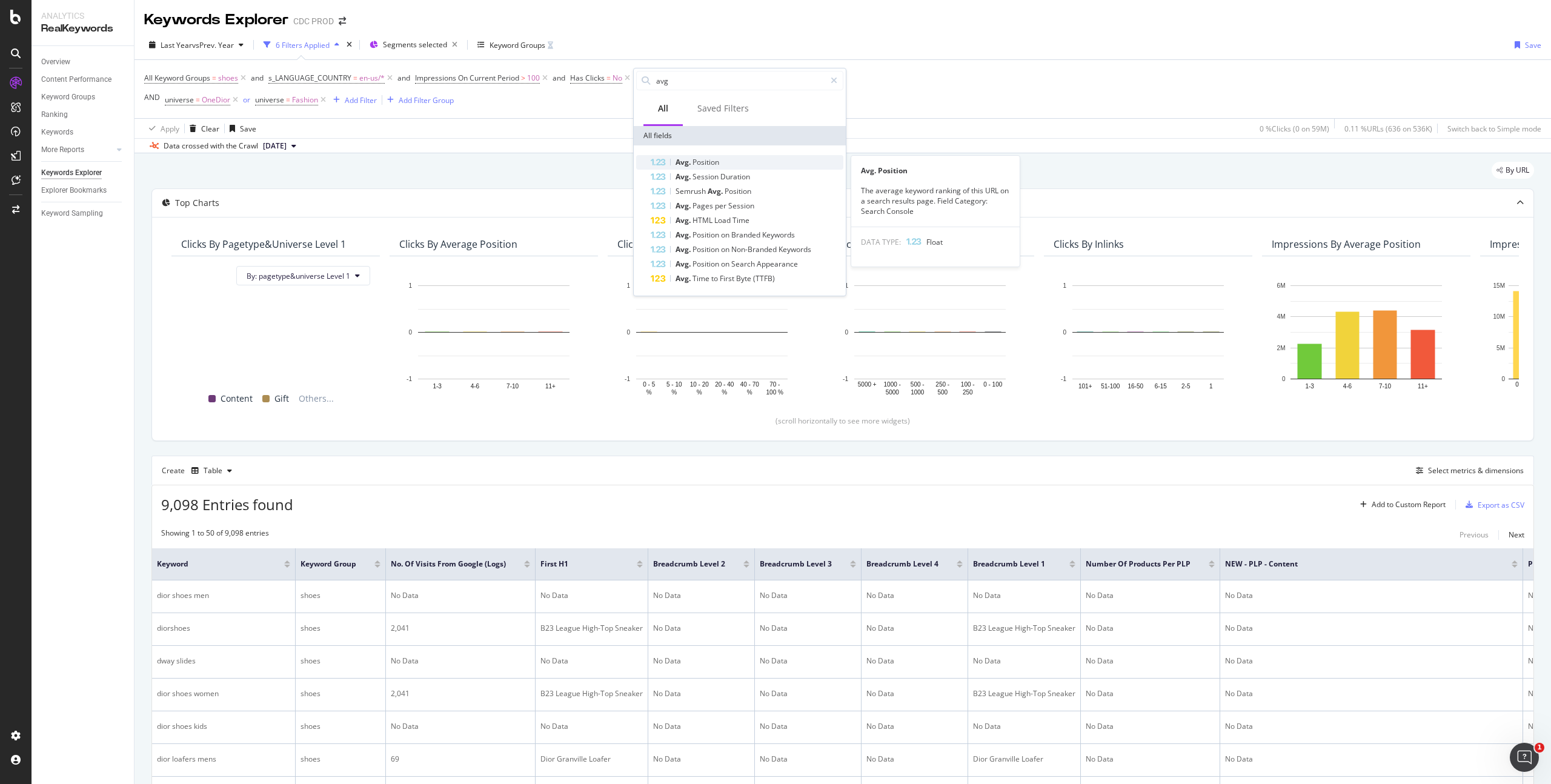
type input "avg"
click at [712, 164] on span "Position" at bounding box center [705, 162] width 27 height 11
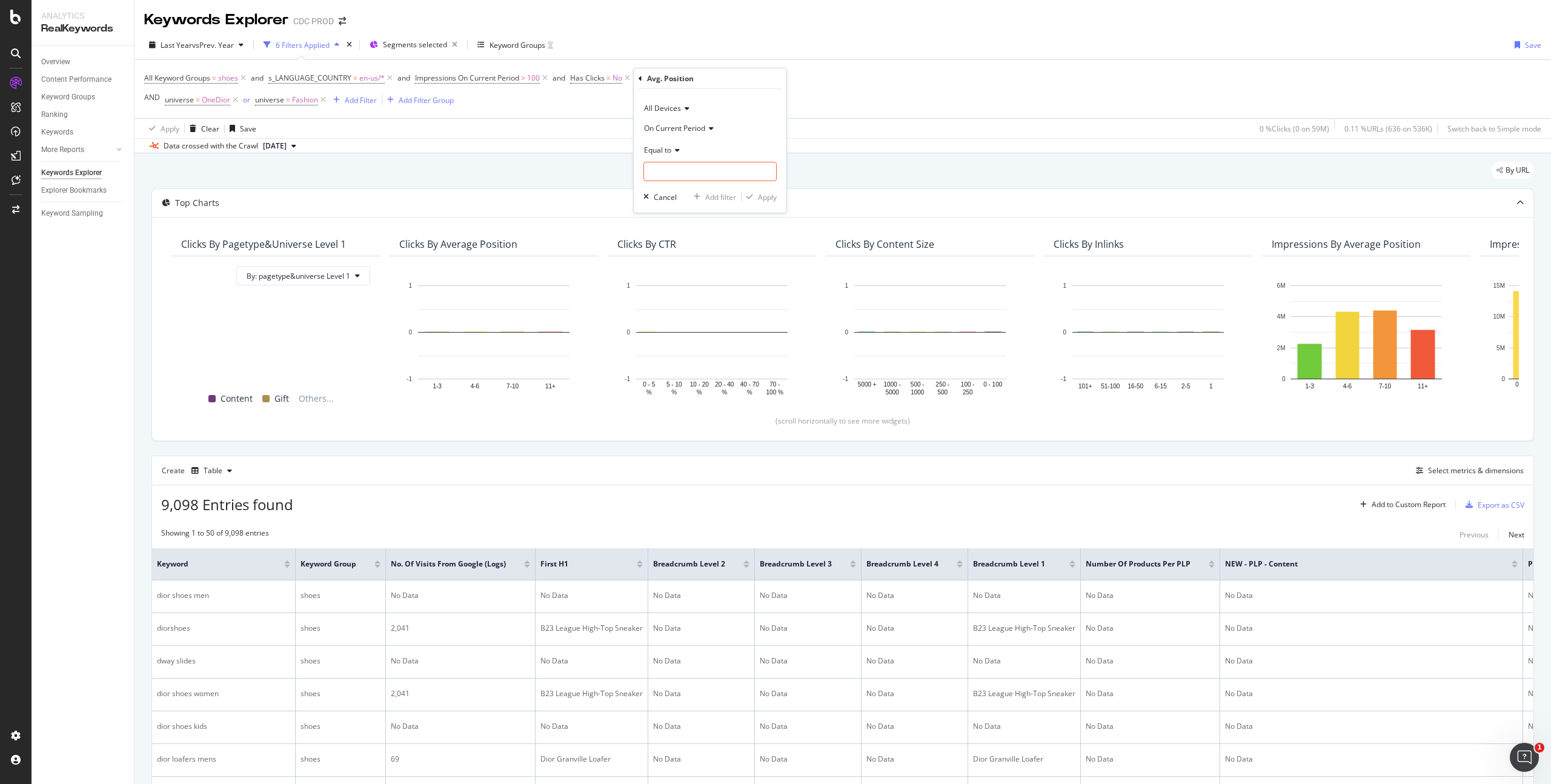
click at [673, 150] on icon at bounding box center [675, 150] width 8 height 7
click at [692, 238] on span "Greater than" at bounding box center [671, 237] width 44 height 11
click at [678, 177] on input "number" at bounding box center [710, 172] width 134 height 19
type input "6"
click at [762, 196] on div "Apply" at bounding box center [767, 197] width 19 height 11
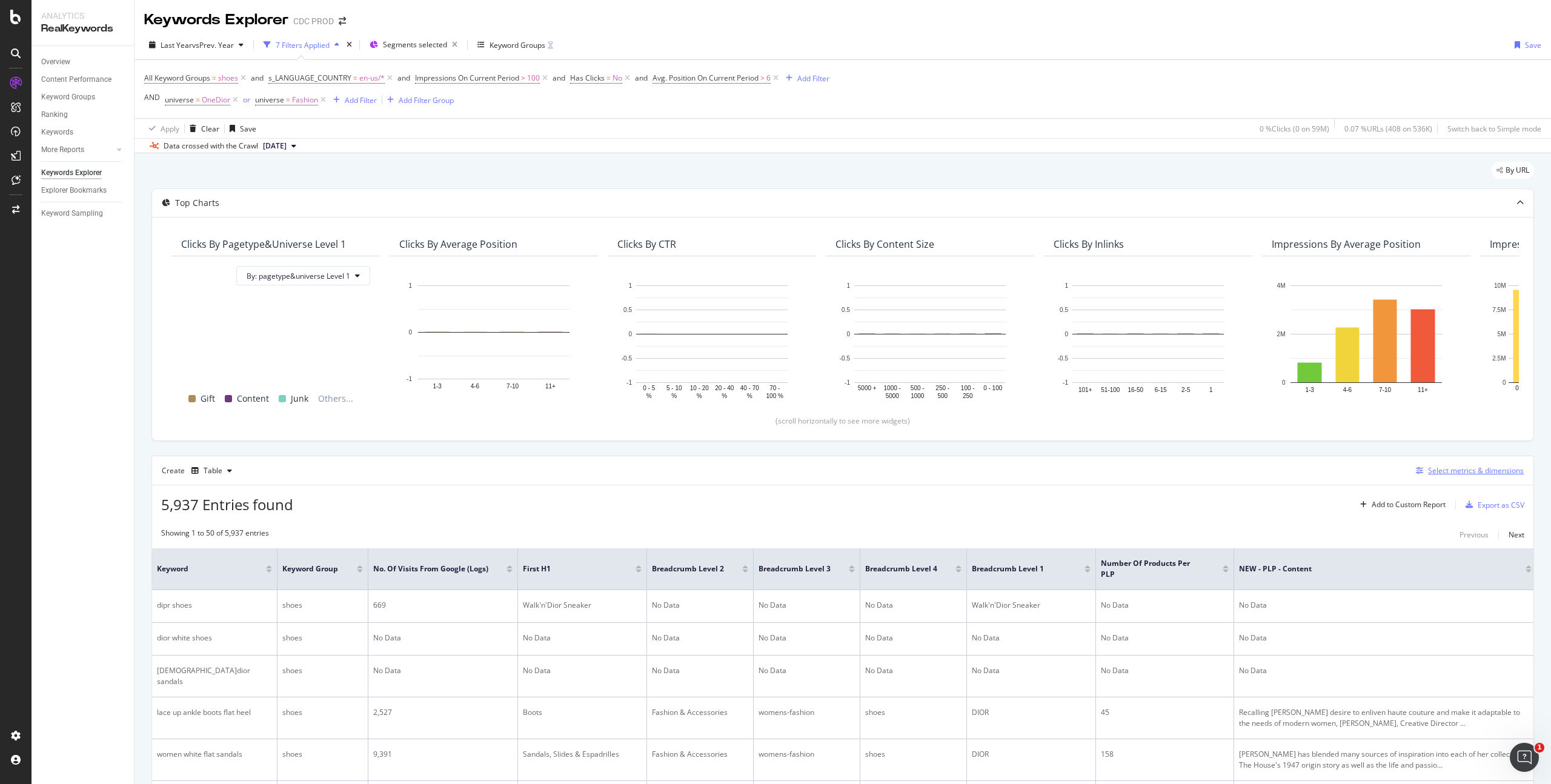
click at [1460, 470] on div "Select metrics & dimensions" at bounding box center [1476, 471] width 96 height 11
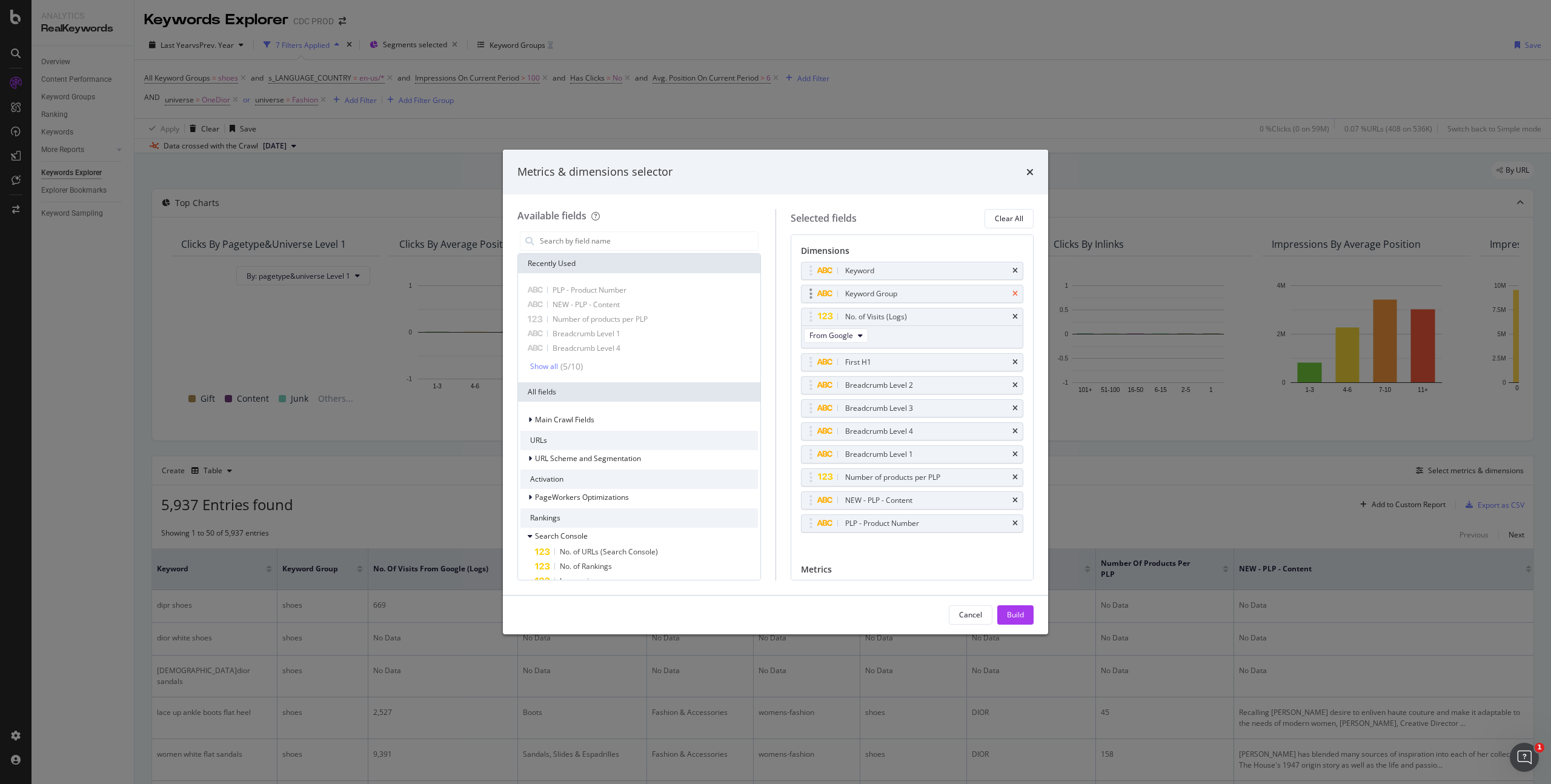
click at [1012, 291] on icon "times" at bounding box center [1015, 293] width 6 height 7
click at [1009, 360] on div "Breadcrumb Level 2" at bounding box center [913, 362] width 222 height 17
click at [1012, 362] on icon "times" at bounding box center [1015, 362] width 6 height 7
click at [1012, 382] on icon "times" at bounding box center [1015, 385] width 6 height 7
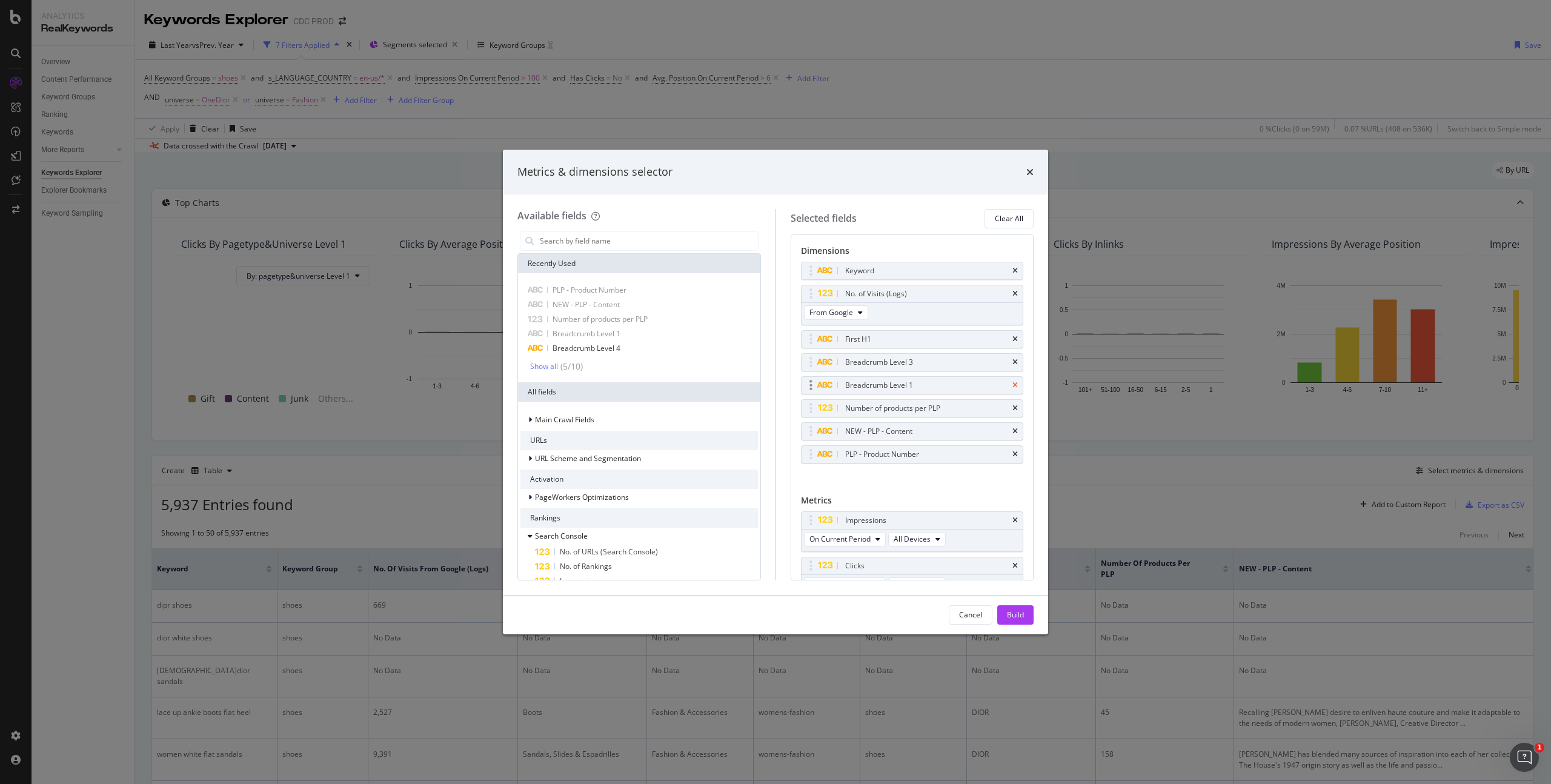
click at [1012, 383] on icon "times" at bounding box center [1015, 385] width 6 height 7
click at [1012, 429] on icon "times" at bounding box center [1015, 431] width 6 height 7
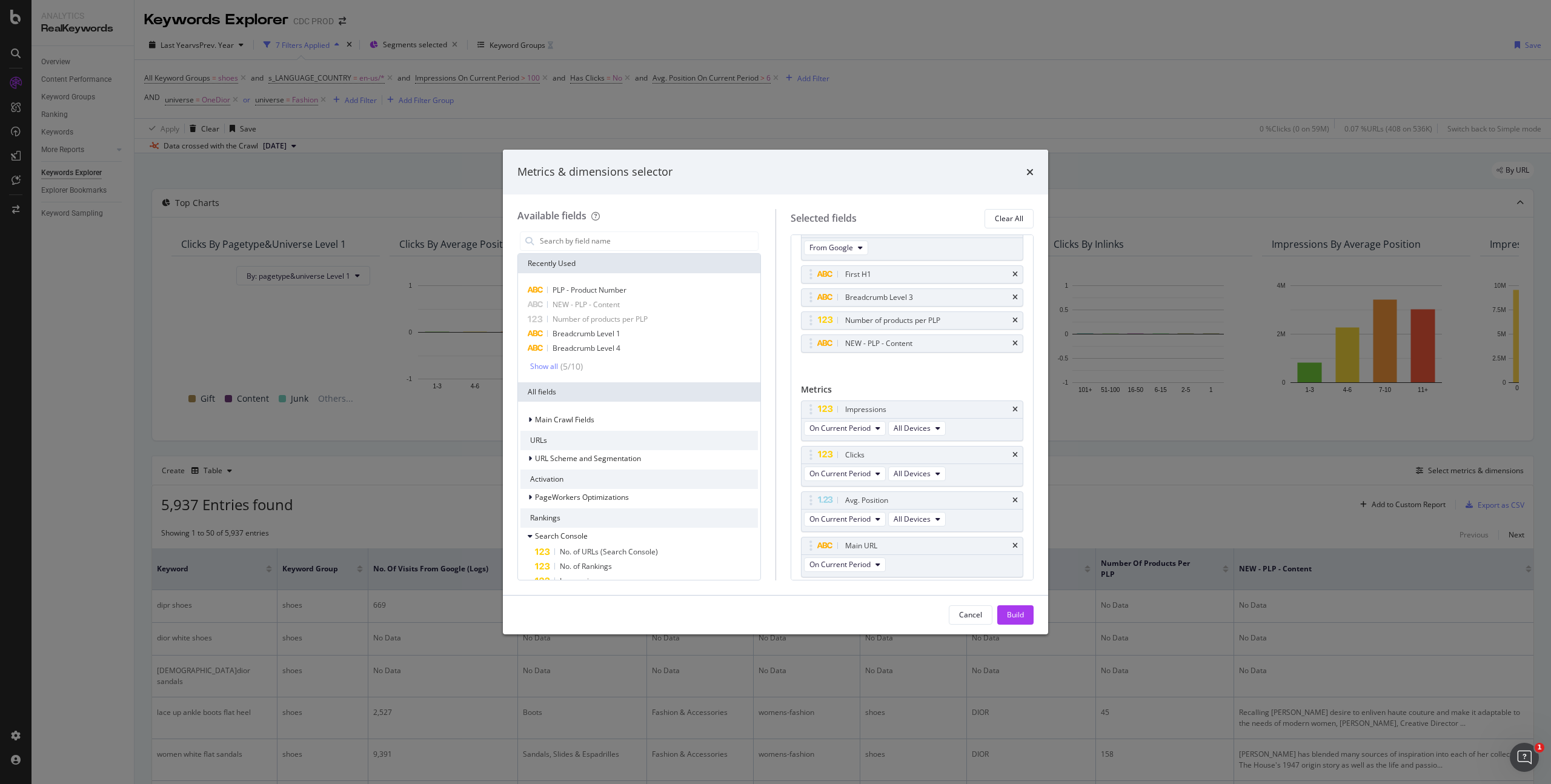
scroll to position [103, 0]
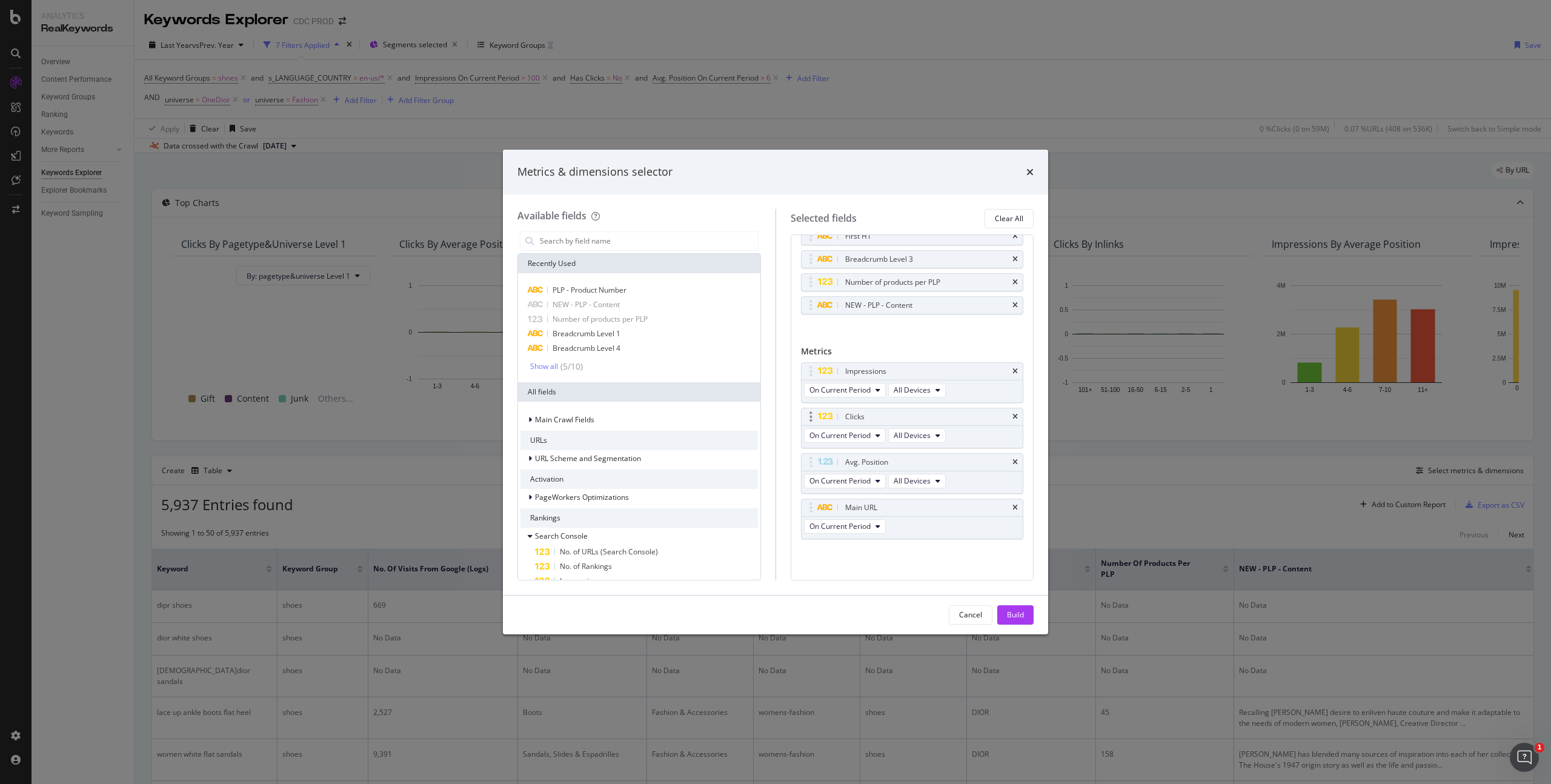
click at [1009, 416] on div "Clicks" at bounding box center [913, 416] width 222 height 17
click at [1012, 415] on icon "times" at bounding box center [1015, 416] width 6 height 7
click at [1017, 613] on div "Build" at bounding box center [1016, 615] width 17 height 11
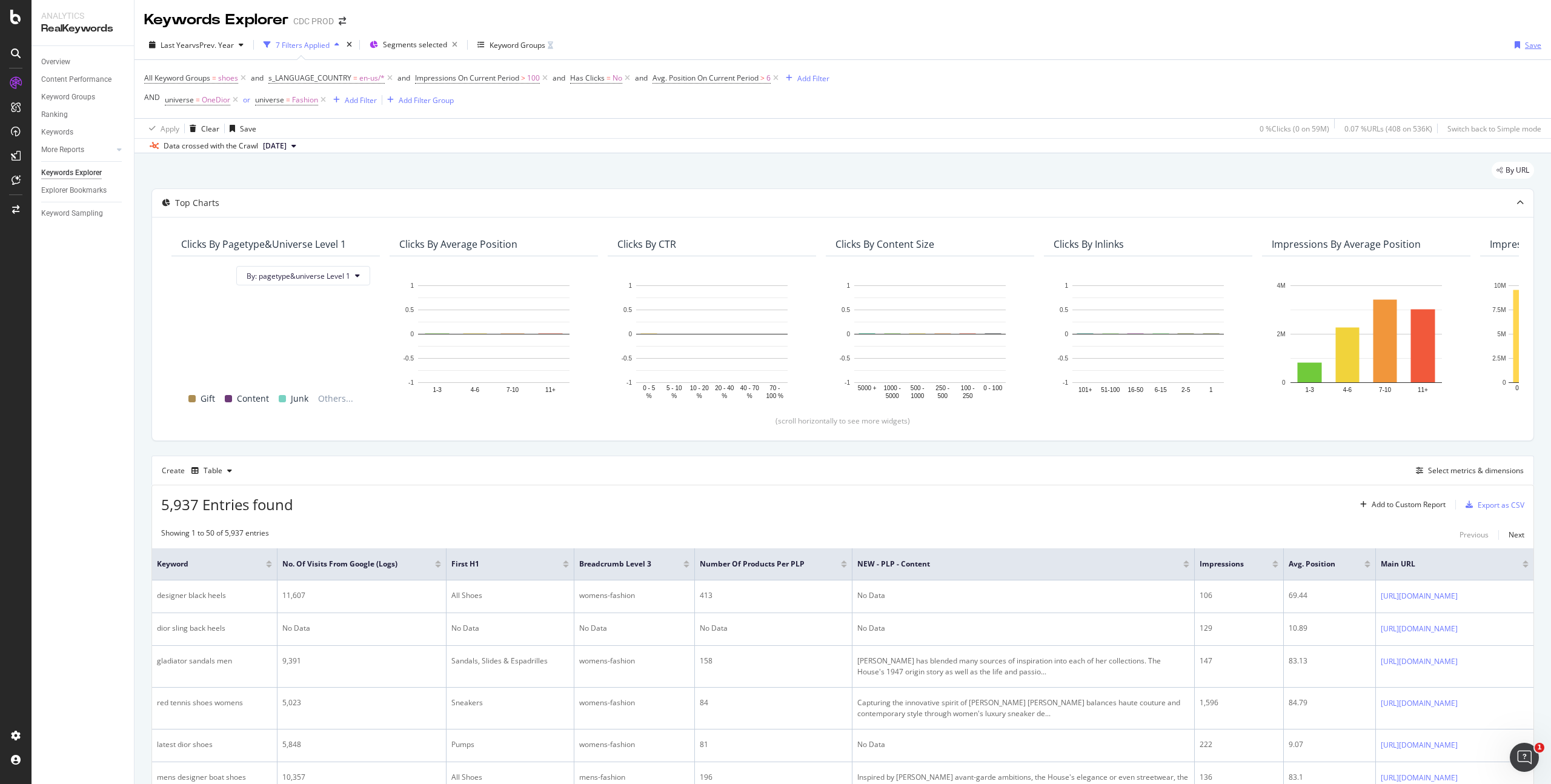
click at [1513, 42] on div "button" at bounding box center [1518, 45] width 15 height 7
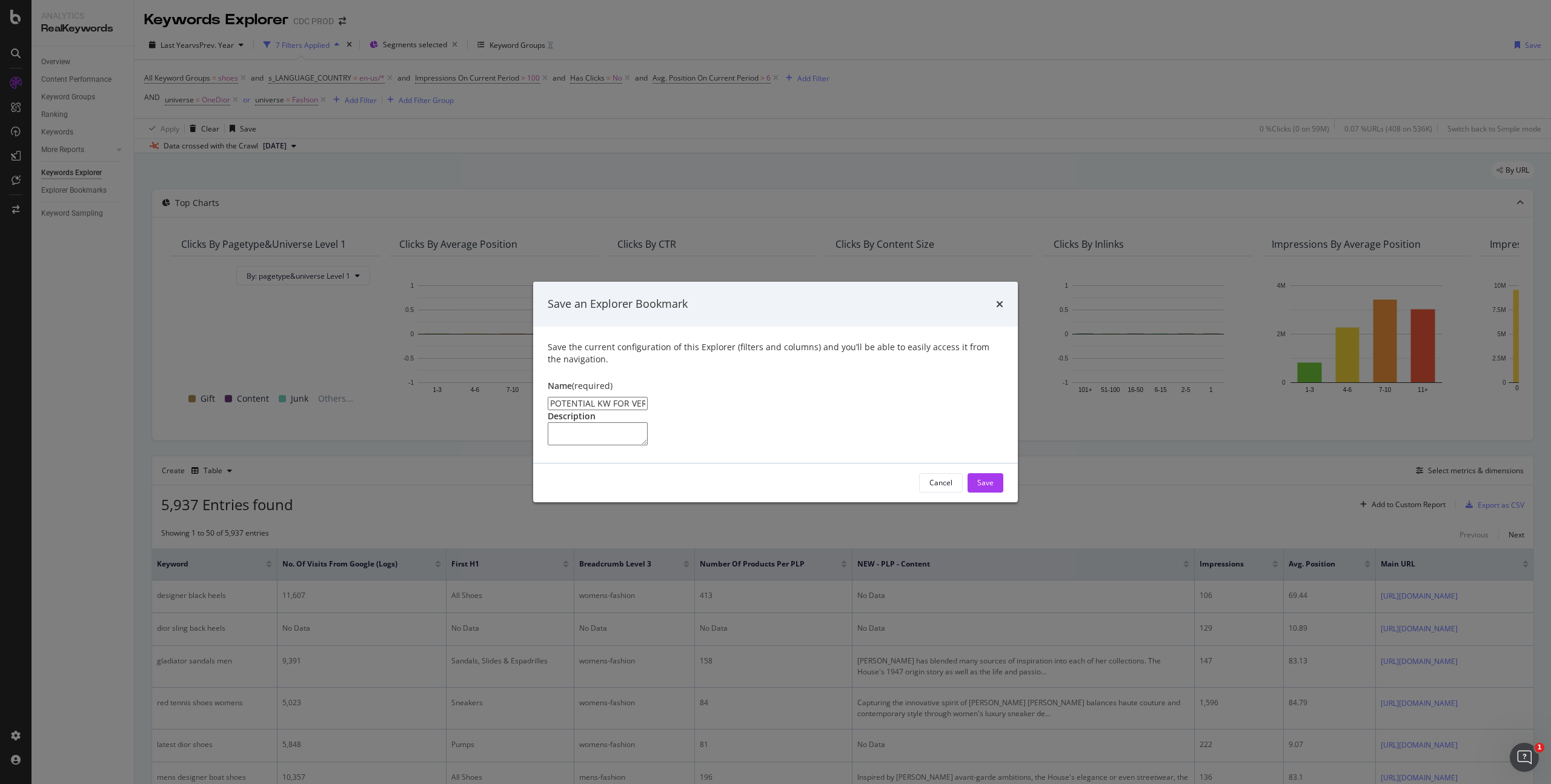
click at [633, 423] on textarea "modal" at bounding box center [597, 434] width 100 height 23
click at [553, 397] on input "POTENTIAL KW FOR VERBOLIA" at bounding box center [597, 403] width 100 height 13
click at [648, 397] on input "POTENTIAL KW FOR VERBOLIA" at bounding box center [597, 403] width 100 height 13
click at [553, 397] on input "POTENTIAL KW FOR VERBOLIA" at bounding box center [597, 403] width 100 height 13
type input "SHOES - POTENTIAL KW FOR VERBOLIA"
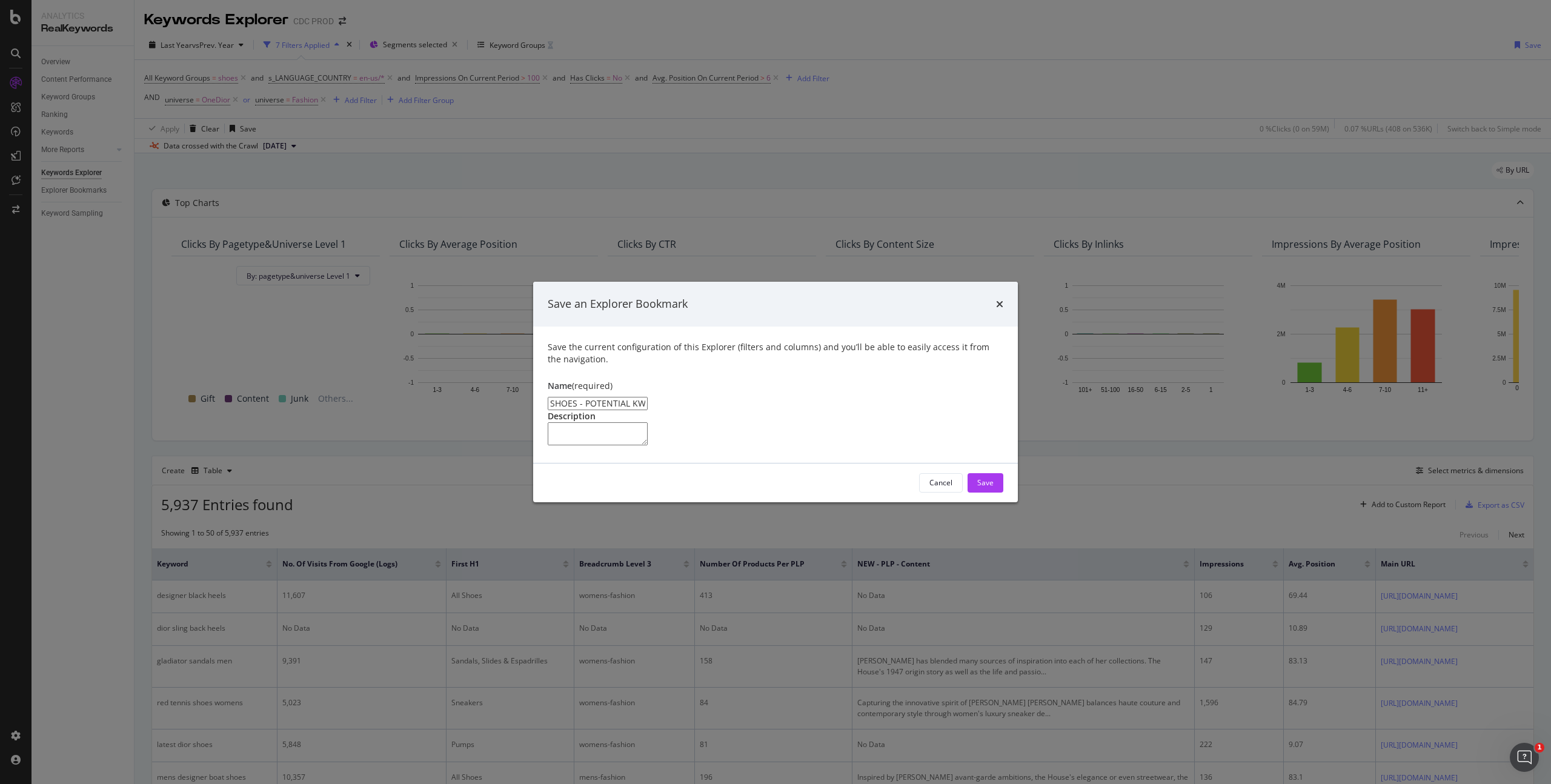
click at [607, 423] on textarea "modal" at bounding box center [597, 434] width 100 height 23
click at [554, 423] on textarea "Has more than 100 impressions in 12 Months has a position" at bounding box center [597, 434] width 100 height 23
drag, startPoint x: 569, startPoint y: 403, endPoint x: 628, endPoint y: 401, distance: 59.0
click at [569, 423] on textarea "Has more than 100 impressions in 12 Months has a position" at bounding box center [597, 434] width 100 height 23
click at [631, 423] on textarea "Has more than 100 impressions in 12 Months has no organic clicks in 12 Months H…" at bounding box center [597, 434] width 100 height 23
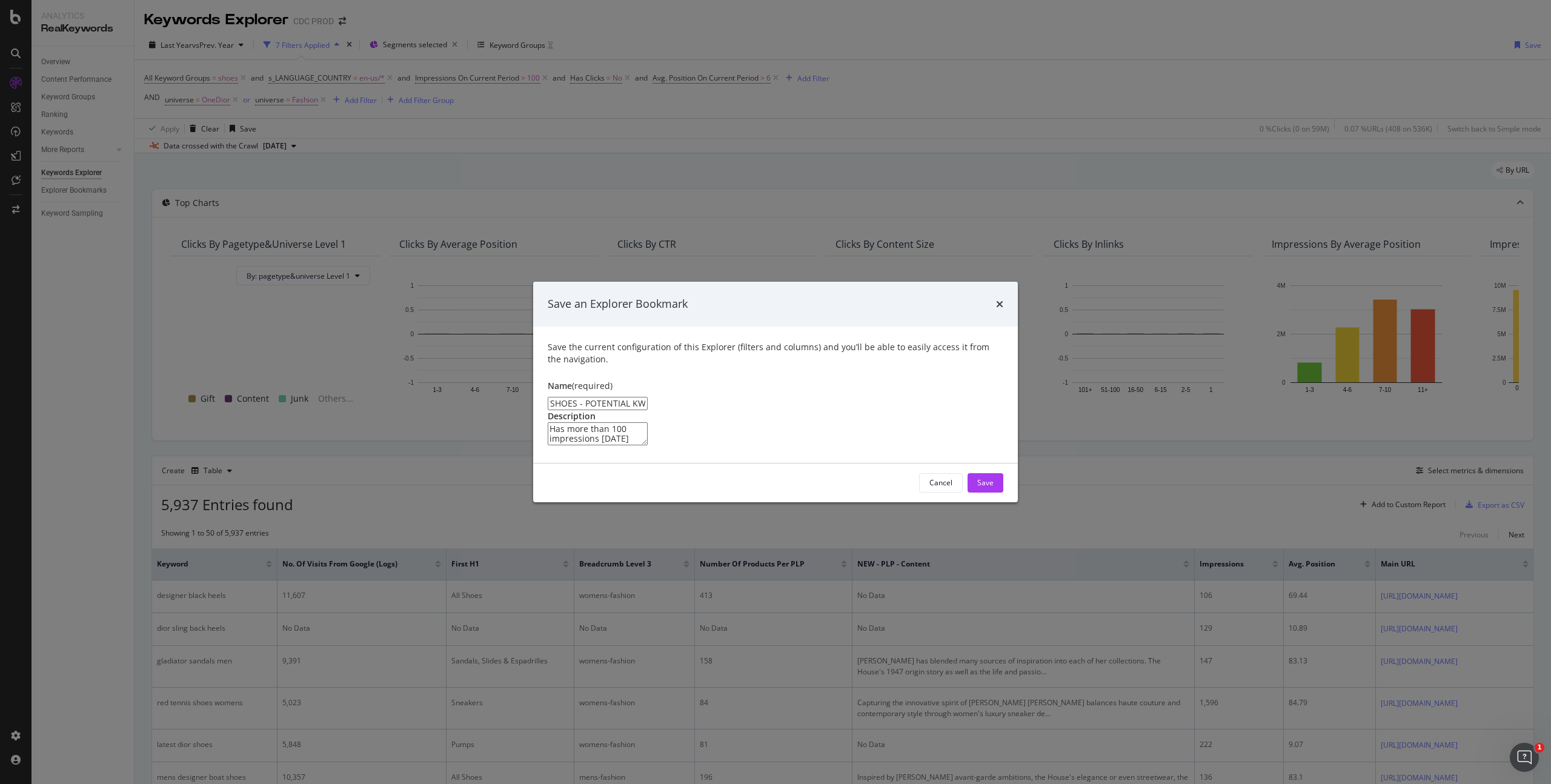
drag, startPoint x: 653, startPoint y: 415, endPoint x: 718, endPoint y: 415, distance: 65.0
click at [648, 423] on textarea "Has more than 100 impressions in 12 Months has no organic clicks in 12 Months H…" at bounding box center [597, 434] width 100 height 23
drag, startPoint x: 552, startPoint y: 394, endPoint x: 565, endPoint y: 394, distance: 13.0
click at [552, 423] on textarea "Has more than 100 impressions in 12 Months has no organic clicks in 12 Months H…" at bounding box center [597, 434] width 100 height 23
click at [552, 423] on textarea "Group Shoes Has more than 100 impressions in 12 Months has no organic clicks in…" at bounding box center [597, 434] width 100 height 23
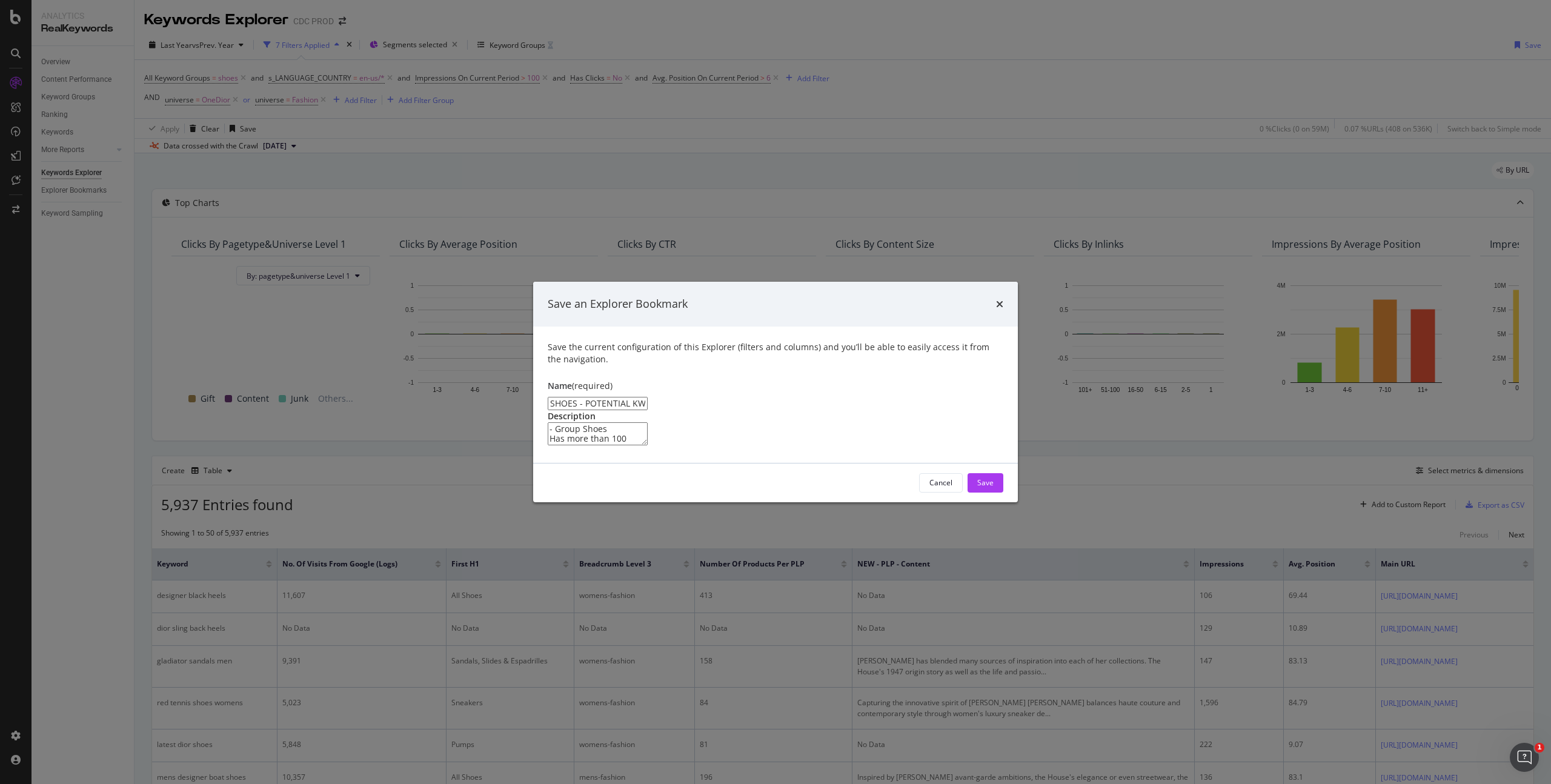
click at [550, 423] on textarea "- Group Shoes Has more than 100 impressions in 12 Months has no organic clicks …" at bounding box center [597, 434] width 100 height 23
click at [555, 423] on textarea "- Group Shoes - Has more than 100 impressions in 12 Months has no organic click…" at bounding box center [597, 434] width 100 height 23
click at [554, 427] on textarea "- Group Shoes - Has more than 100 impressions in 12 Months - has no organic cli…" at bounding box center [597, 434] width 100 height 23
type textarea "- Group Shoes - Has more than 100 impressions in 12 Months - has no organic cli…"
click at [988, 488] on div "Save" at bounding box center [986, 483] width 16 height 11
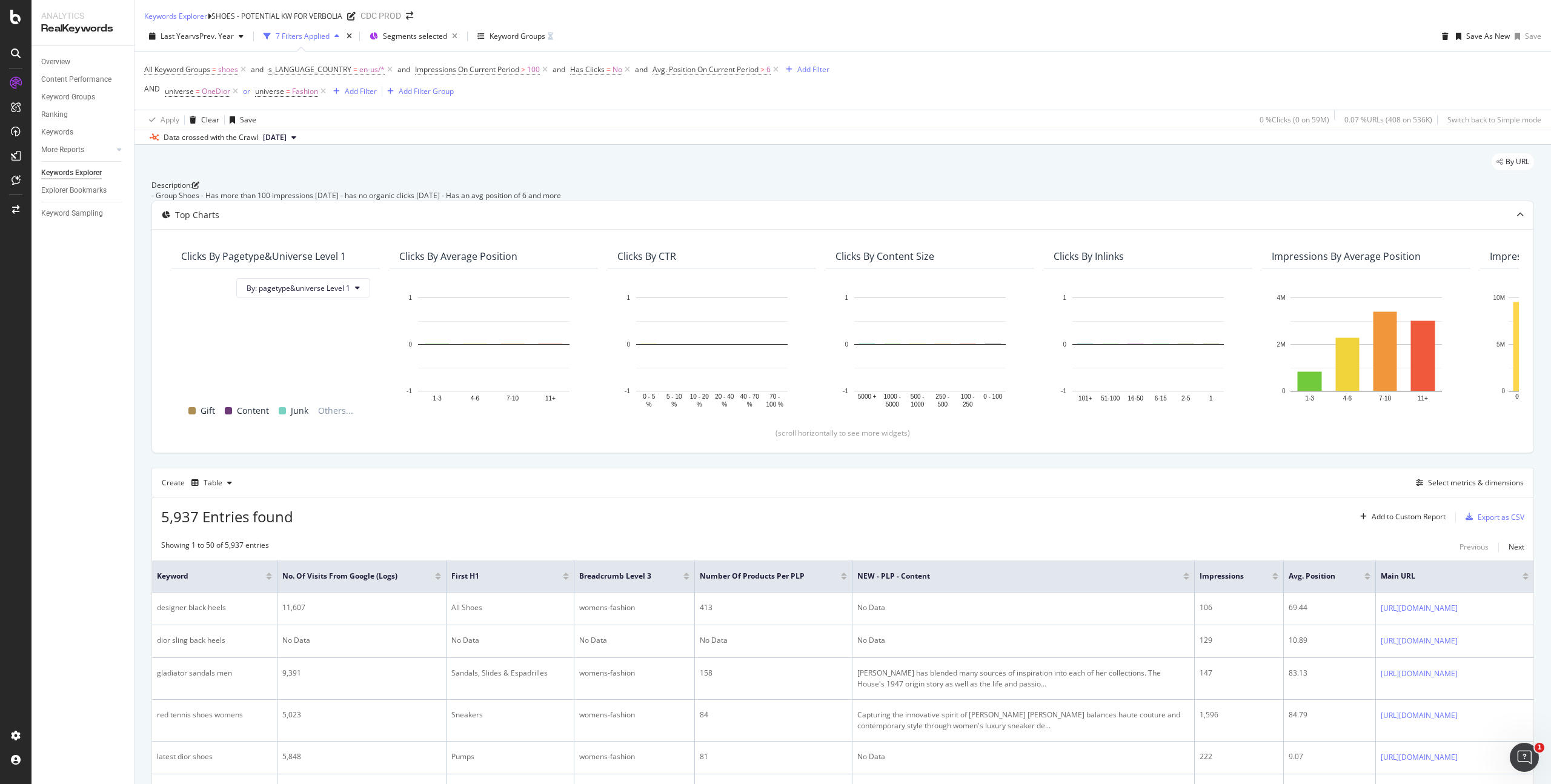
click at [6, 783] on icon "close toast" at bounding box center [3, 792] width 6 height 17
click at [603, 130] on div "Apply Clear Save 0 % Clicks ( 0 on 59M ) 0.07 % URLs ( 408 on 536K ) Switch bac…" at bounding box center [842, 119] width 1417 height 20
click at [360, 96] on div "Add Filter" at bounding box center [361, 91] width 32 height 11
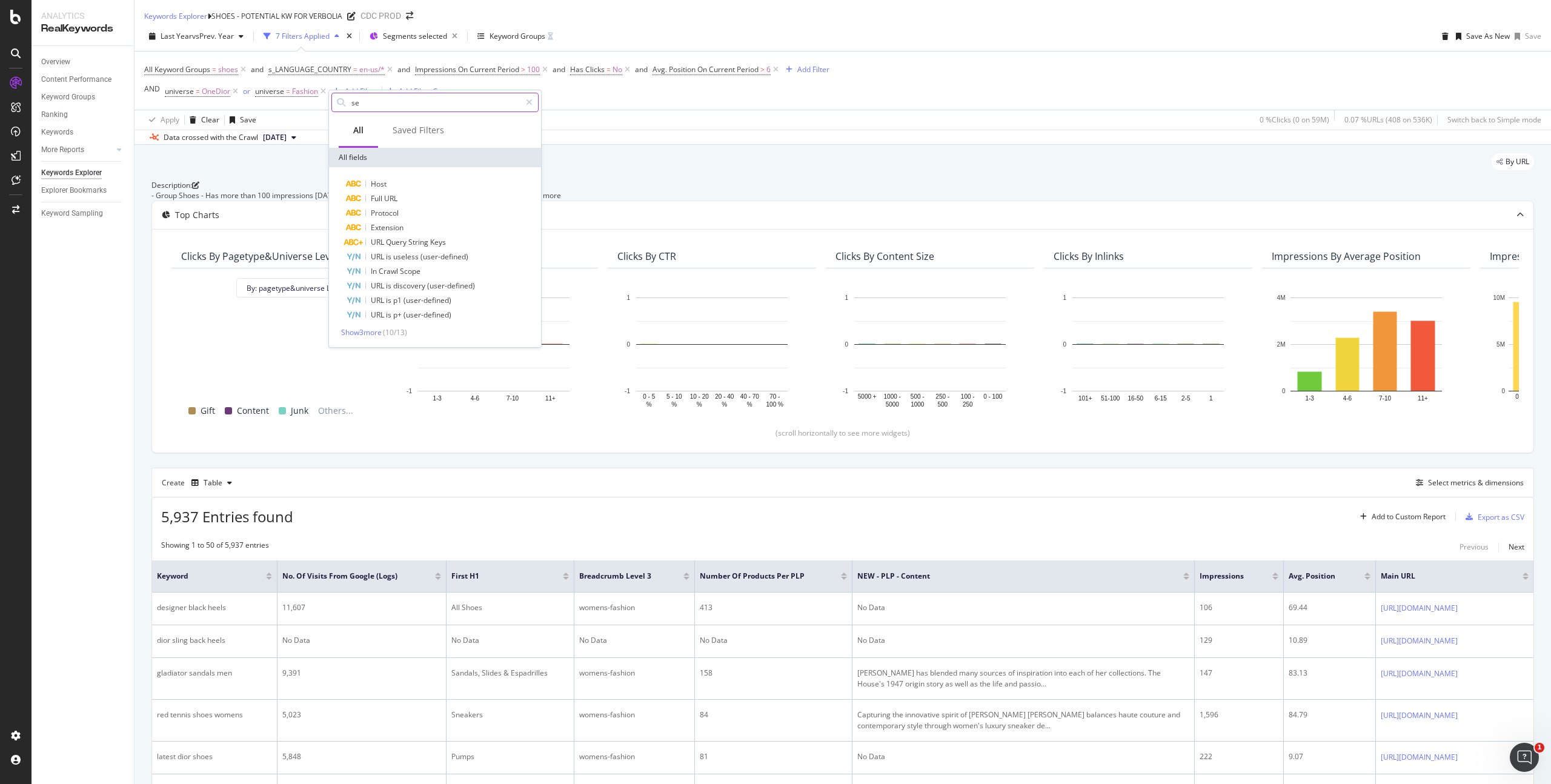
type input "s"
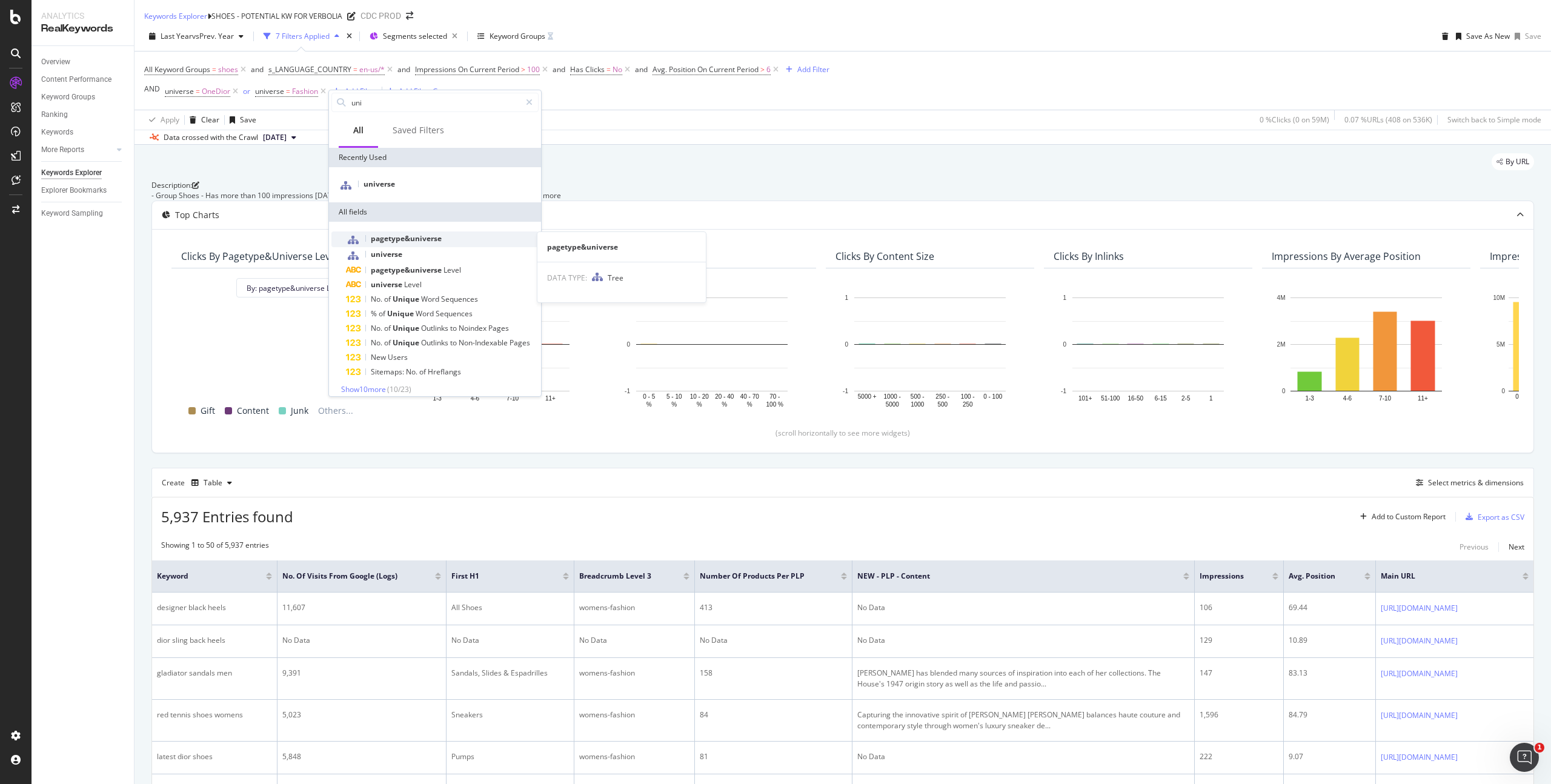
type input "uni"
click at [432, 235] on span "pagetype&universe" at bounding box center [407, 238] width 71 height 11
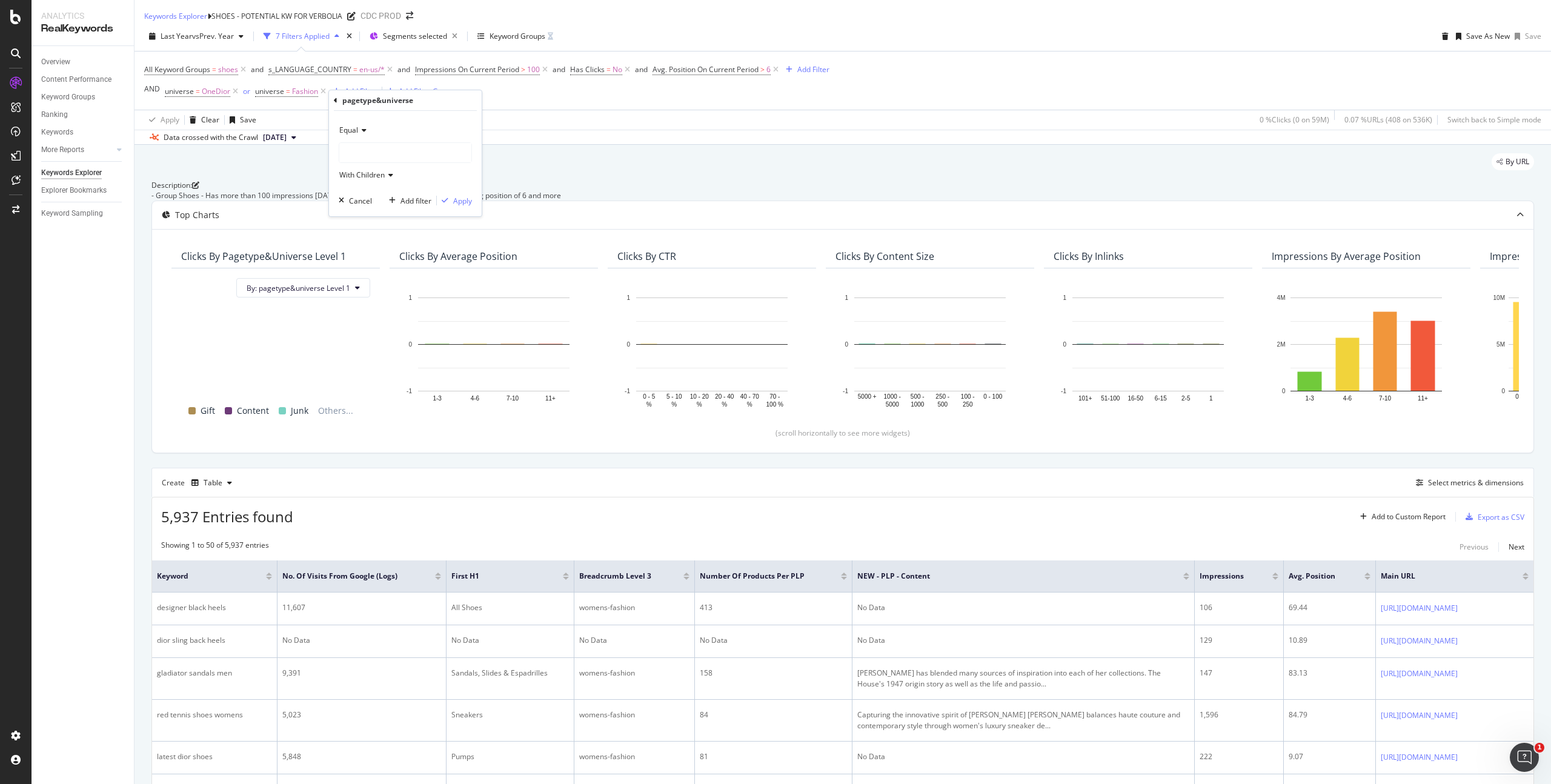
click at [367, 156] on div at bounding box center [405, 153] width 132 height 19
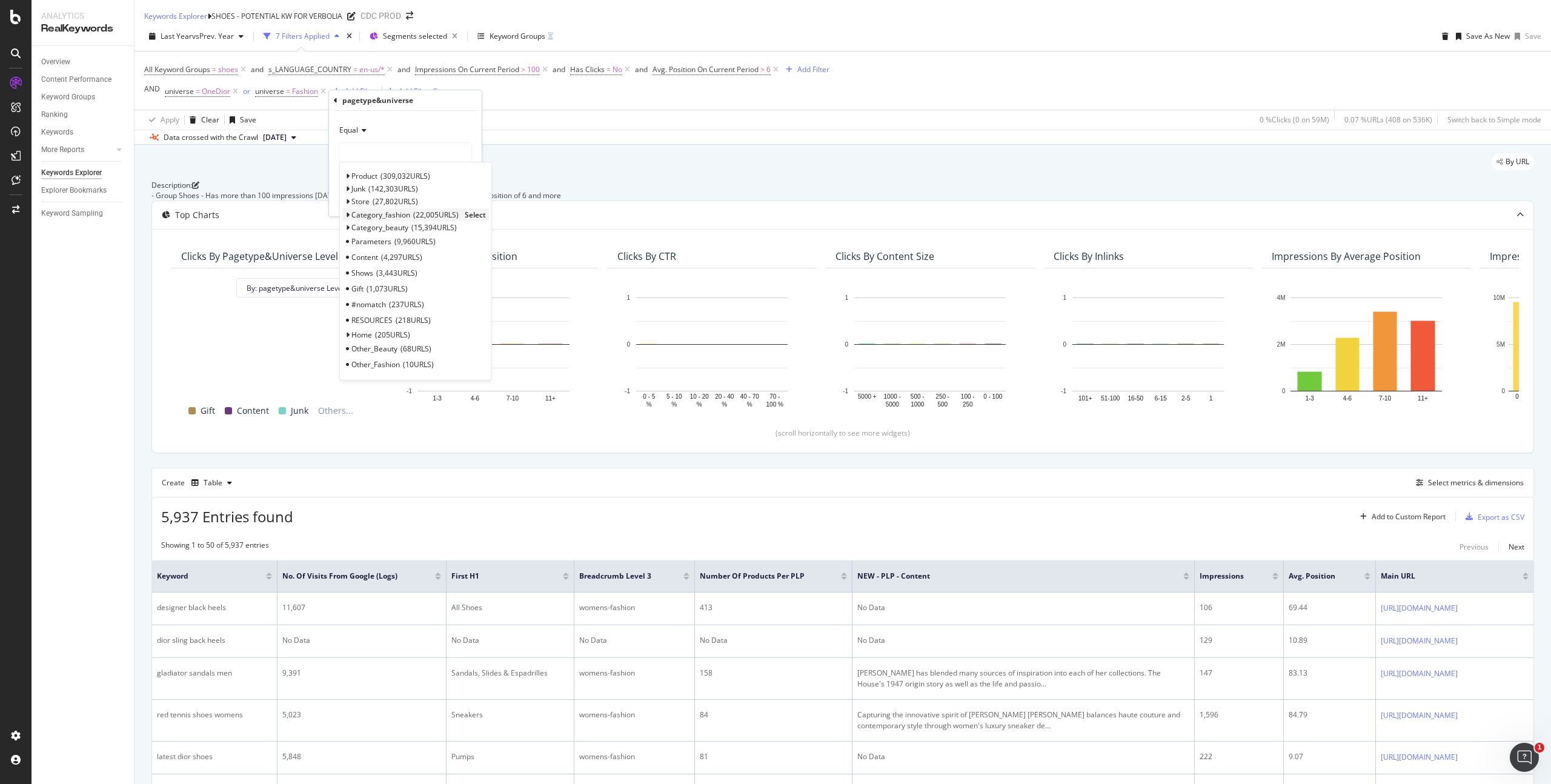
click at [480, 214] on span "Select" at bounding box center [475, 215] width 21 height 11
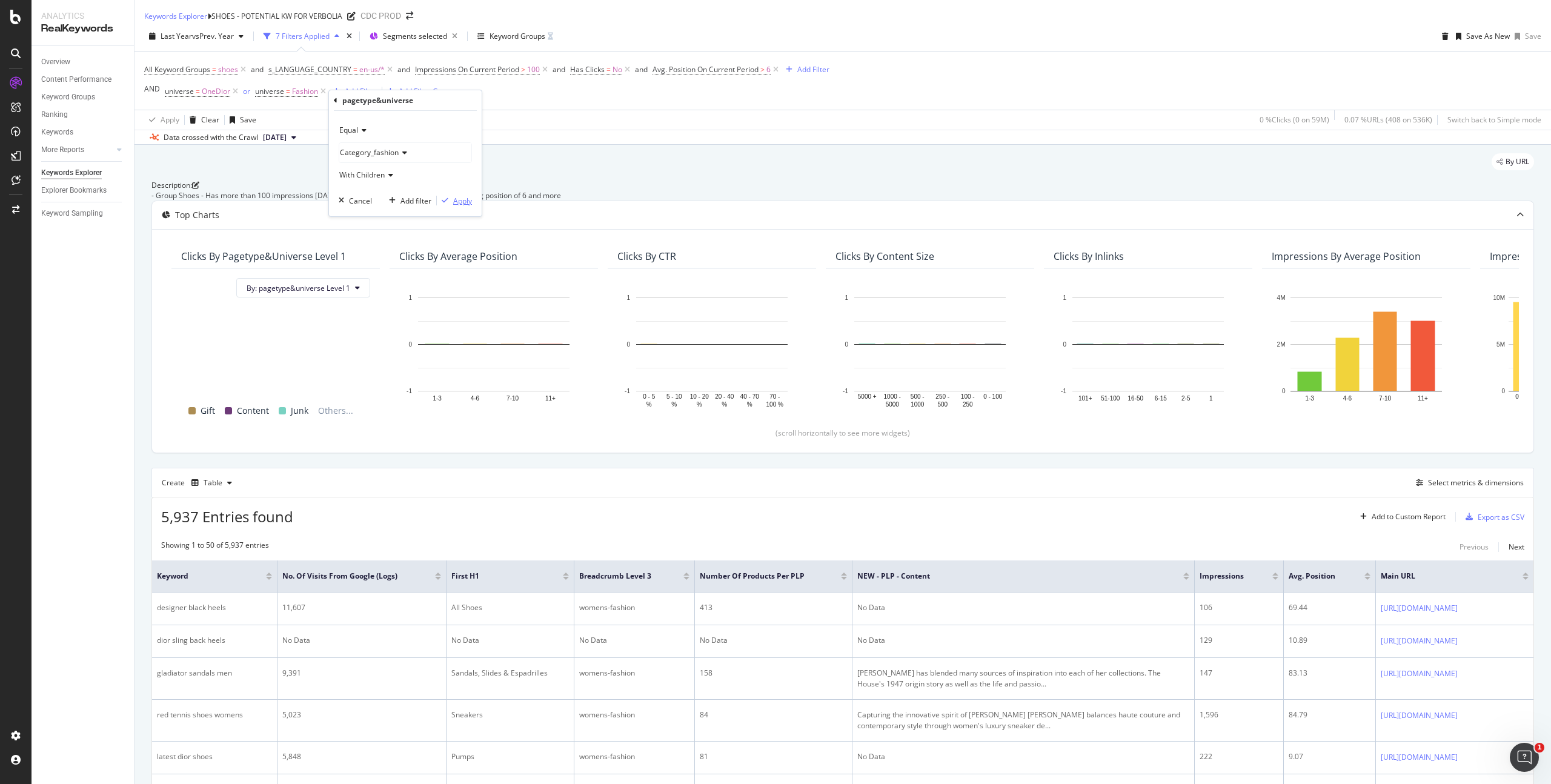
click at [466, 203] on div "Apply" at bounding box center [462, 201] width 19 height 11
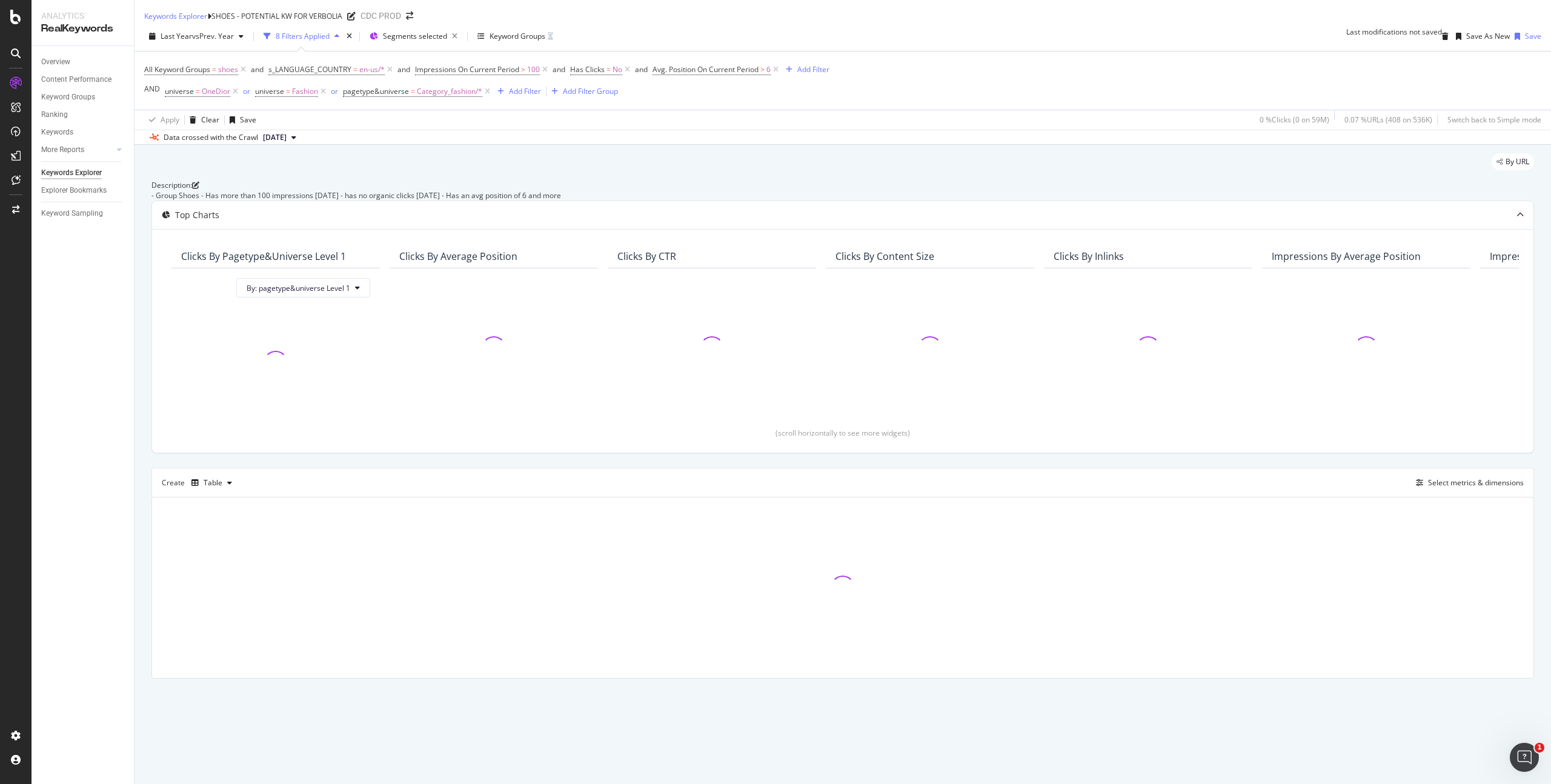
click at [299, 201] on div "- Group Shoes - Has more than 100 impressions in 12 Months - has no organic cli…" at bounding box center [842, 195] width 1383 height 11
click at [199, 189] on icon at bounding box center [195, 185] width 7 height 7
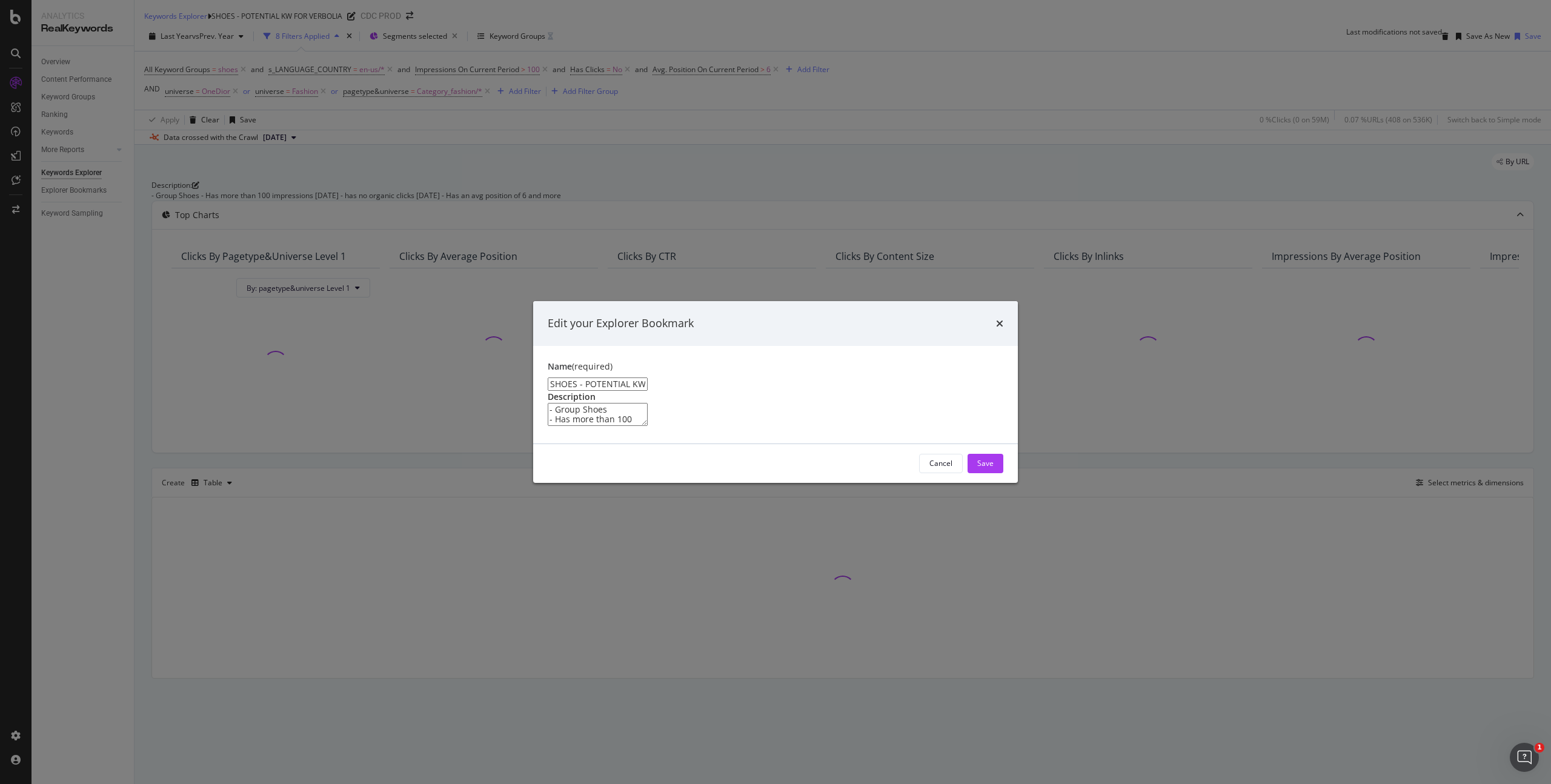
click at [648, 407] on textarea "- Group Shoes - Has more than 100 impressions in 12 Months - has no organic cli…" at bounding box center [597, 415] width 100 height 23
type textarea "- Group Shoes - Has more than 100 impressions in 12 Months - has no organic cli…"
click at [982, 468] on div "Save" at bounding box center [986, 463] width 16 height 11
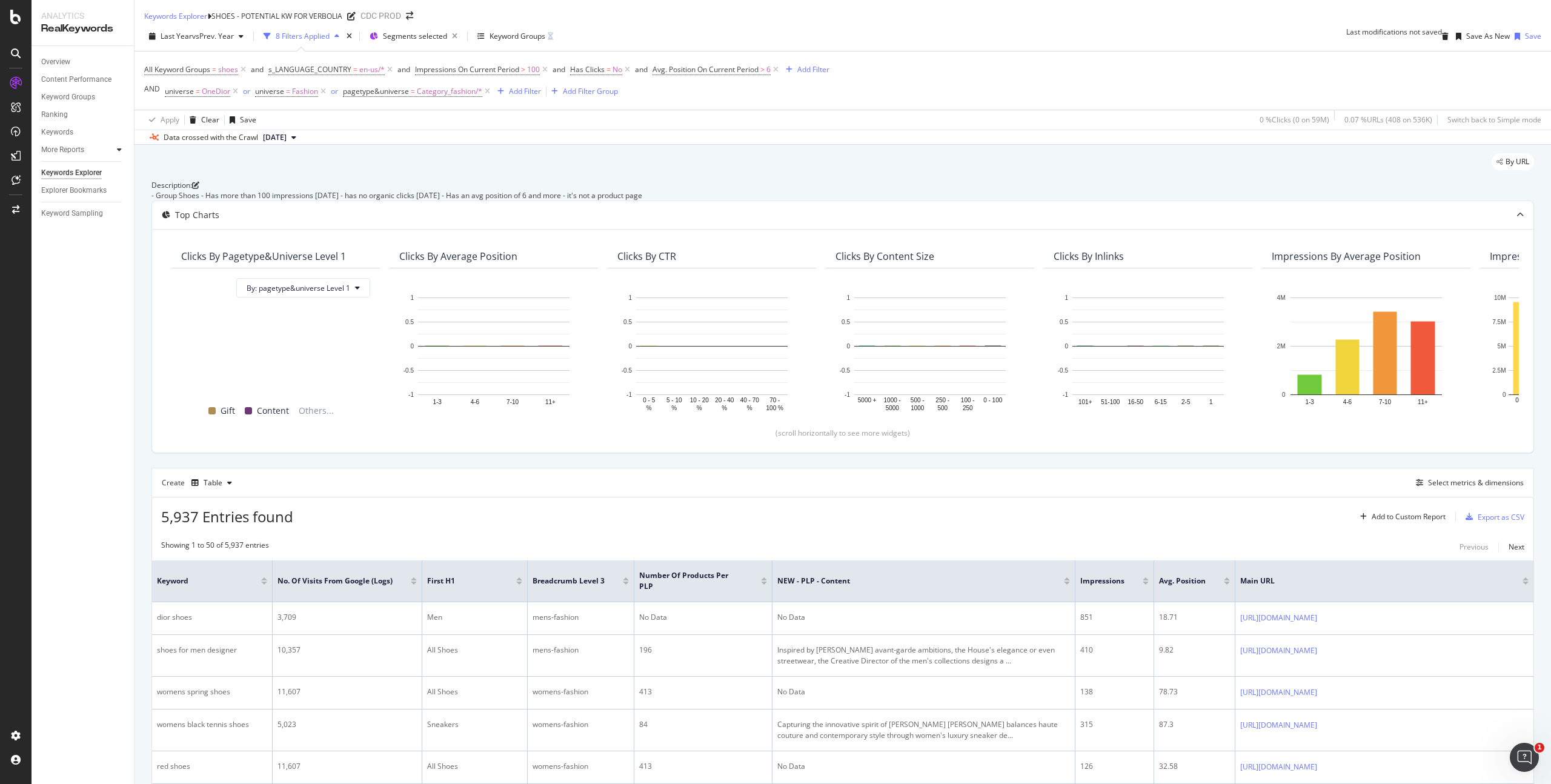
click at [117, 148] on icon at bounding box center [119, 149] width 5 height 7
click at [637, 201] on div "Description: - Group Shoes - Has more than 100 impressions in 12 Months - has n…" at bounding box center [842, 190] width 1383 height 20
click at [1517, 219] on icon at bounding box center [1520, 215] width 7 height 7
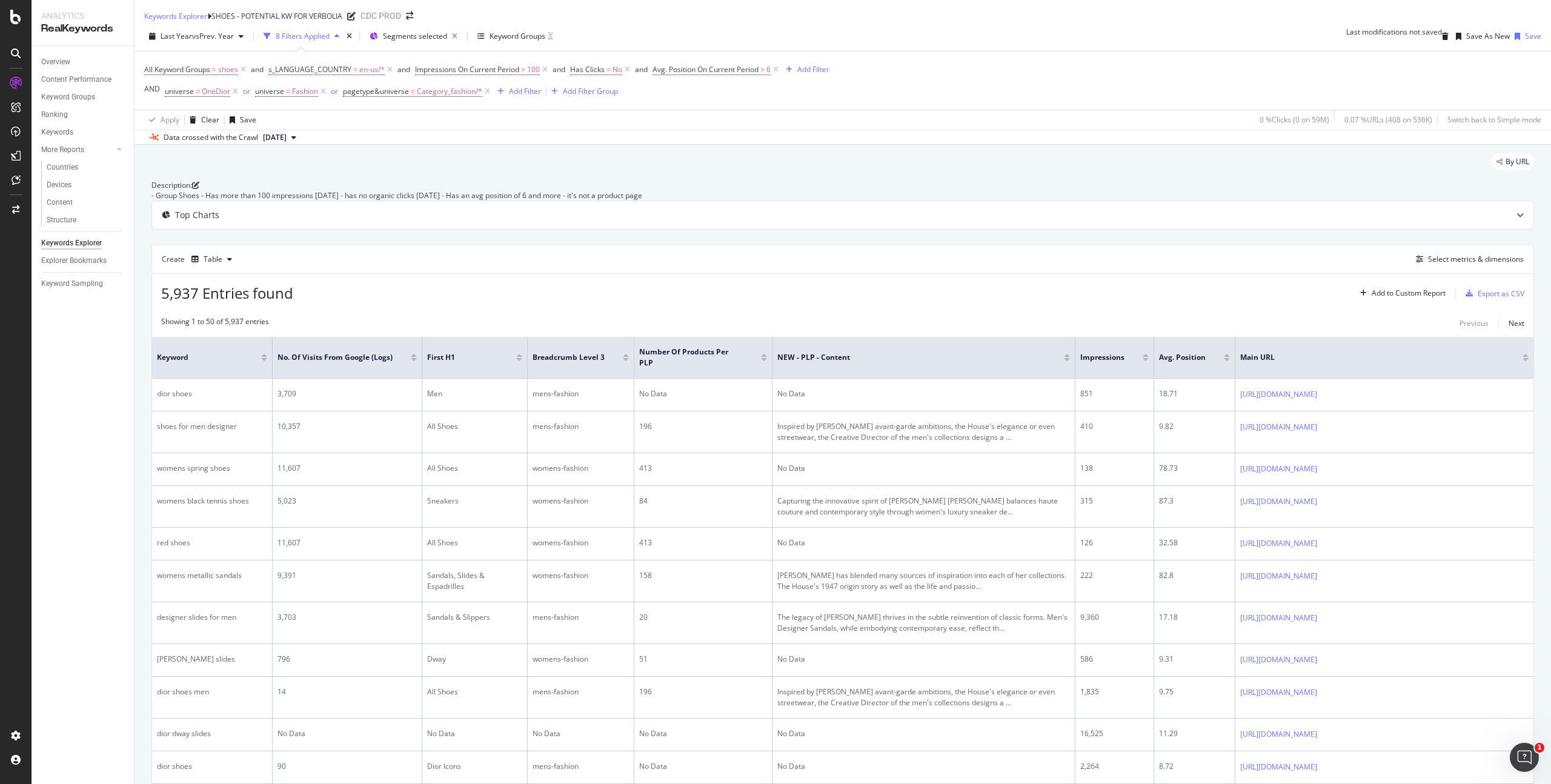
click at [211, 19] on icon at bounding box center [209, 16] width 4 height 8
click at [706, 17] on div "Keywords Explorer SHOES - POTENTIAL KW FOR VERBOLIA CDC PROD" at bounding box center [842, 11] width 1417 height 22
click at [526, 96] on div "Add Filter" at bounding box center [526, 91] width 32 height 11
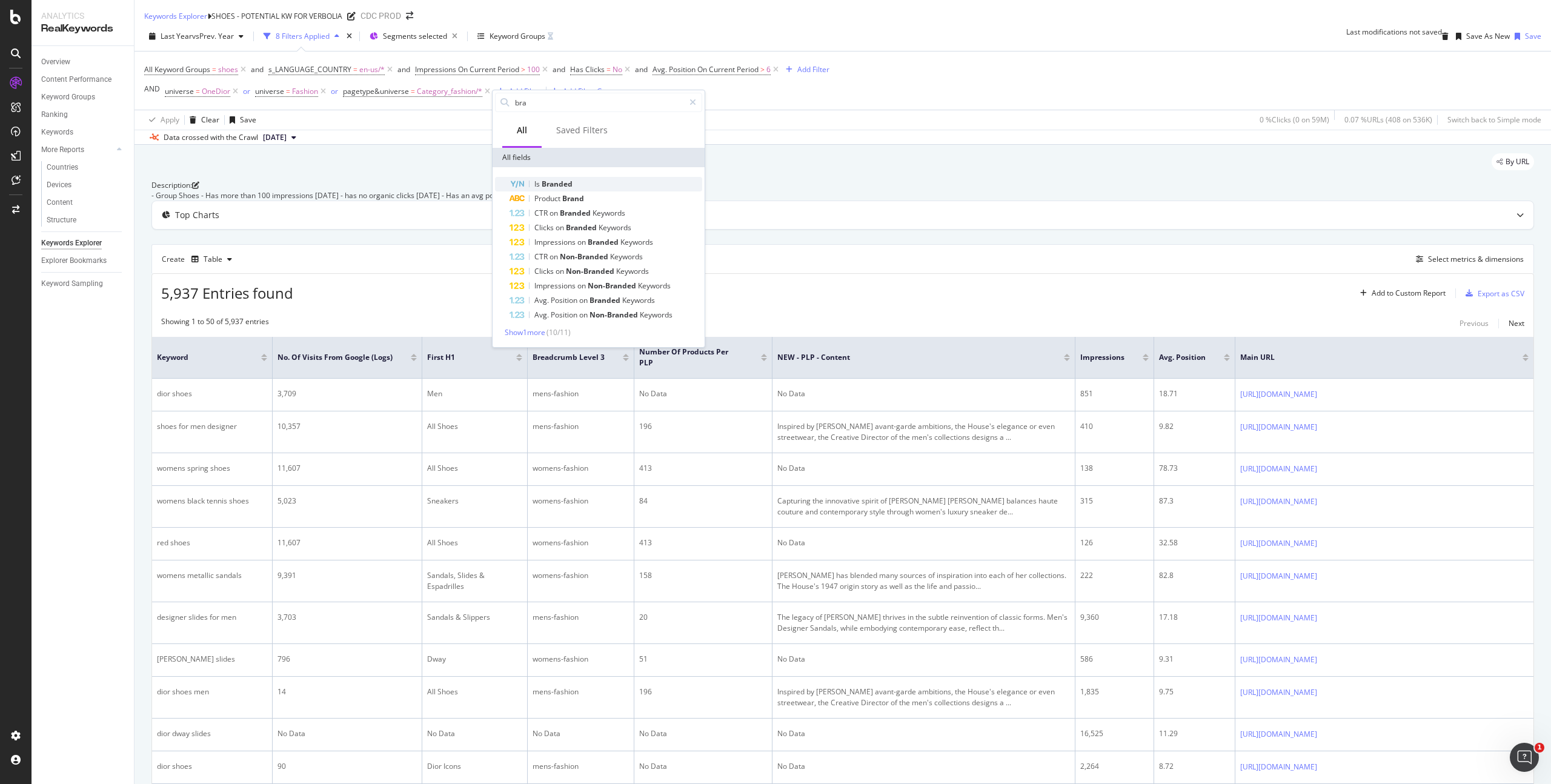
type input "bra"
click at [562, 181] on span "Branded" at bounding box center [557, 184] width 31 height 11
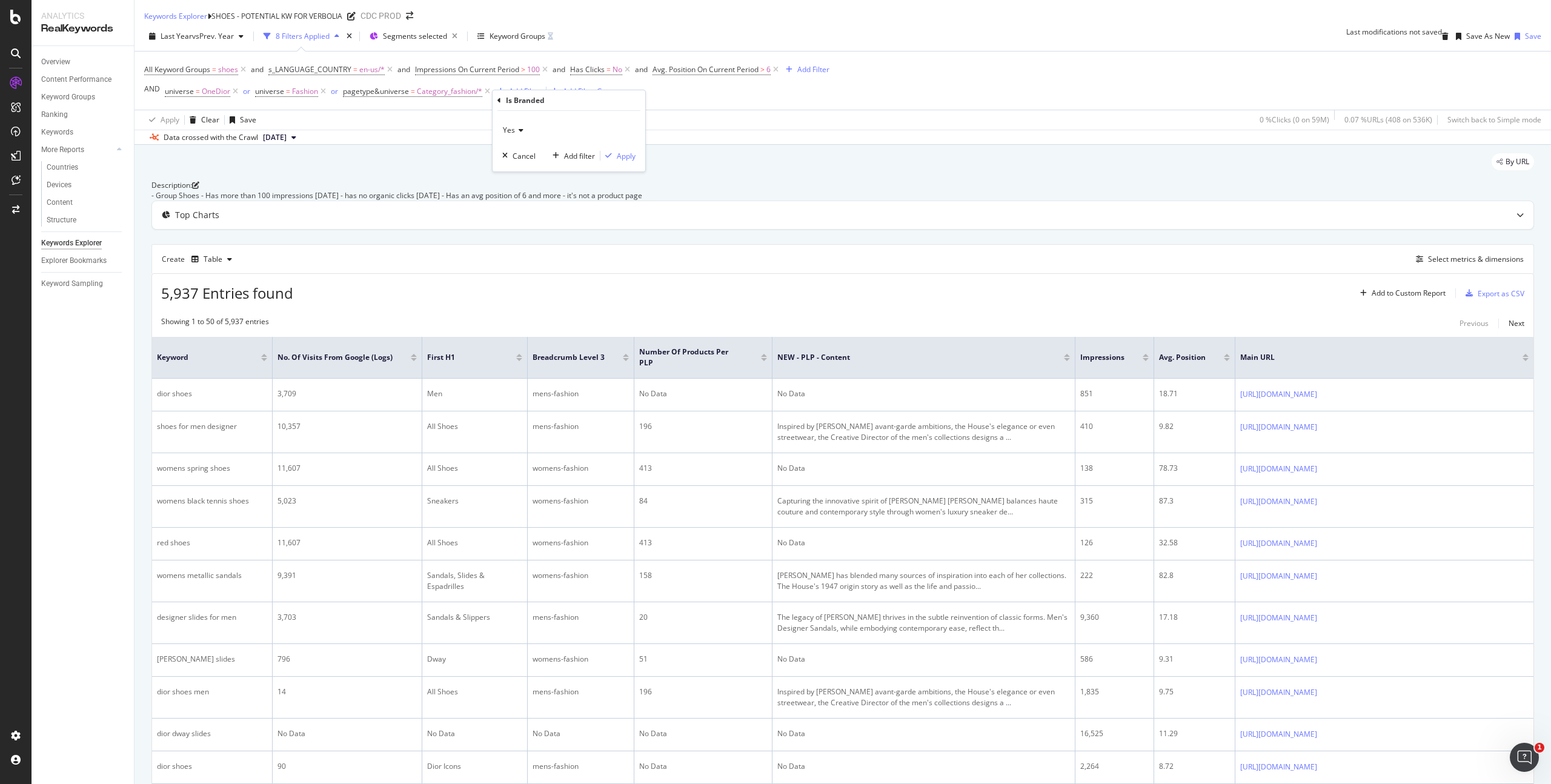
click at [520, 130] on icon at bounding box center [519, 130] width 8 height 7
click at [521, 168] on div "No" at bounding box center [570, 170] width 130 height 15
click at [633, 158] on div "Apply" at bounding box center [626, 156] width 19 height 11
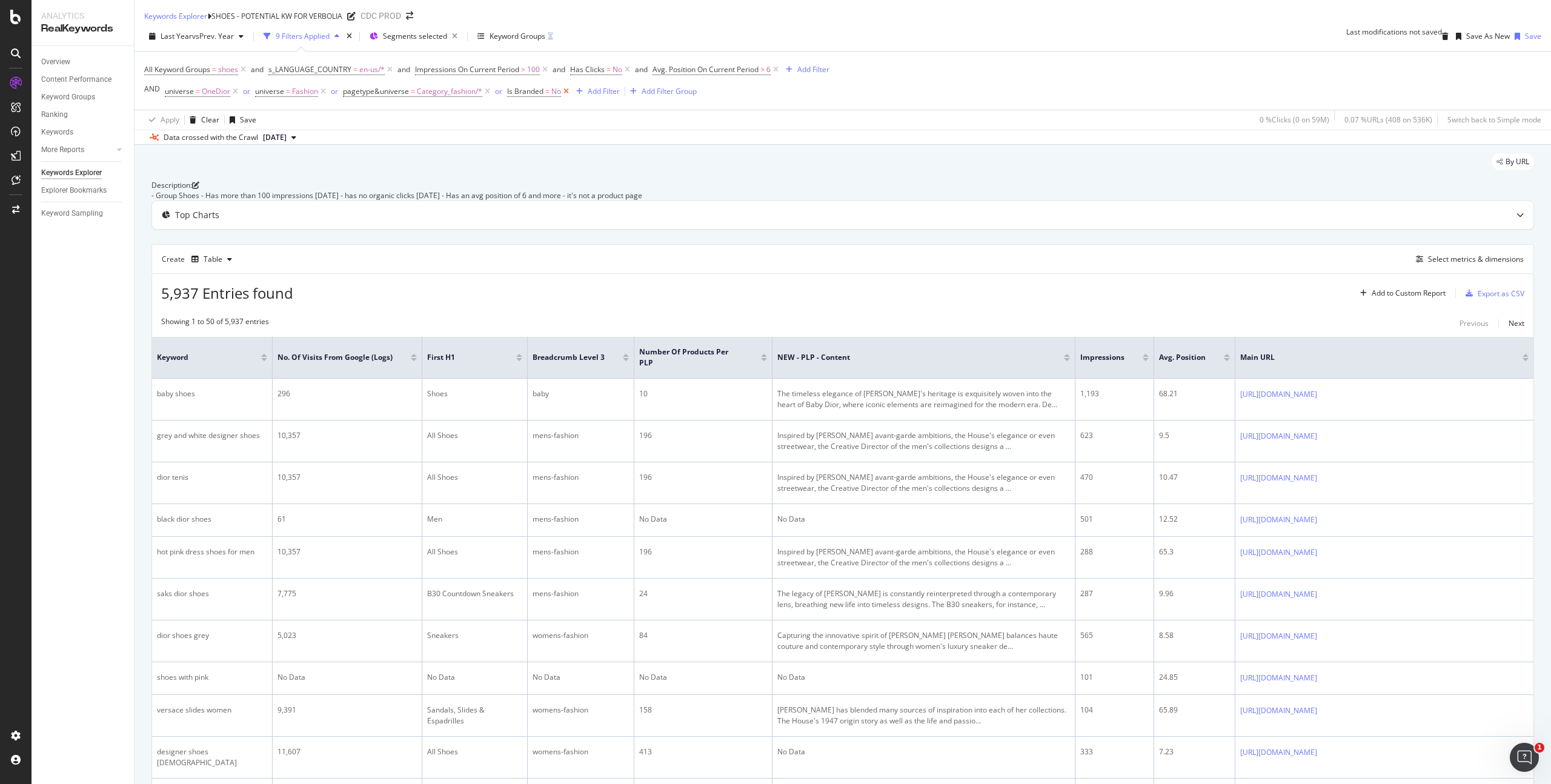
click at [568, 97] on icon at bounding box center [566, 91] width 11 height 12
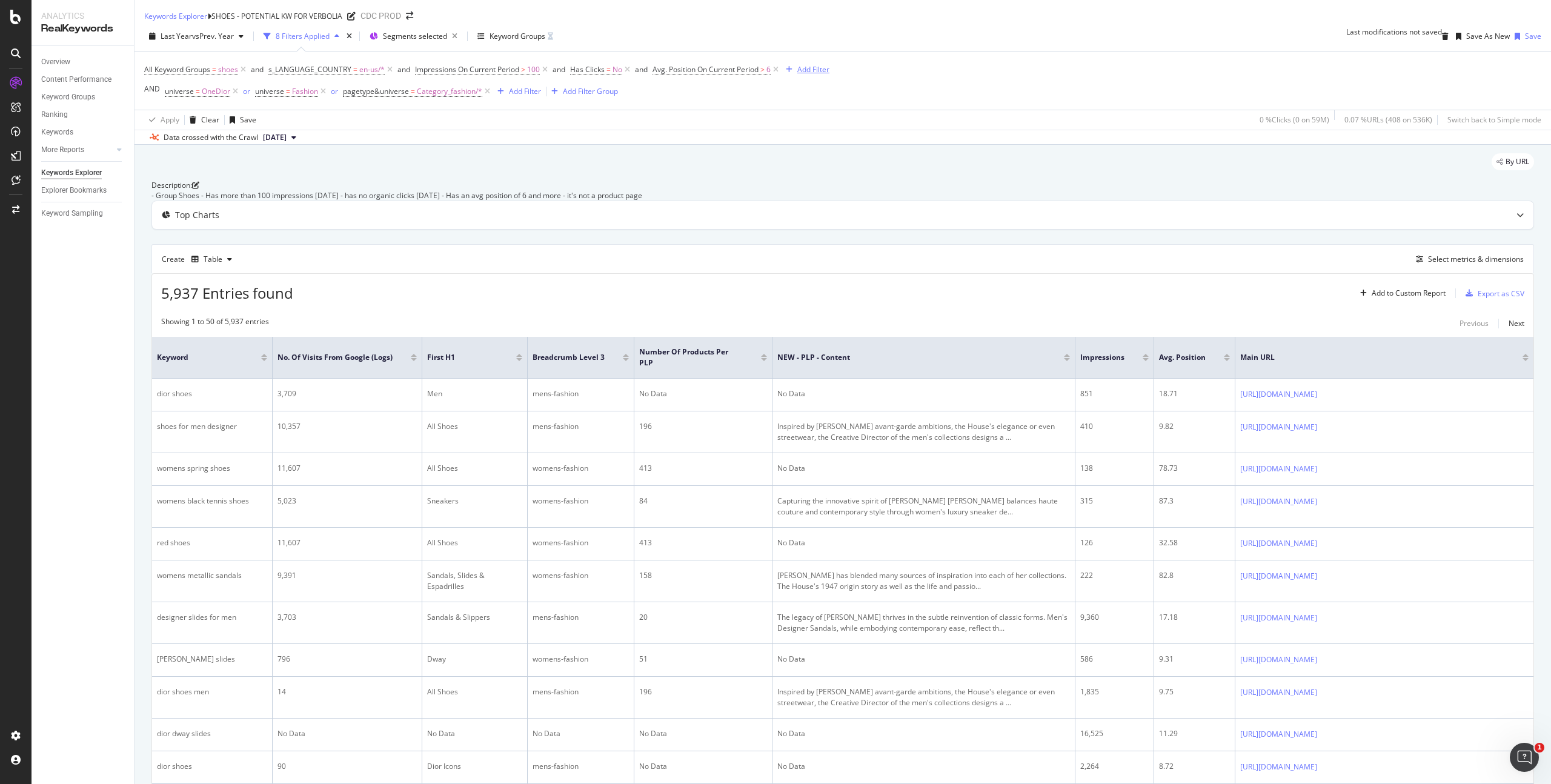
click at [810, 75] on div "Add Filter" at bounding box center [814, 69] width 32 height 11
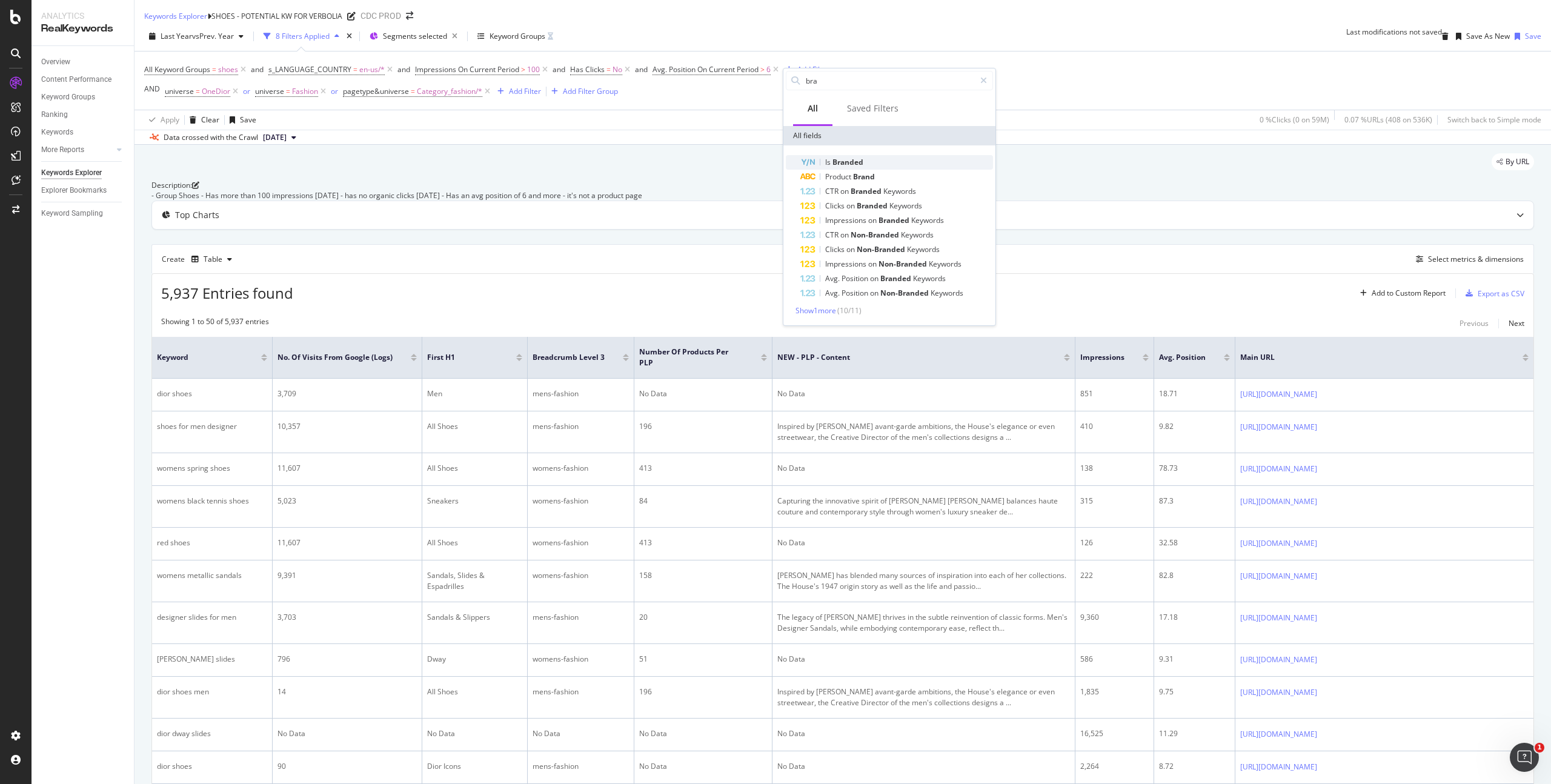
click at [871, 158] on div "Is Branded" at bounding box center [897, 163] width 193 height 15
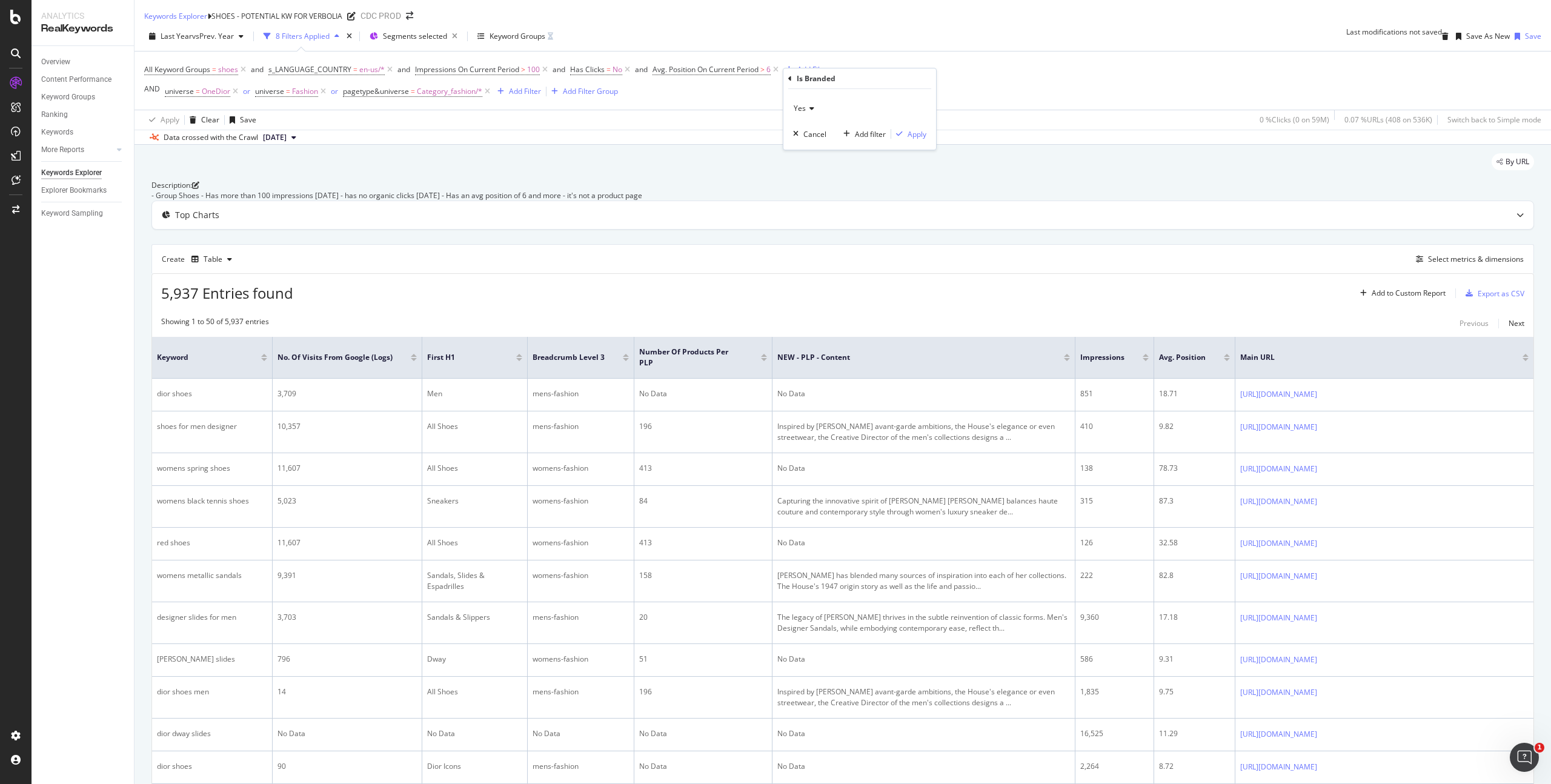
click at [809, 109] on icon at bounding box center [810, 108] width 8 height 7
click at [819, 146] on div "No" at bounding box center [861, 148] width 130 height 15
click at [918, 134] on div "Apply" at bounding box center [917, 134] width 19 height 11
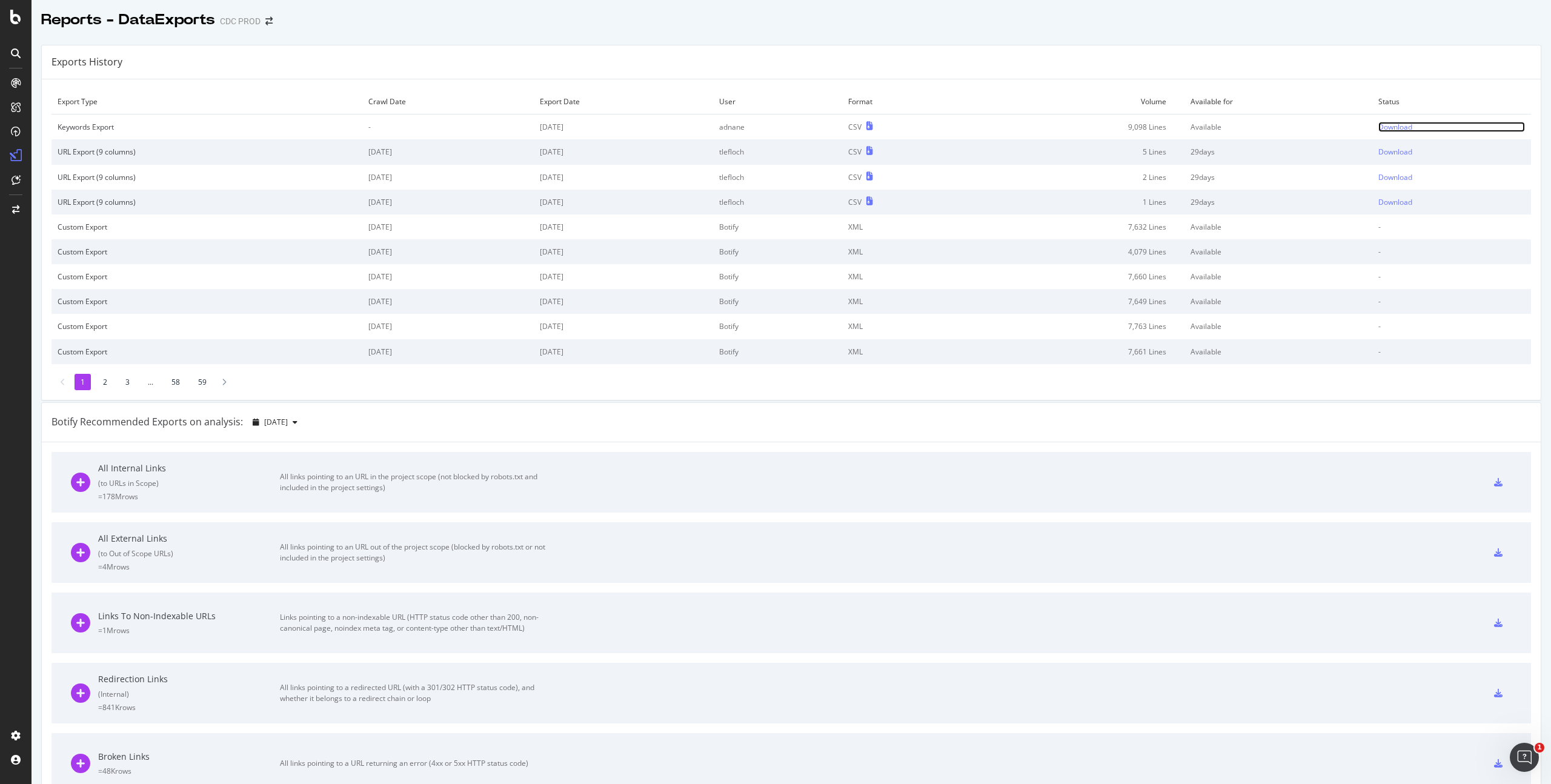
click at [1387, 126] on div "Download" at bounding box center [1395, 126] width 34 height 11
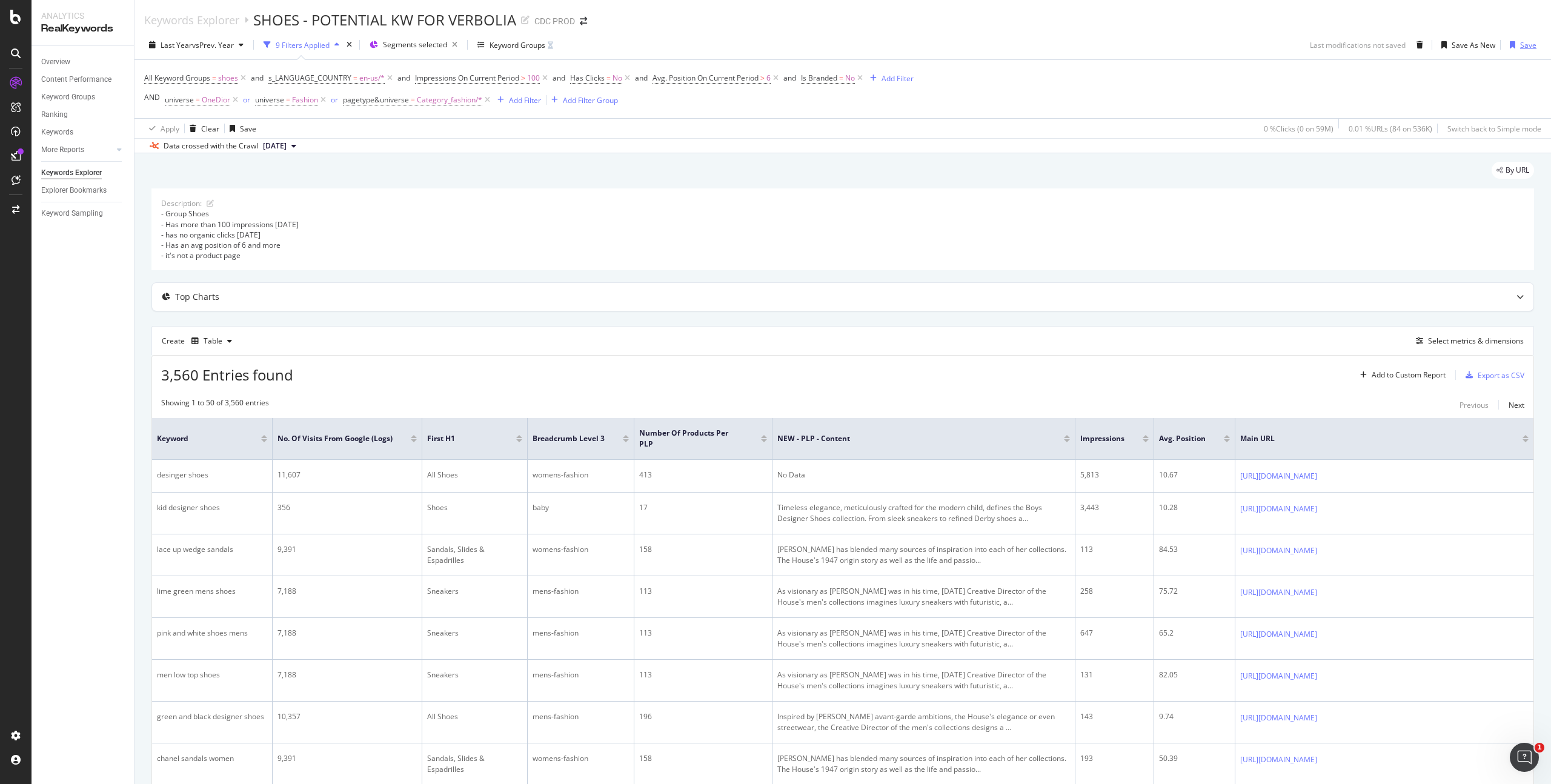
click at [1520, 45] on div "Save" at bounding box center [1528, 45] width 16 height 11
drag, startPoint x: 1056, startPoint y: 109, endPoint x: 1047, endPoint y: 112, distance: 9.5
click at [1056, 109] on div "All Keyword Groups = shoes and s_LANGUAGE_COUNTRY = en-us/* and Impressions On …" at bounding box center [842, 89] width 1397 height 58
click at [211, 200] on icon at bounding box center [210, 203] width 7 height 7
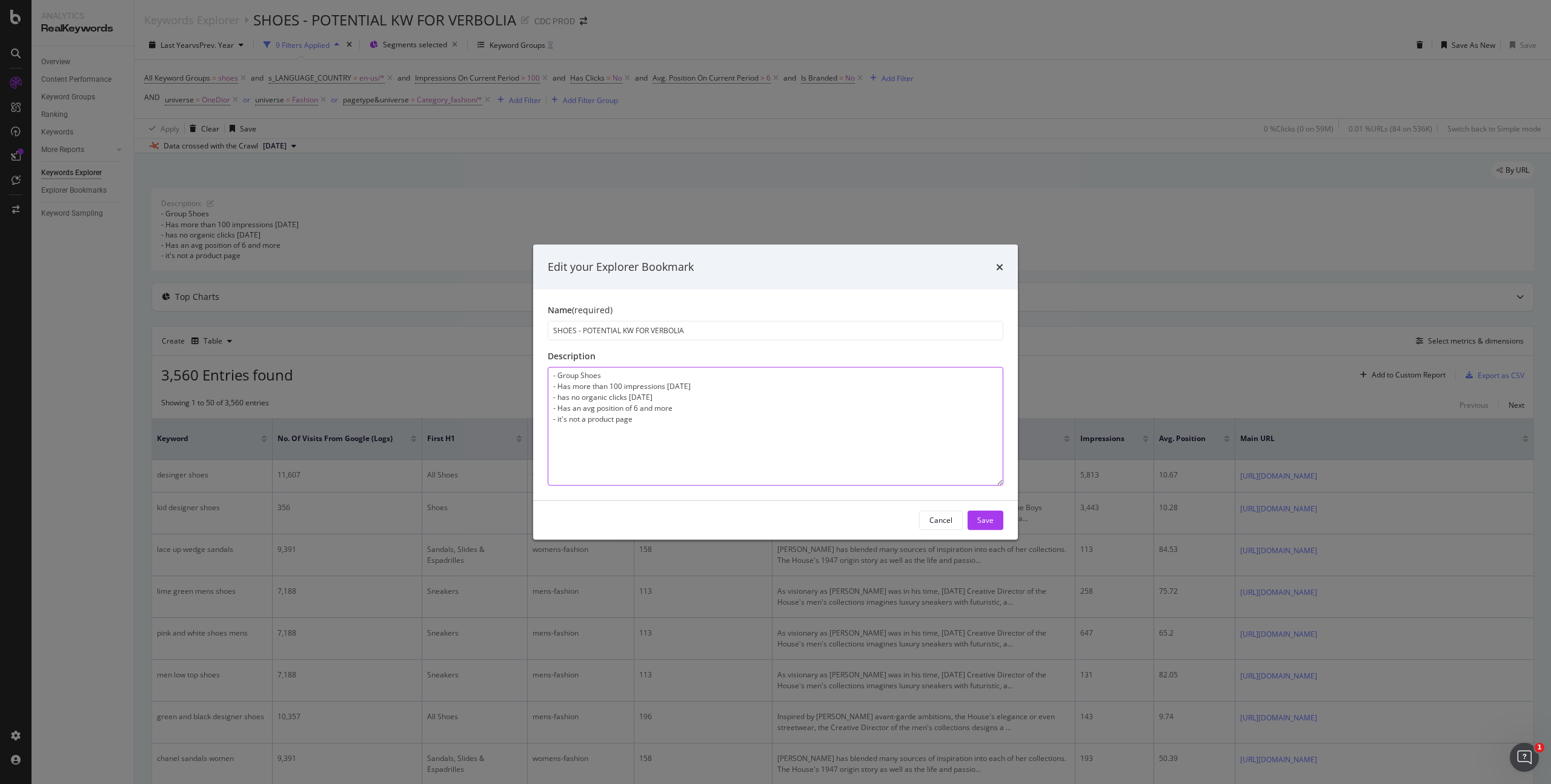
click at [600, 425] on textarea "- Group Shoes - Has more than 100 impressions in 12 Months - has no organic cli…" at bounding box center [775, 426] width 456 height 119
type textarea "- Group Shoes - Has more than 100 impressions in 12 Months - has no organic cli…"
click at [995, 521] on button "Save" at bounding box center [986, 520] width 36 height 19
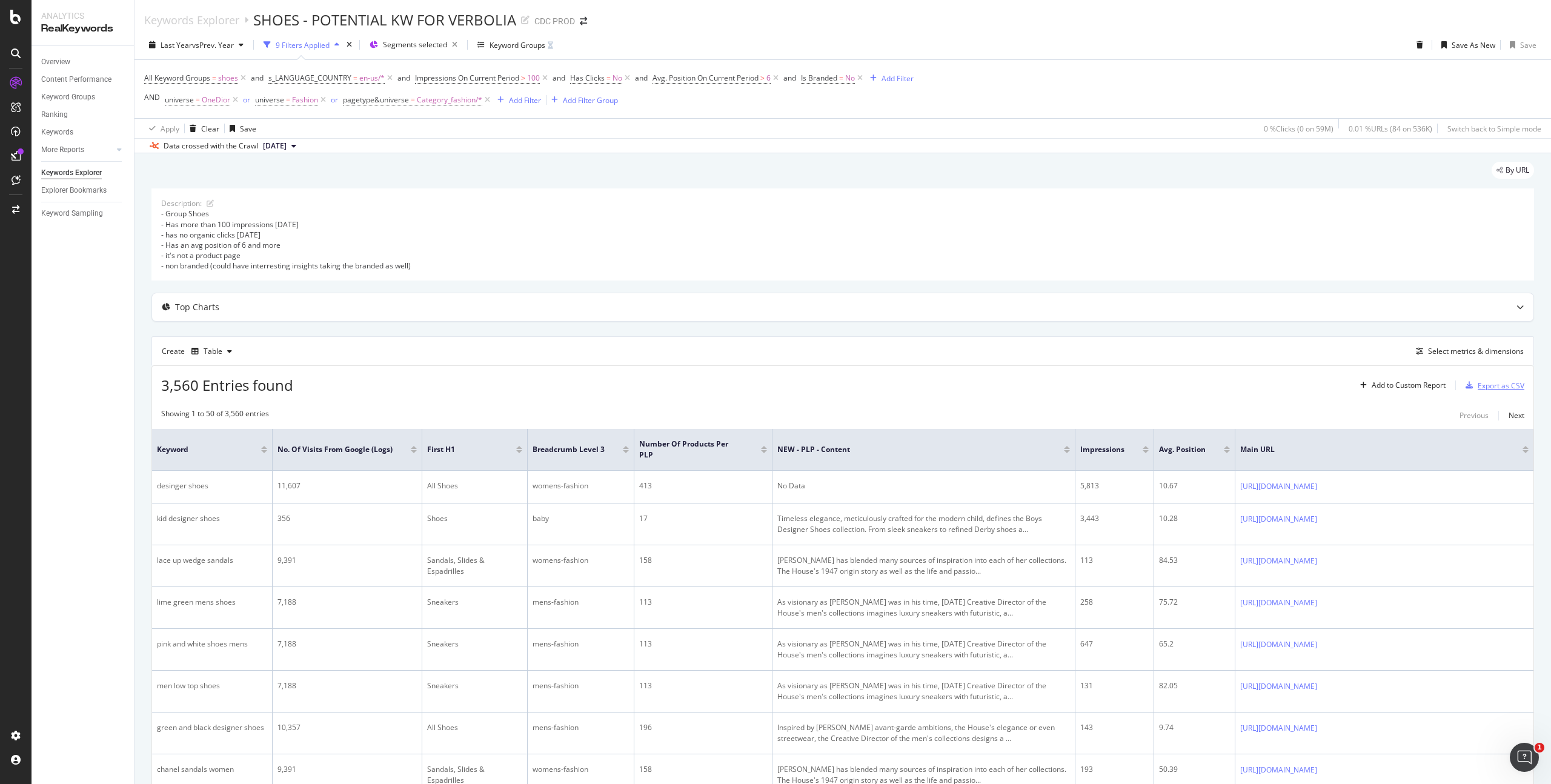
click at [1487, 384] on div "Export as CSV" at bounding box center [1502, 386] width 47 height 11
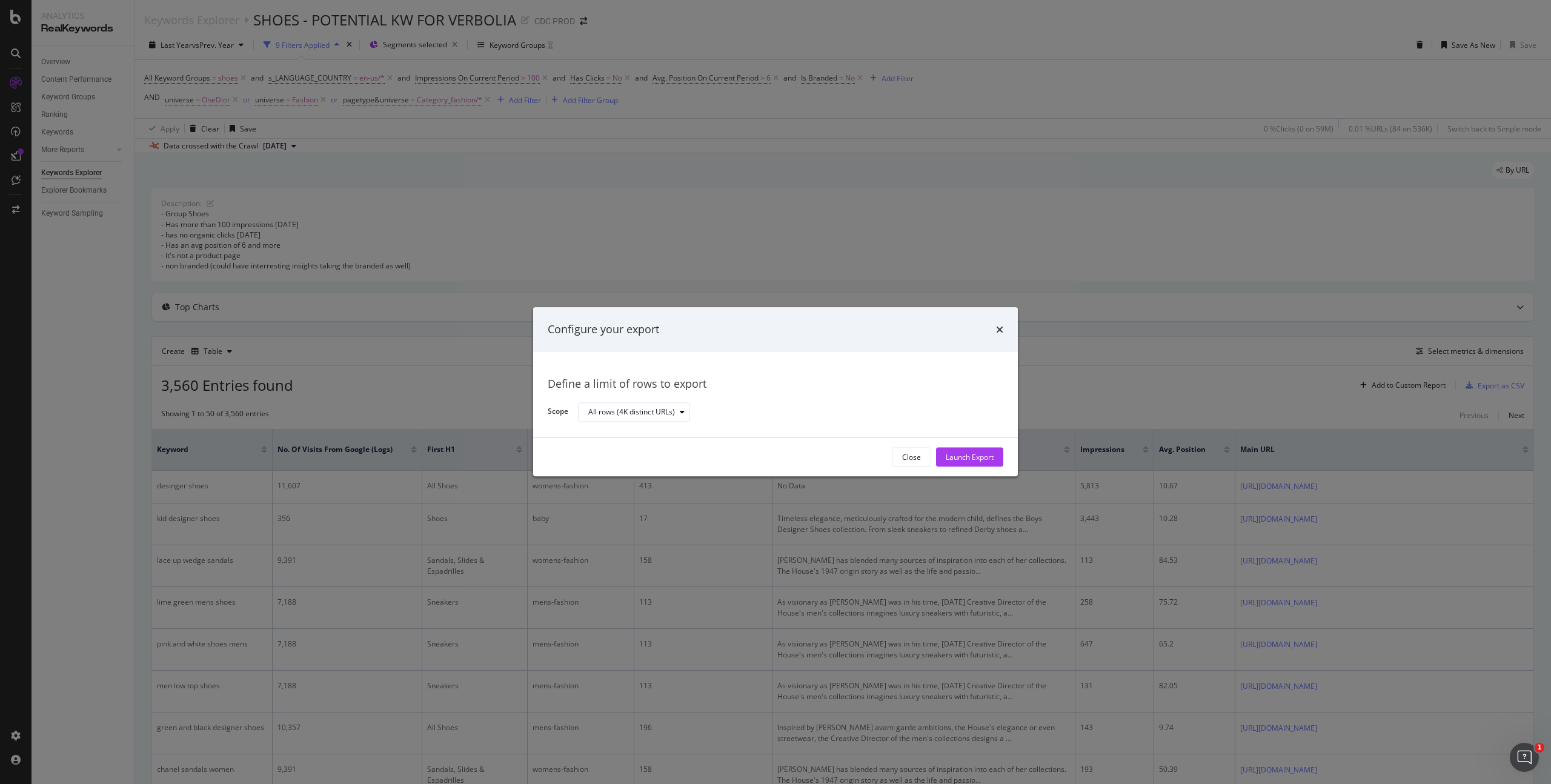
click at [966, 457] on div "Launch Export" at bounding box center [969, 457] width 48 height 11
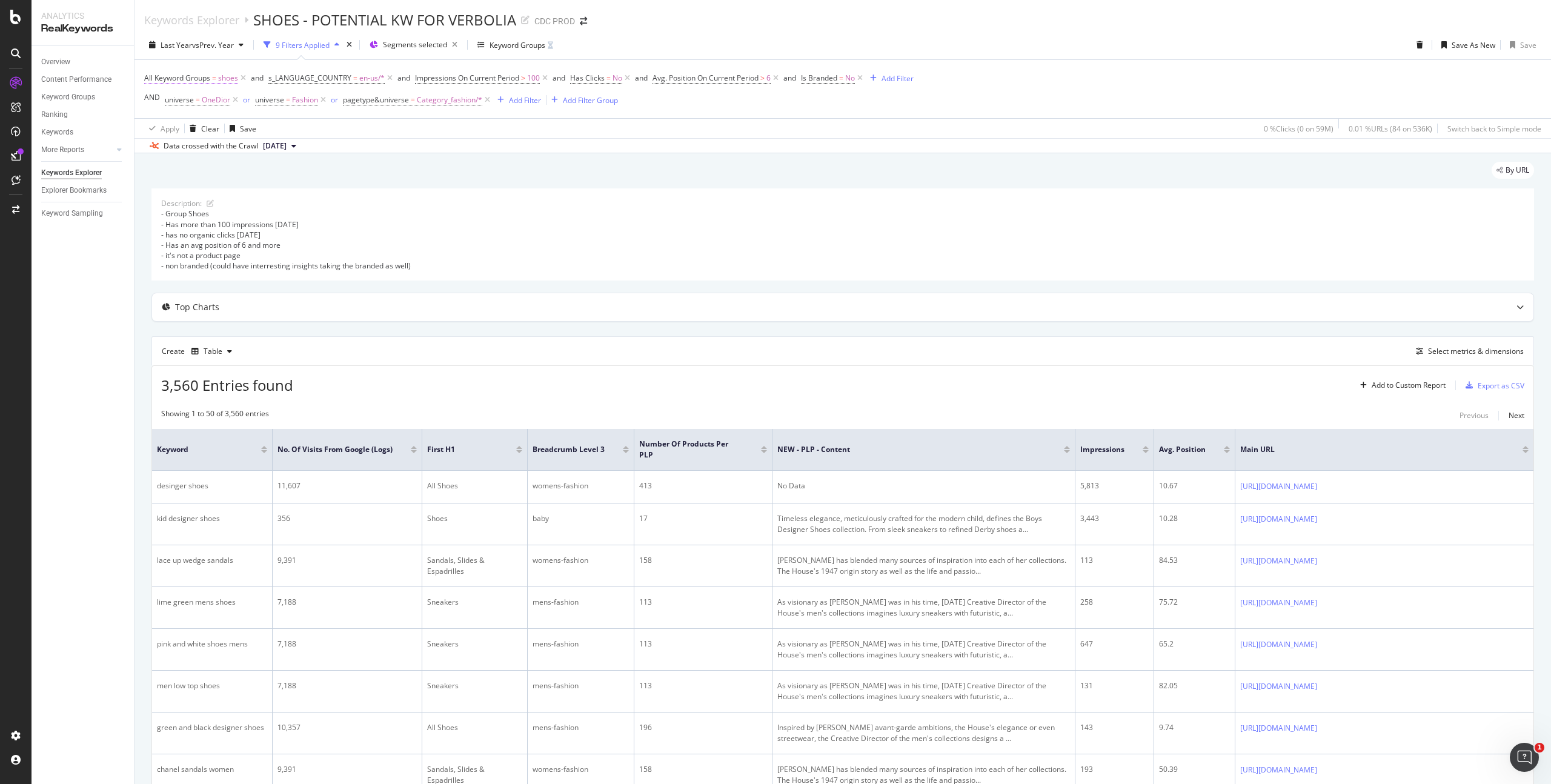
click at [227, 77] on span "shoes" at bounding box center [228, 78] width 20 height 17
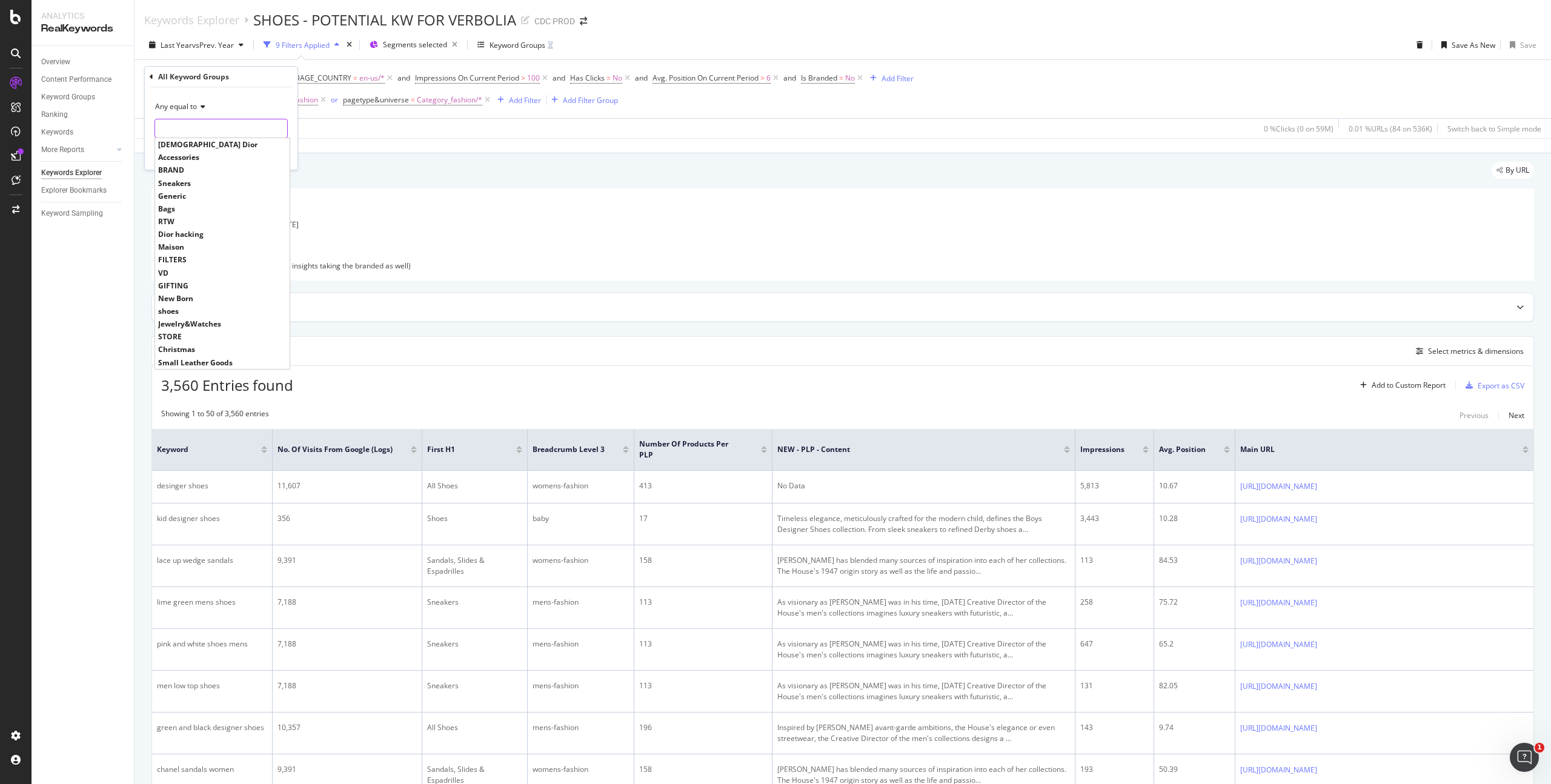
click at [187, 128] on input "text" at bounding box center [221, 129] width 132 height 19
click at [186, 156] on span "Accessories" at bounding box center [222, 157] width 129 height 11
type input "Accessories"
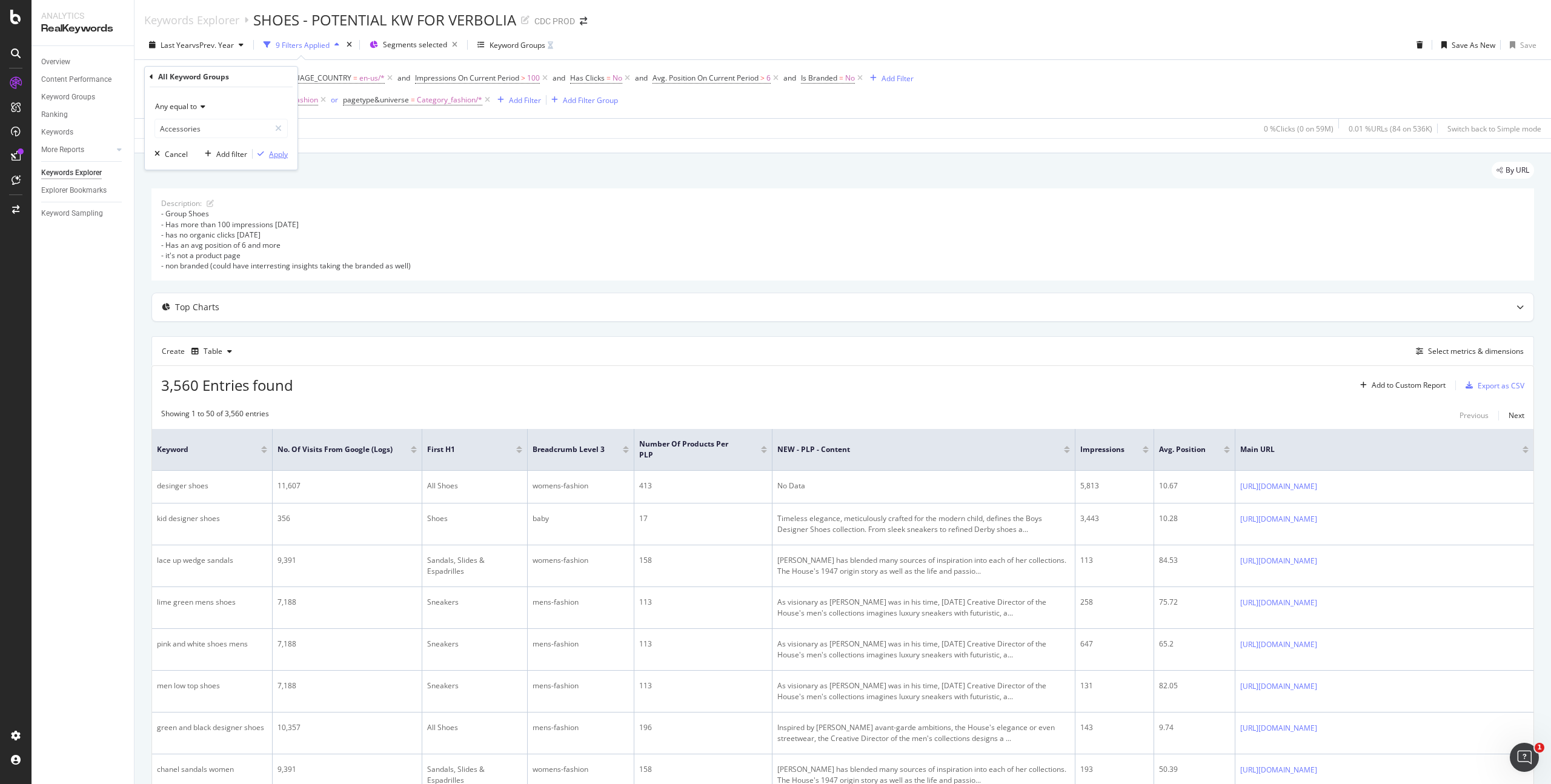
click at [278, 153] on div "Apply" at bounding box center [278, 154] width 19 height 11
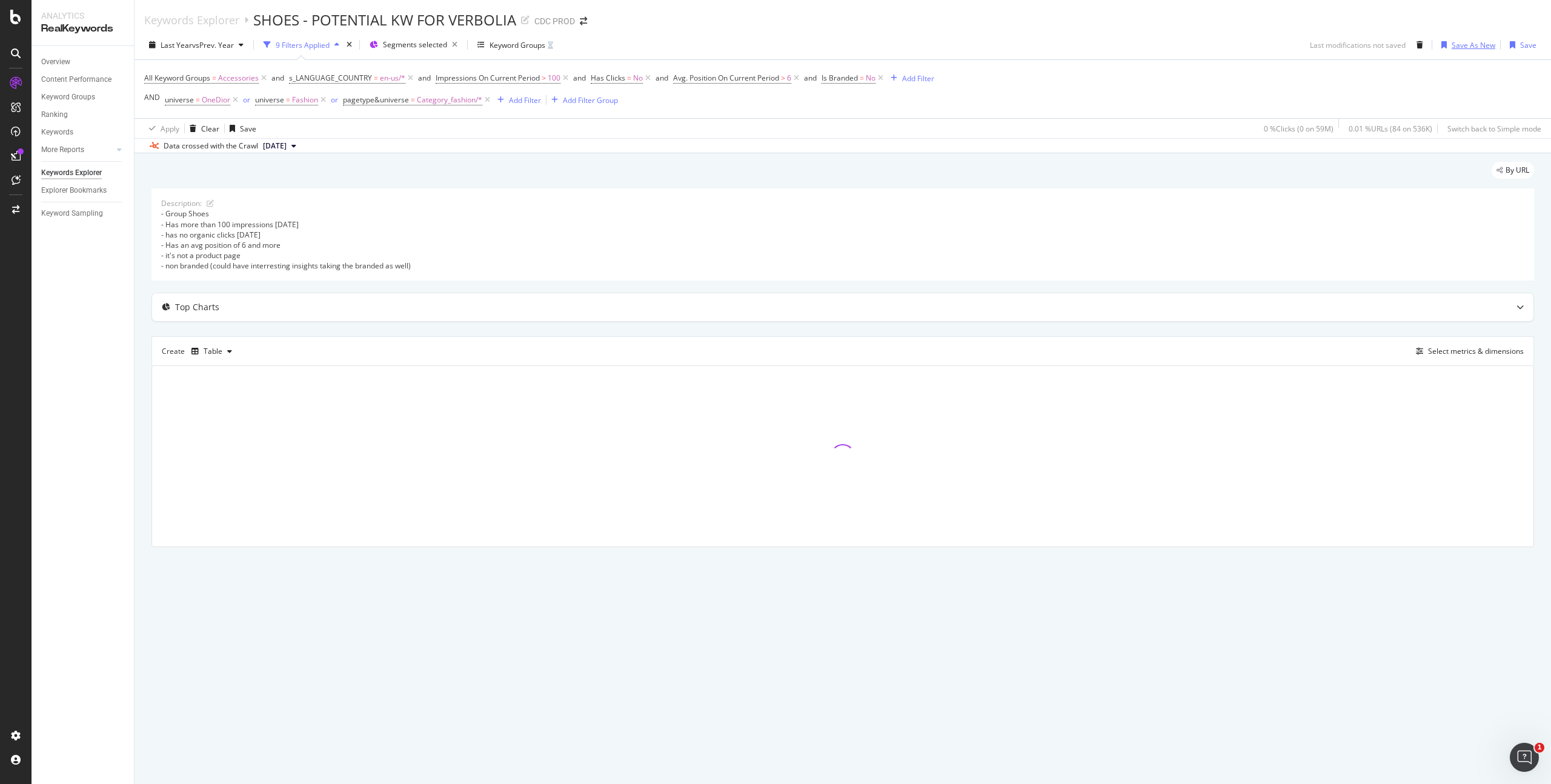
click at [1484, 45] on div "Save As New" at bounding box center [1474, 45] width 44 height 11
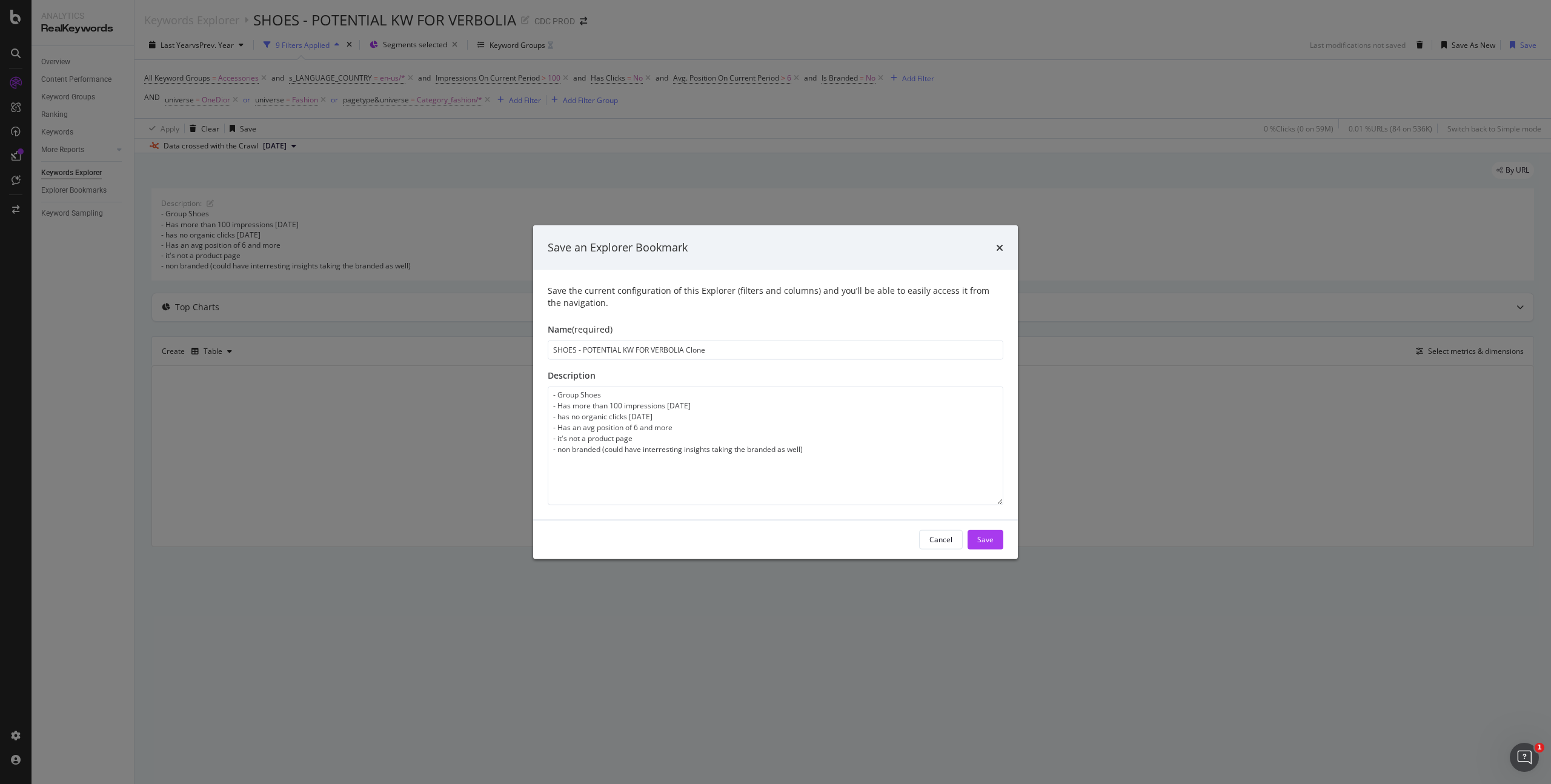
drag, startPoint x: 577, startPoint y: 347, endPoint x: 540, endPoint y: 348, distance: 37.0
click at [540, 348] on div "Save the current configuration of this Explorer (filters and columns) and you’l…" at bounding box center [775, 394] width 485 height 249
type input "ACCESSORIES - POTENTIAL KW FOR VERBOLIA Clone"
click at [990, 543] on div "Save" at bounding box center [986, 539] width 16 height 11
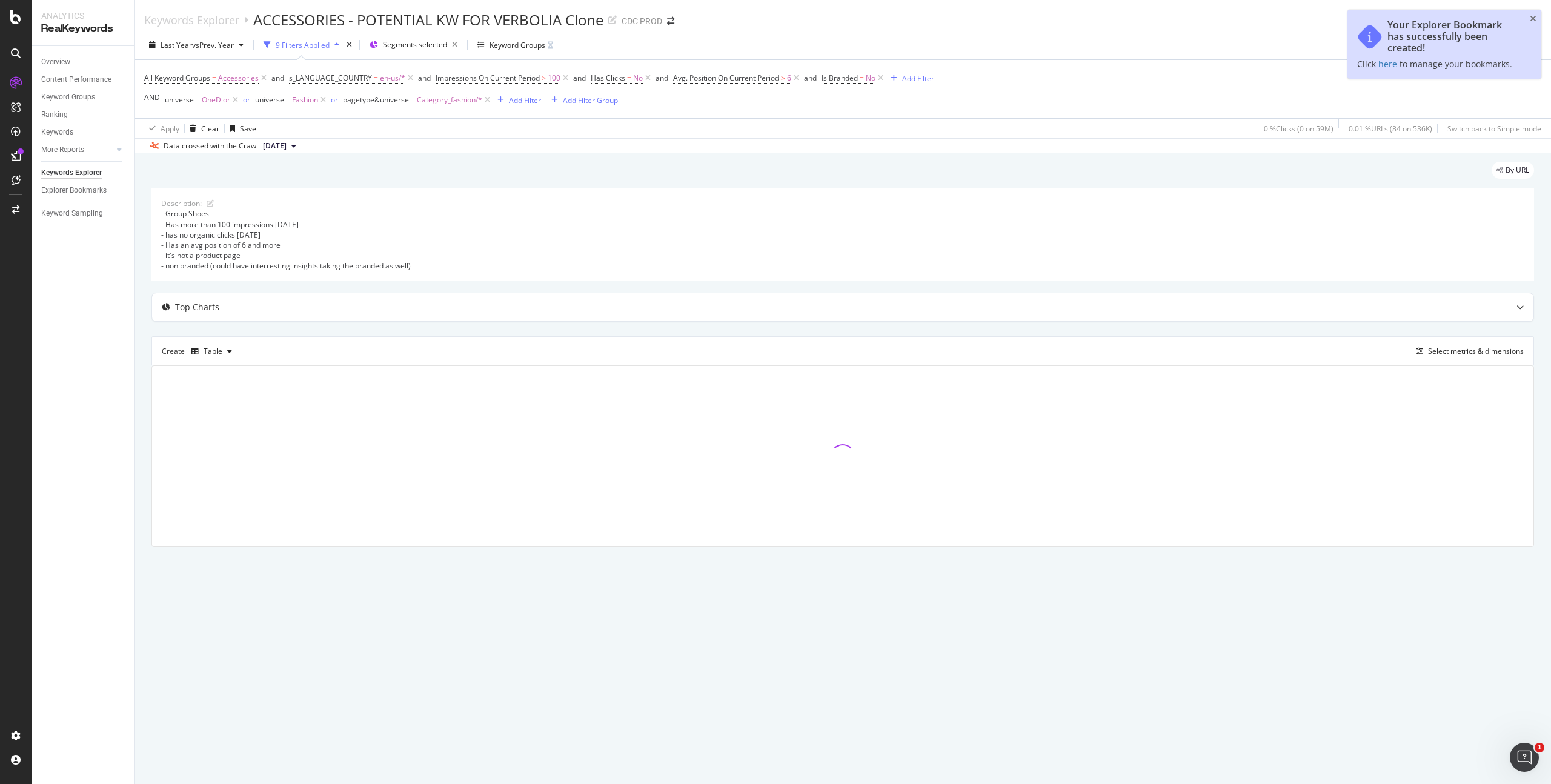
click at [206, 212] on div "- Group Shoes - Has more than 100 impressions in 12 Months - has no organic cli…" at bounding box center [842, 239] width 1363 height 62
drag, startPoint x: 216, startPoint y: 209, endPoint x: 209, endPoint y: 211, distance: 7.3
click at [215, 210] on div "- Group Shoes - Has more than 100 impressions in 12 Months - has no organic cli…" at bounding box center [842, 239] width 1363 height 62
click at [208, 211] on div "- Group Shoes - Has more than 100 impressions in 12 Months - has no organic cli…" at bounding box center [842, 239] width 1363 height 62
click at [208, 203] on icon at bounding box center [210, 203] width 7 height 7
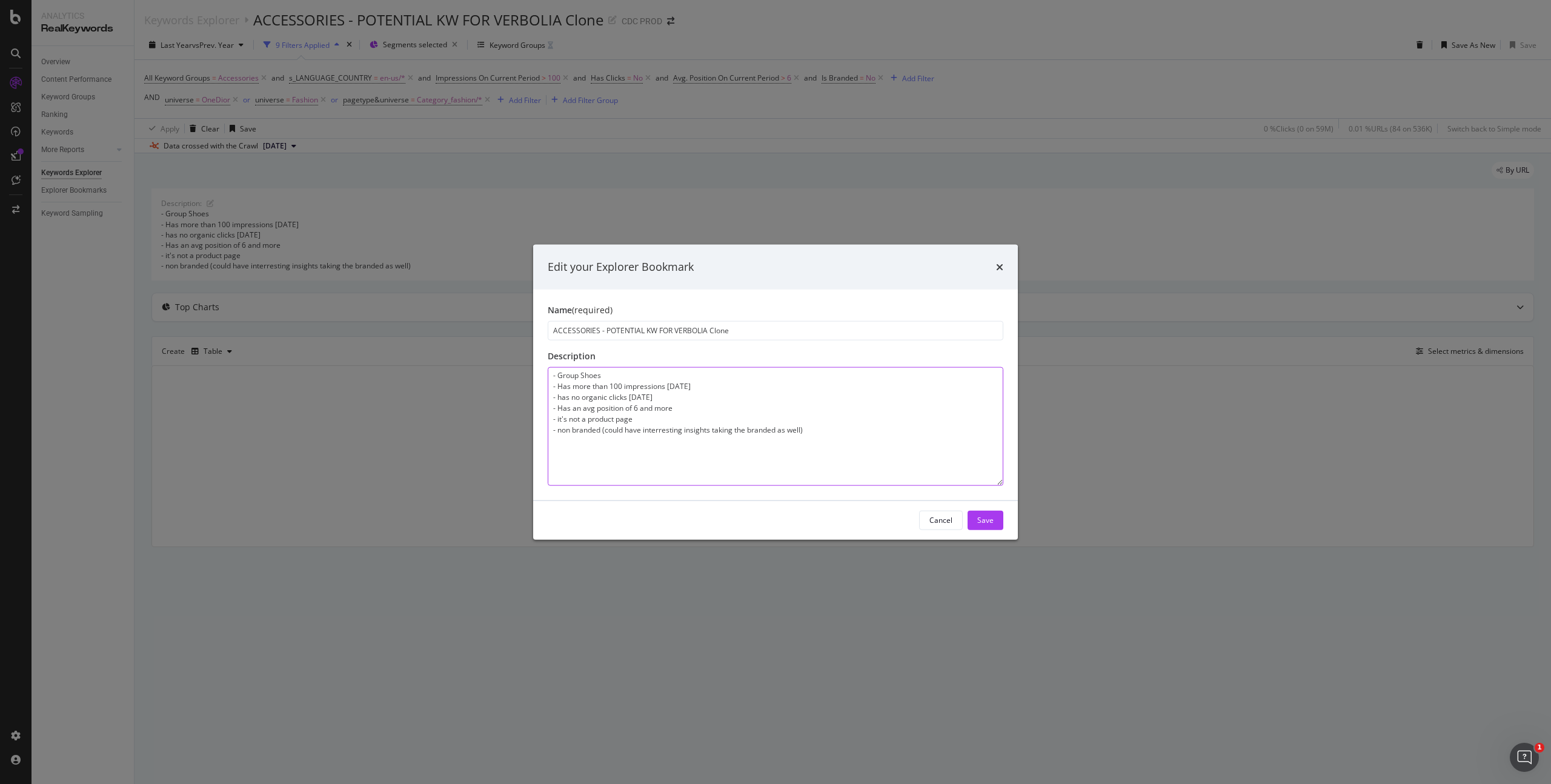
drag, startPoint x: 610, startPoint y: 377, endPoint x: 581, endPoint y: 374, distance: 29.2
click at [581, 374] on textarea "- Group Shoes - Has more than 100 impressions in 12 Months - has no organic cli…" at bounding box center [775, 426] width 456 height 119
type textarea "- Group Accessories - Has more than 100 impressions [DATE] - has no organic cli…"
click at [997, 518] on button "Save" at bounding box center [986, 520] width 36 height 19
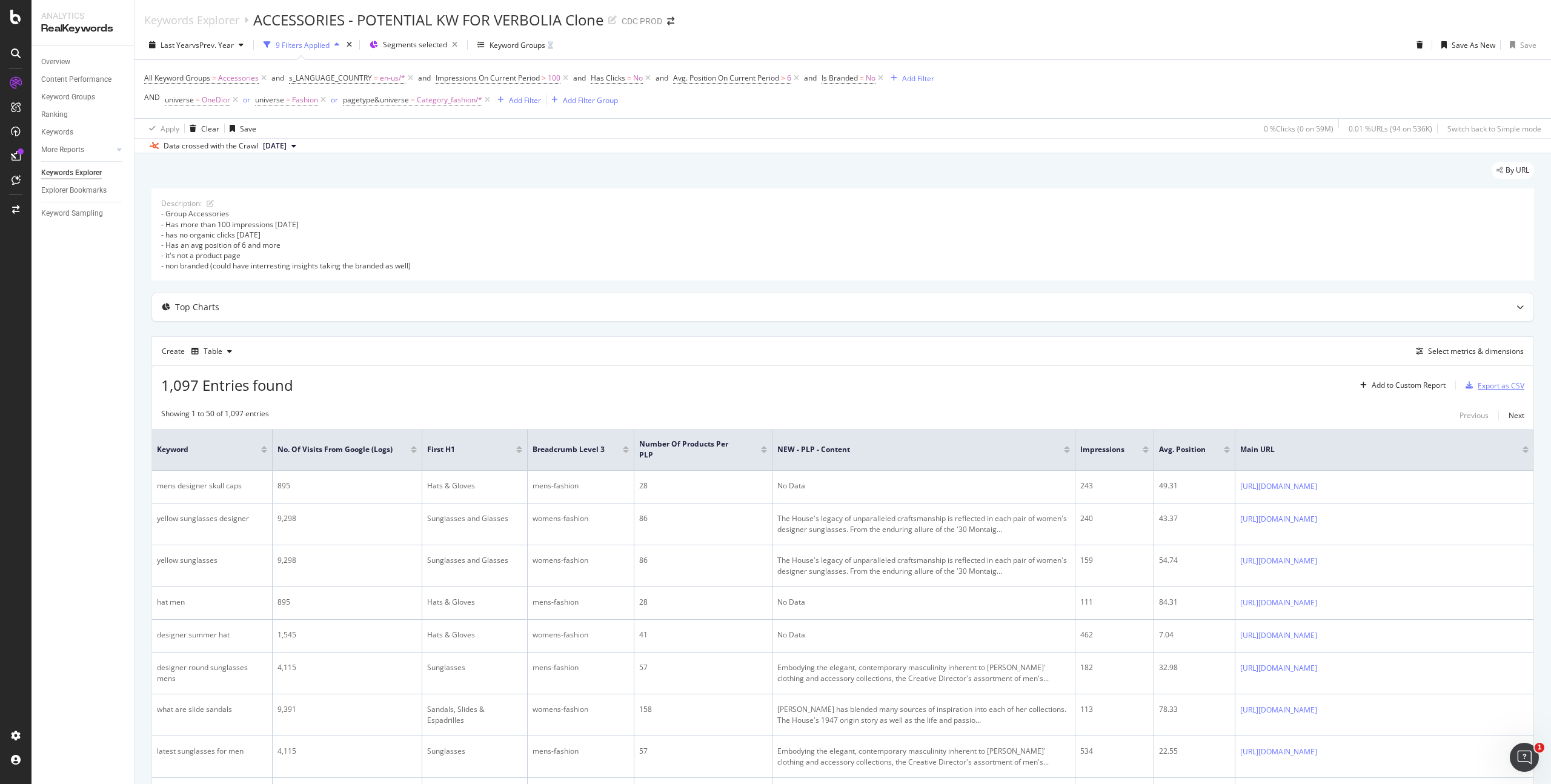
click at [1491, 389] on div "Export as CSV" at bounding box center [1502, 386] width 47 height 11
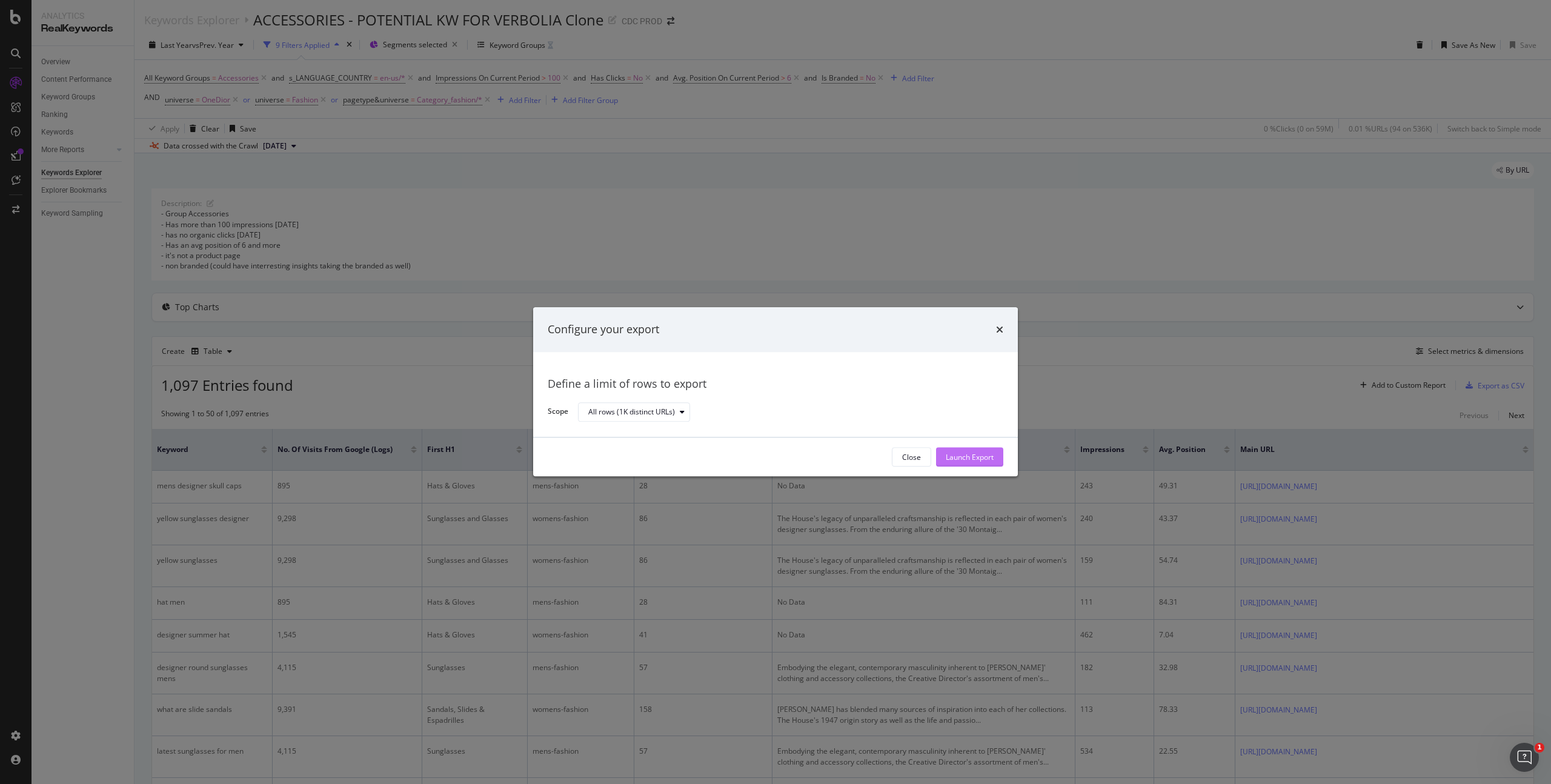
click at [982, 459] on div "Launch Export" at bounding box center [969, 457] width 48 height 11
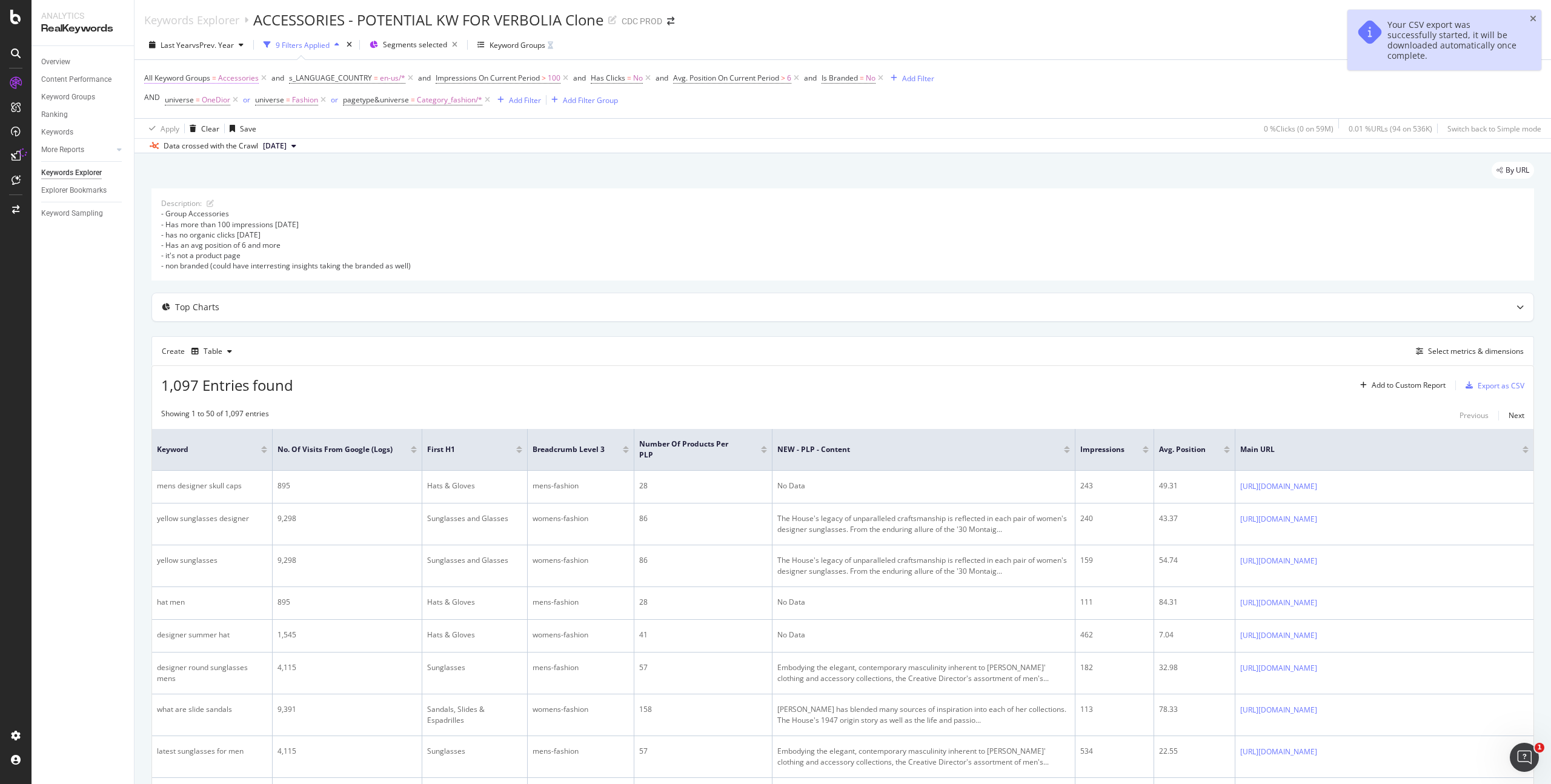
click at [235, 79] on span "Accessories" at bounding box center [238, 78] width 40 height 17
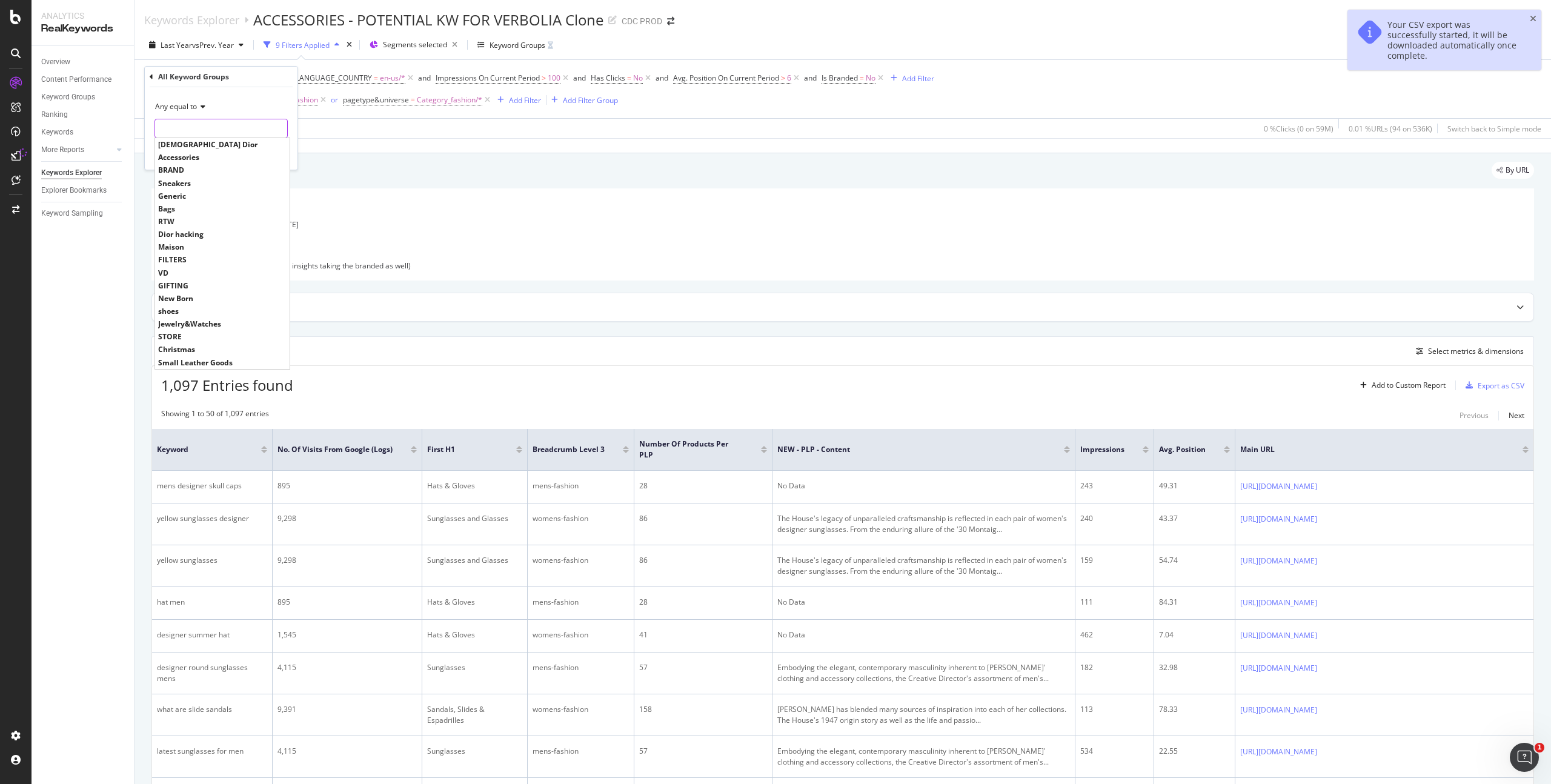
click at [194, 126] on input "text" at bounding box center [221, 129] width 132 height 19
click at [190, 184] on span "Sneakers" at bounding box center [222, 183] width 129 height 11
type input "Sneakers"
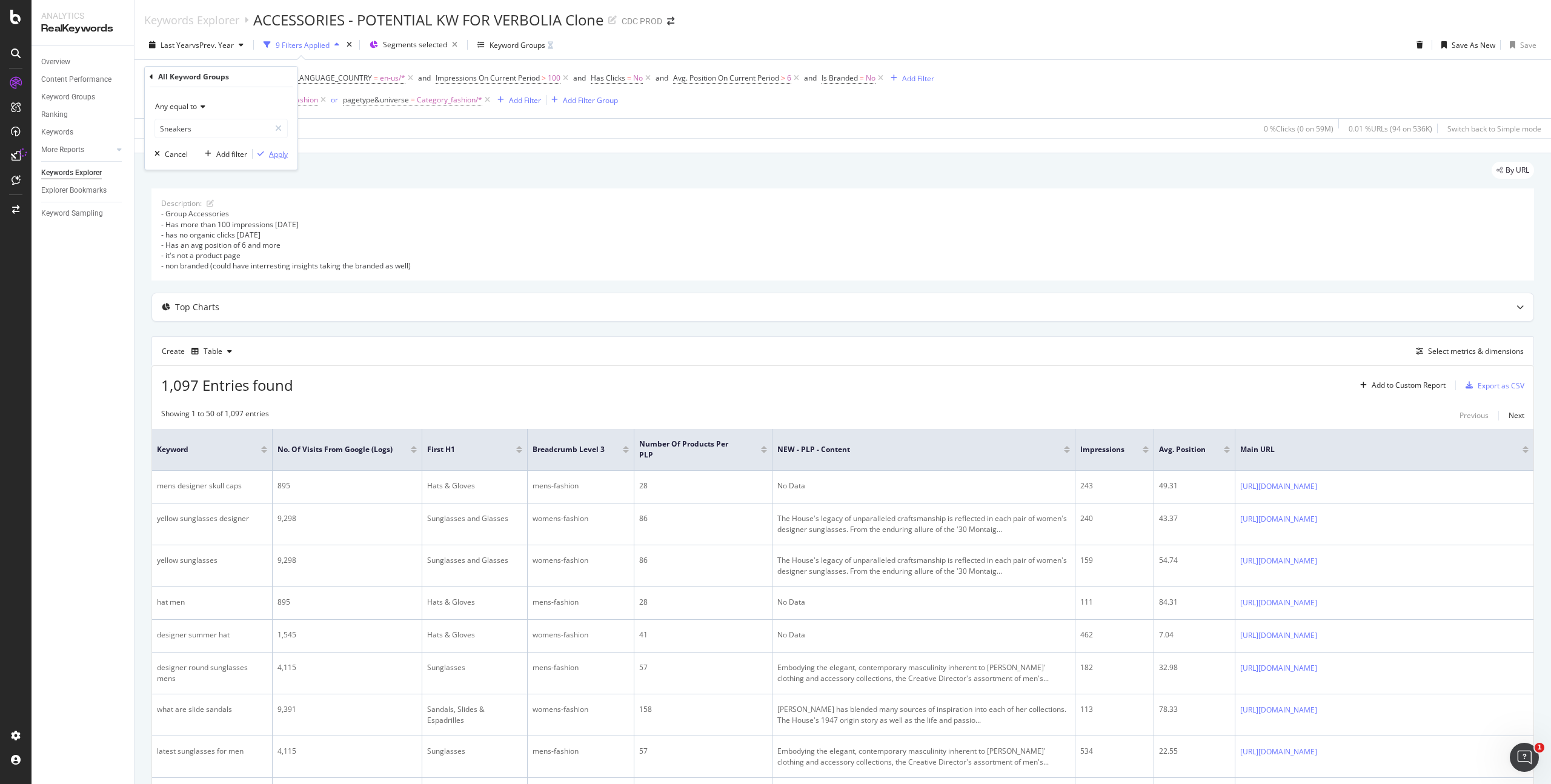
click at [275, 156] on div "Apply" at bounding box center [278, 154] width 19 height 11
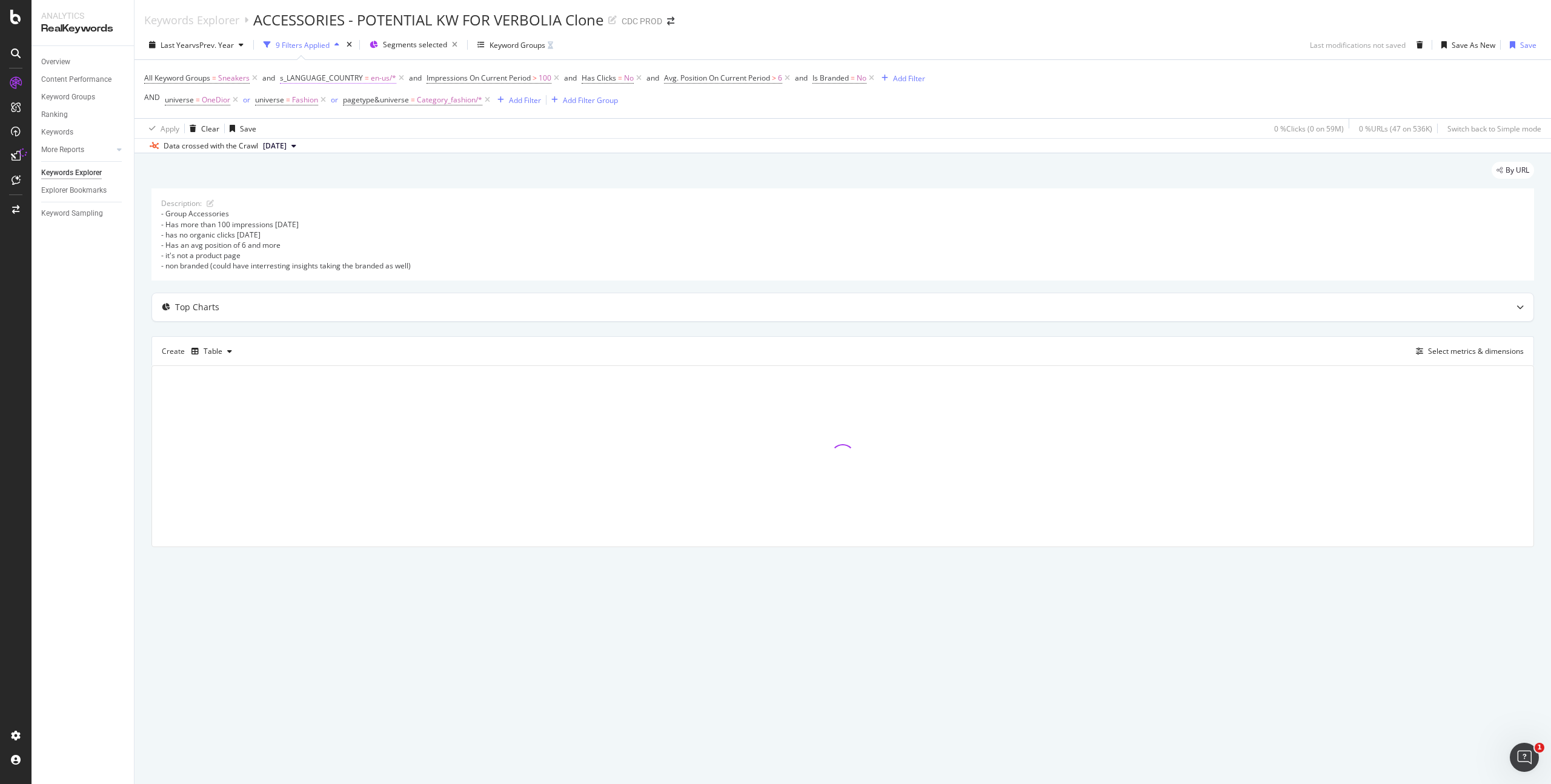
click at [384, 78] on span "en-us/*" at bounding box center [383, 78] width 25 height 17
click at [320, 131] on div at bounding box center [357, 129] width 132 height 19
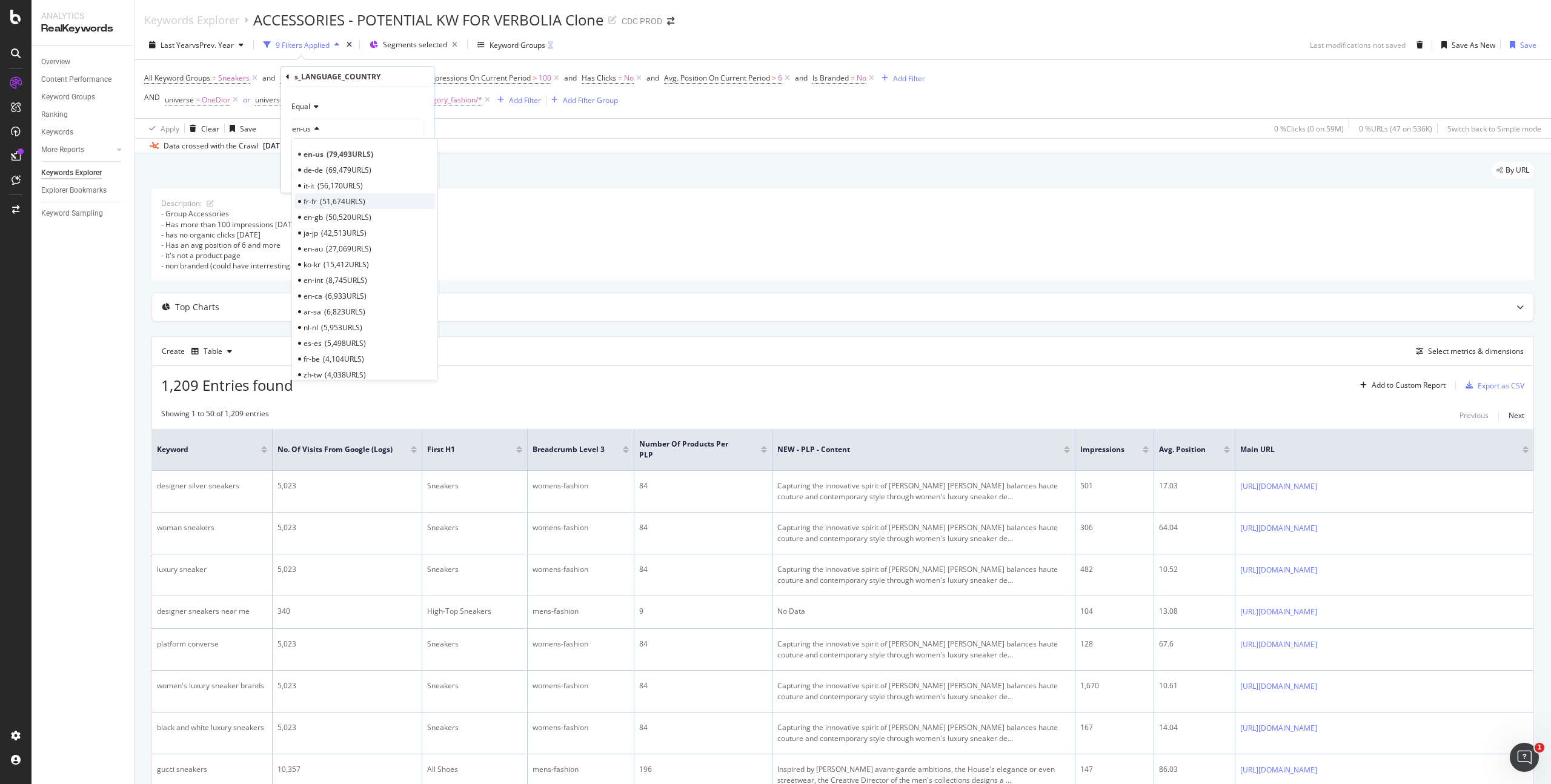
click at [326, 203] on span "51,674 URLS" at bounding box center [343, 201] width 45 height 11
click at [409, 173] on div "Apply" at bounding box center [415, 177] width 19 height 11
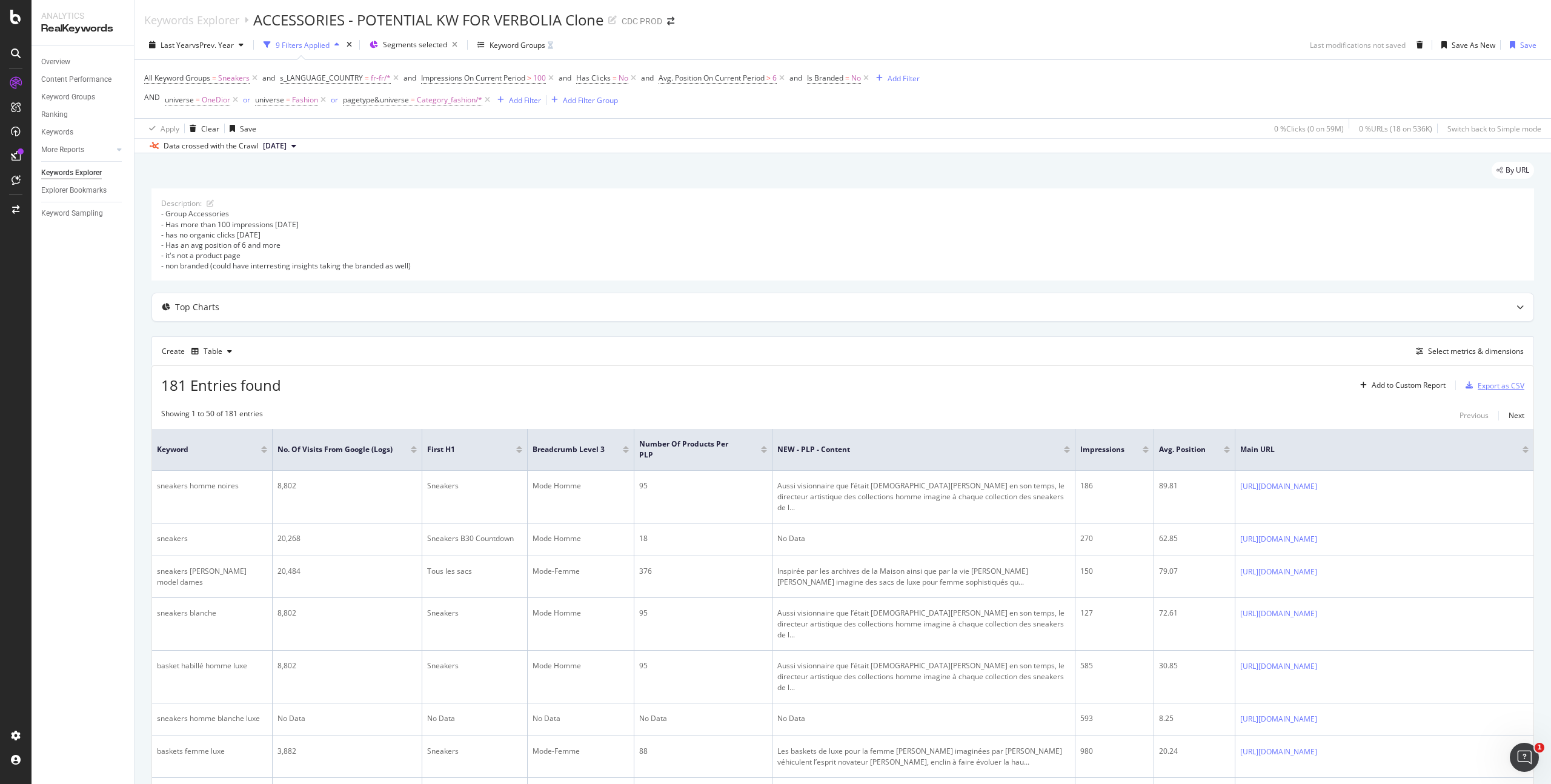
click at [1491, 381] on div "Export as CSV" at bounding box center [1502, 386] width 47 height 11
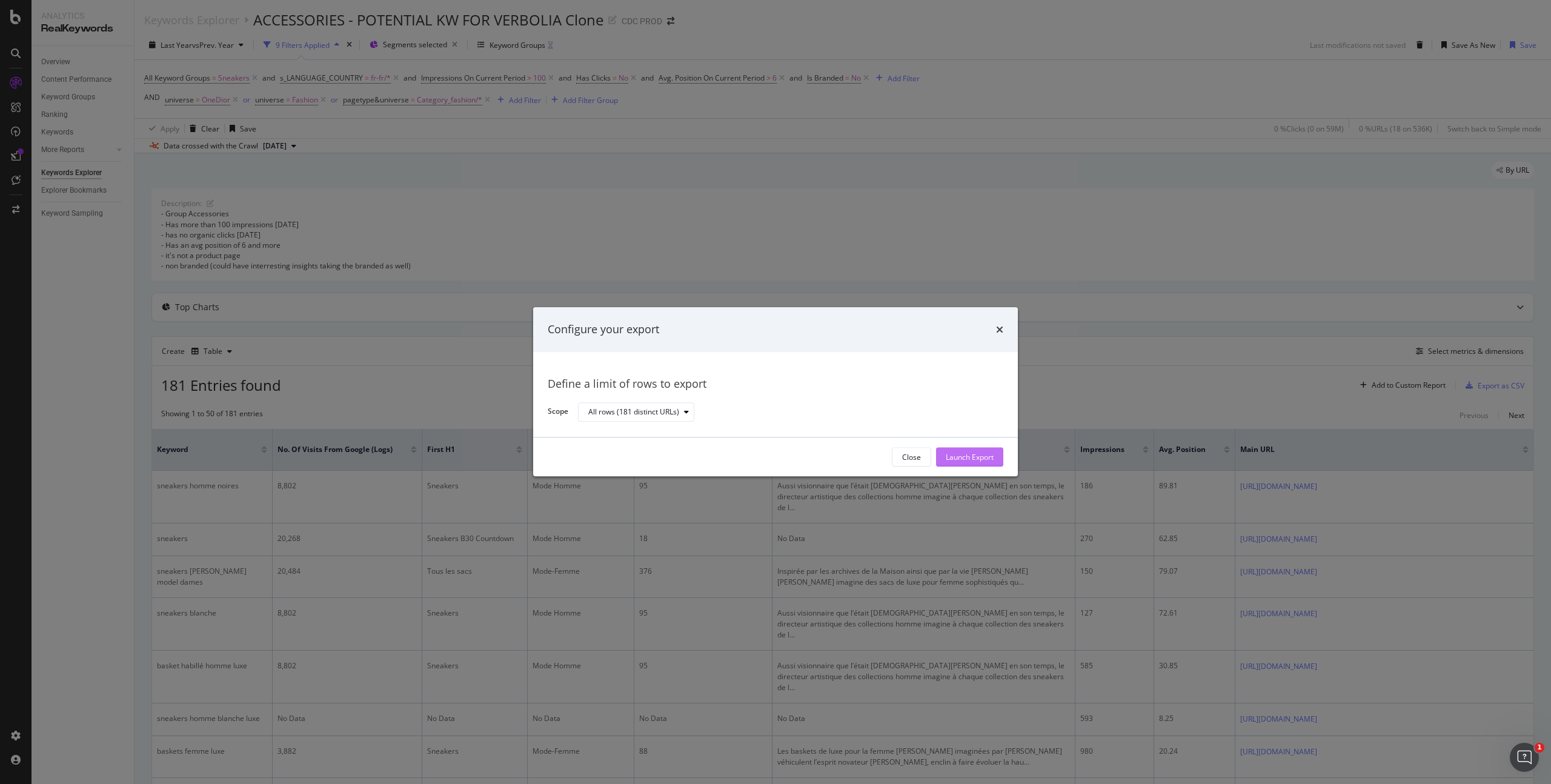
click at [981, 457] on div "Launch Export" at bounding box center [969, 457] width 48 height 11
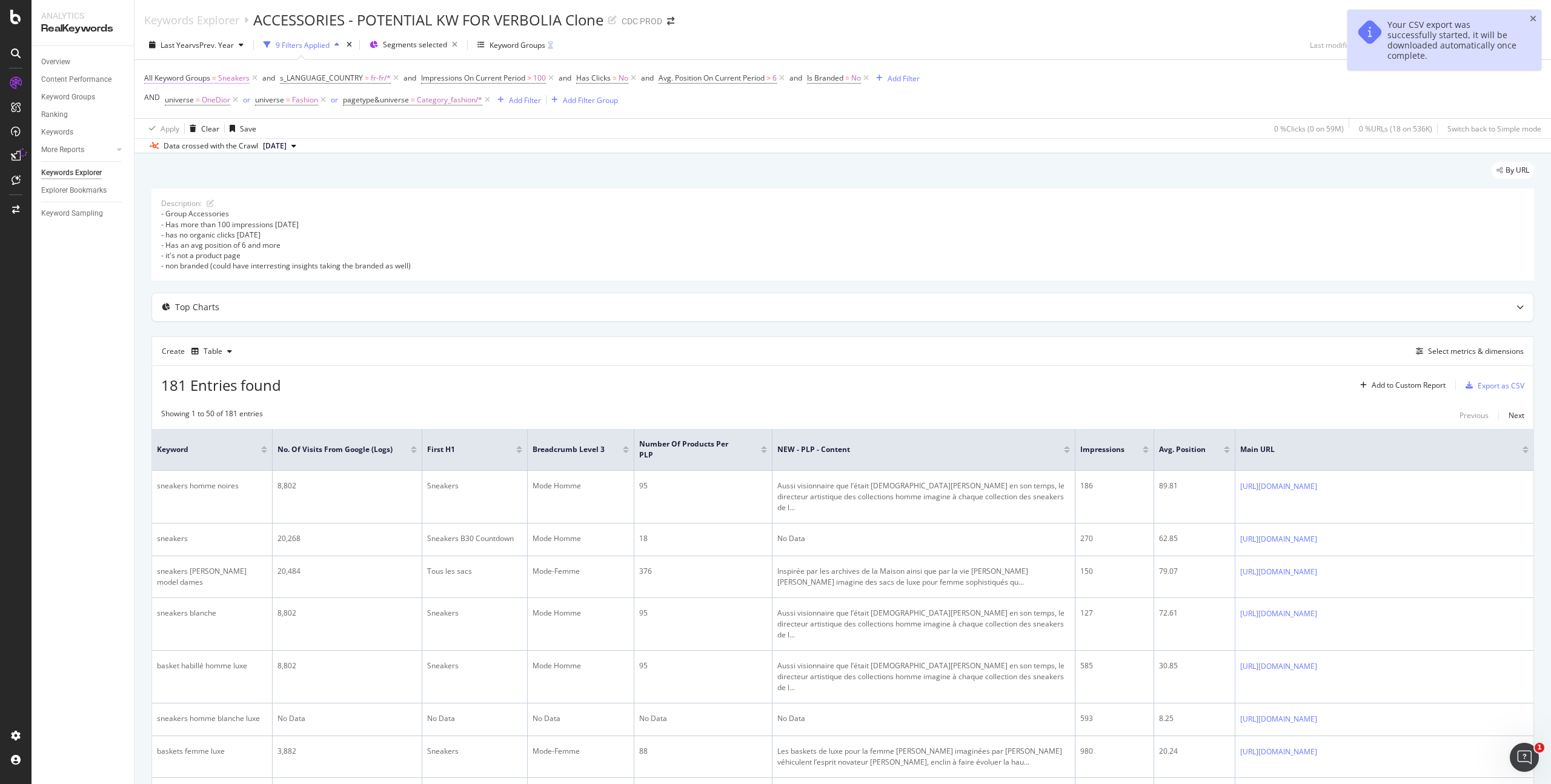
click at [232, 76] on span "Sneakers" at bounding box center [233, 78] width 32 height 17
click at [183, 131] on input "text" at bounding box center [221, 129] width 132 height 19
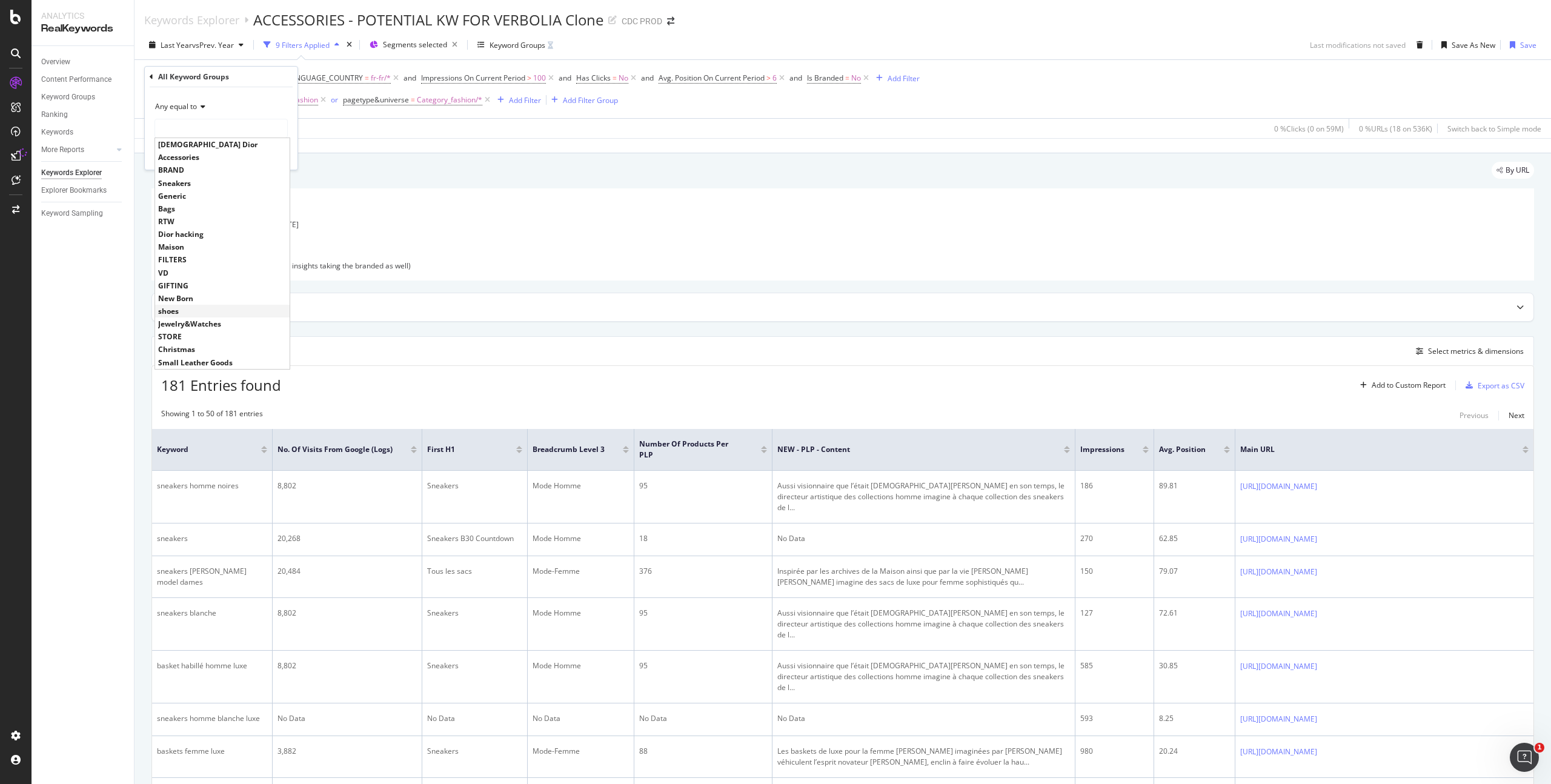
click at [181, 309] on span "shoes" at bounding box center [222, 311] width 129 height 11
type input "shoes"
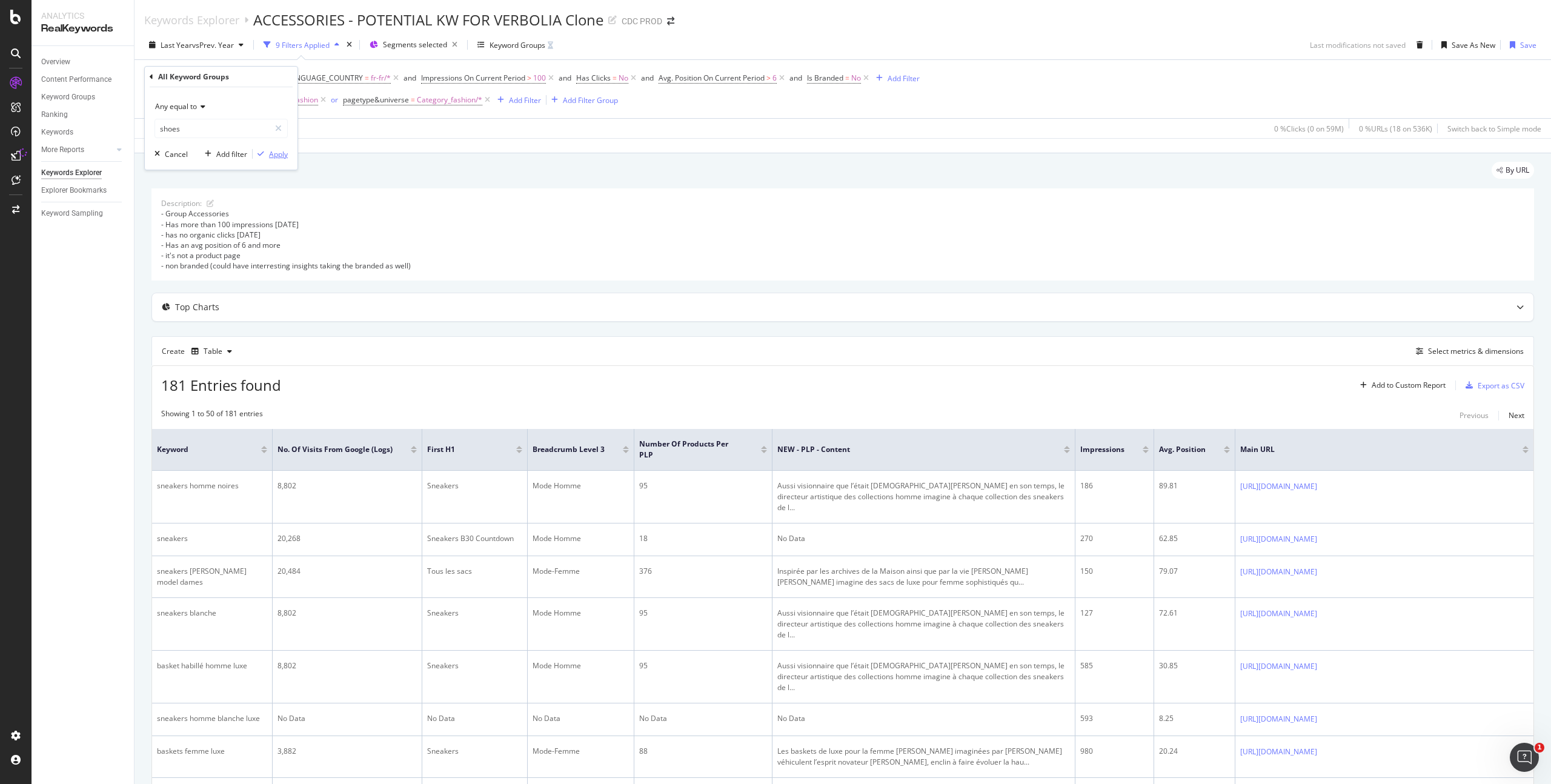
click at [273, 151] on div "Apply" at bounding box center [278, 154] width 19 height 11
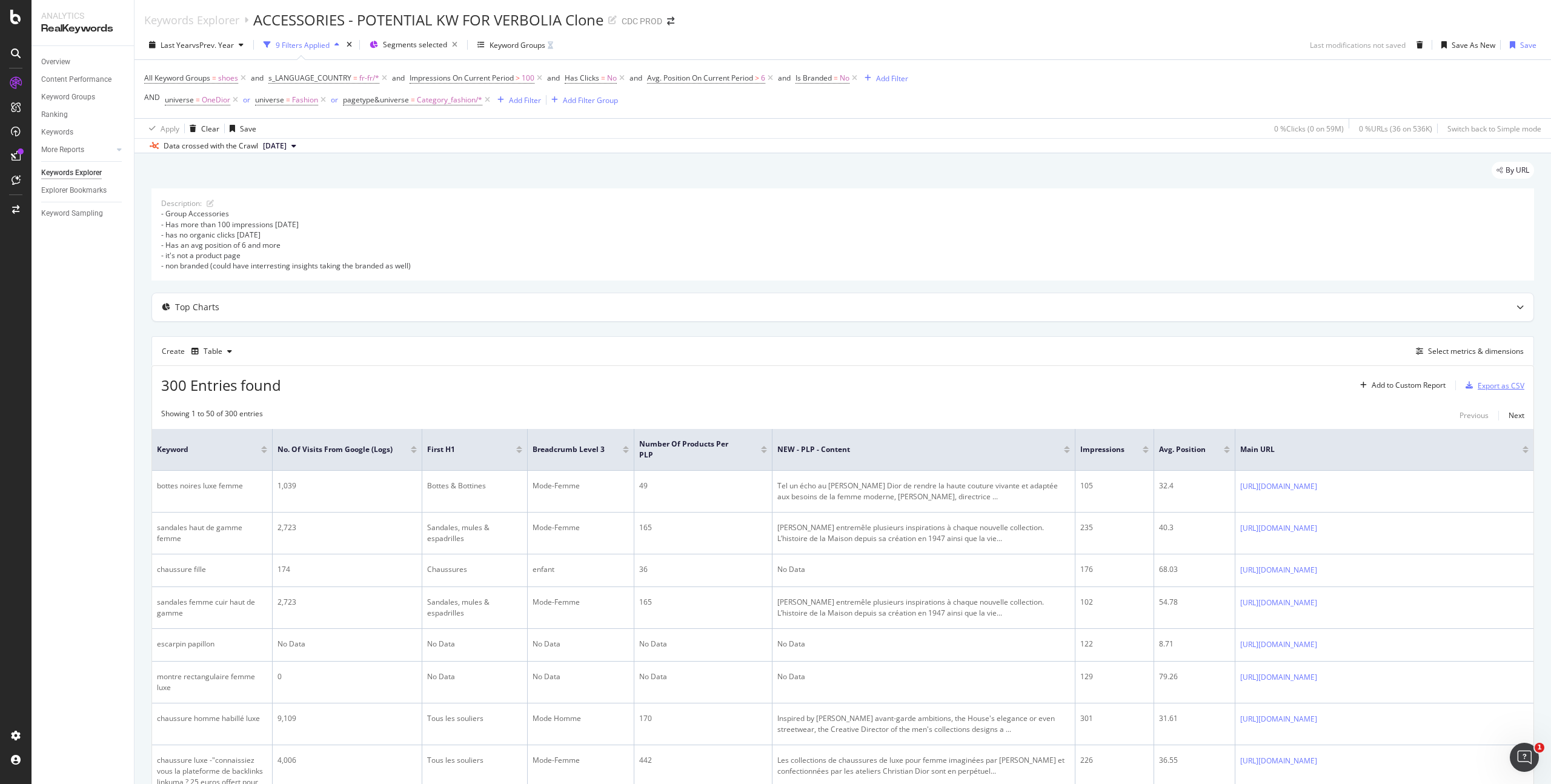
click at [1502, 384] on div "Export as CSV" at bounding box center [1502, 386] width 47 height 11
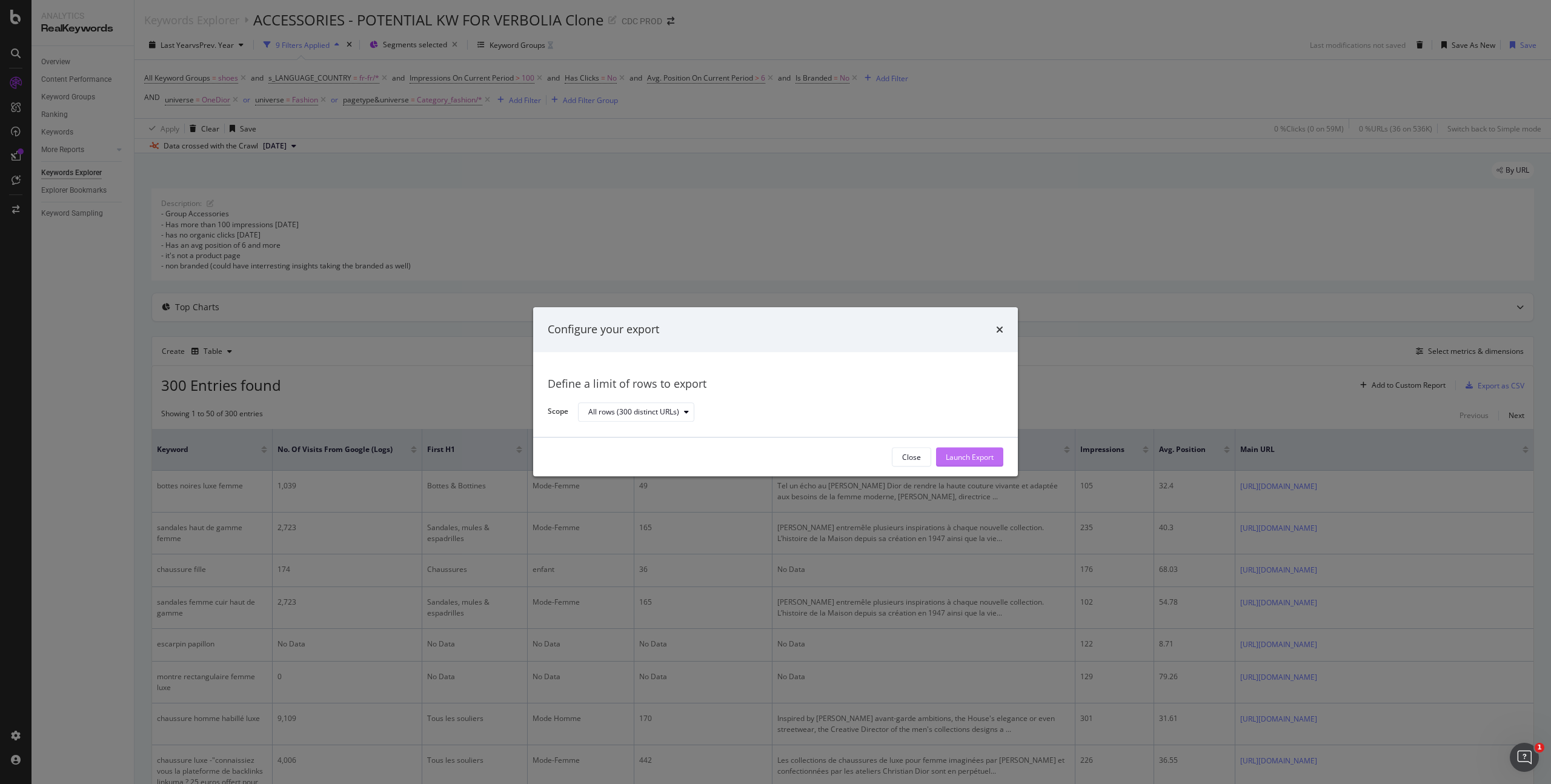
click at [955, 458] on div "Launch Export" at bounding box center [969, 457] width 48 height 11
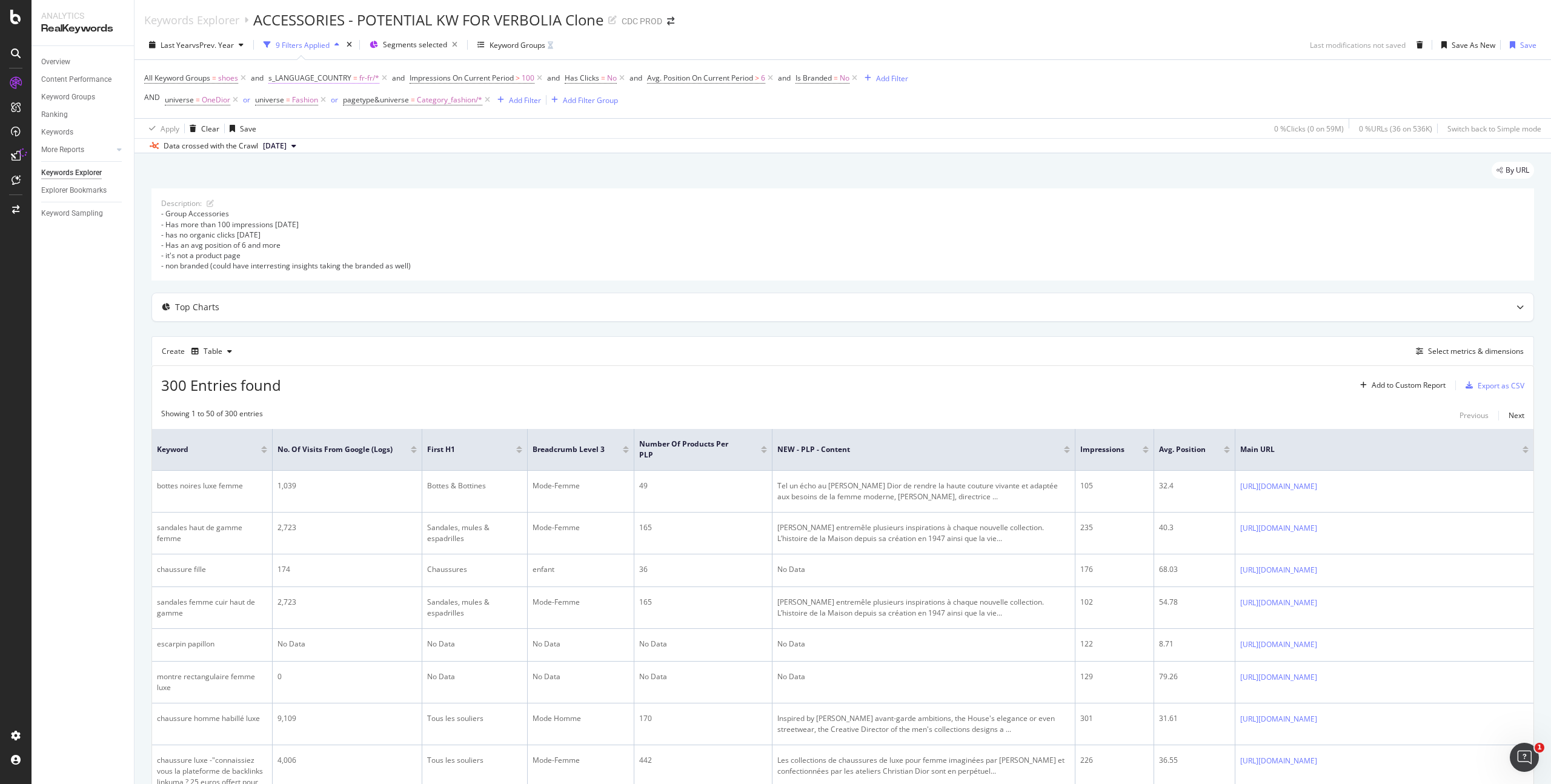
click at [366, 78] on span "fr-fr/*" at bounding box center [369, 78] width 20 height 17
click at [298, 130] on icon at bounding box center [298, 129] width 8 height 7
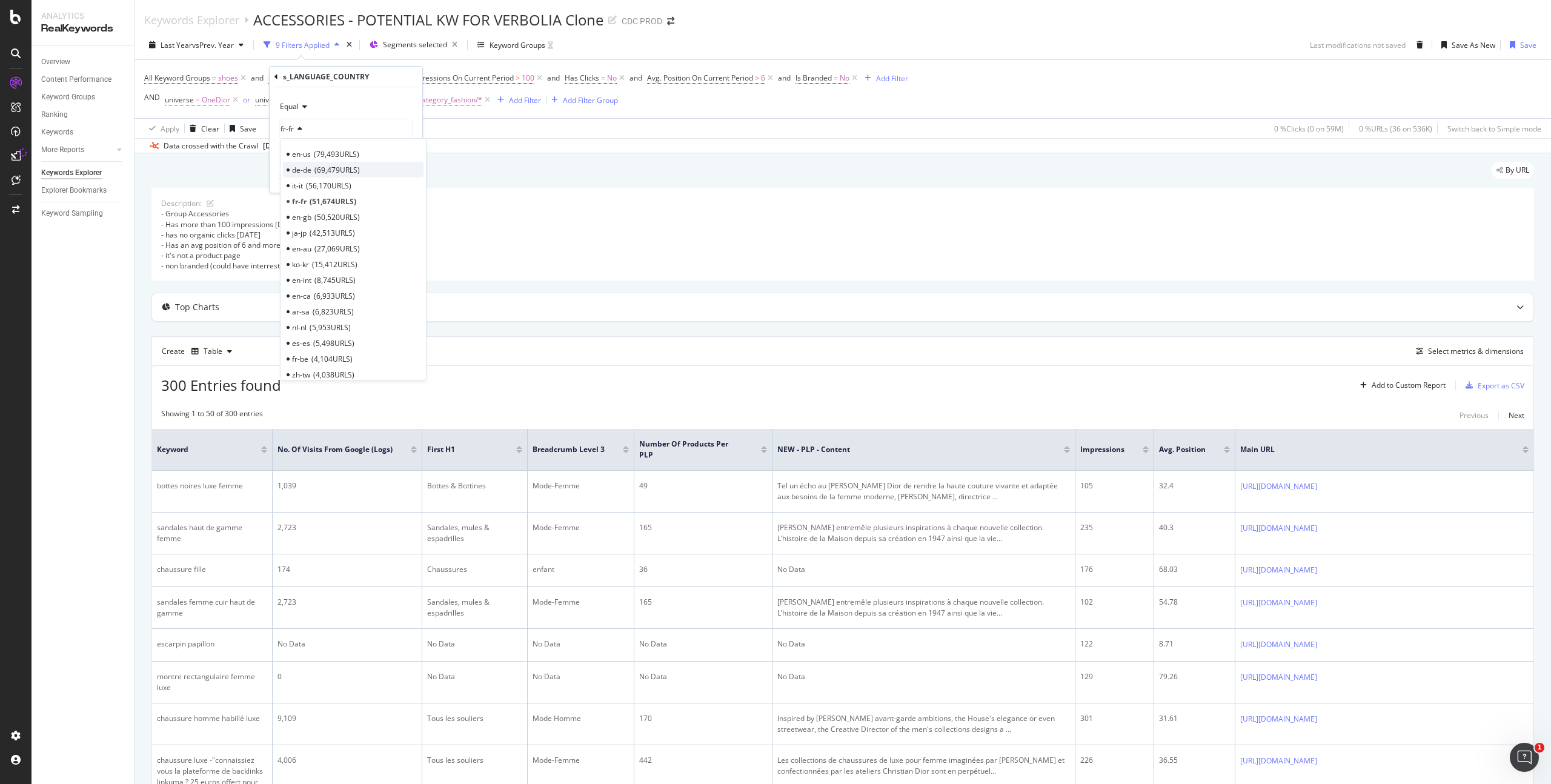
click at [331, 170] on span "69,479 URLS" at bounding box center [337, 170] width 45 height 11
click at [402, 177] on div "Apply" at bounding box center [403, 177] width 19 height 11
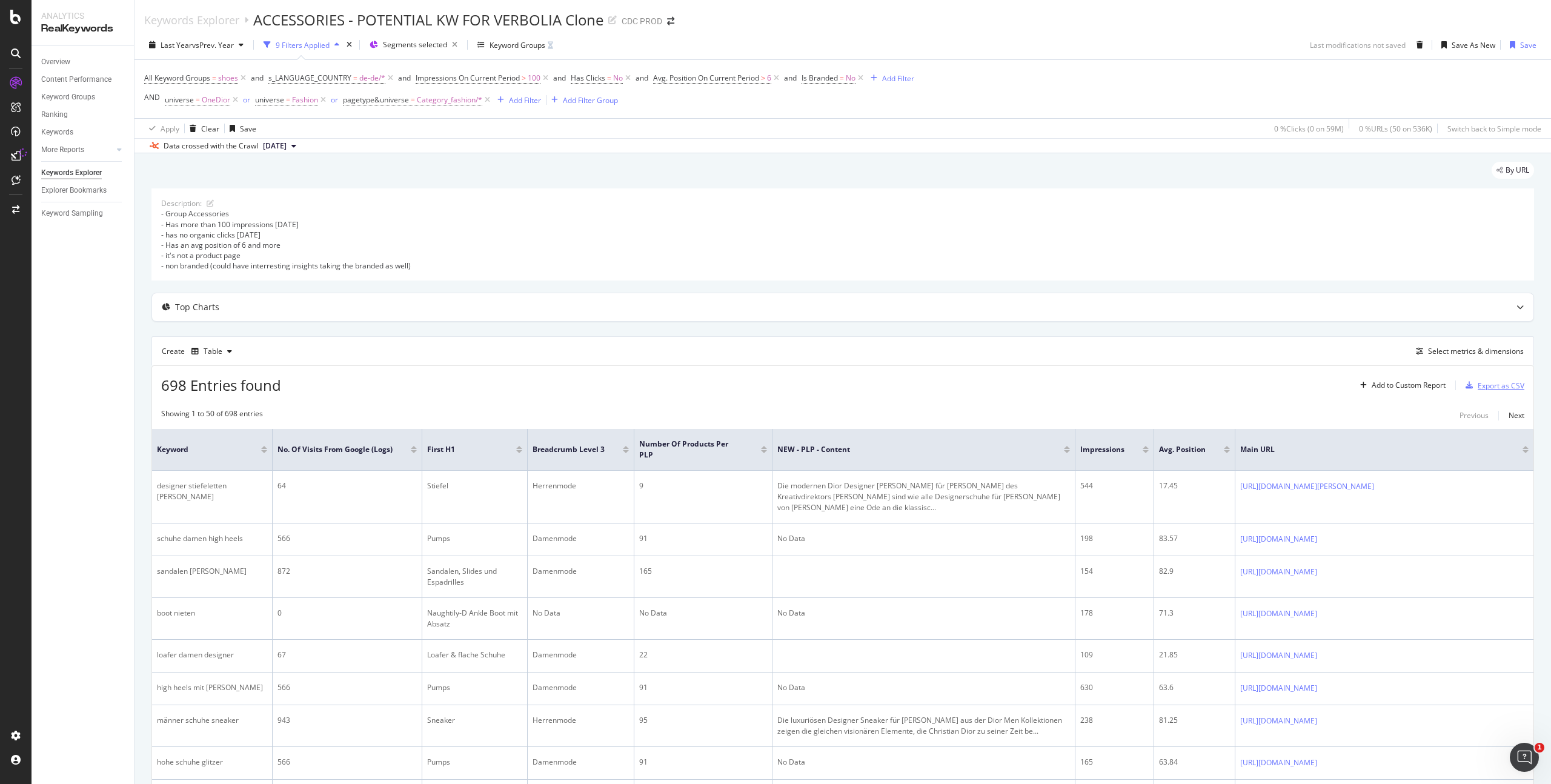
click at [1500, 386] on div "Export as CSV" at bounding box center [1502, 386] width 47 height 11
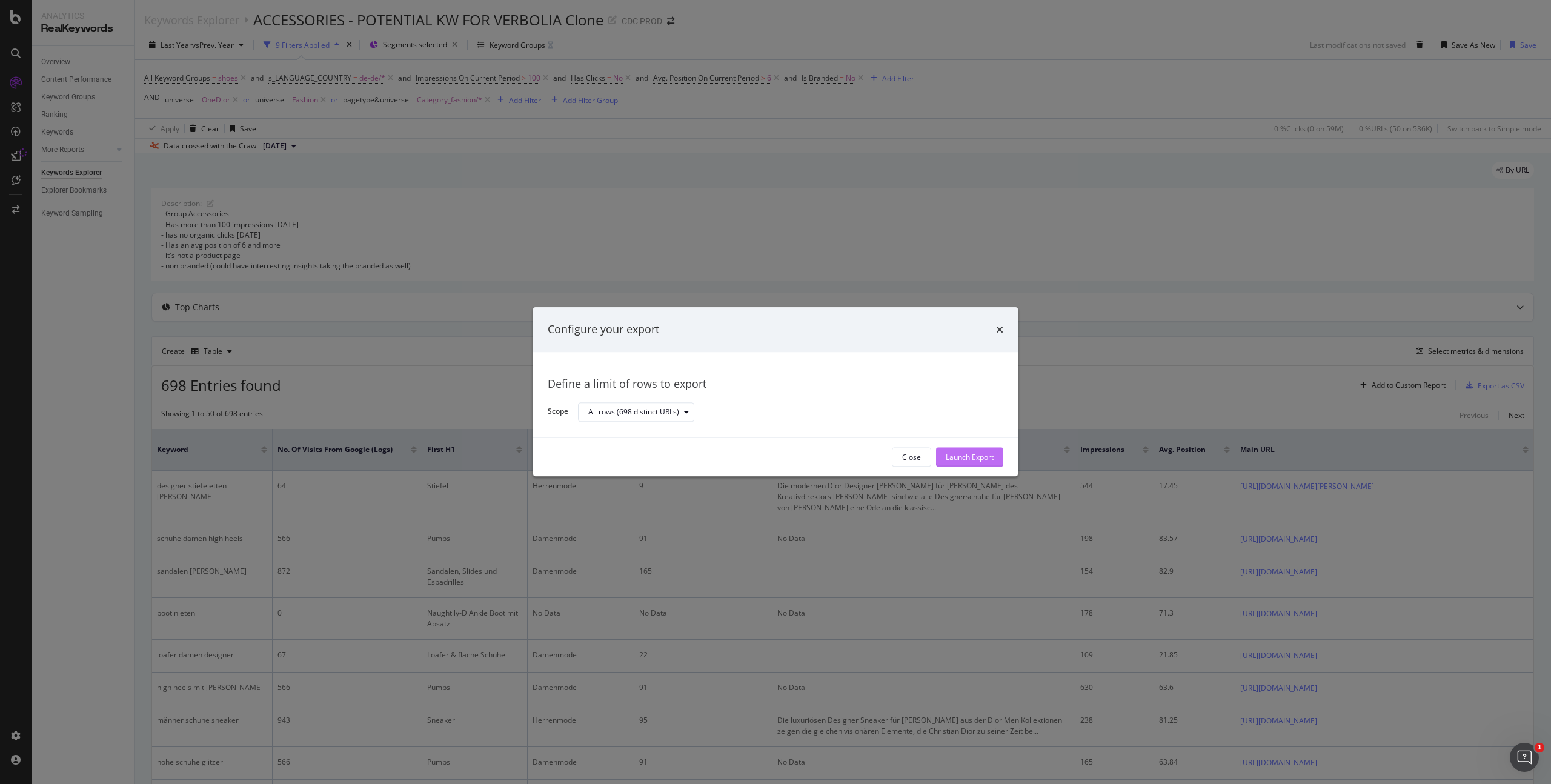
click at [980, 456] on div "Launch Export" at bounding box center [969, 457] width 48 height 11
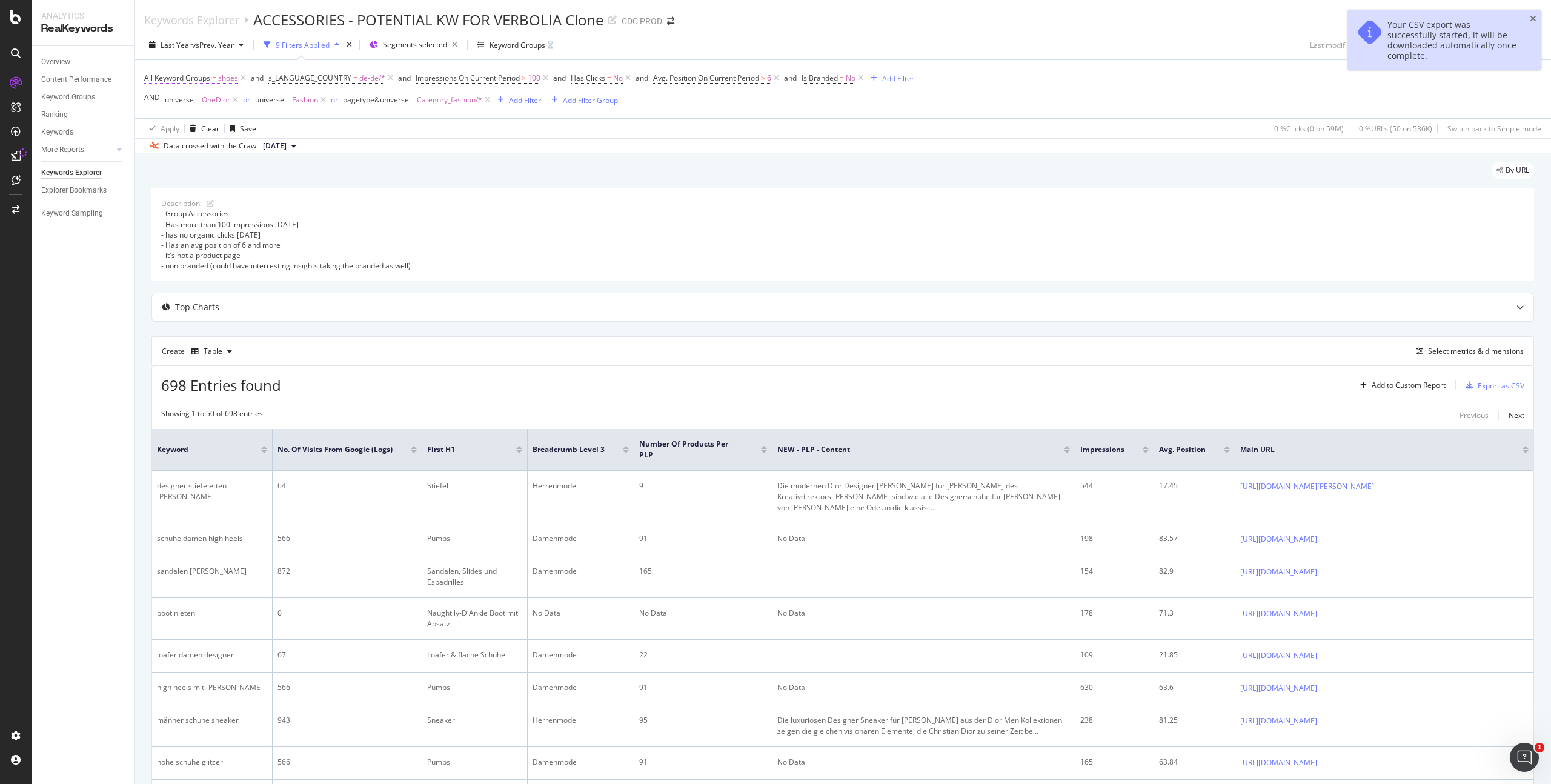
click at [230, 76] on span "shoes" at bounding box center [228, 78] width 20 height 17
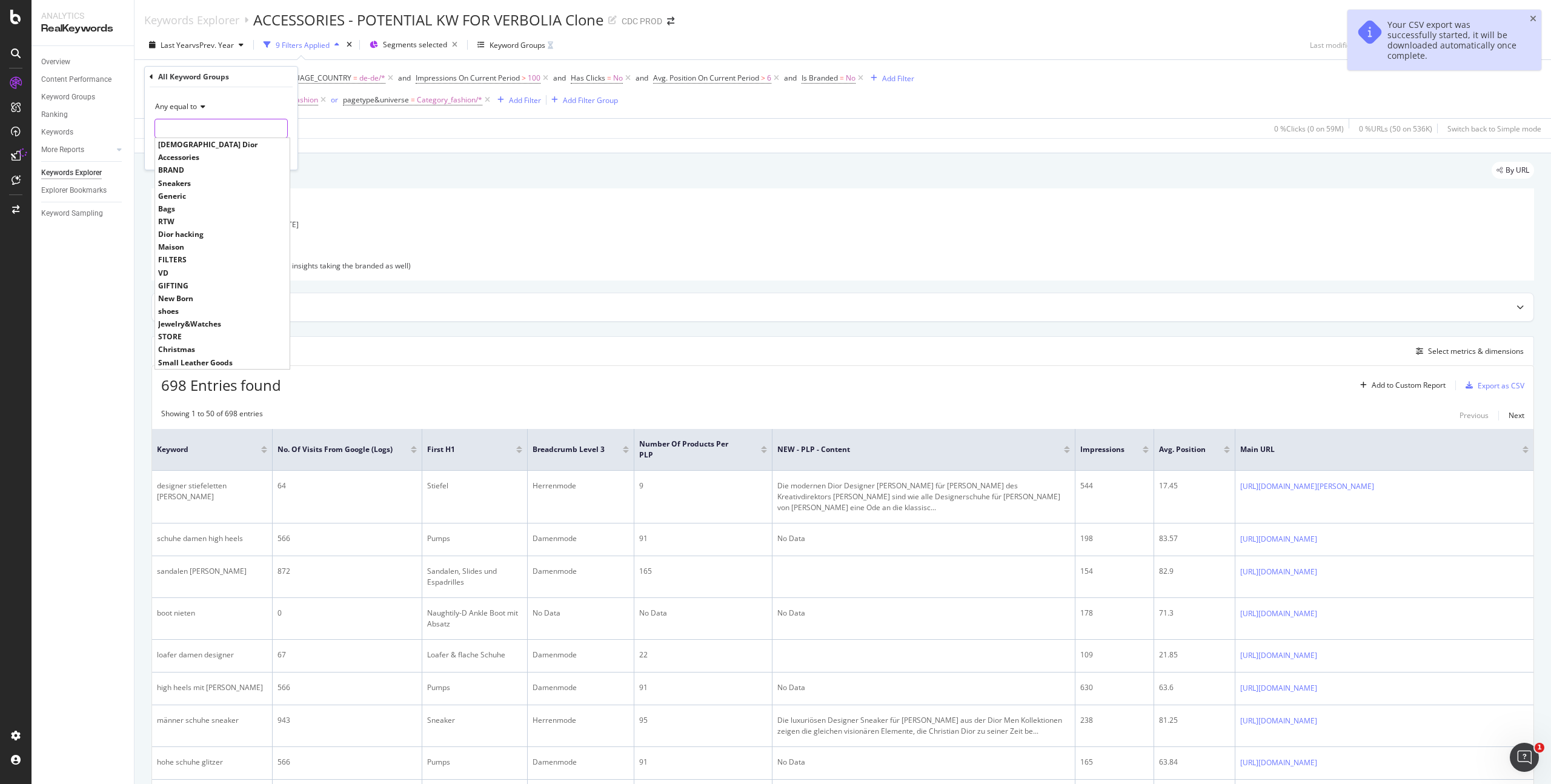
click at [181, 126] on input "text" at bounding box center [221, 129] width 132 height 19
click at [183, 181] on span "Sneakers" at bounding box center [222, 183] width 129 height 11
type input "Sneakers"
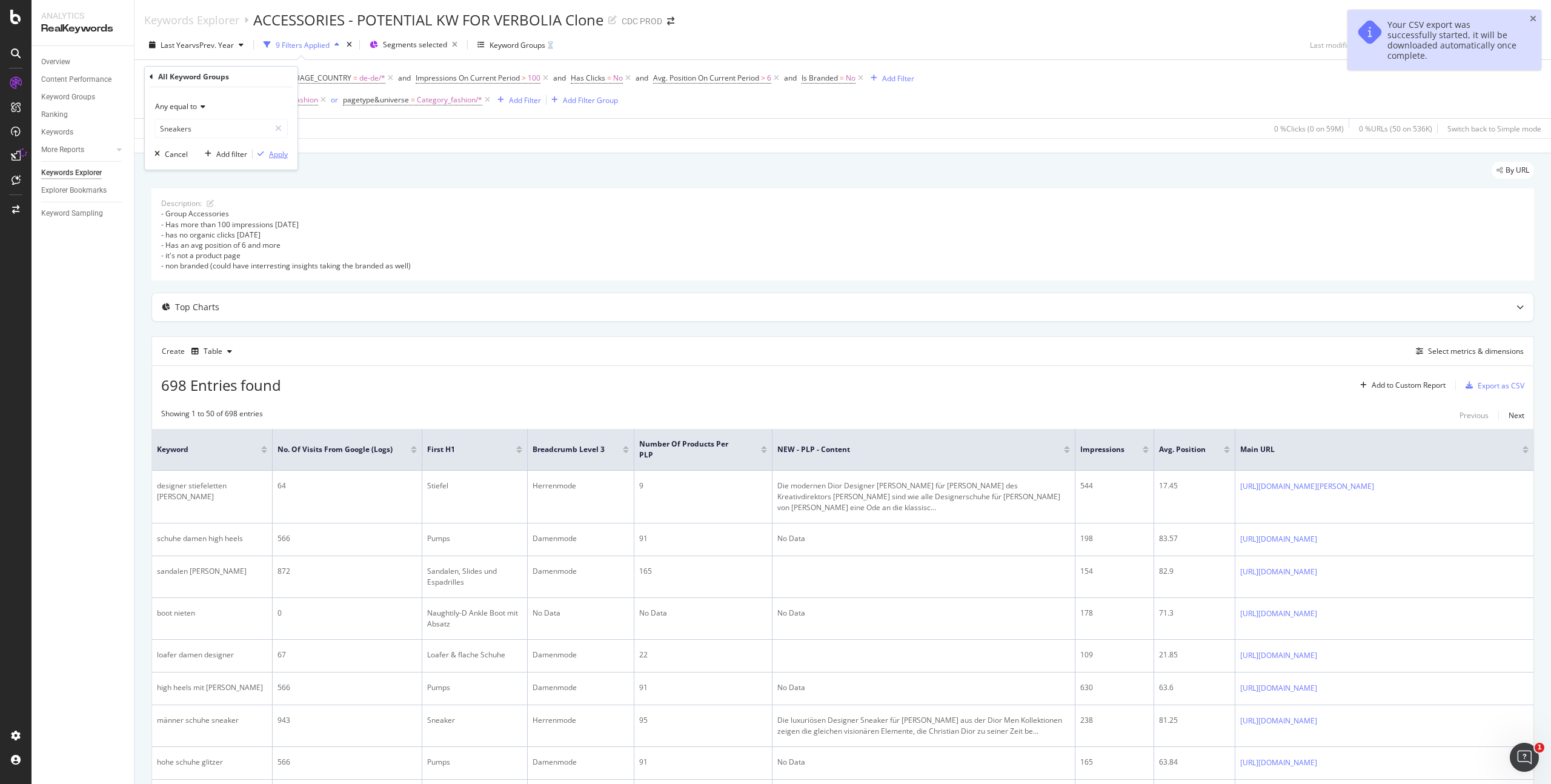
click at [277, 153] on div "Apply" at bounding box center [278, 154] width 19 height 11
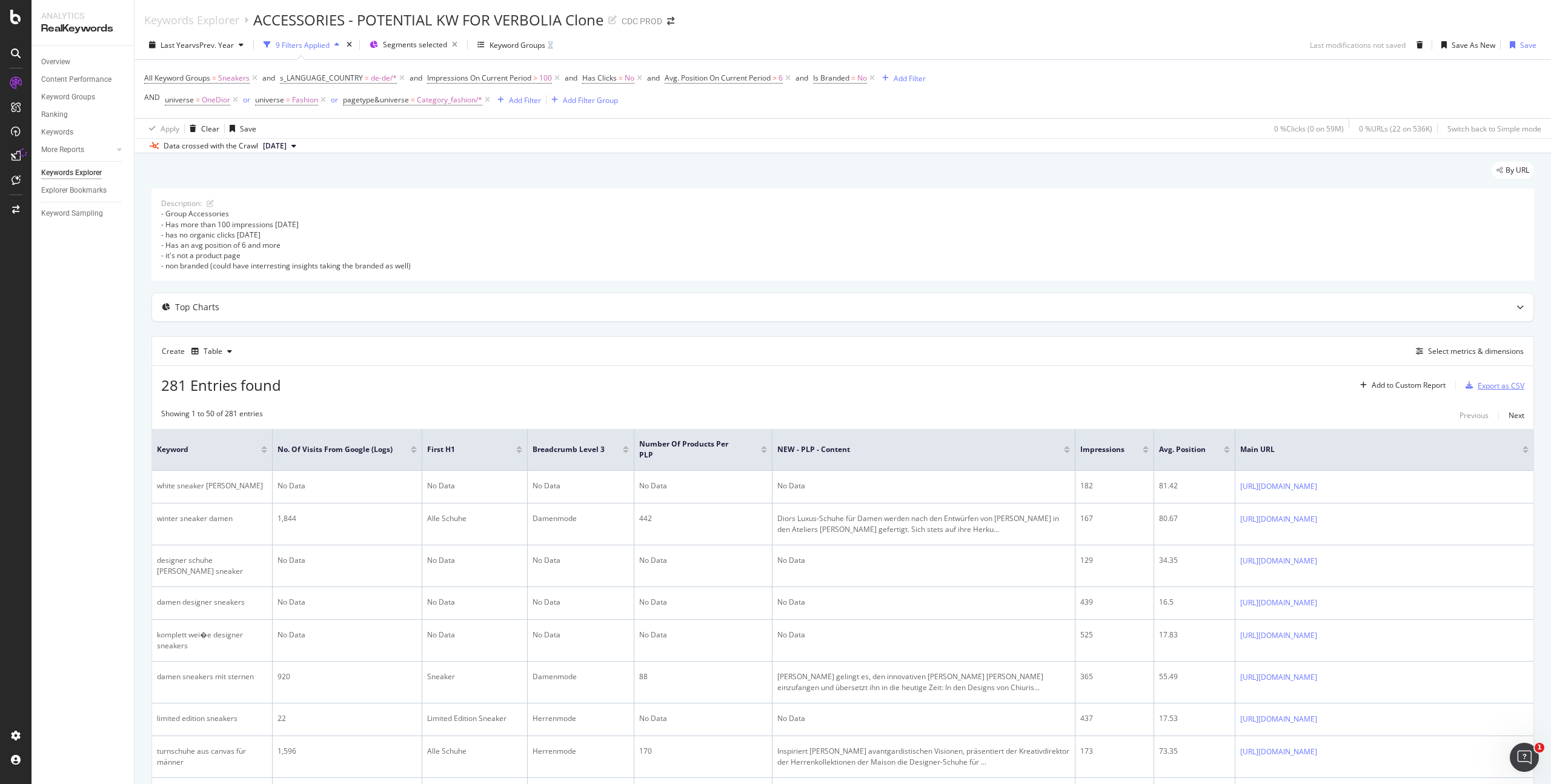
click at [1482, 389] on div "Export as CSV" at bounding box center [1502, 386] width 47 height 11
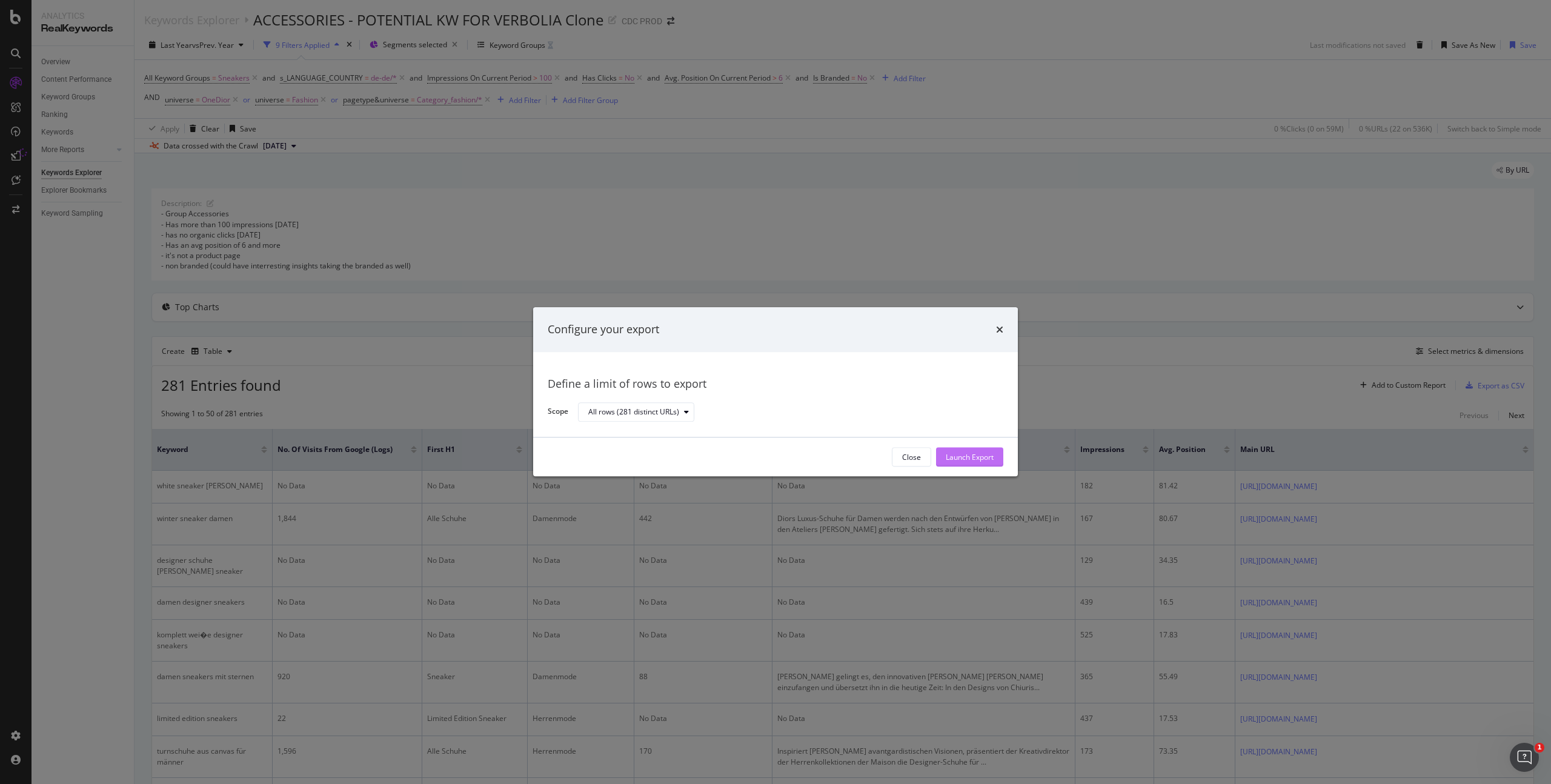
click at [977, 456] on div "Launch Export" at bounding box center [969, 457] width 48 height 11
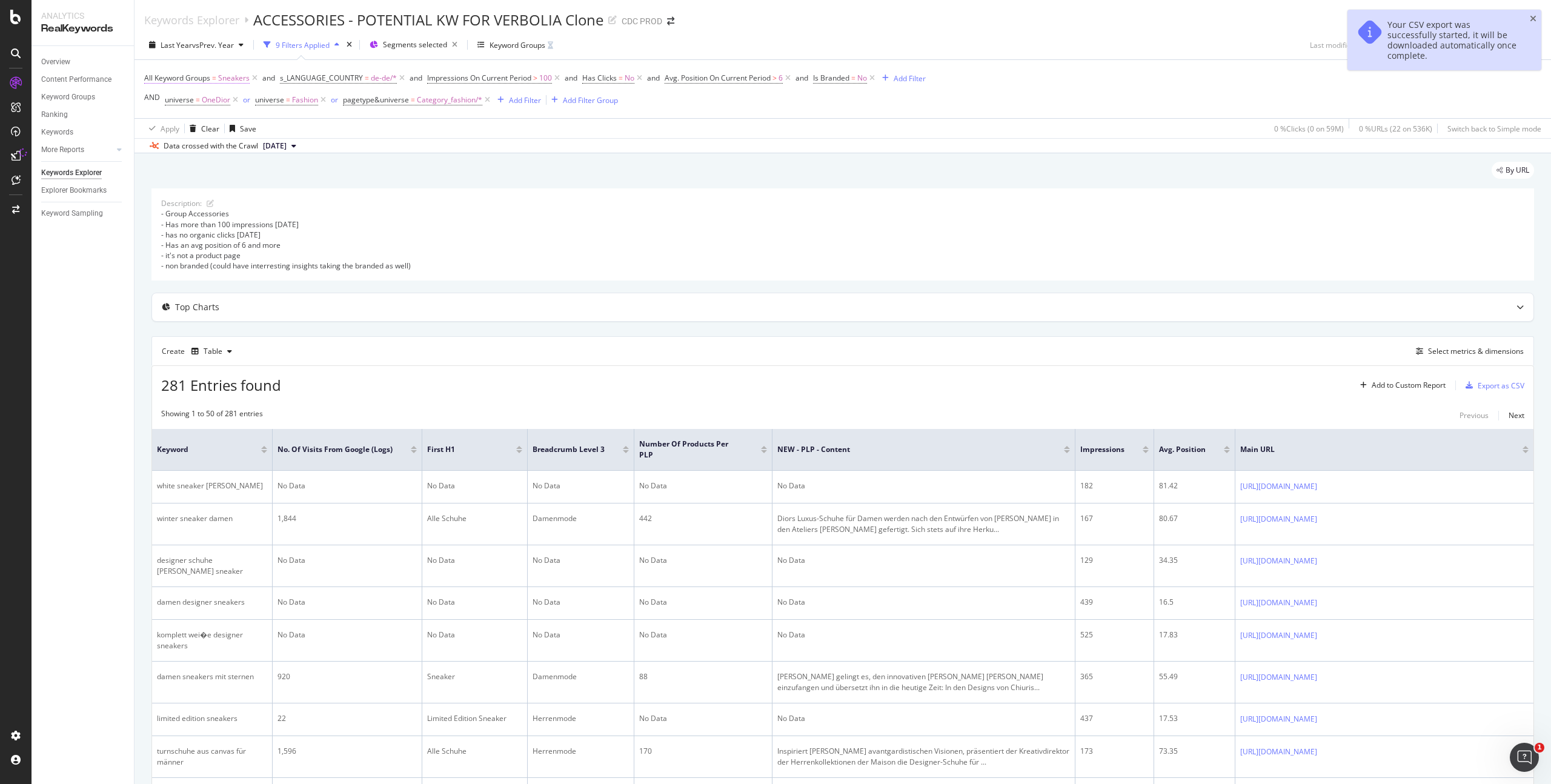
click at [235, 72] on span "Sneakers" at bounding box center [233, 78] width 32 height 17
click at [186, 134] on input "text" at bounding box center [221, 129] width 132 height 19
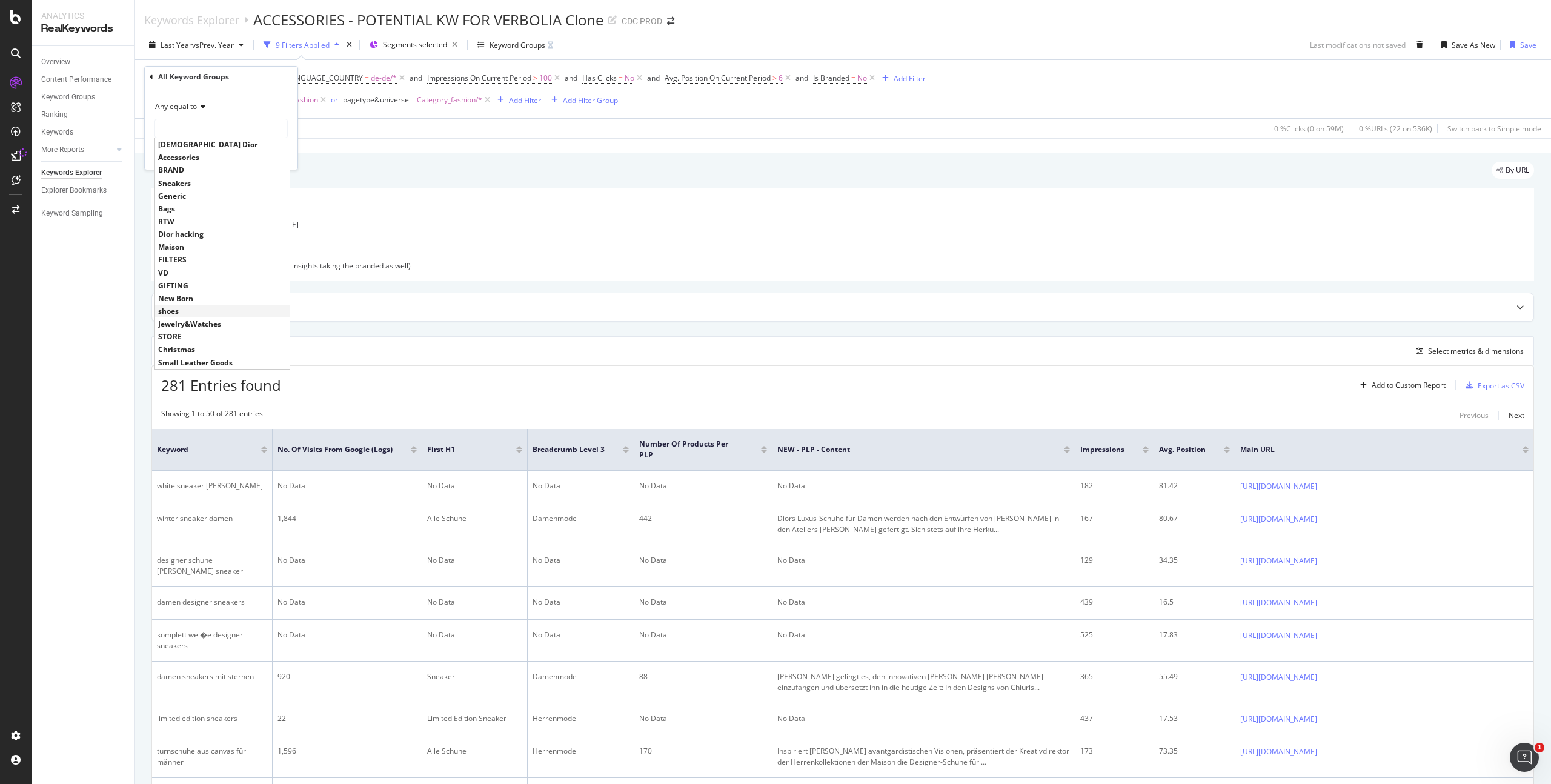
click at [195, 310] on span "shoes" at bounding box center [222, 311] width 129 height 11
type input "shoes"
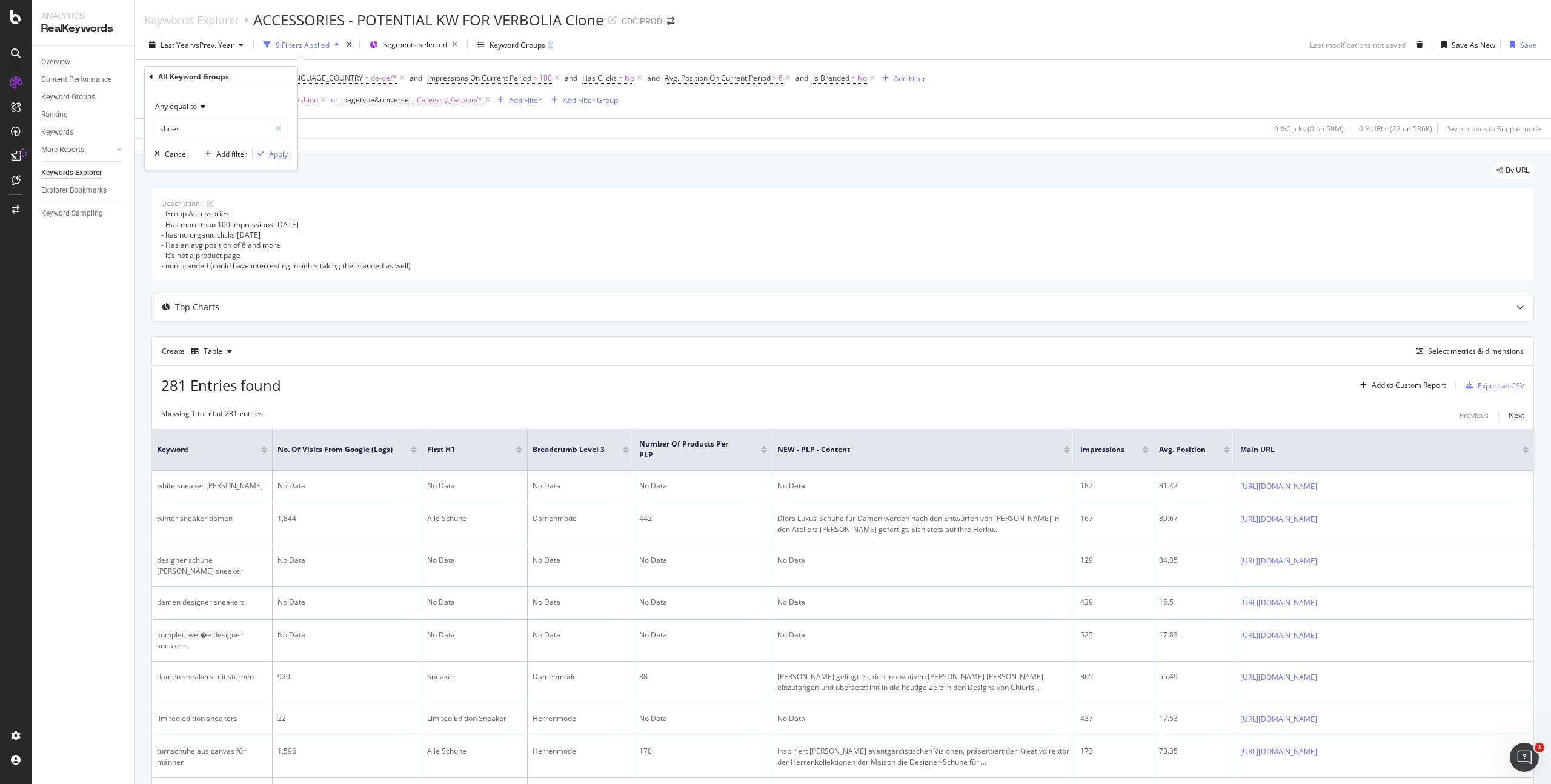
click at [282, 151] on div "Apply" at bounding box center [278, 154] width 19 height 11
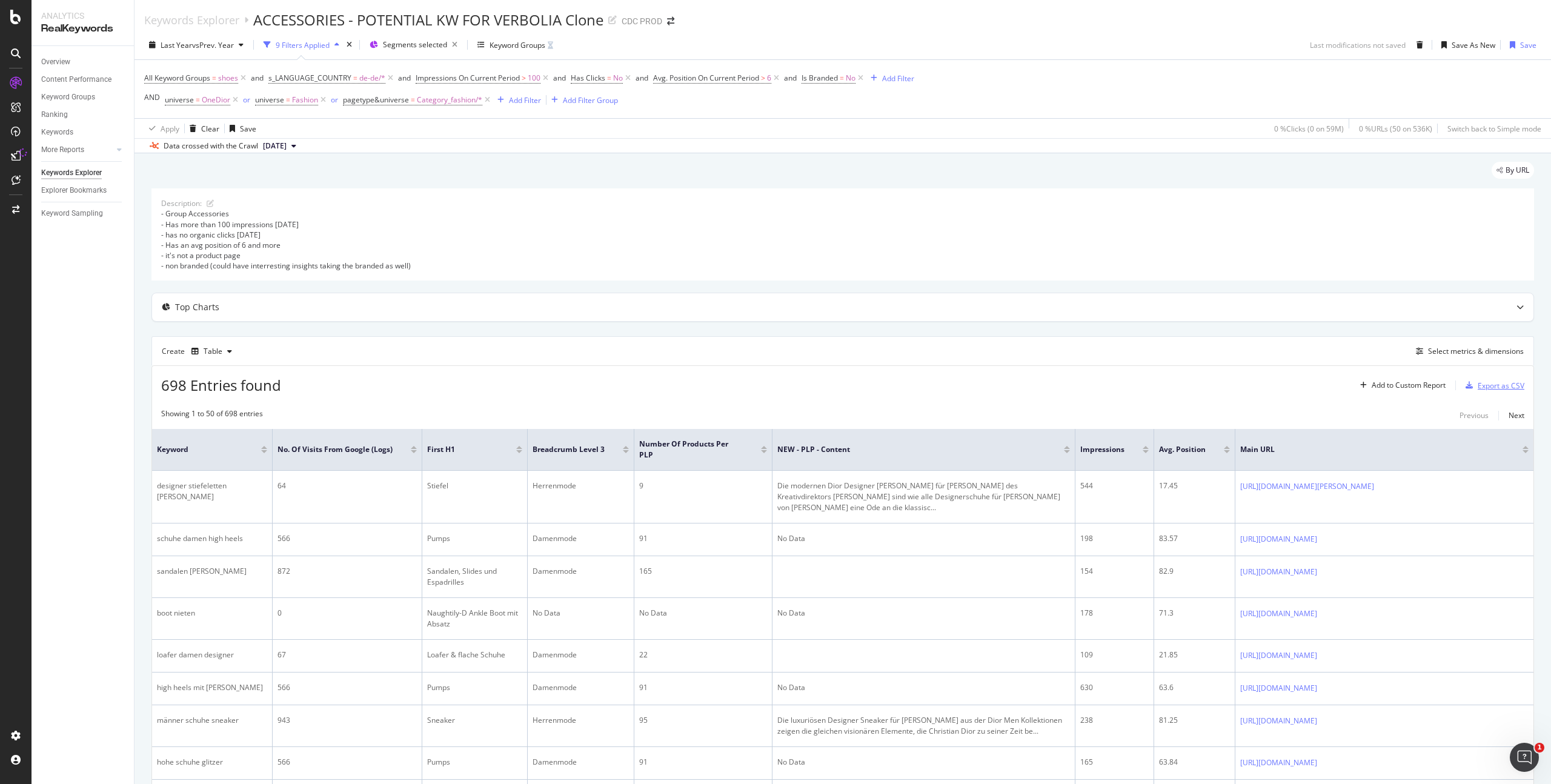
click at [1487, 384] on div "Export as CSV" at bounding box center [1502, 386] width 47 height 11
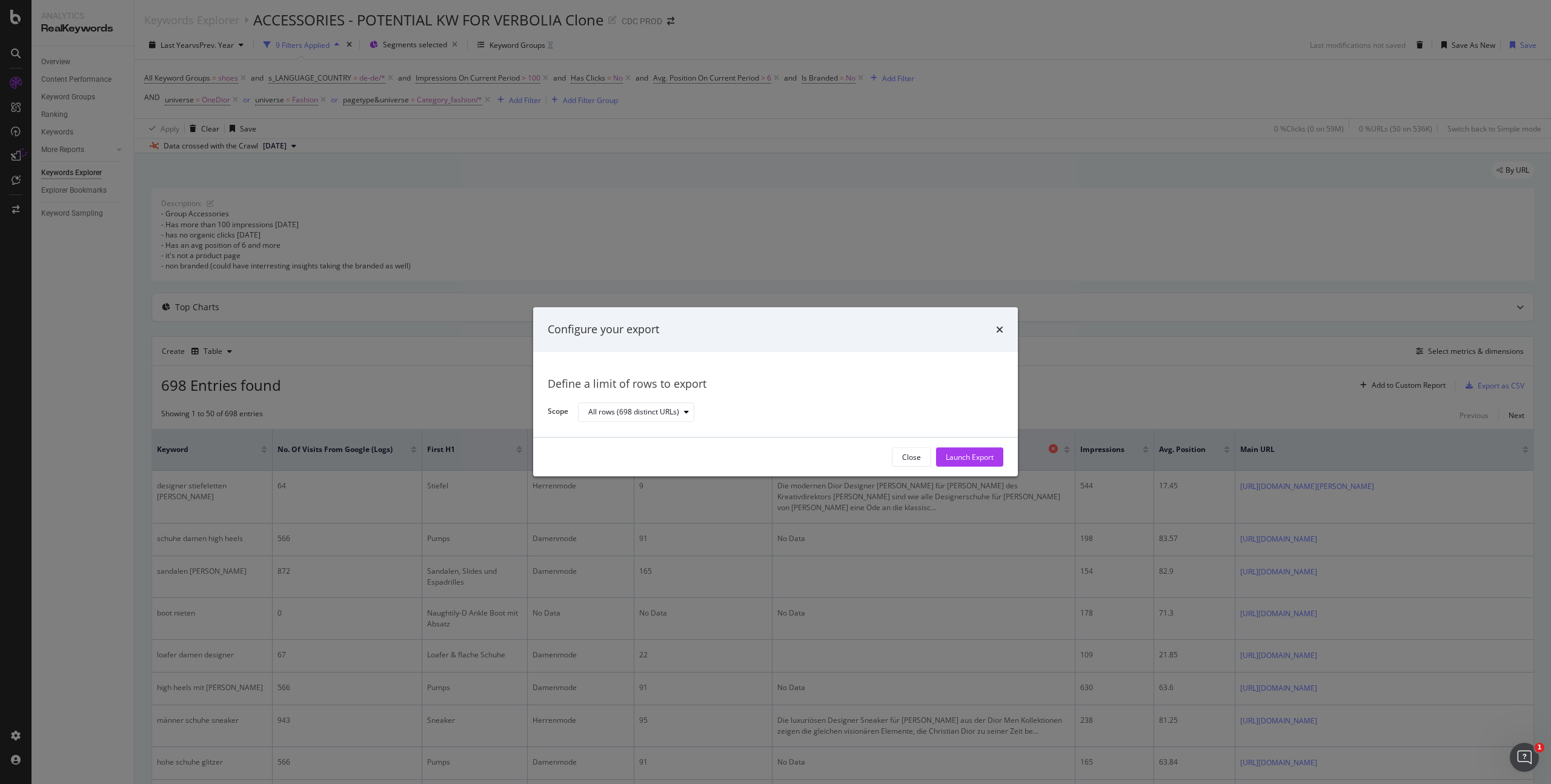
click at [995, 454] on button "Launch Export" at bounding box center [969, 458] width 67 height 19
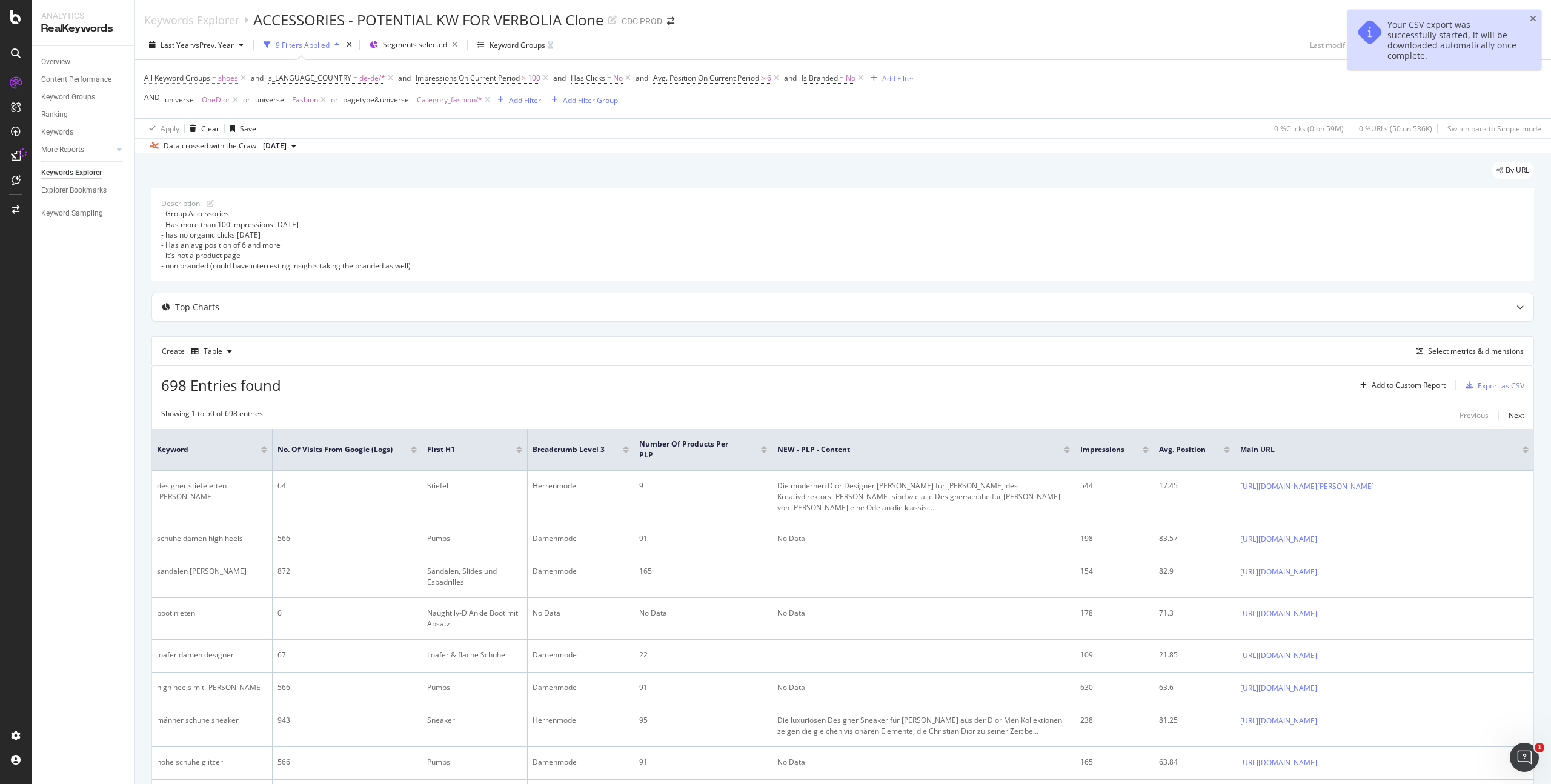
click at [227, 79] on span "shoes" at bounding box center [228, 78] width 20 height 17
click at [386, 140] on div "Data crossed with the Crawl 2025 Sep. 12th" at bounding box center [842, 146] width 1417 height 15
click at [373, 83] on span "de-de/*" at bounding box center [373, 78] width 26 height 17
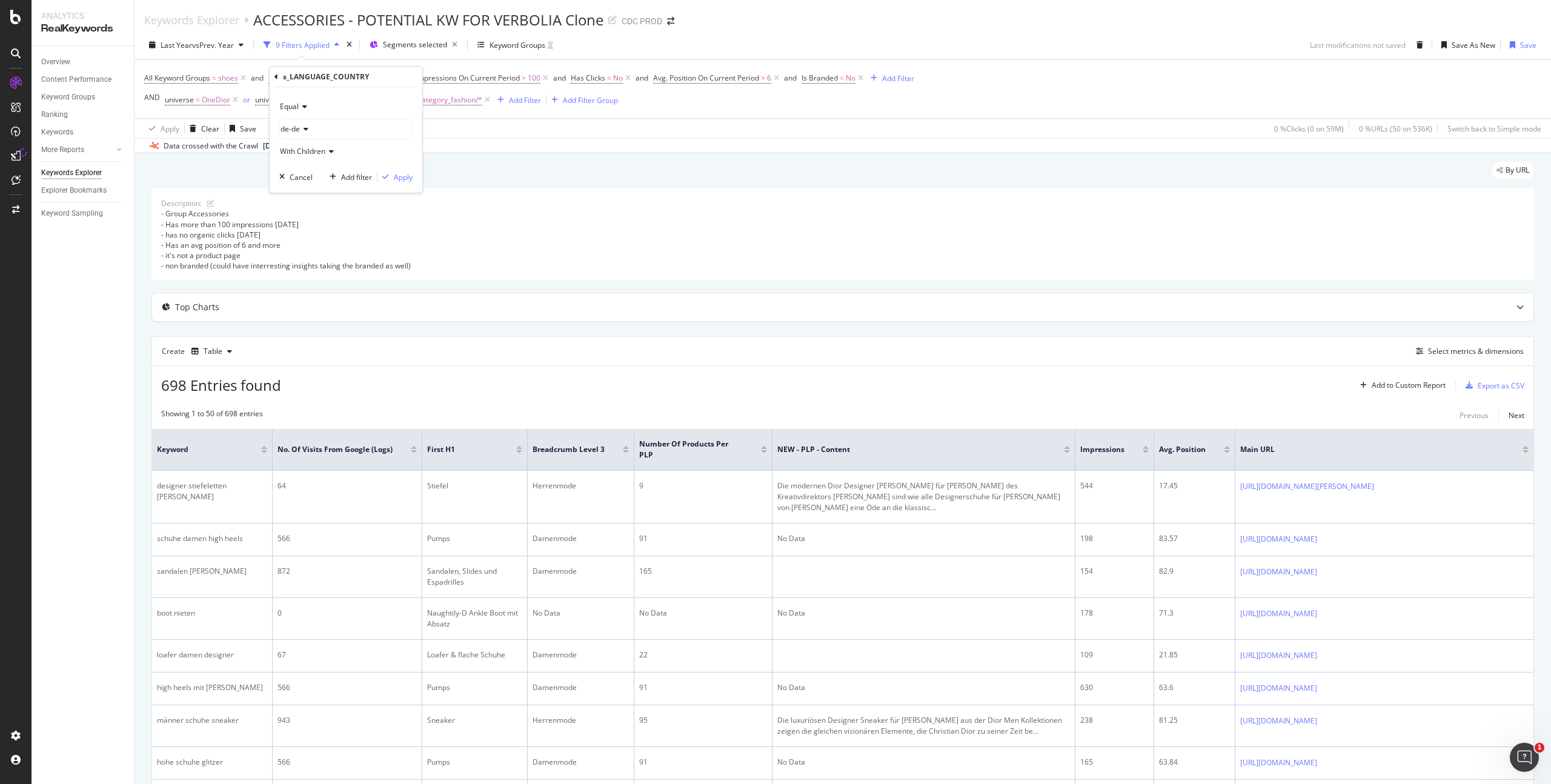
click at [300, 131] on span "de-de" at bounding box center [290, 129] width 19 height 11
click at [316, 215] on span "50,520 URLS" at bounding box center [337, 217] width 45 height 11
click at [395, 175] on div "Apply" at bounding box center [403, 177] width 19 height 11
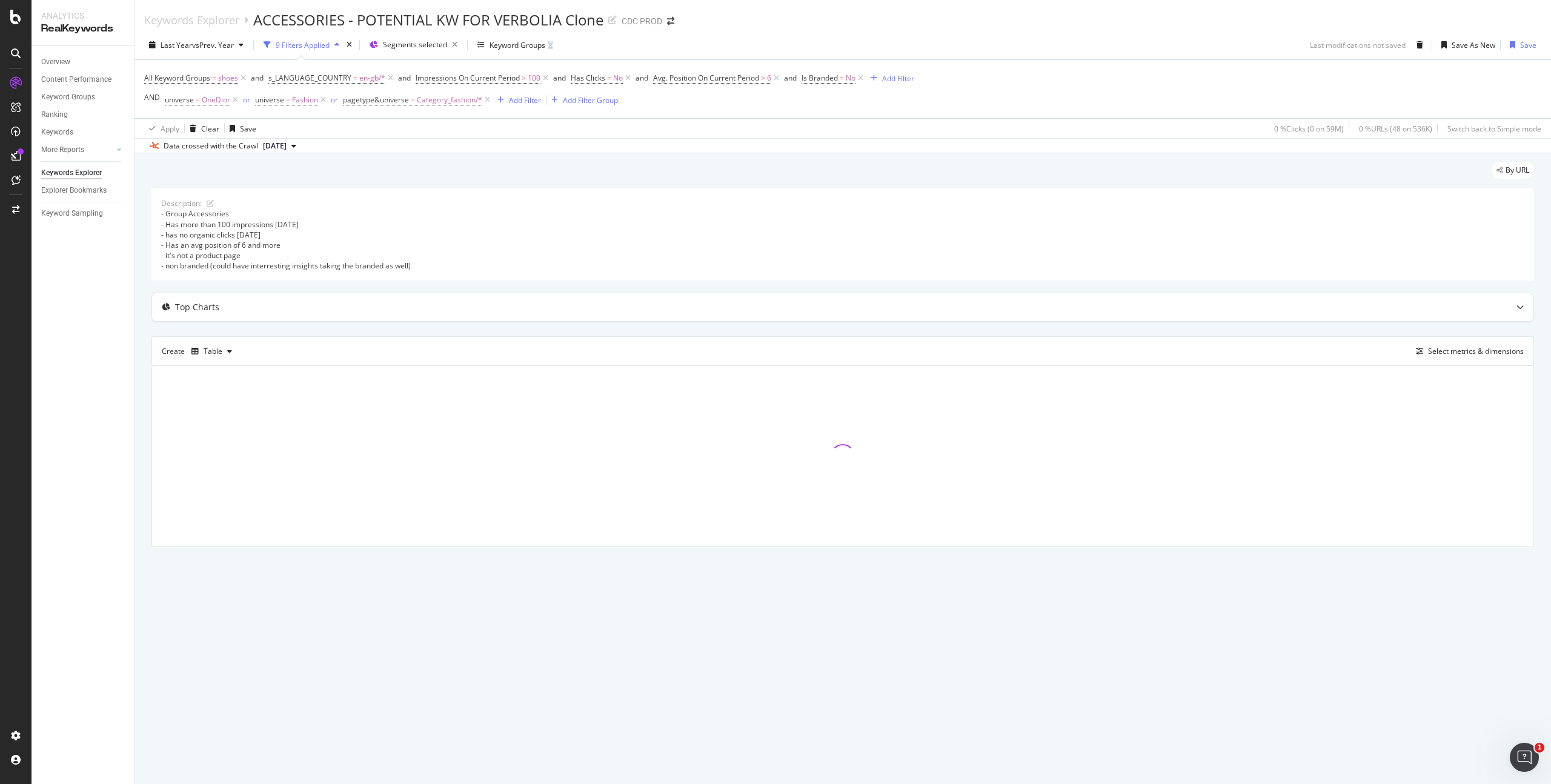
click at [1029, 116] on div "All Keyword Groups = shoes and s_LANGUAGE_COUNTRY = en-gb/* and Impressions On …" at bounding box center [842, 89] width 1397 height 58
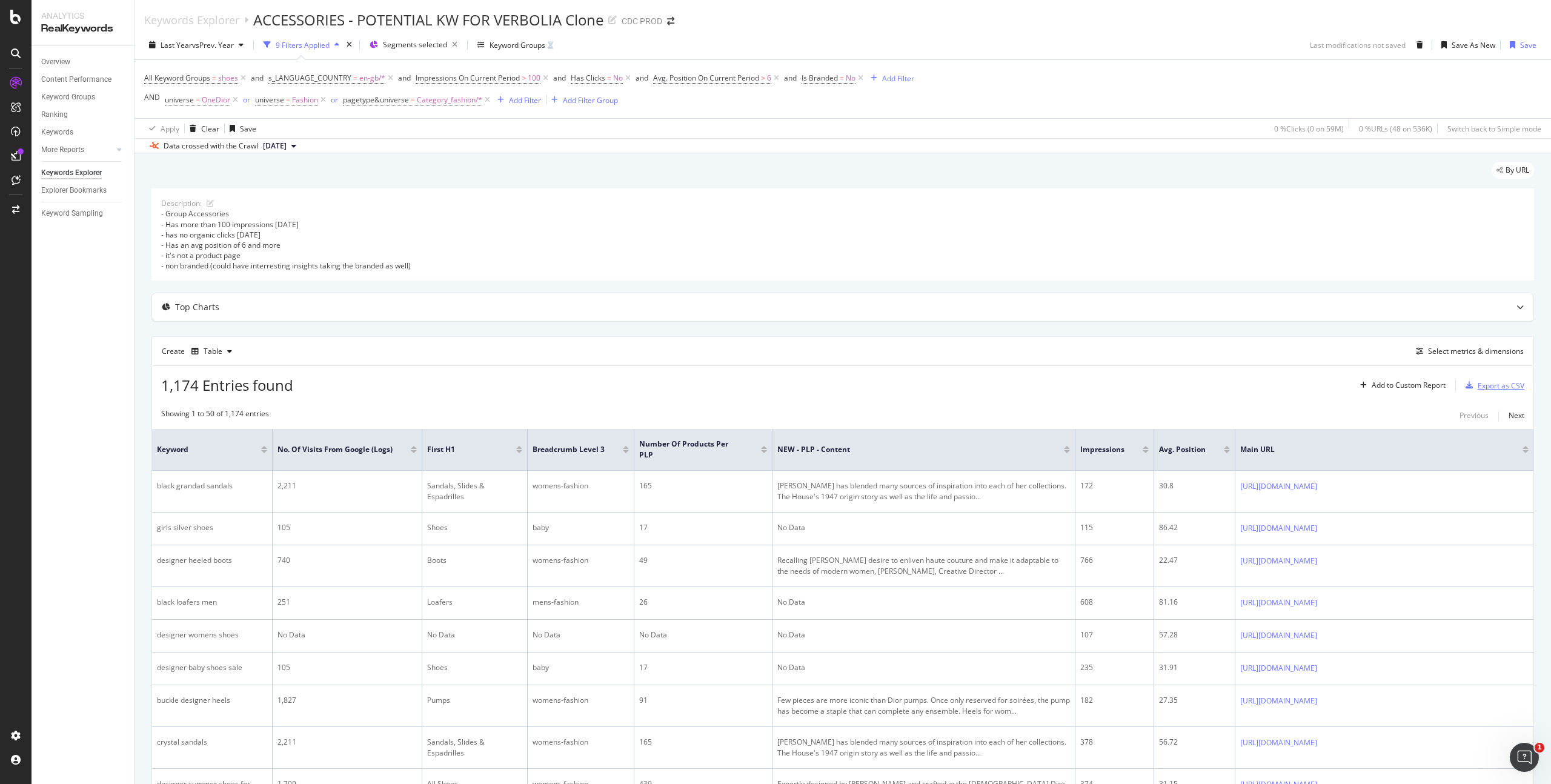
click at [1485, 382] on div "Export as CSV" at bounding box center [1502, 386] width 47 height 11
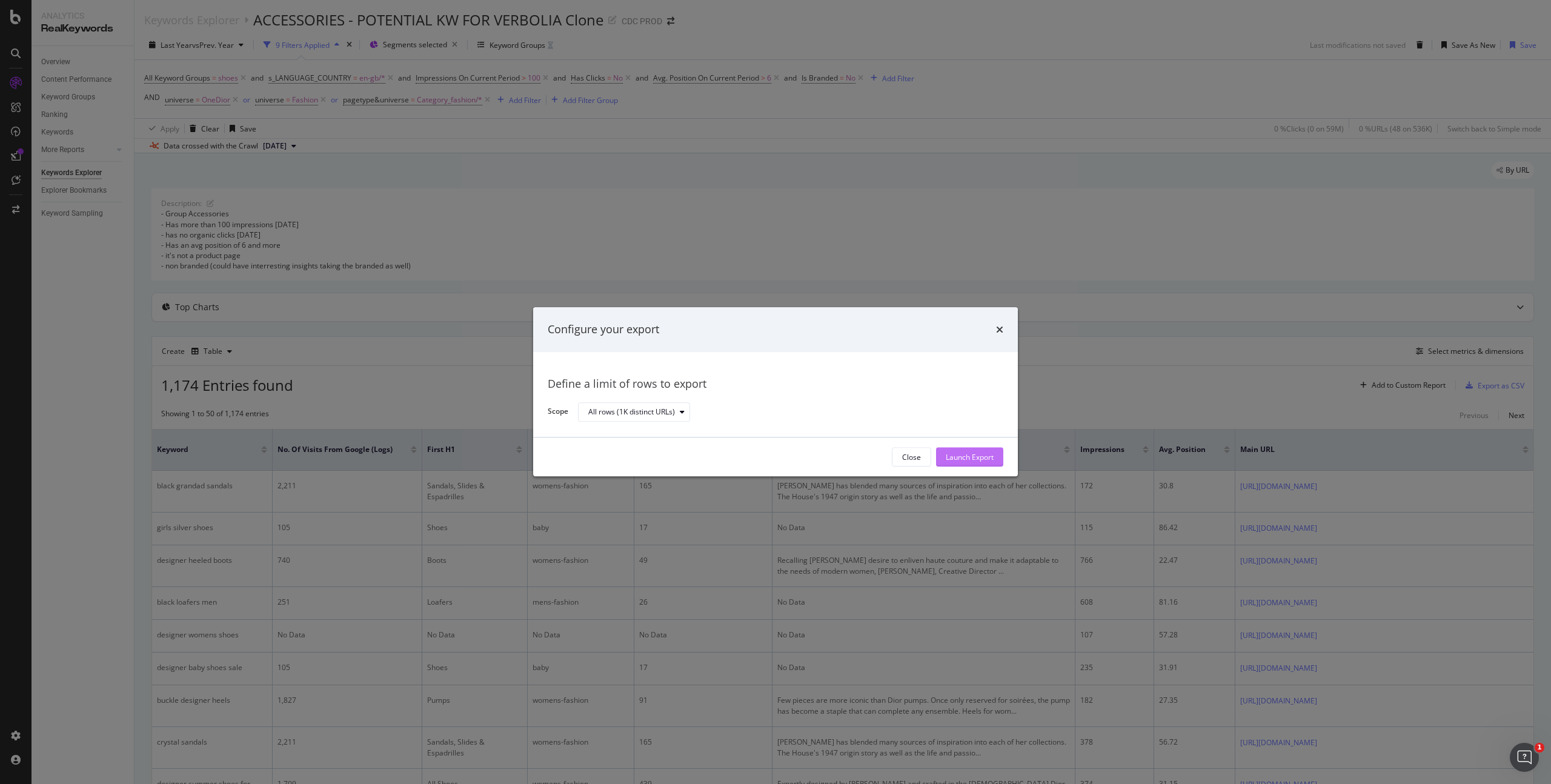
click at [967, 458] on div "Launch Export" at bounding box center [969, 457] width 48 height 11
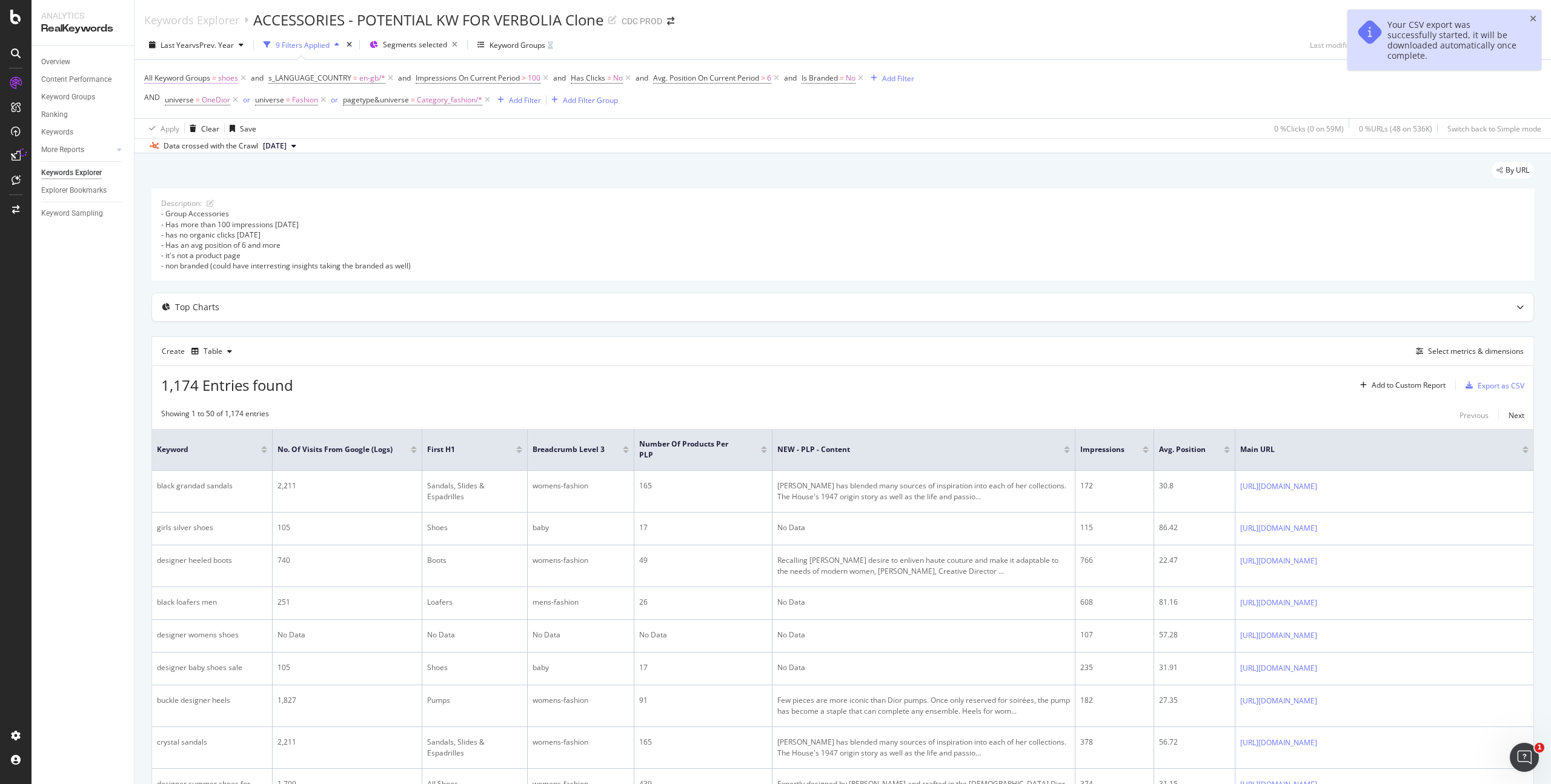
click at [230, 82] on span "shoes" at bounding box center [228, 78] width 20 height 17
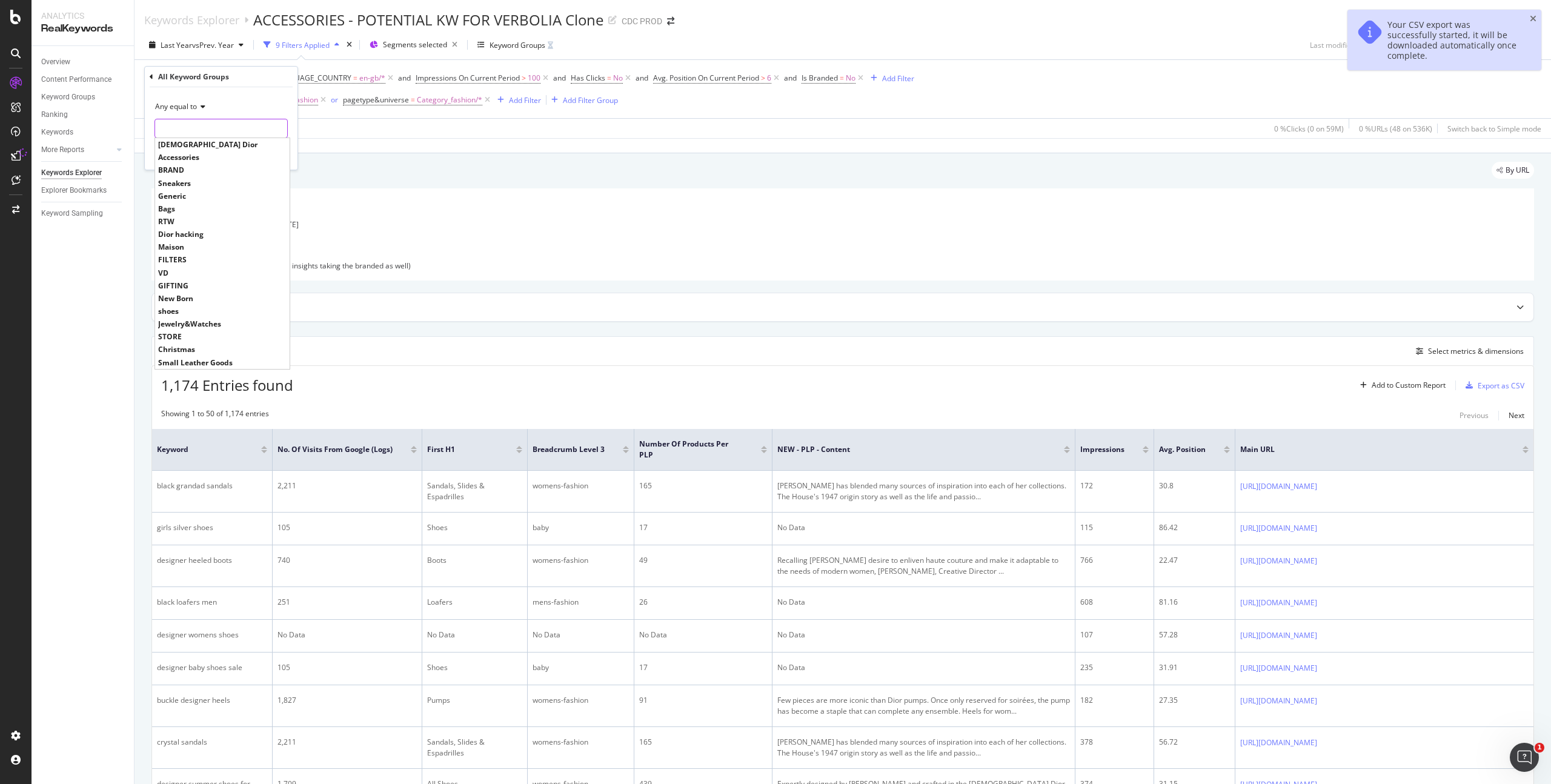
click at [180, 123] on input "text" at bounding box center [221, 129] width 132 height 19
click at [184, 184] on span "Sneakers" at bounding box center [222, 183] width 129 height 11
type input "Sneakers"
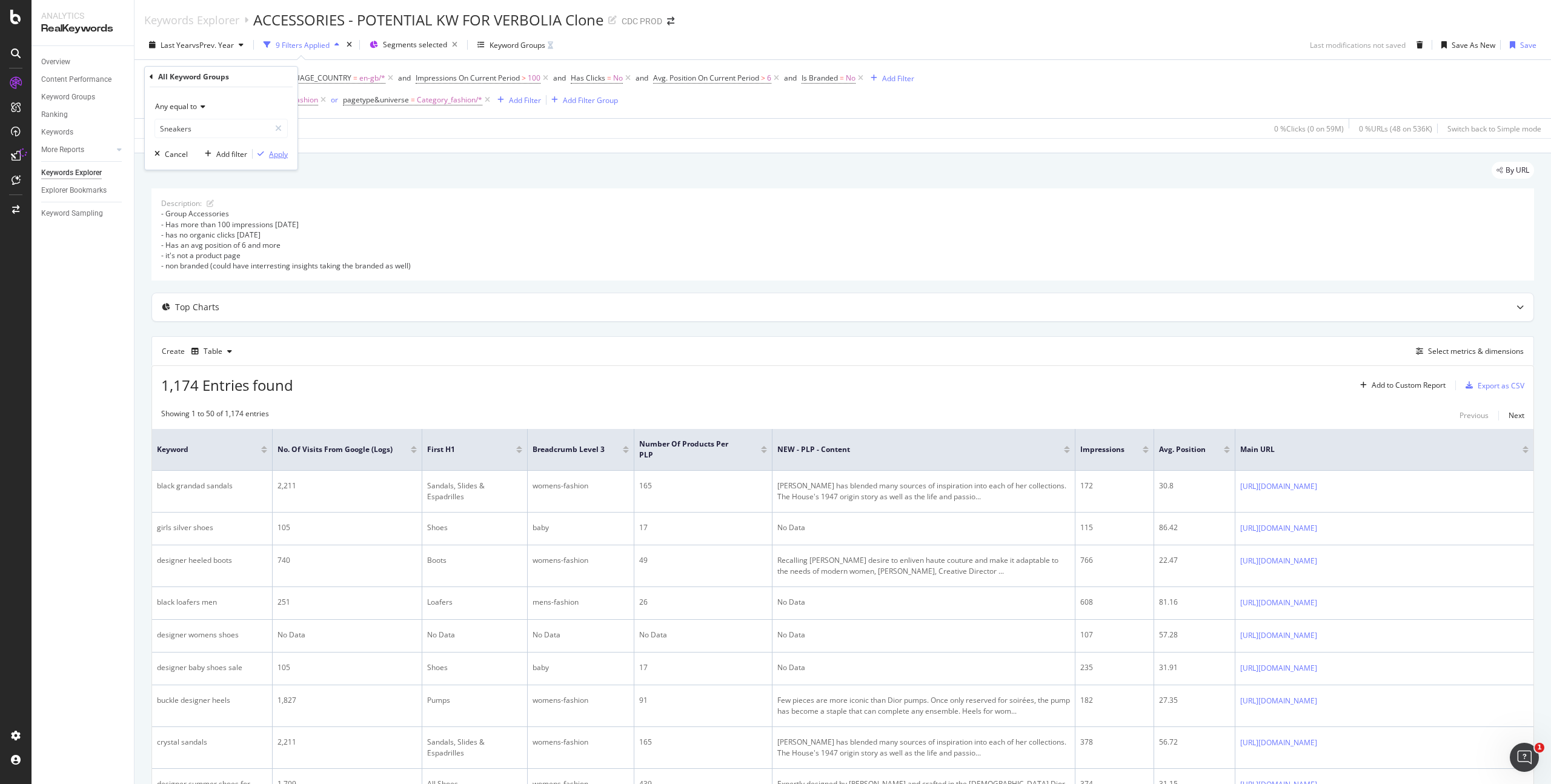
drag, startPoint x: 271, startPoint y: 151, endPoint x: 278, endPoint y: 152, distance: 7.1
click at [271, 151] on div "Apply" at bounding box center [278, 154] width 19 height 11
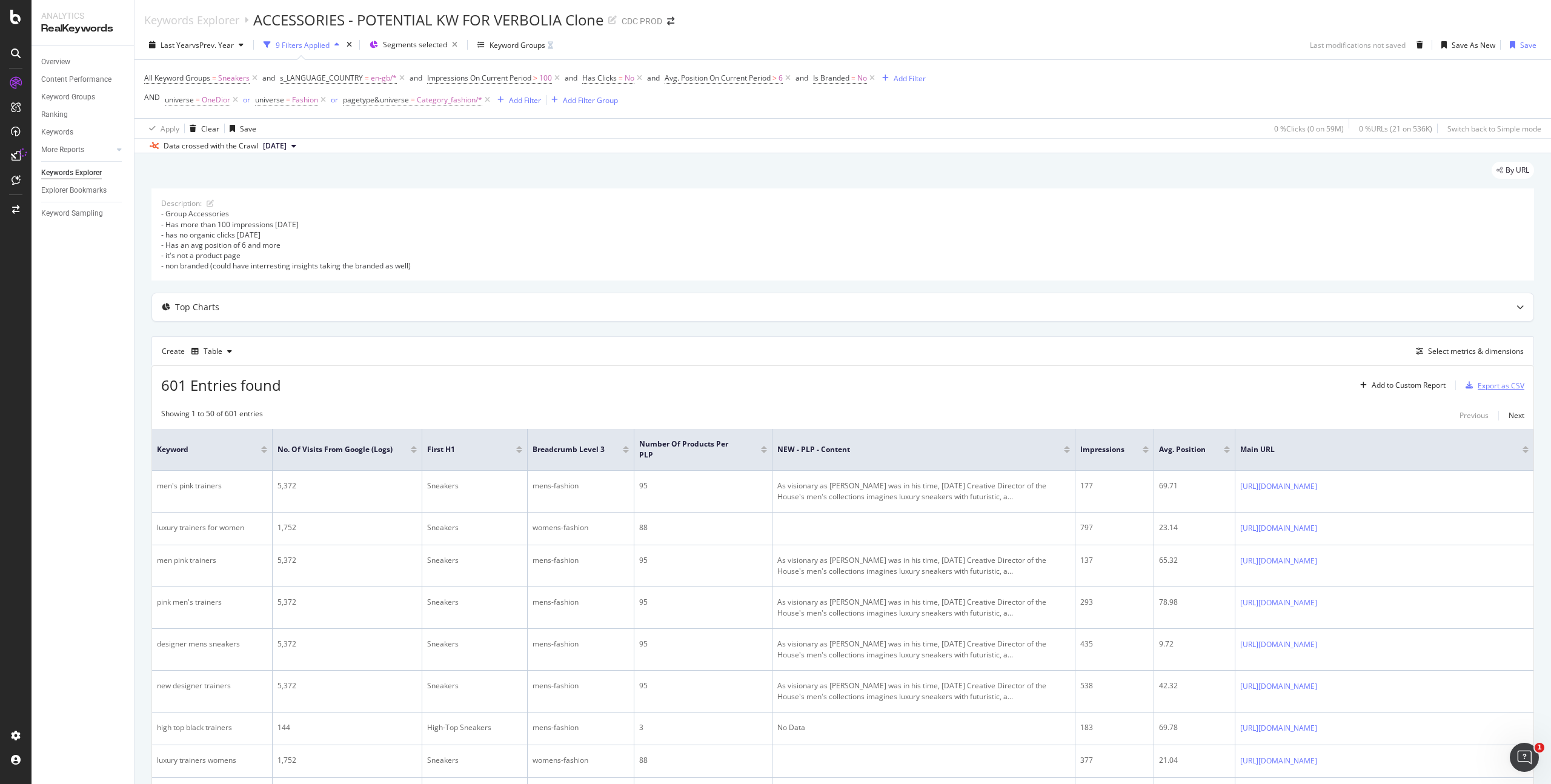
click at [1491, 386] on div "Export as CSV" at bounding box center [1502, 386] width 47 height 11
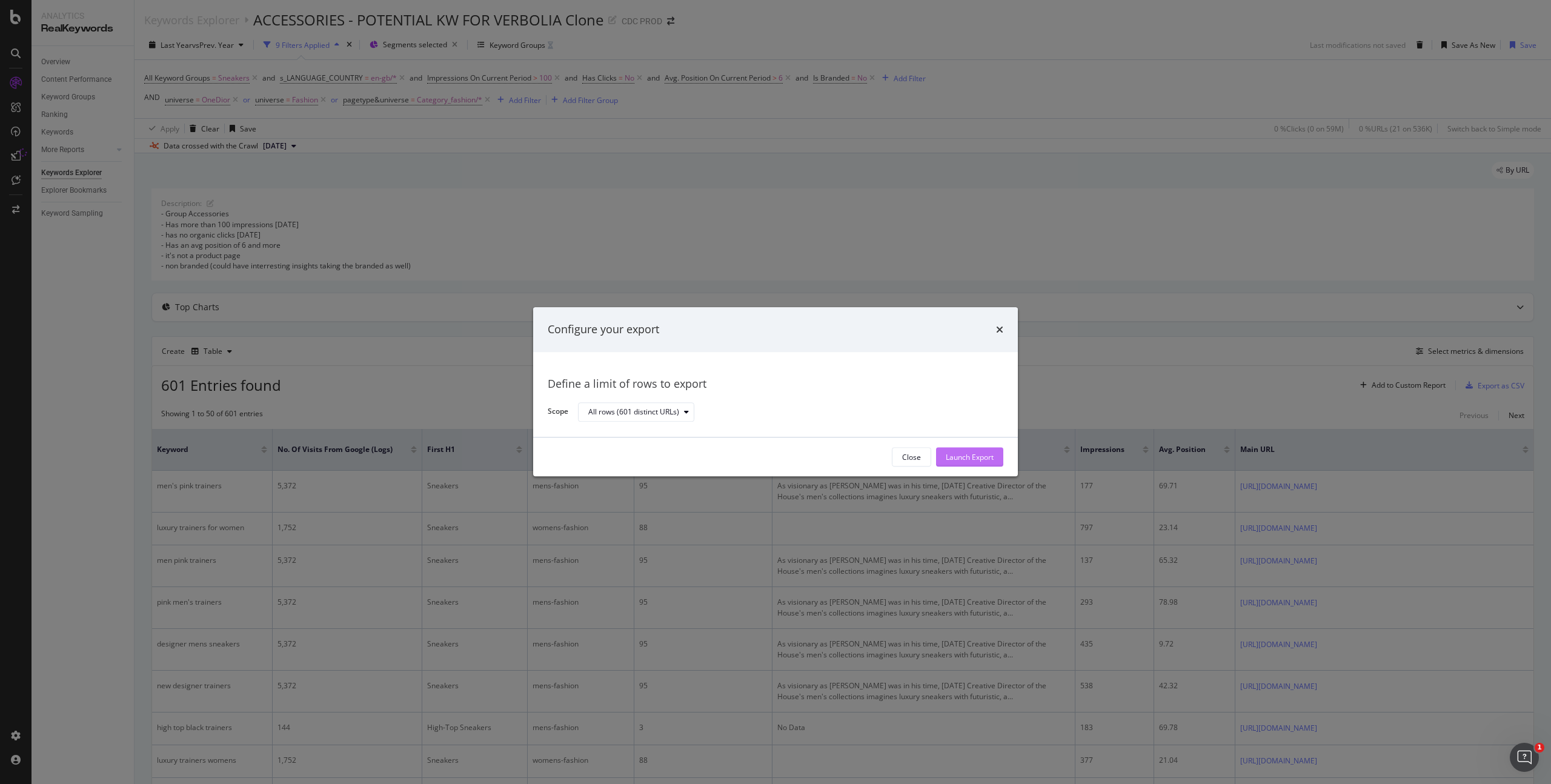
click at [956, 458] on div "Launch Export" at bounding box center [969, 457] width 48 height 11
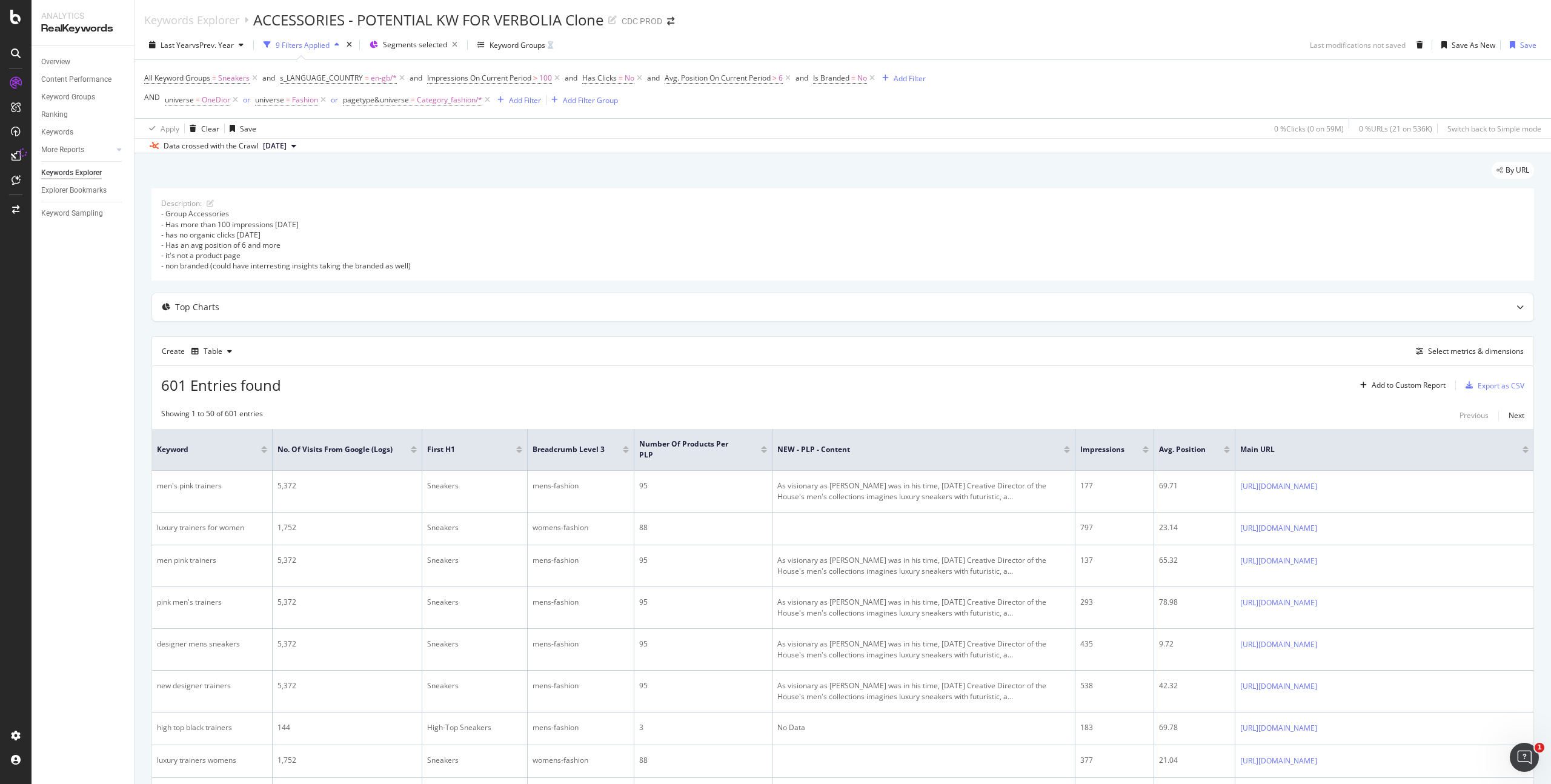
click at [995, 116] on div "All Keyword Groups = Sneakers and s_LANGUAGE_COUNTRY = en-gb/* and Impressions …" at bounding box center [842, 89] width 1397 height 58
click at [233, 82] on span "Sneakers" at bounding box center [233, 78] width 32 height 17
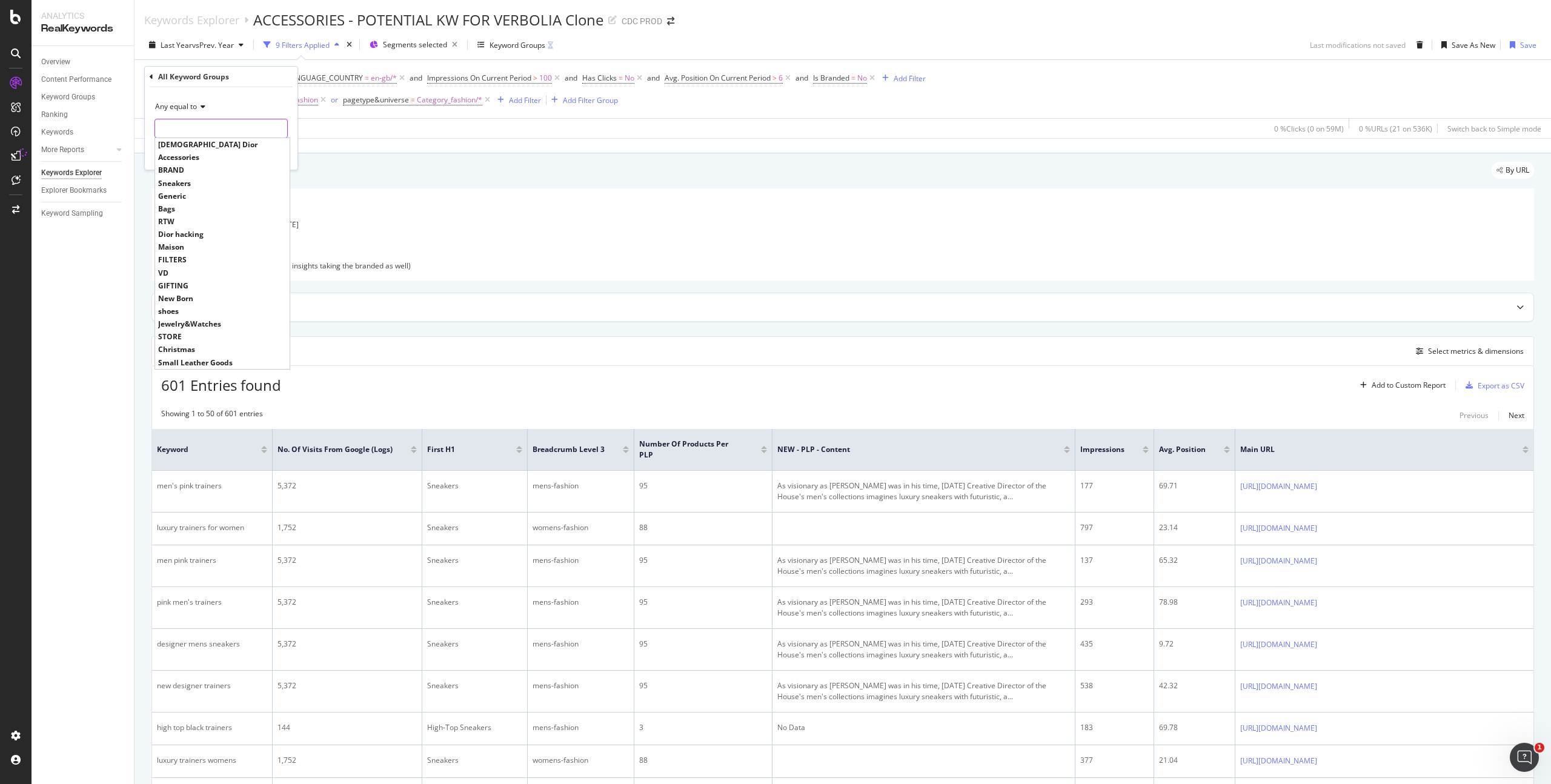
click at [177, 128] on input "text" at bounding box center [221, 129] width 132 height 19
drag, startPoint x: 668, startPoint y: 124, endPoint x: 676, endPoint y: 124, distance: 8.0
click at [669, 124] on div "Apply Clear Save 0 % Clicks ( 0 on 59M ) 0 % URLs ( 21 on 536K ) Switch back to…" at bounding box center [842, 128] width 1417 height 20
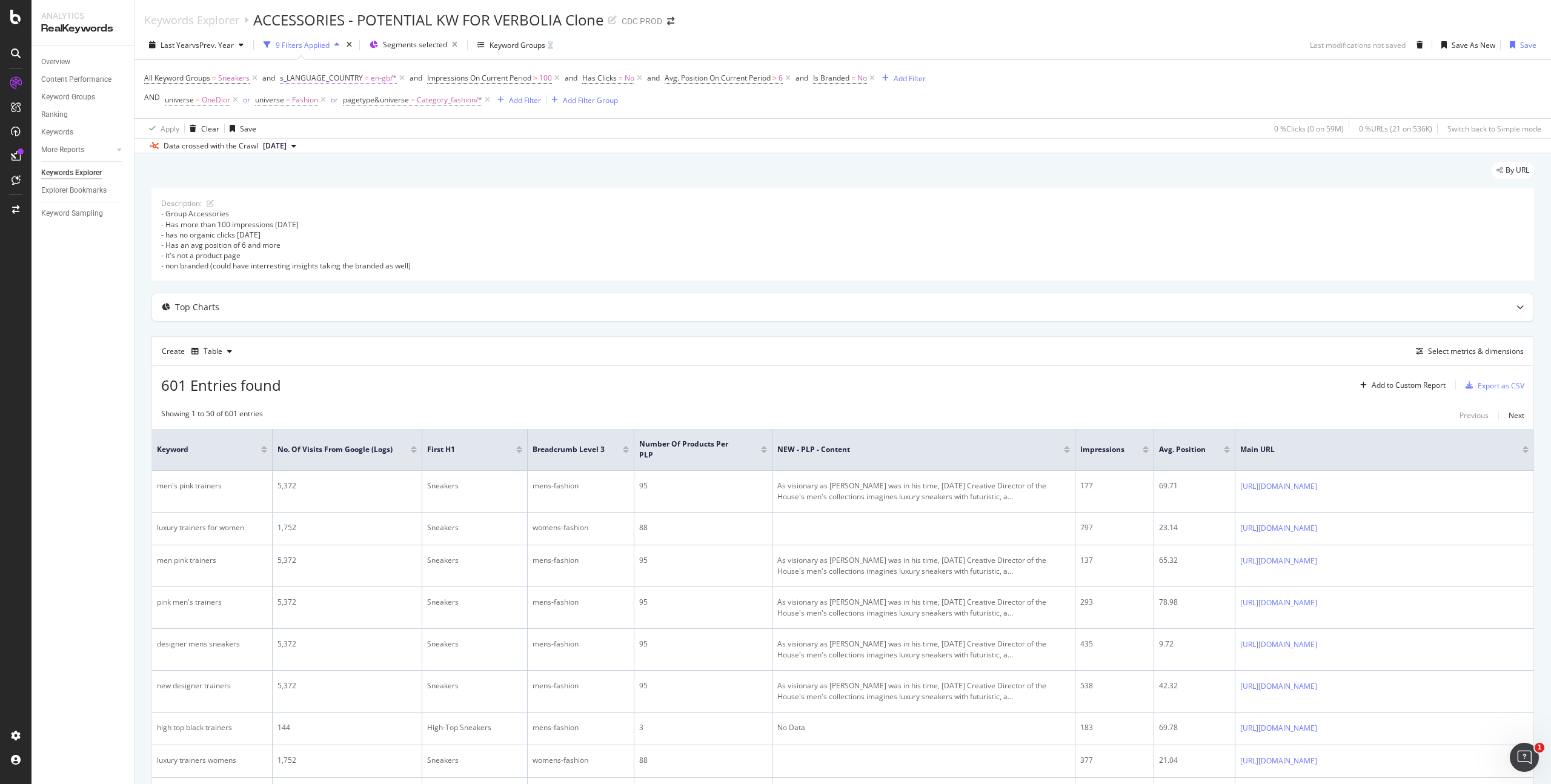
click at [386, 79] on span "en-gb/*" at bounding box center [384, 78] width 26 height 17
click at [319, 130] on div at bounding box center [357, 129] width 132 height 19
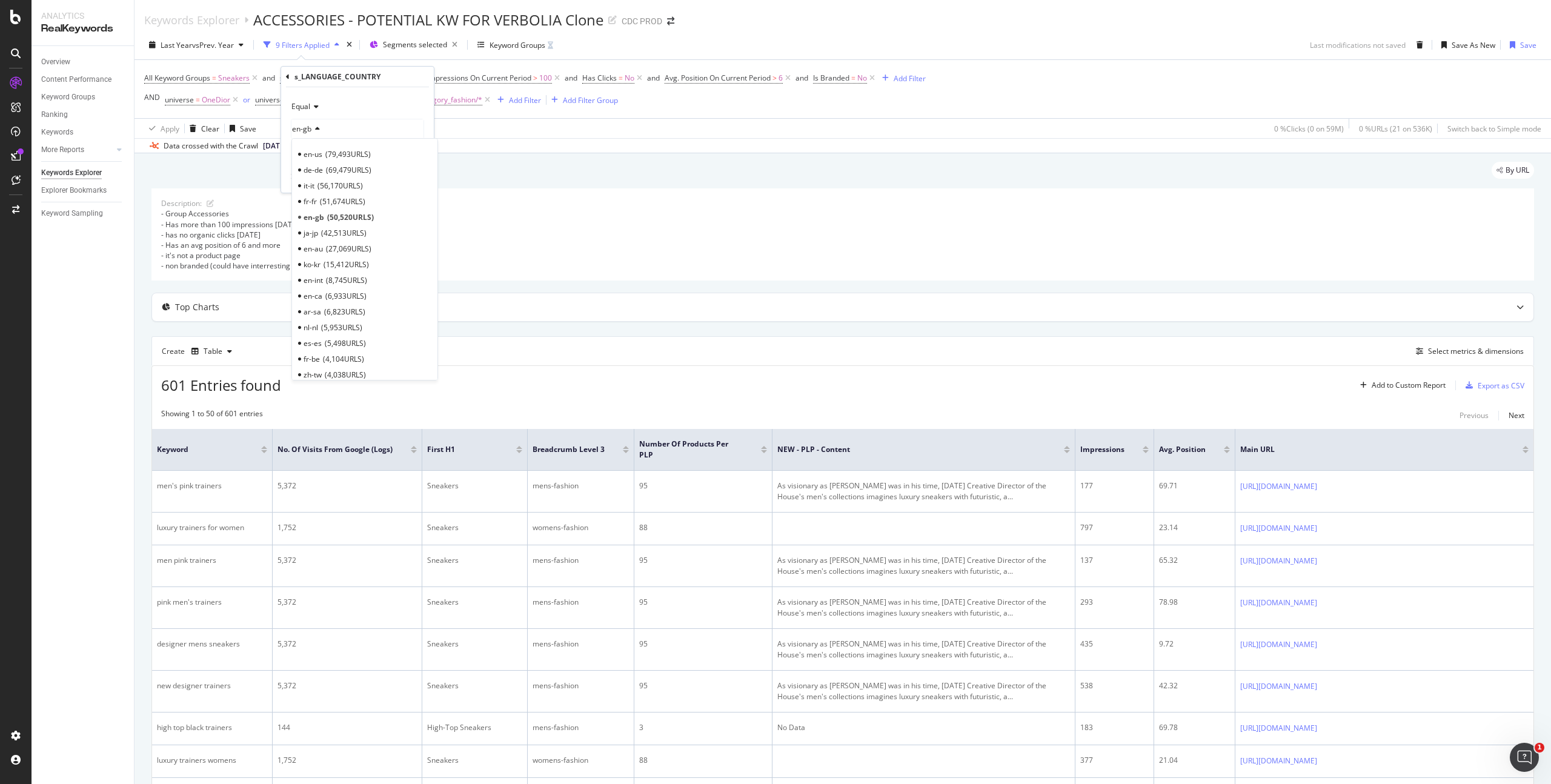
click at [328, 186] on span "56,170 URLS" at bounding box center [340, 185] width 45 height 11
click at [404, 174] on div "button" at bounding box center [397, 177] width 16 height 7
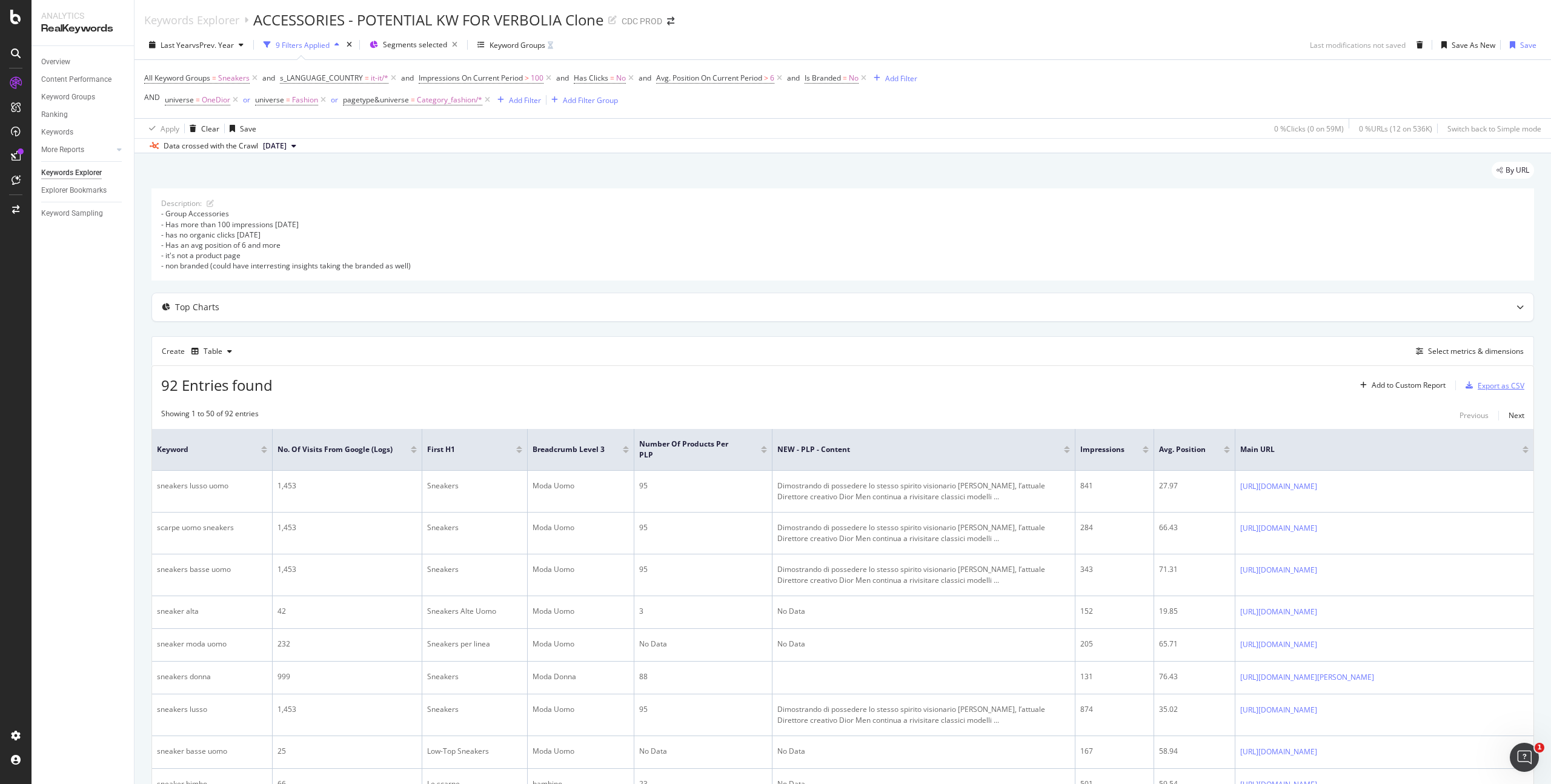
click at [1502, 384] on div "Export as CSV" at bounding box center [1502, 386] width 47 height 11
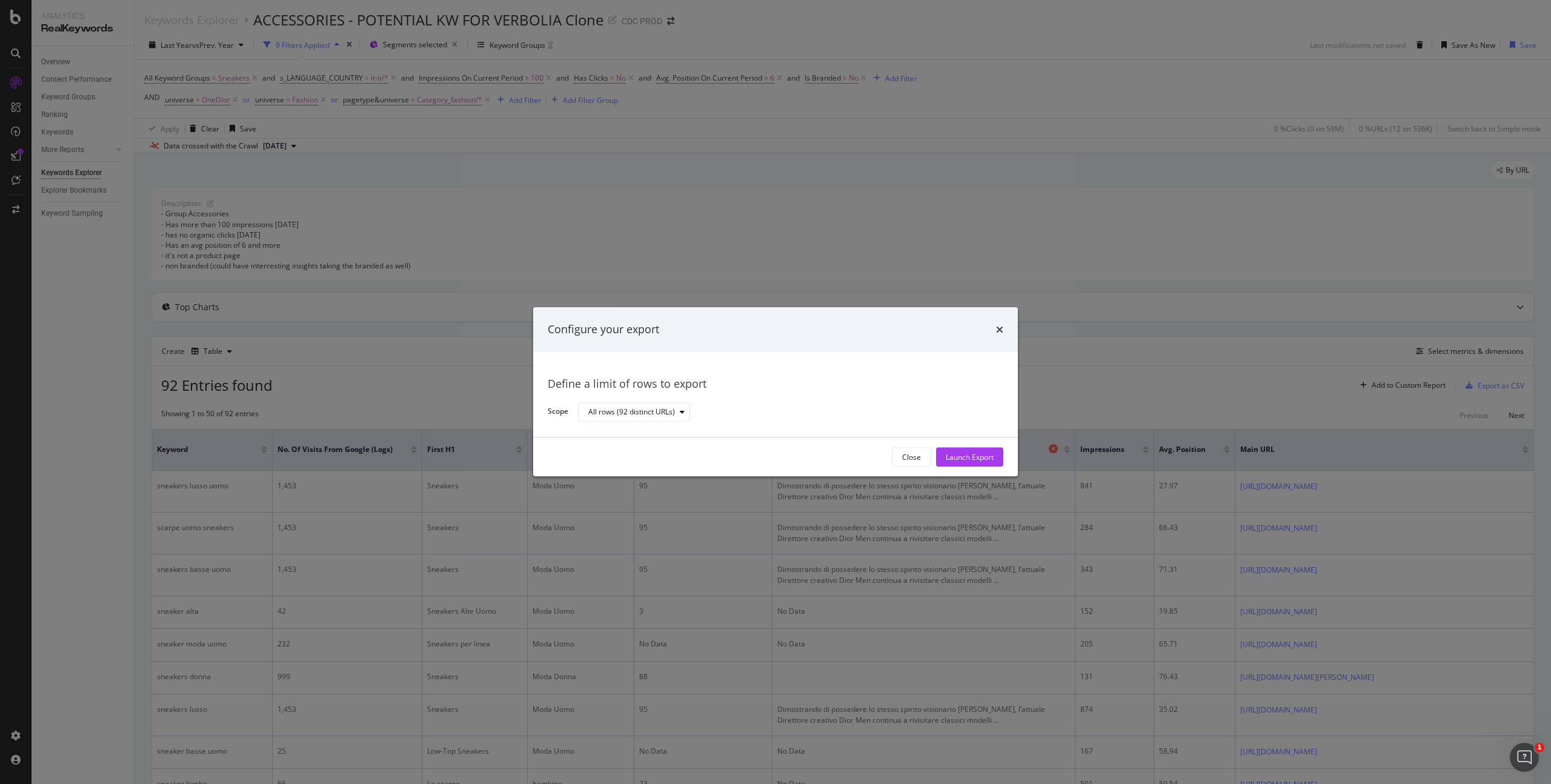
click at [966, 452] on div "Launch Export" at bounding box center [969, 457] width 48 height 11
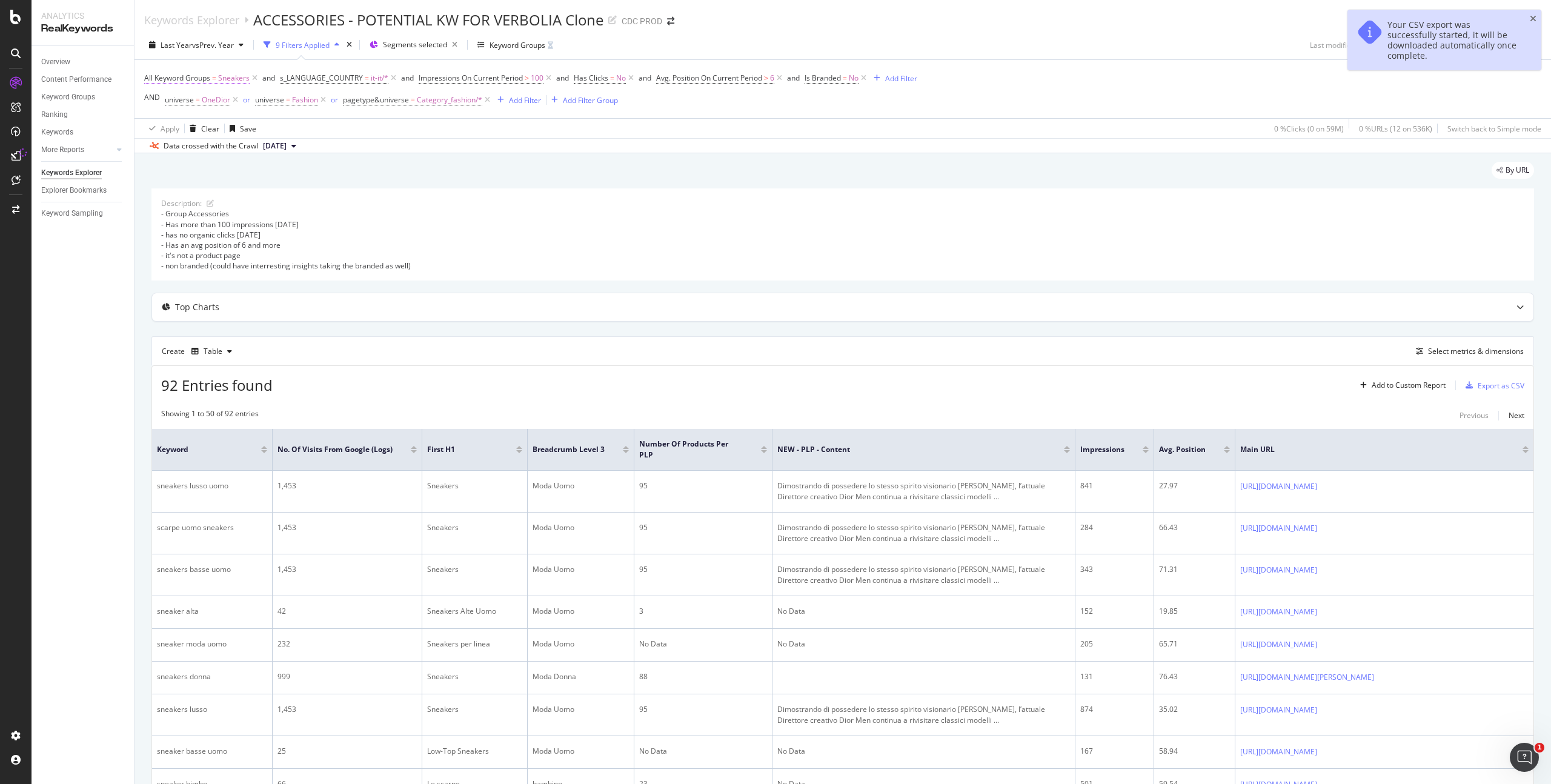
click at [239, 77] on span "Sneakers" at bounding box center [233, 78] width 32 height 17
click at [188, 129] on input "text" at bounding box center [221, 129] width 132 height 19
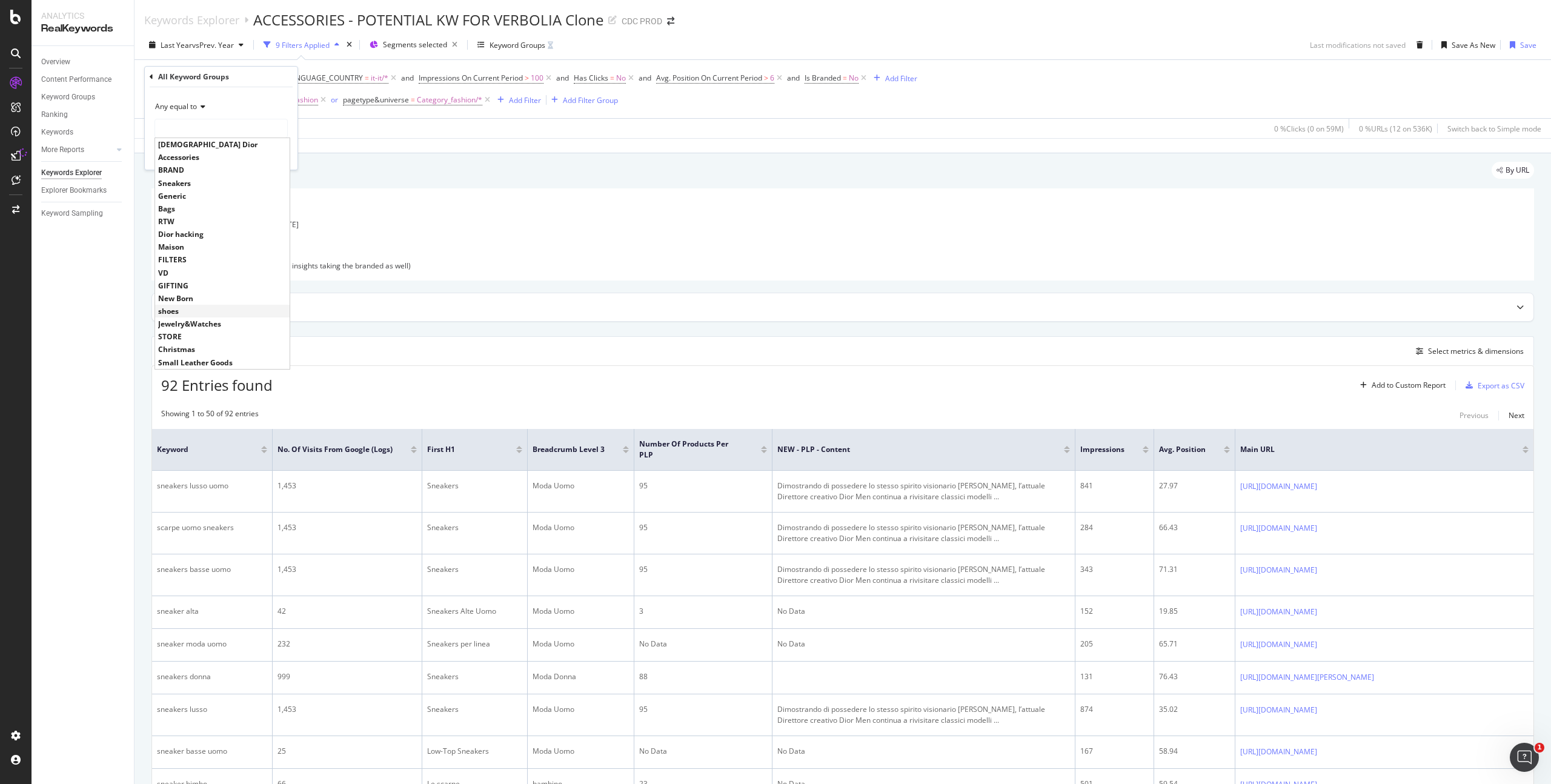
click at [182, 311] on span "shoes" at bounding box center [222, 311] width 129 height 11
type input "shoes"
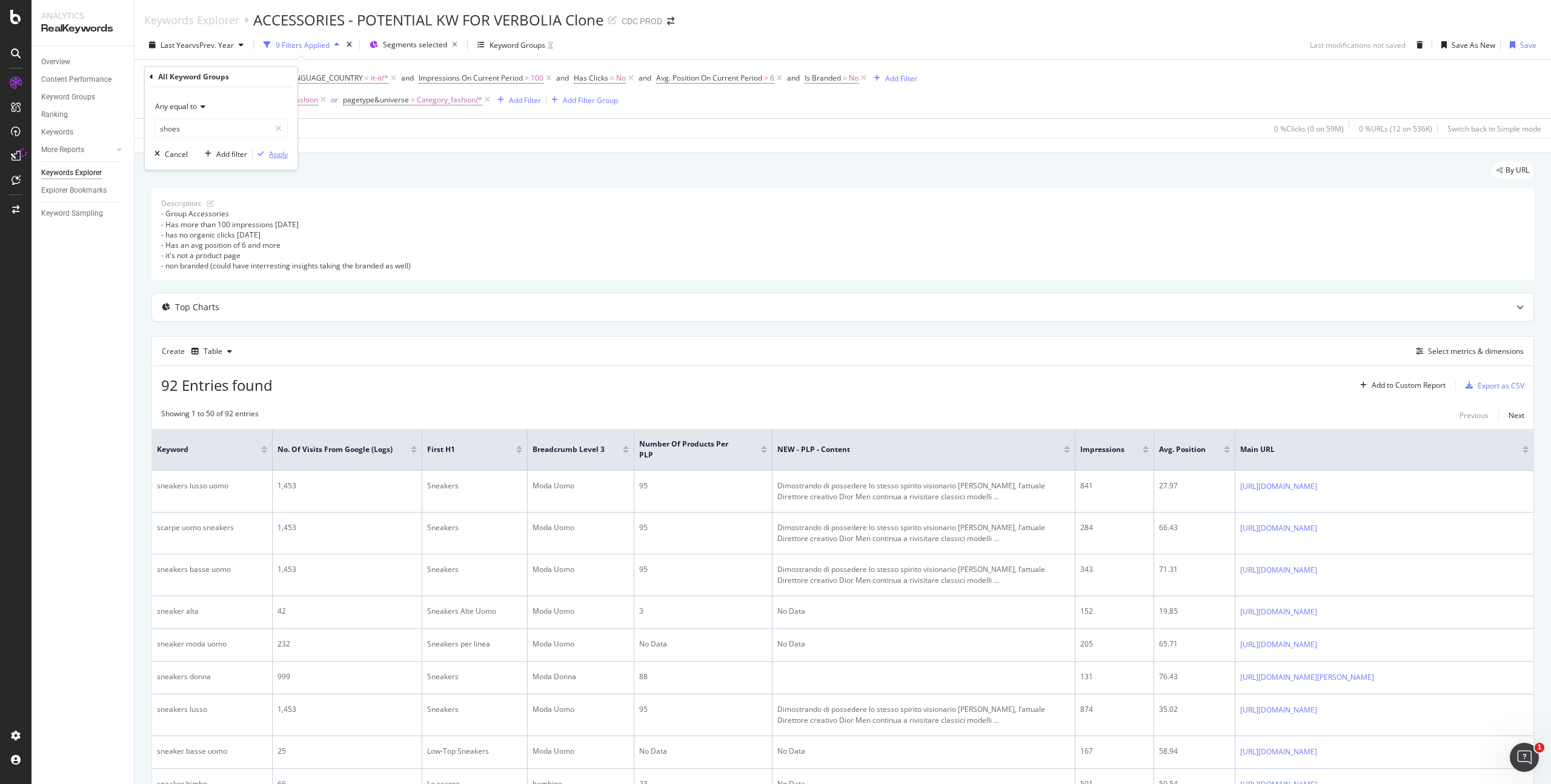
click at [272, 152] on div "Apply" at bounding box center [278, 154] width 19 height 11
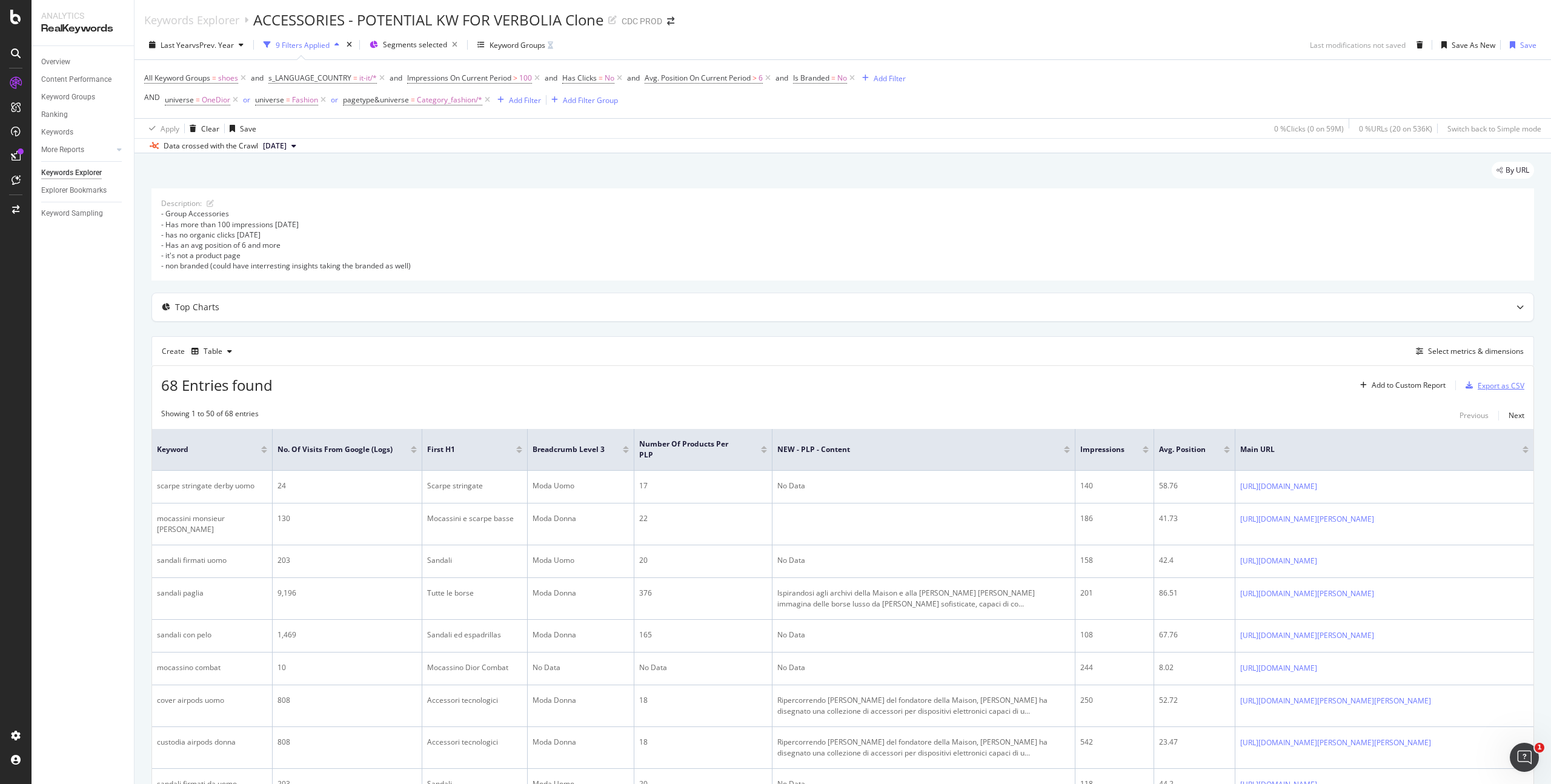
click at [1495, 389] on div "Export as CSV" at bounding box center [1502, 386] width 47 height 11
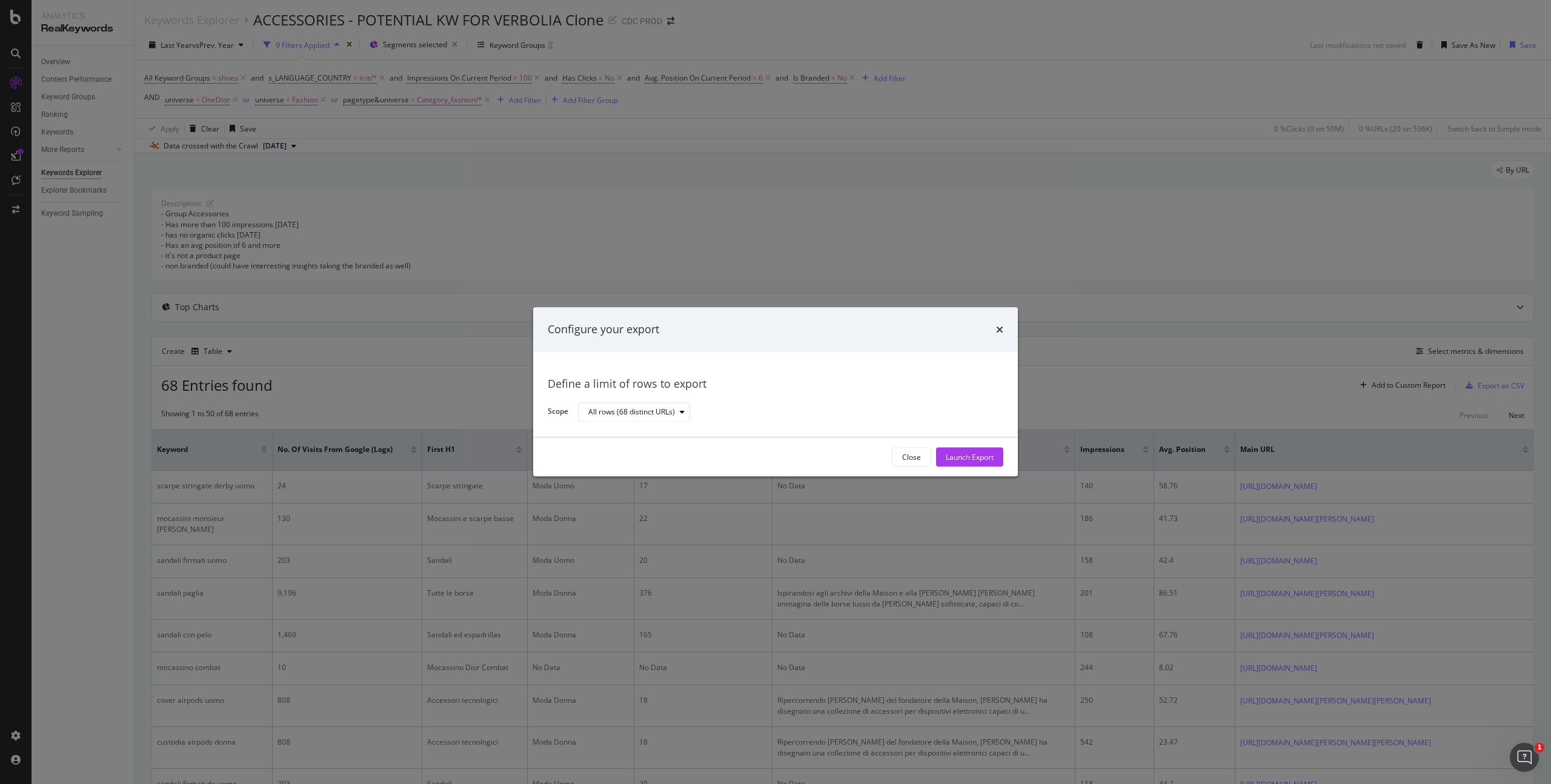
click at [966, 442] on div "Close Launch Export" at bounding box center [775, 458] width 485 height 39
click at [968, 449] on div "Launch Export" at bounding box center [969, 458] width 48 height 18
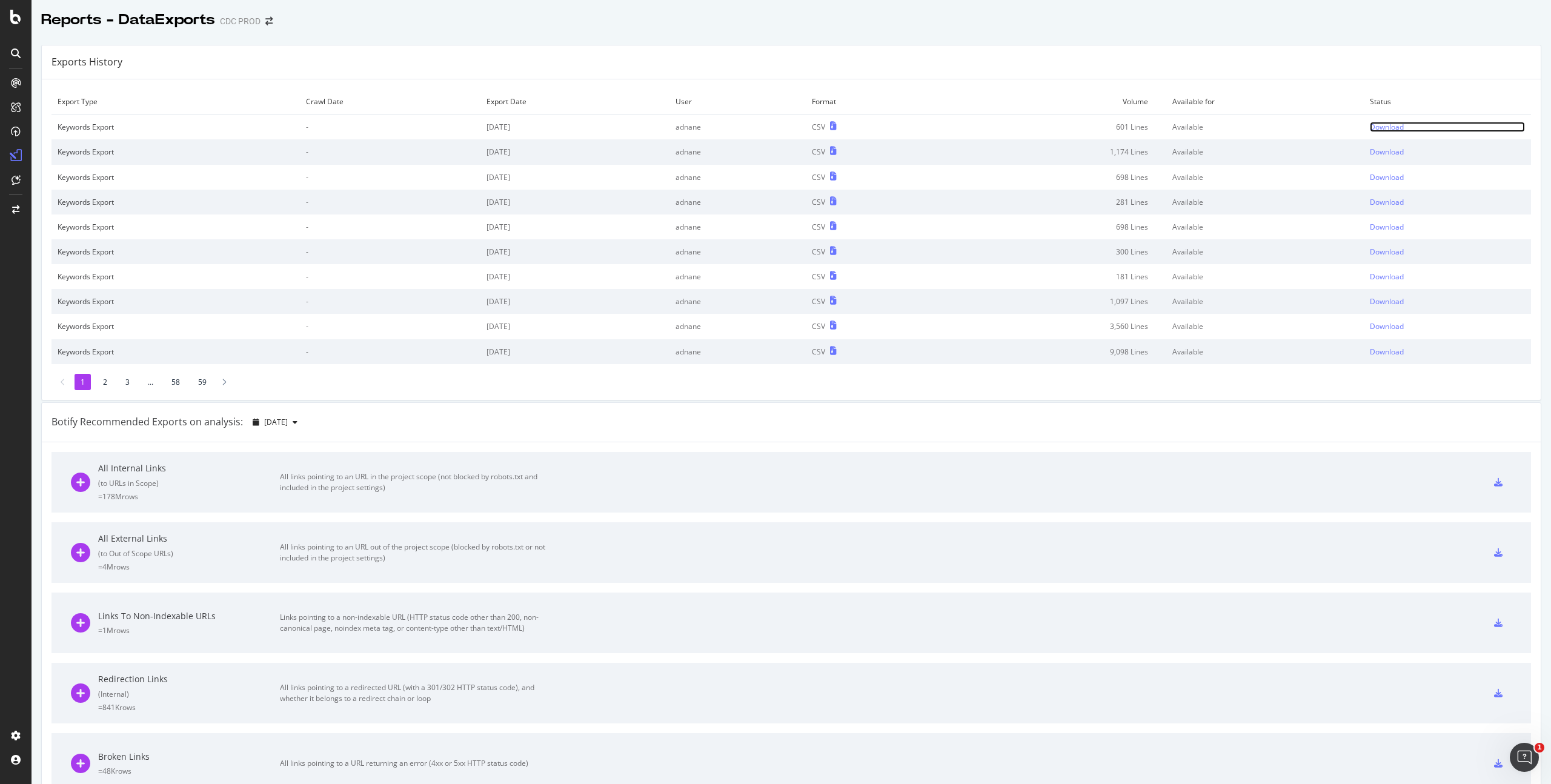
click at [1378, 127] on div "Download" at bounding box center [1387, 126] width 34 height 11
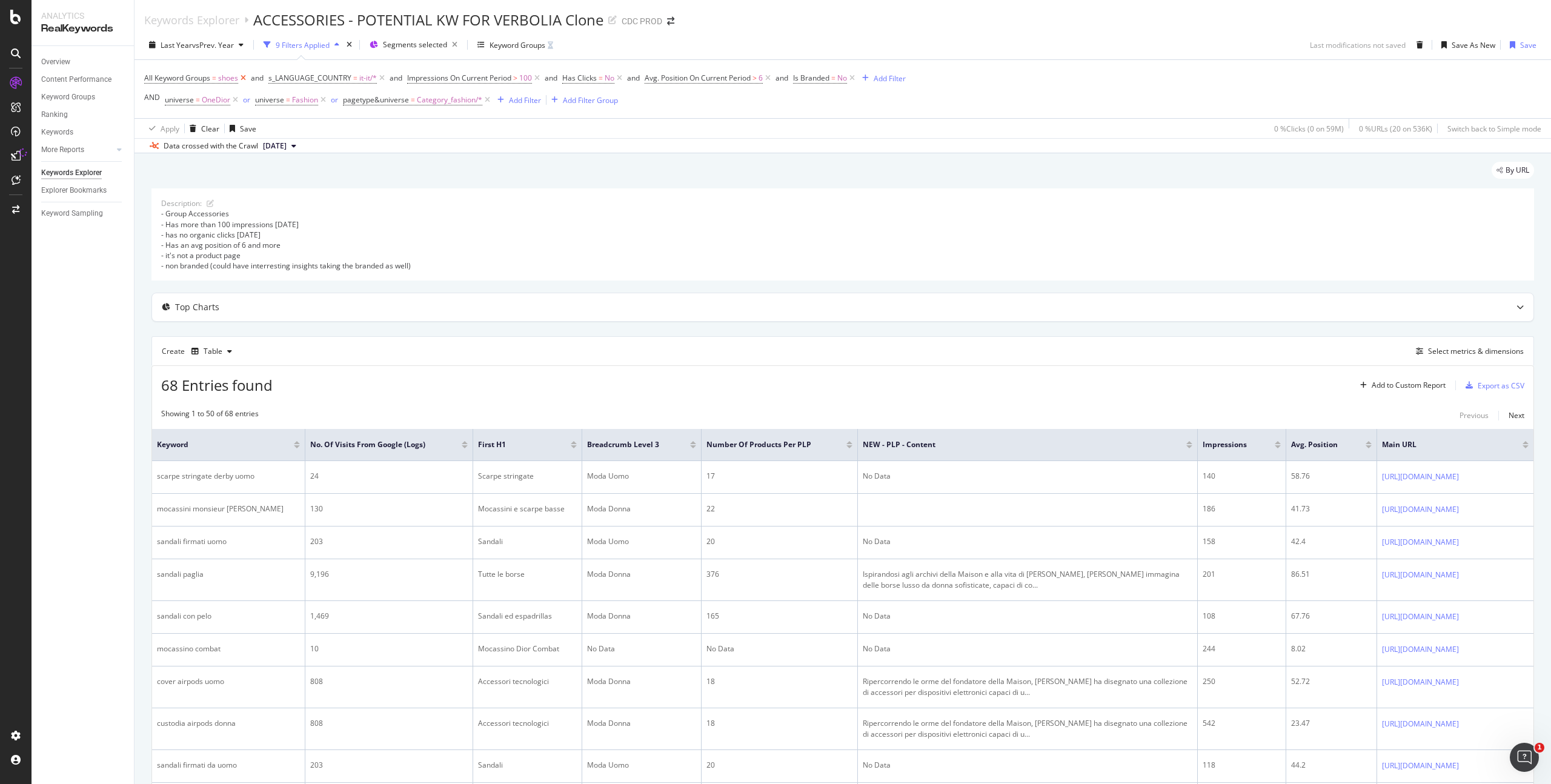
click at [243, 78] on icon at bounding box center [243, 78] width 11 height 12
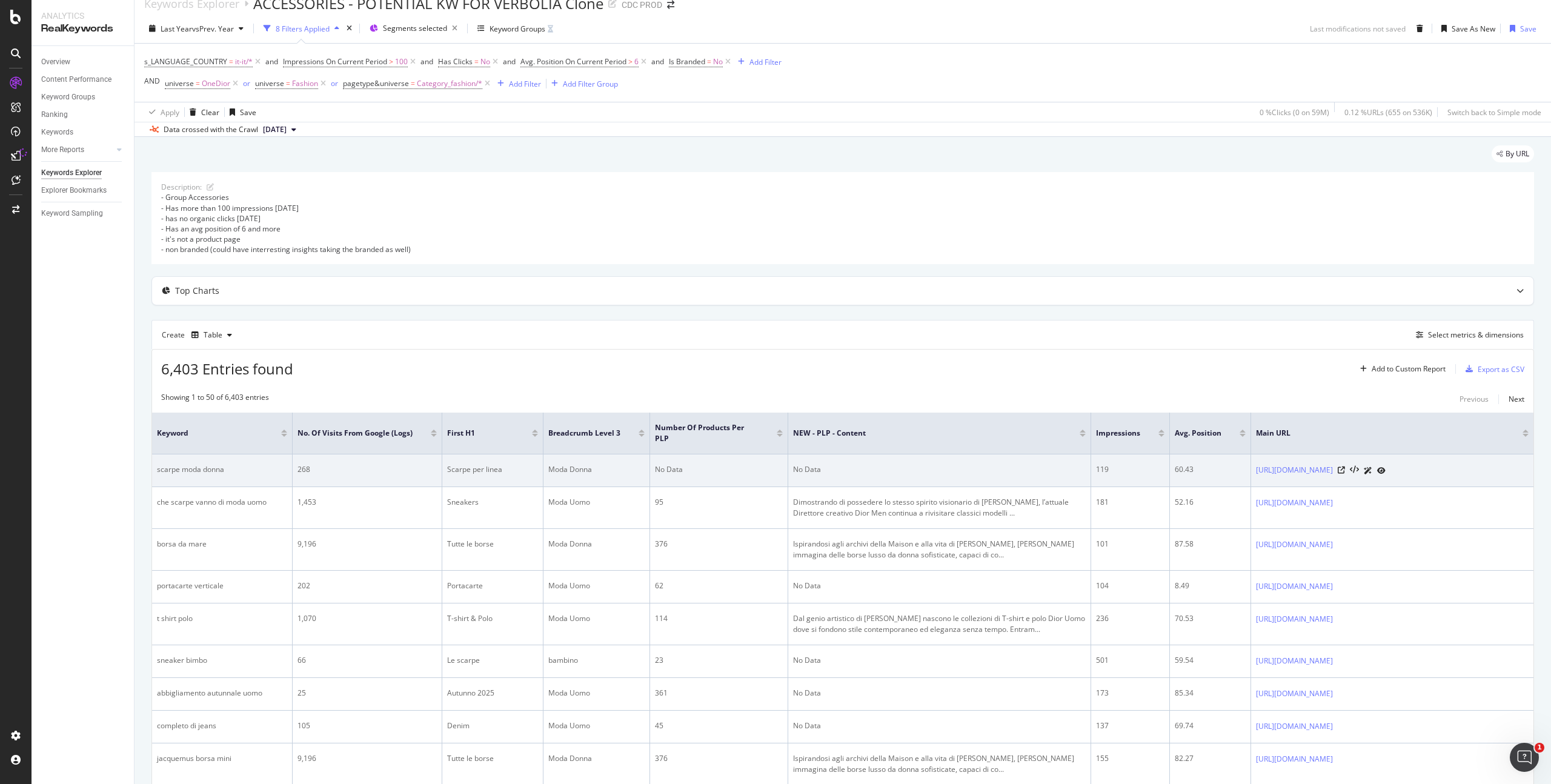
scroll to position [35, 0]
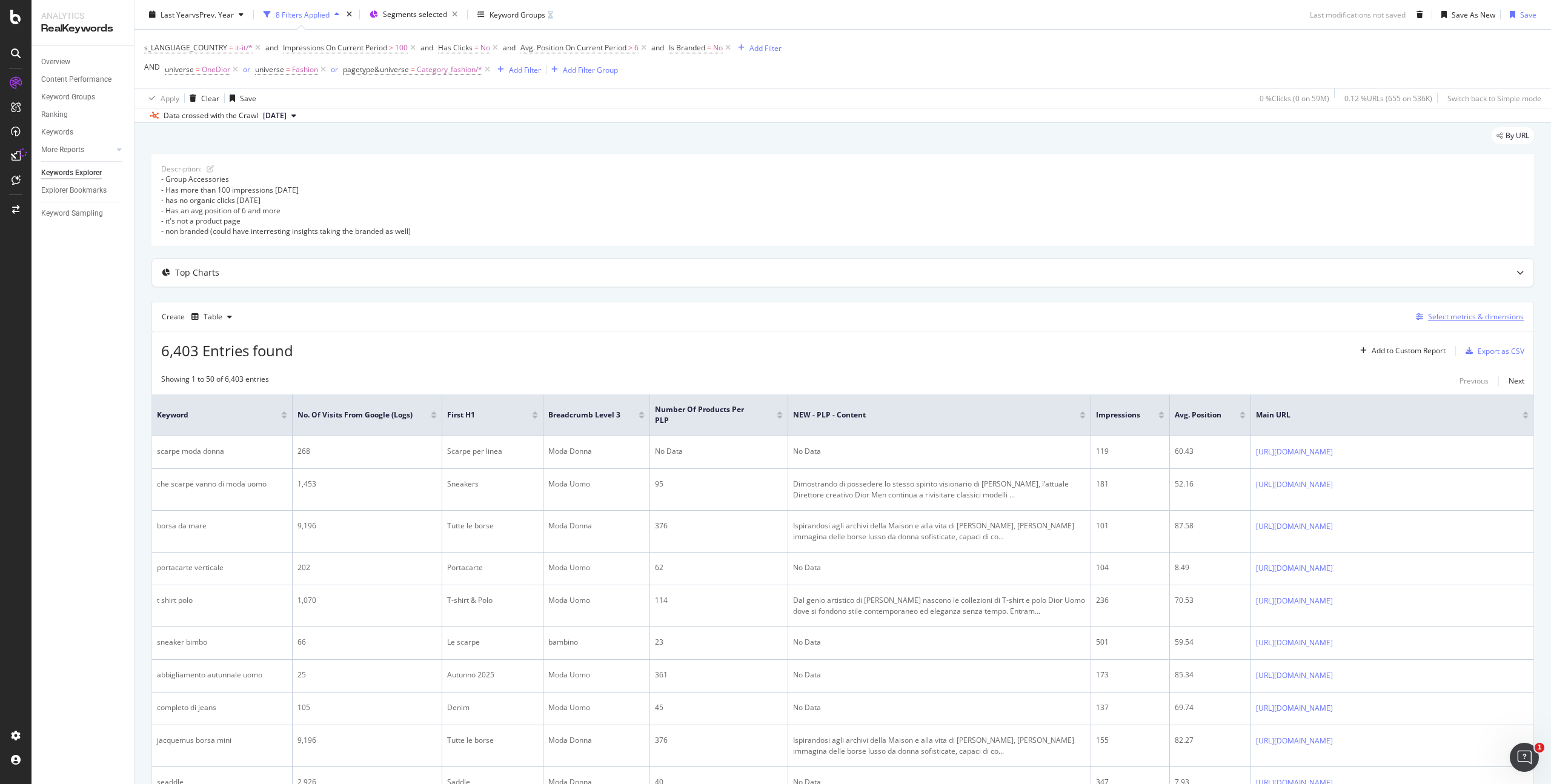
click at [1446, 317] on div "Select metrics & dimensions" at bounding box center [1476, 317] width 96 height 11
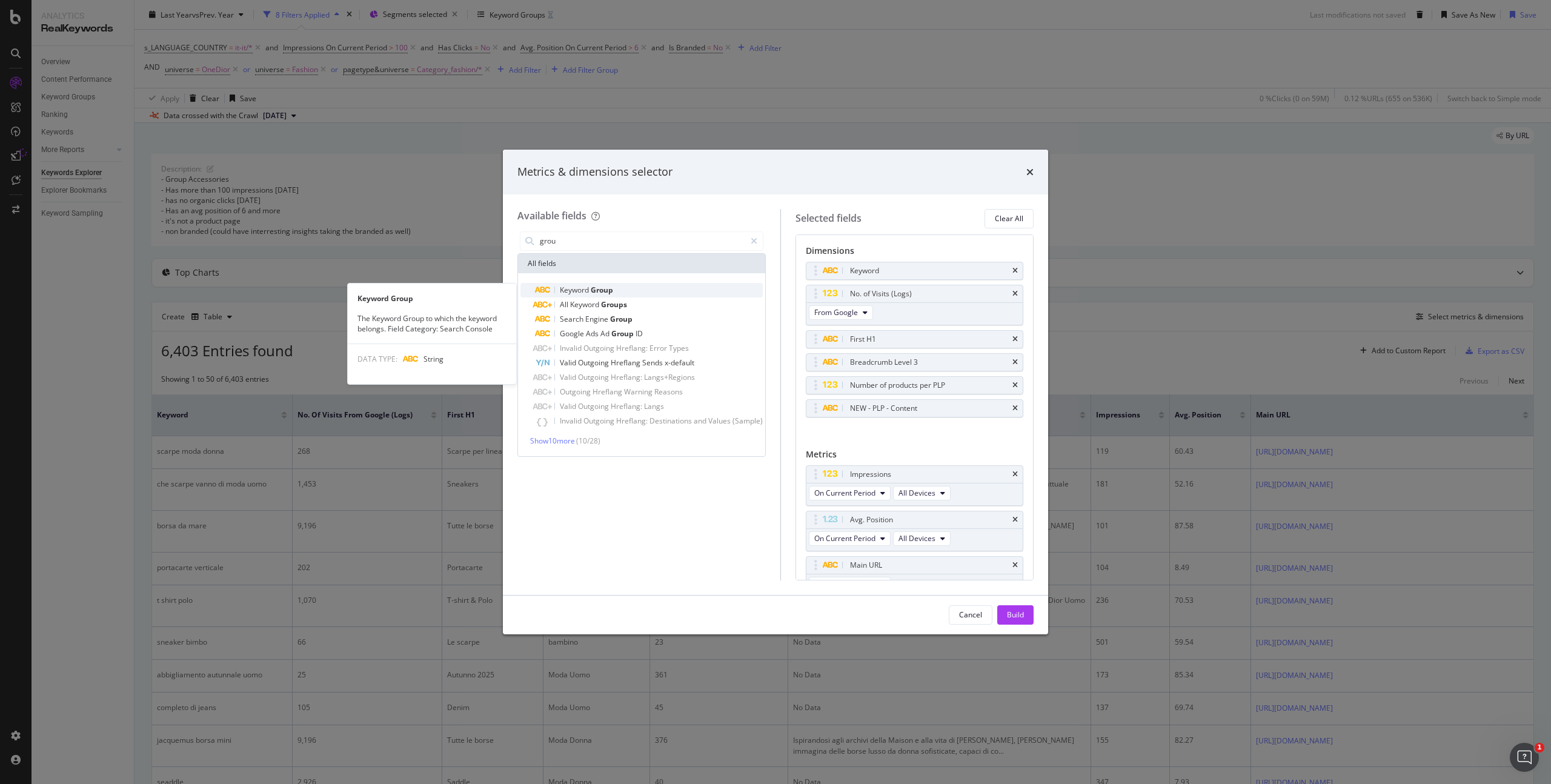
type input "grou"
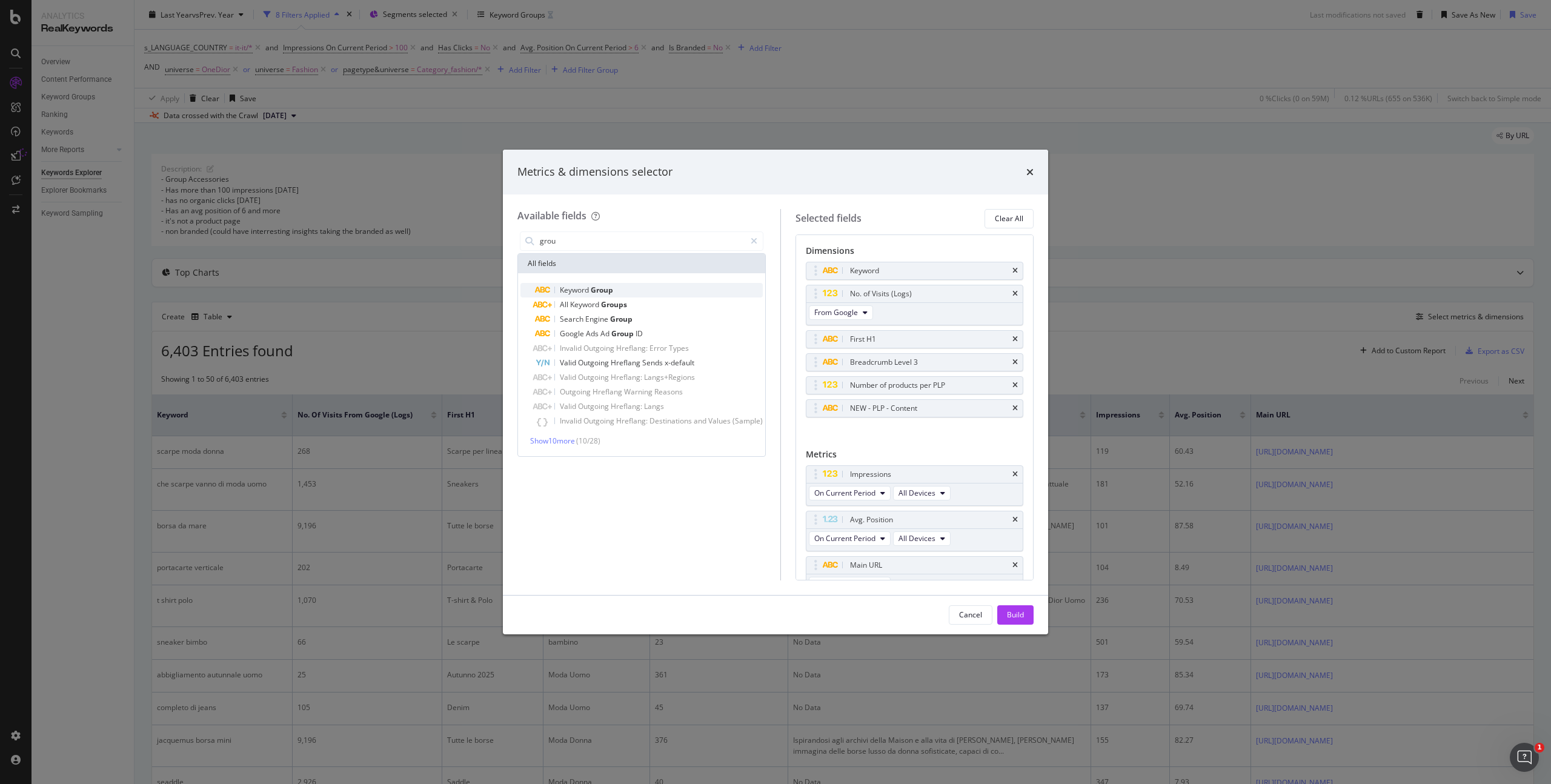
click at [615, 288] on div "Keyword Group" at bounding box center [649, 290] width 228 height 15
click at [1014, 614] on div "Build" at bounding box center [1016, 615] width 17 height 11
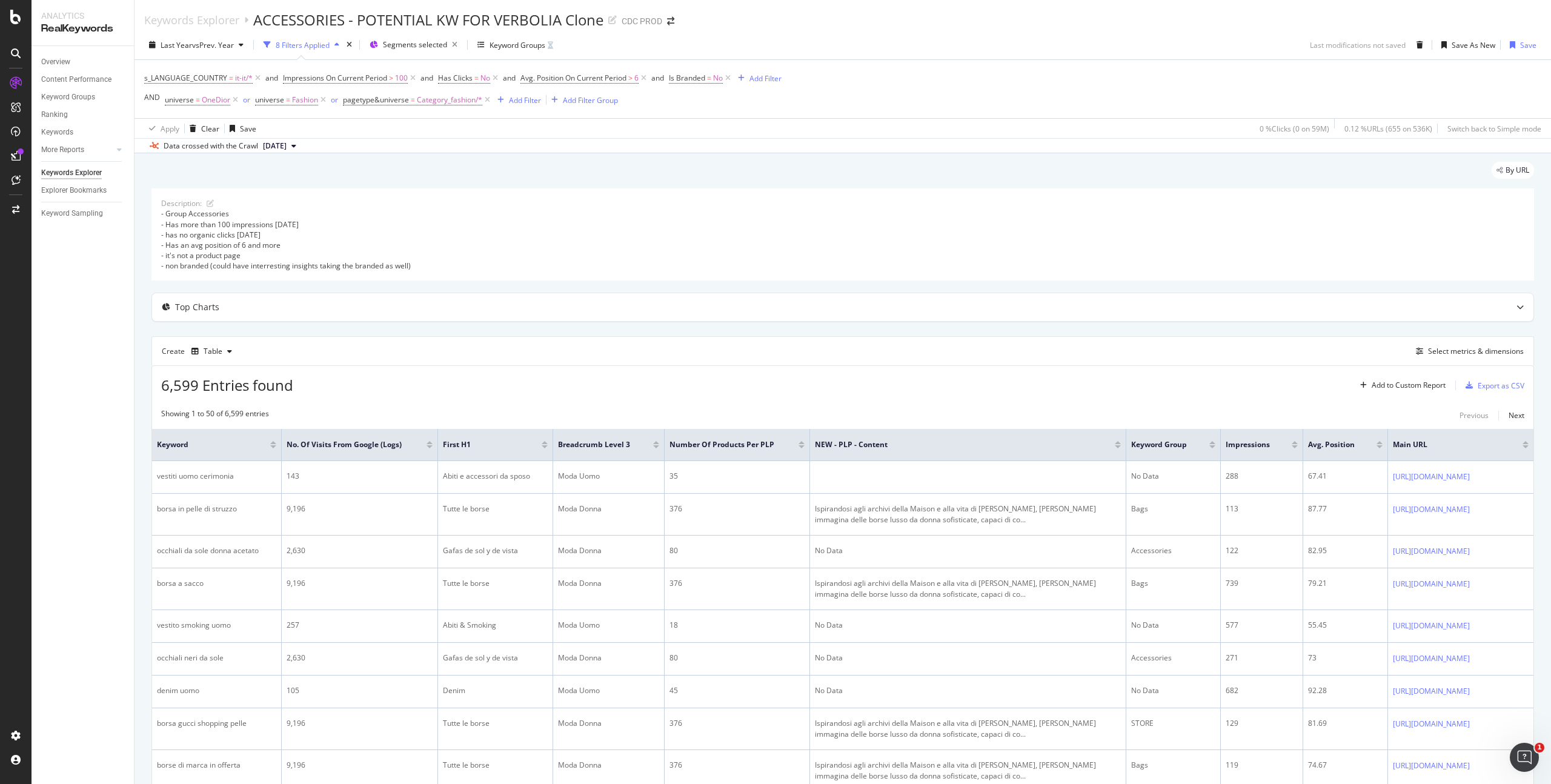
click at [1093, 228] on div "- Group Accessories - Has more than 100 impressions [DATE] - has no organic cli…" at bounding box center [842, 239] width 1363 height 62
click at [1292, 446] on div at bounding box center [1294, 447] width 6 height 3
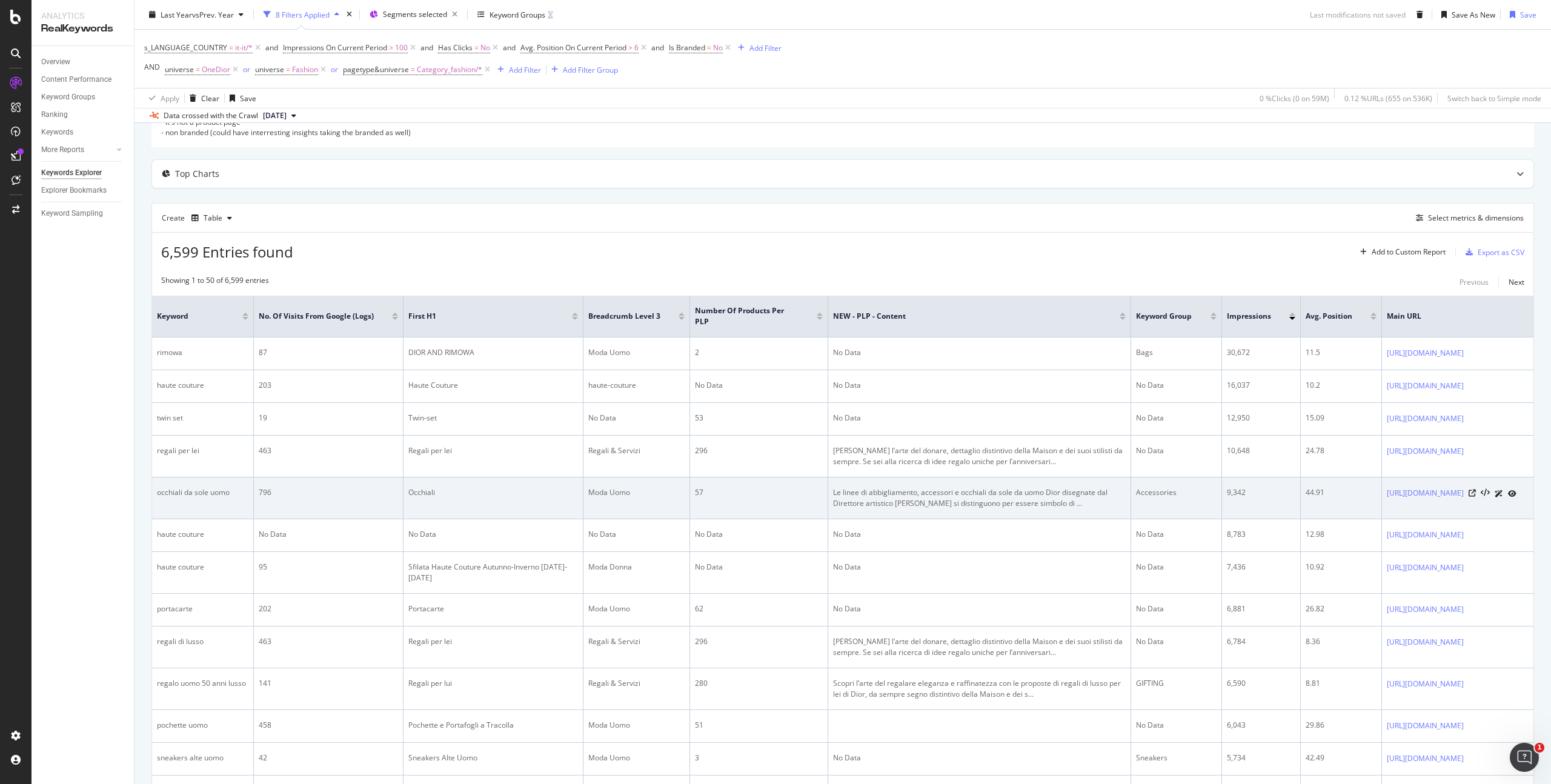
scroll to position [136, 0]
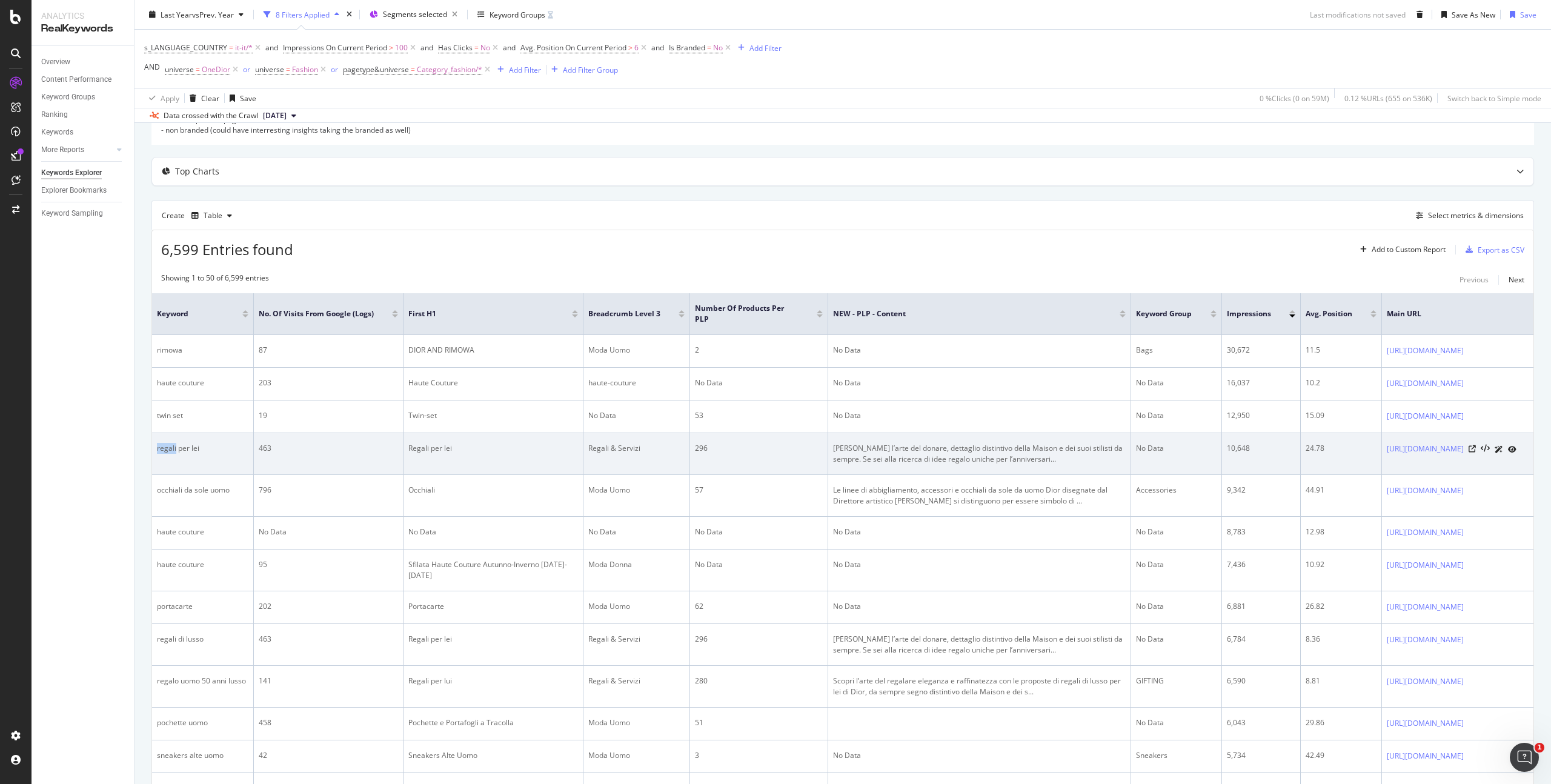
drag, startPoint x: 177, startPoint y: 449, endPoint x: 156, endPoint y: 447, distance: 21.1
click at [156, 447] on td "regali per lei" at bounding box center [203, 454] width 102 height 42
copy div "regali"
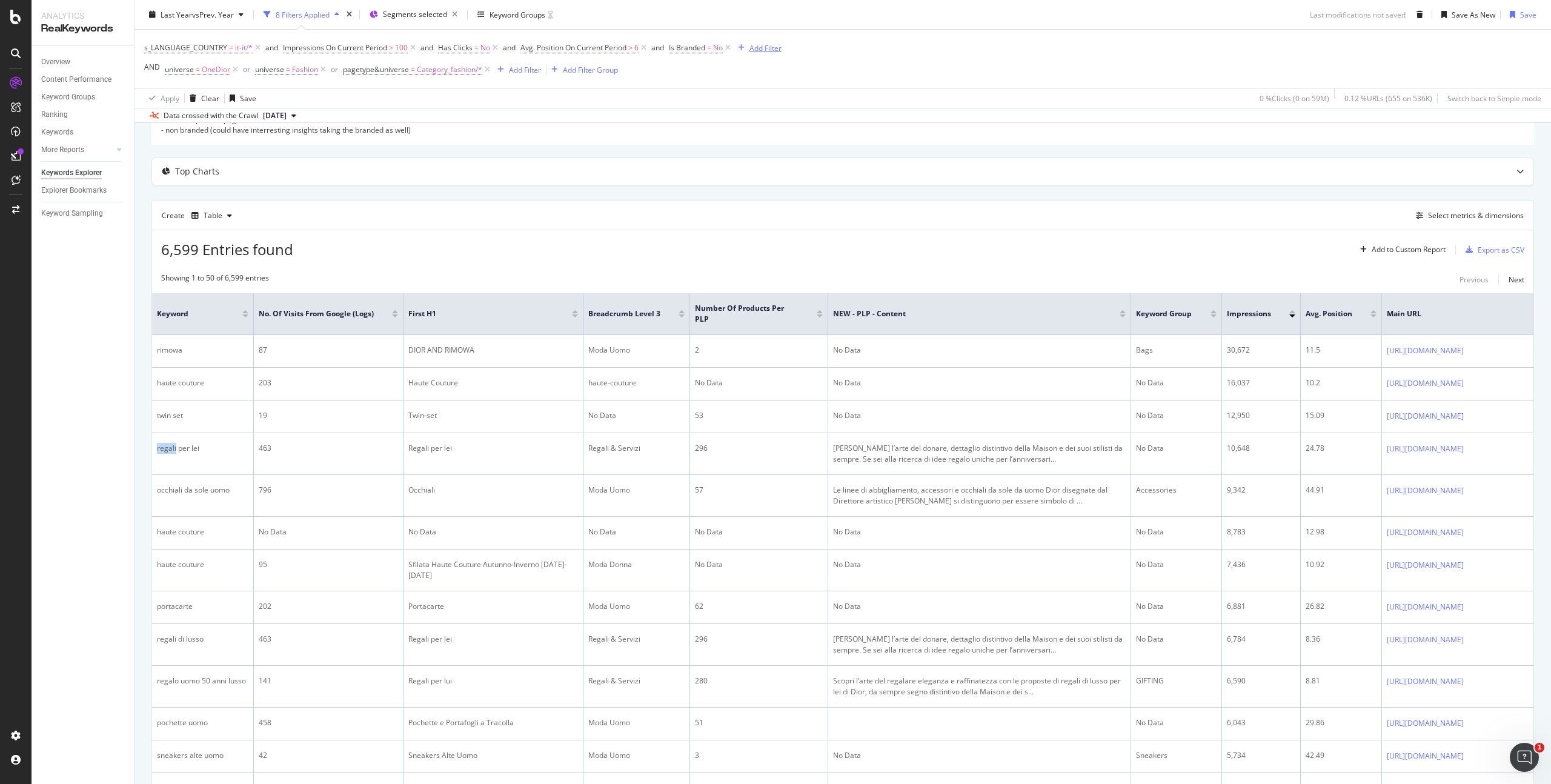
click at [764, 45] on div "Add Filter" at bounding box center [766, 47] width 32 height 11
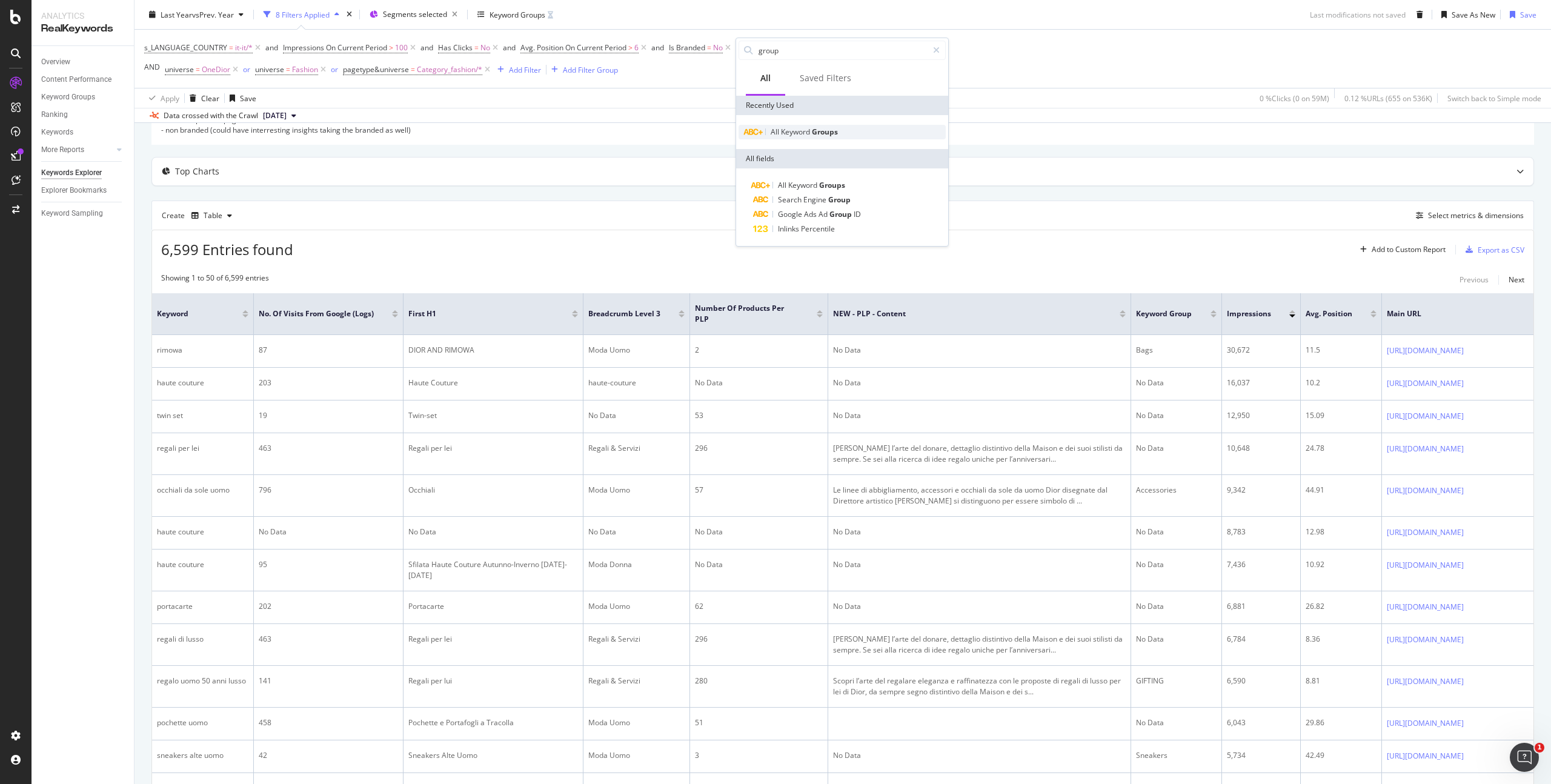
type input "group"
click at [842, 133] on div "All Keyword Groups" at bounding box center [842, 132] width 207 height 15
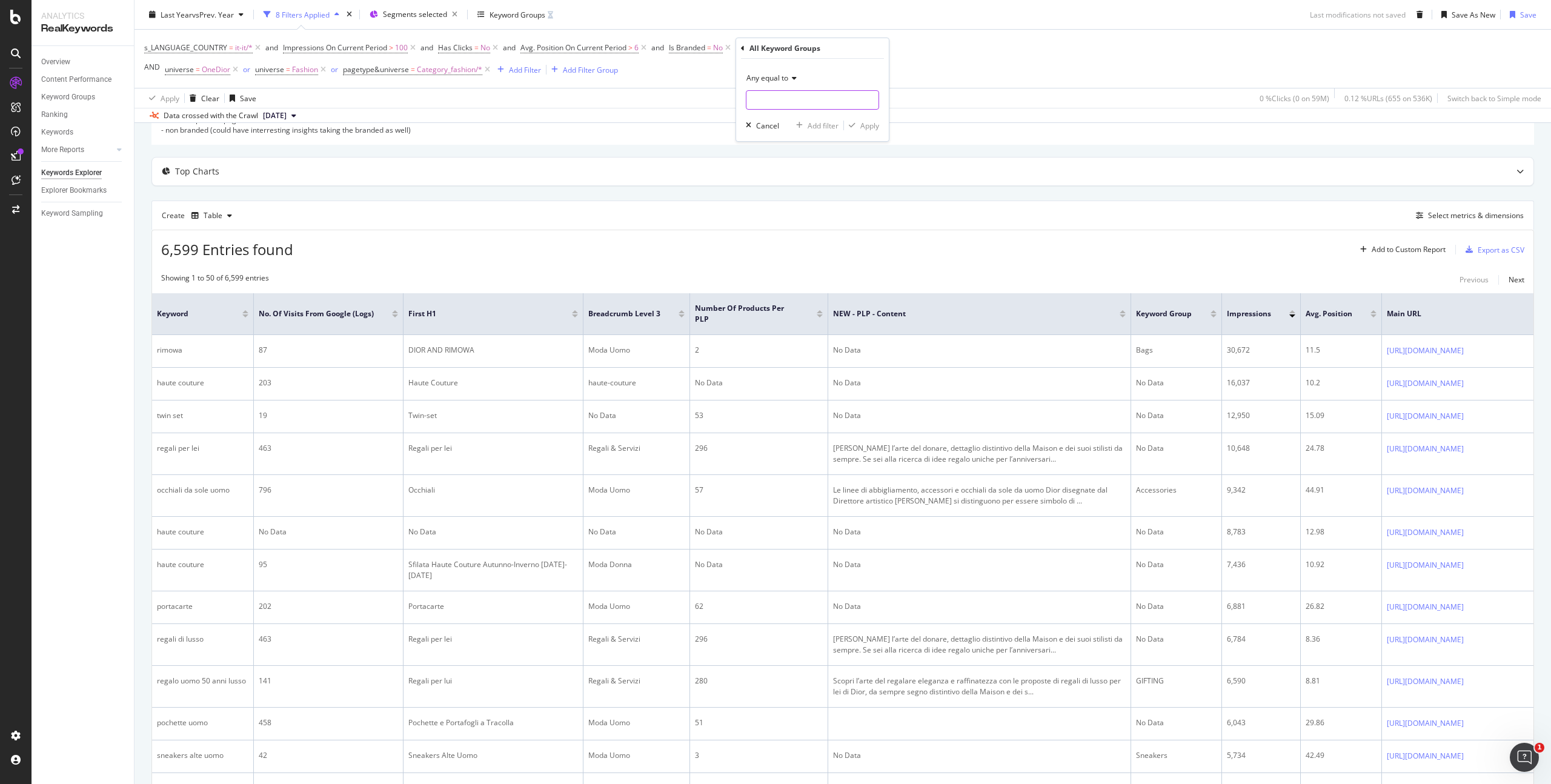
click at [783, 102] on input "text" at bounding box center [812, 100] width 132 height 19
type input "no"
click at [790, 77] on icon at bounding box center [792, 78] width 8 height 7
click at [796, 198] on div "Any contains" at bounding box center [814, 197] width 130 height 15
click at [800, 97] on input "text" at bounding box center [812, 100] width 132 height 19
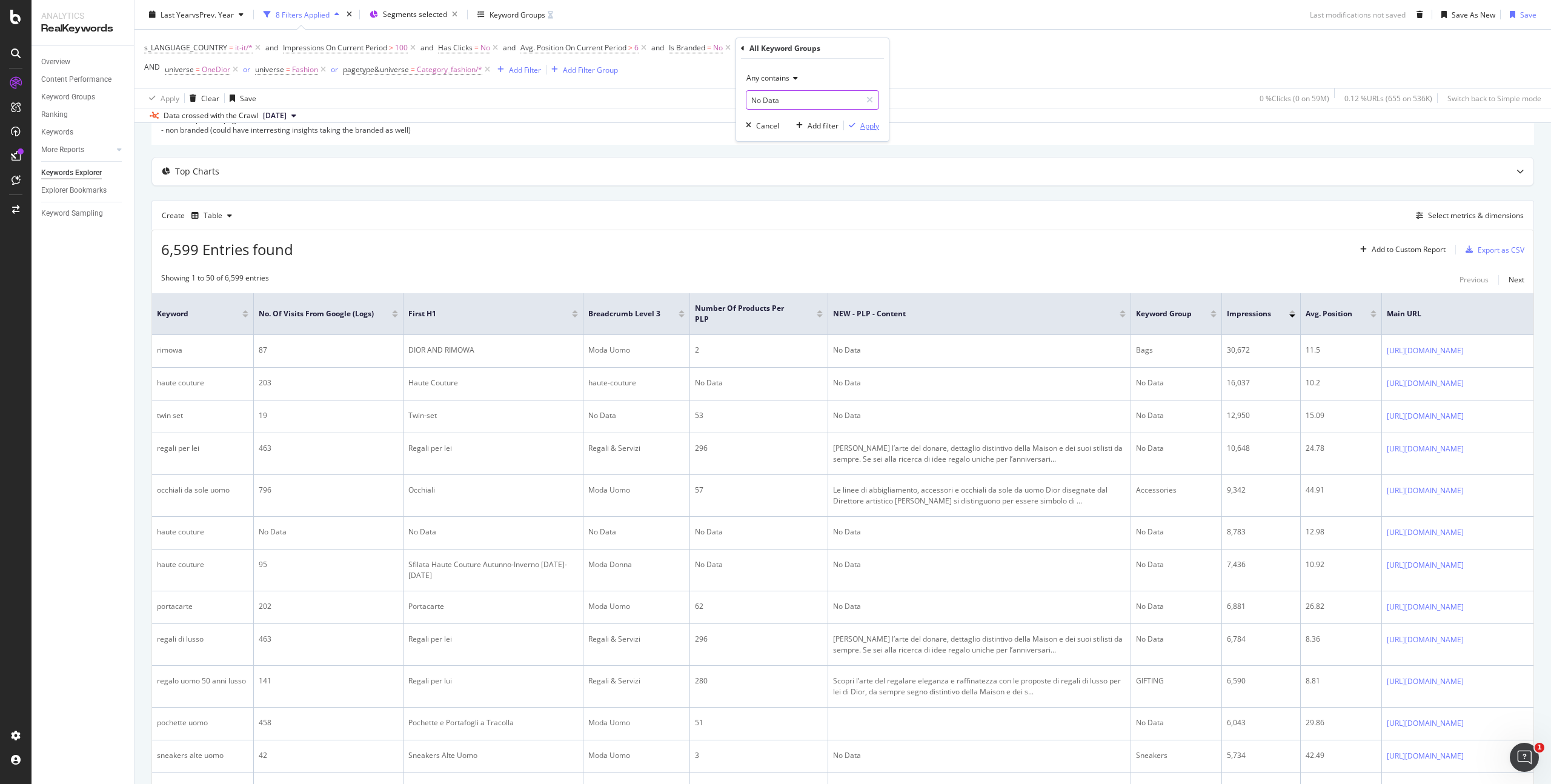
type input "No Data"
click at [866, 124] on div "Apply" at bounding box center [869, 126] width 19 height 11
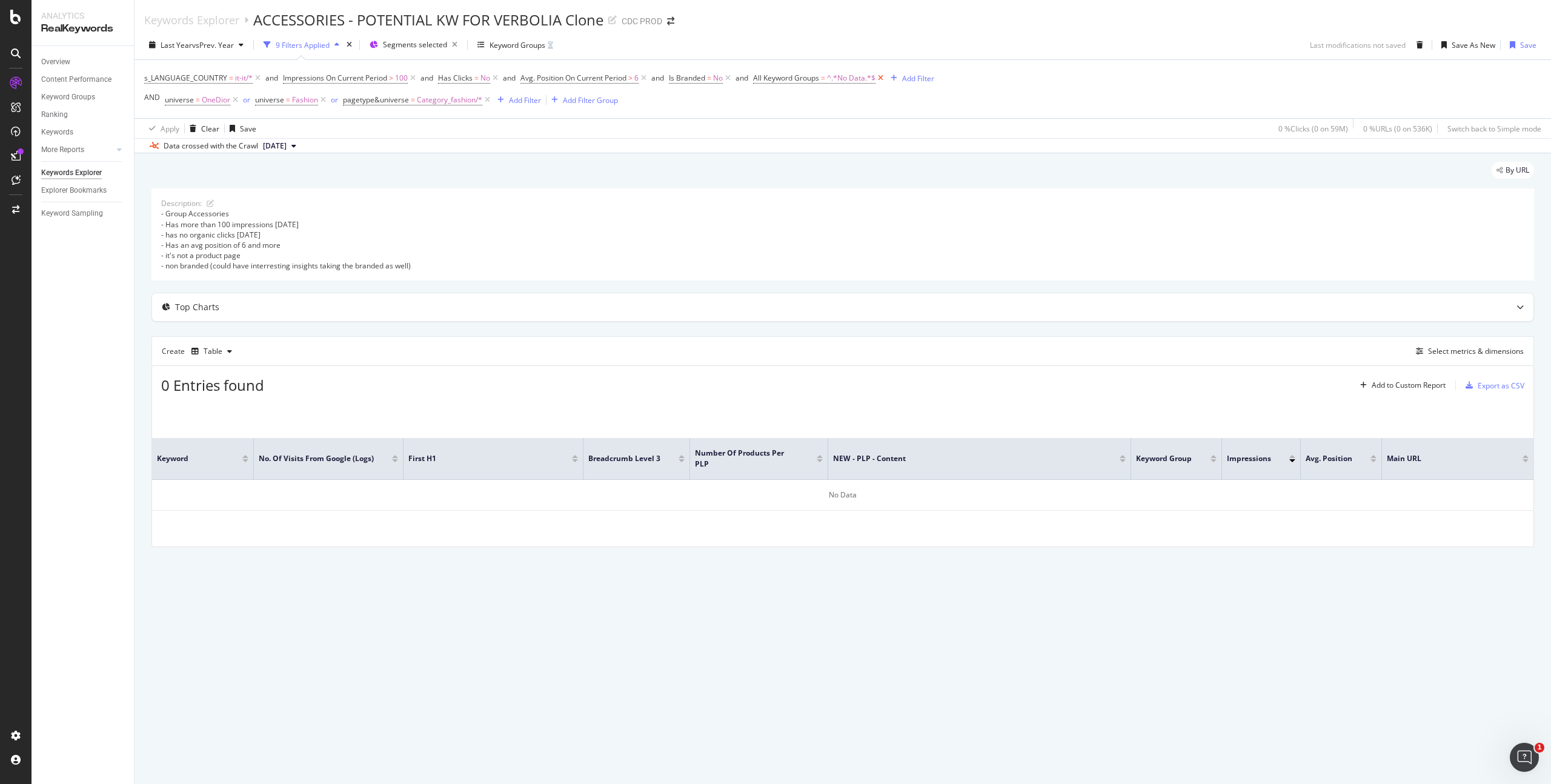
click at [884, 79] on icon at bounding box center [880, 78] width 11 height 12
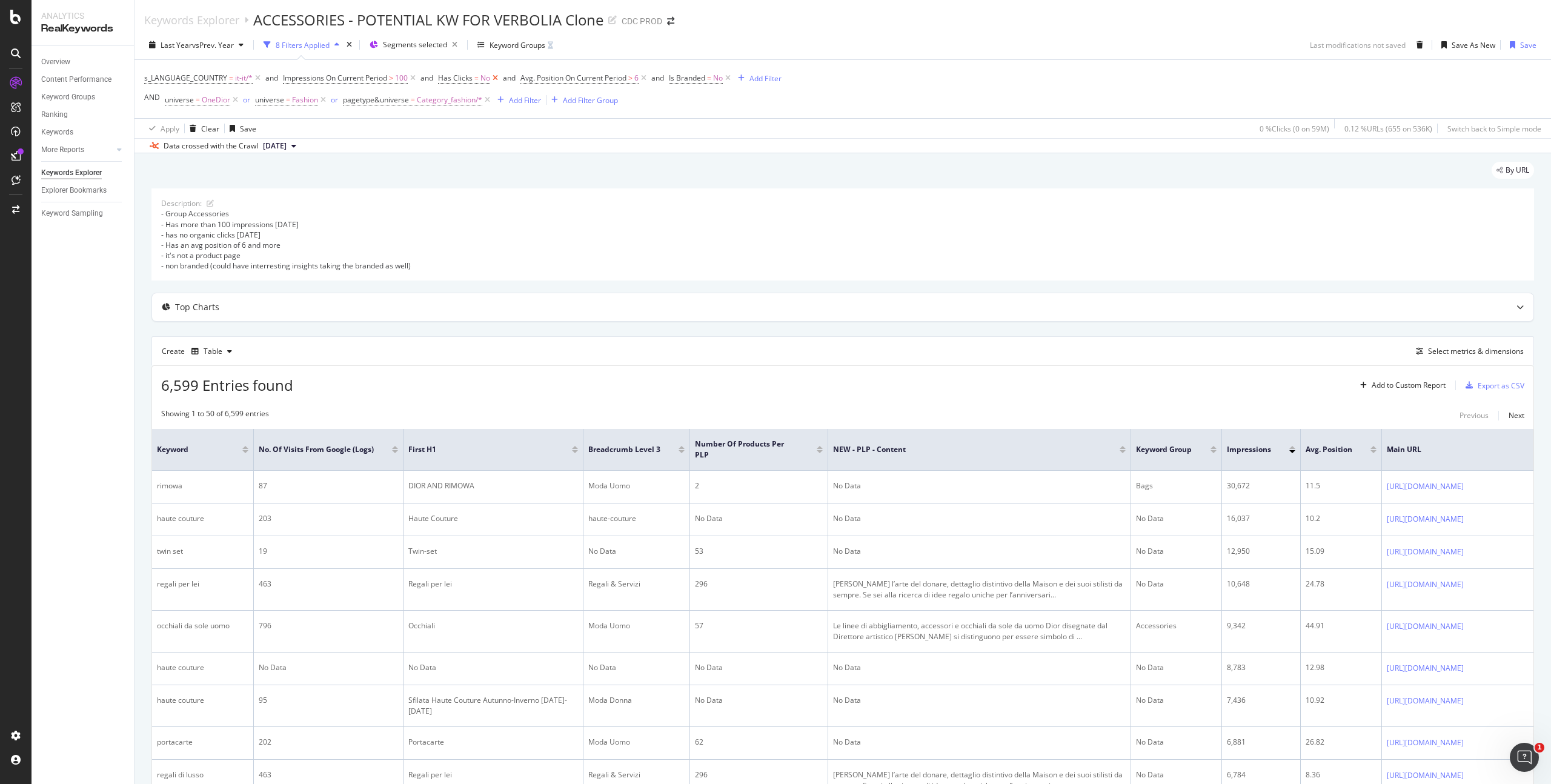
click at [497, 79] on icon at bounding box center [495, 78] width 11 height 12
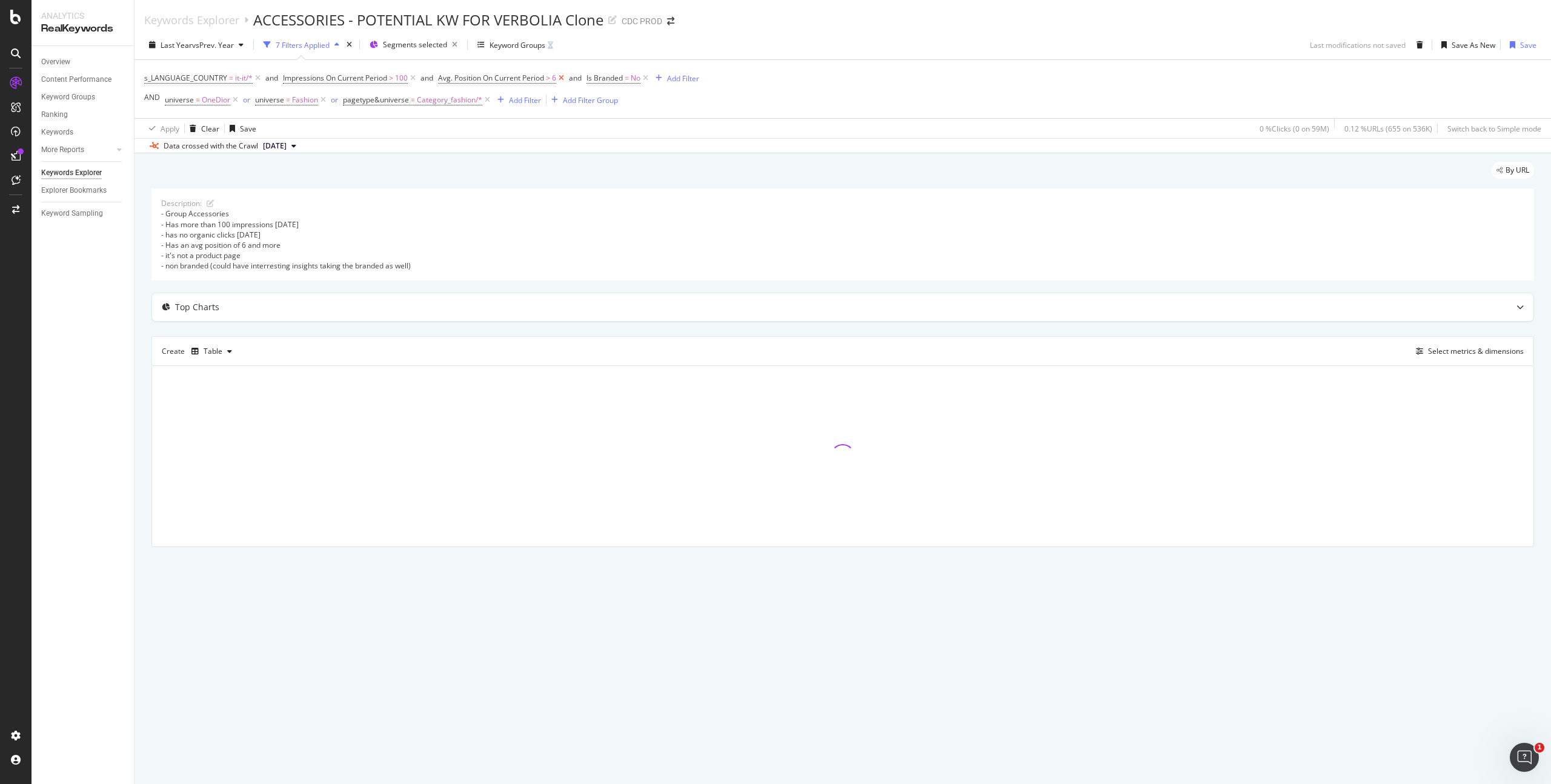
click at [562, 78] on icon at bounding box center [561, 78] width 11 height 12
click at [500, 79] on icon at bounding box center [497, 78] width 11 height 12
click at [488, 101] on icon at bounding box center [488, 100] width 11 height 12
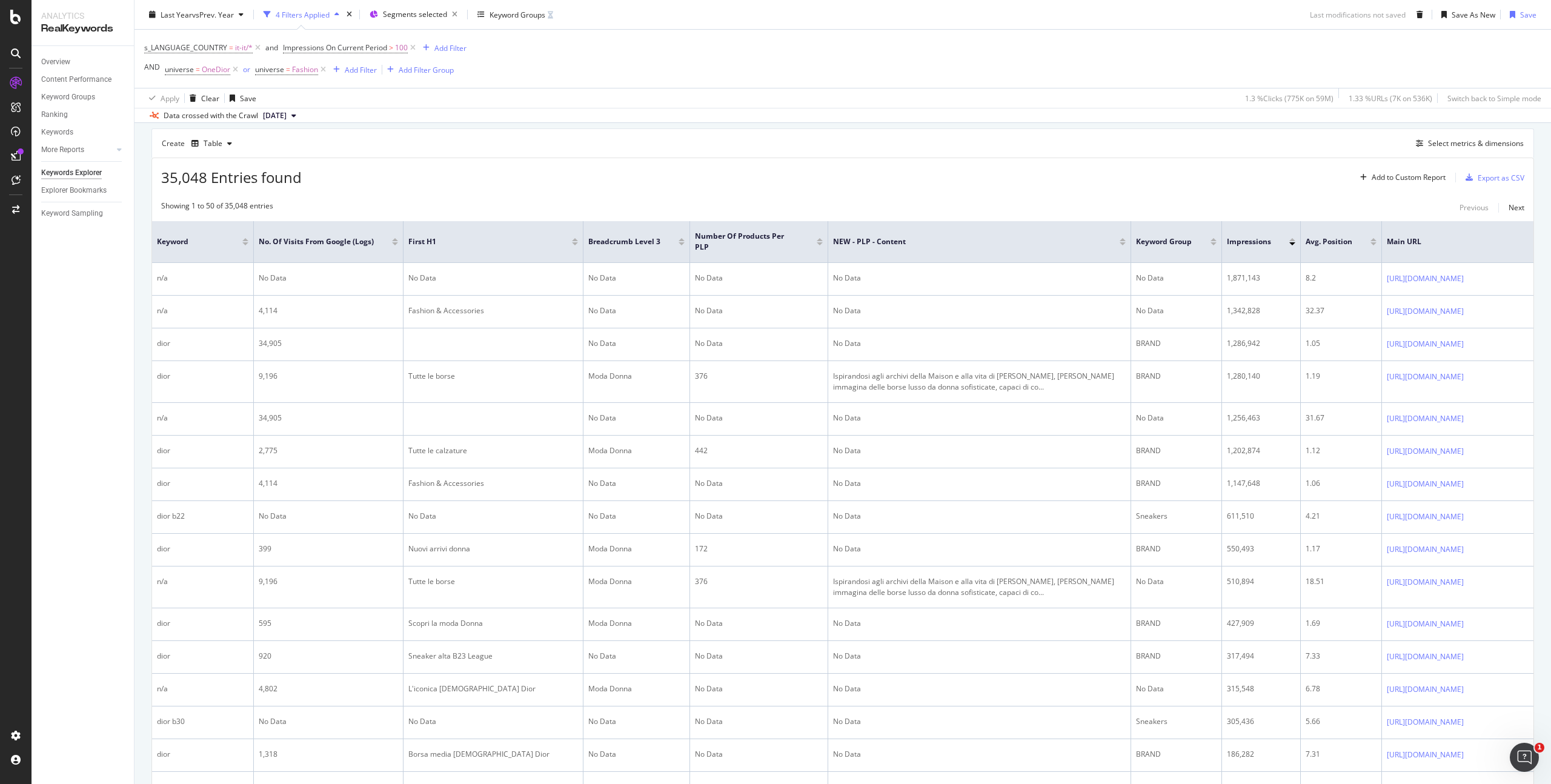
scroll to position [121, 0]
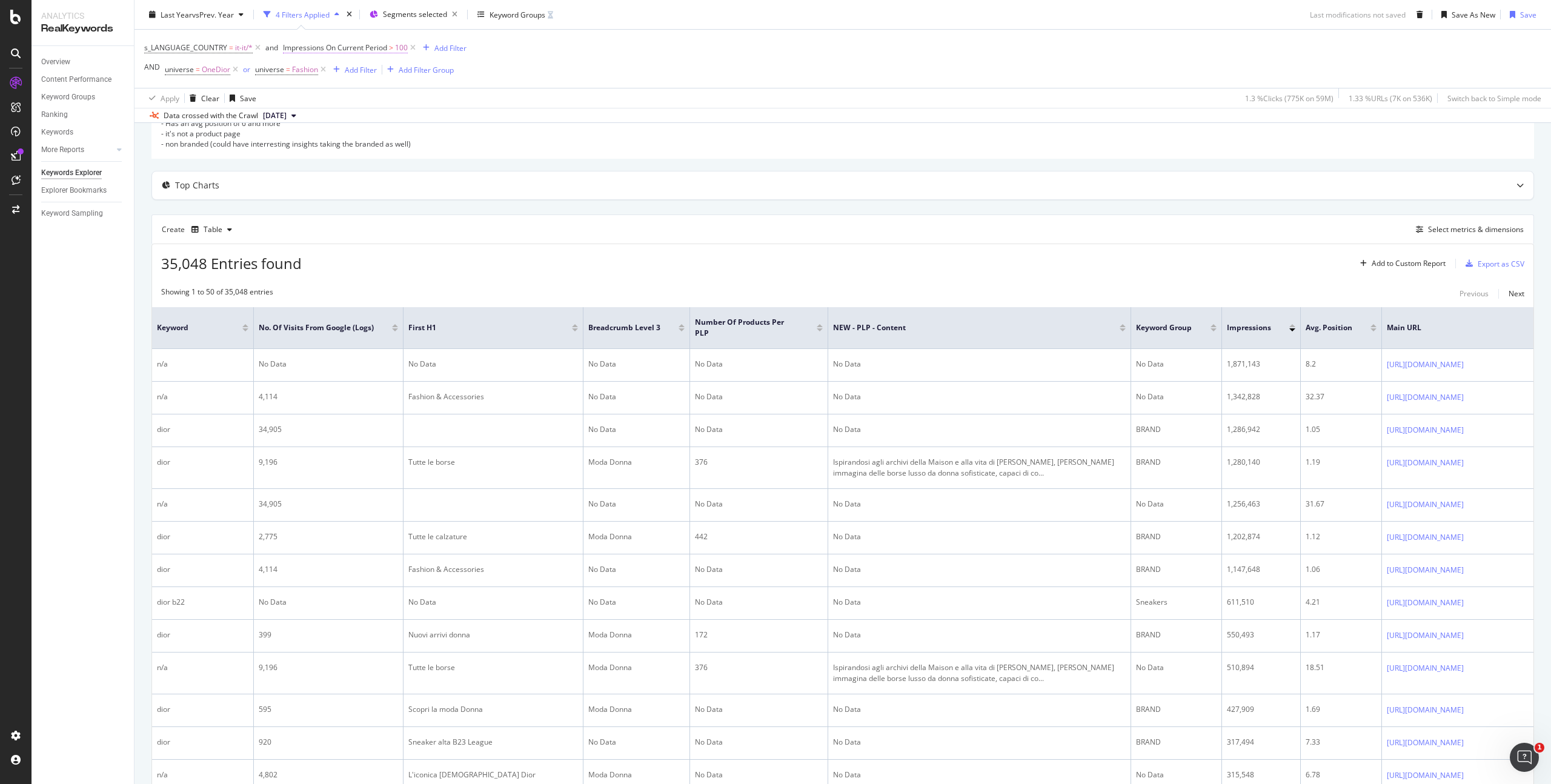
click at [386, 45] on span "Impressions On Current Period" at bounding box center [334, 47] width 104 height 11
drag, startPoint x: 322, startPoint y: 143, endPoint x: 387, endPoint y: 143, distance: 65.0
click at [325, 143] on input "100" at bounding box center [359, 139] width 134 height 19
type input "1000"
click at [421, 165] on div "Apply" at bounding box center [416, 165] width 19 height 11
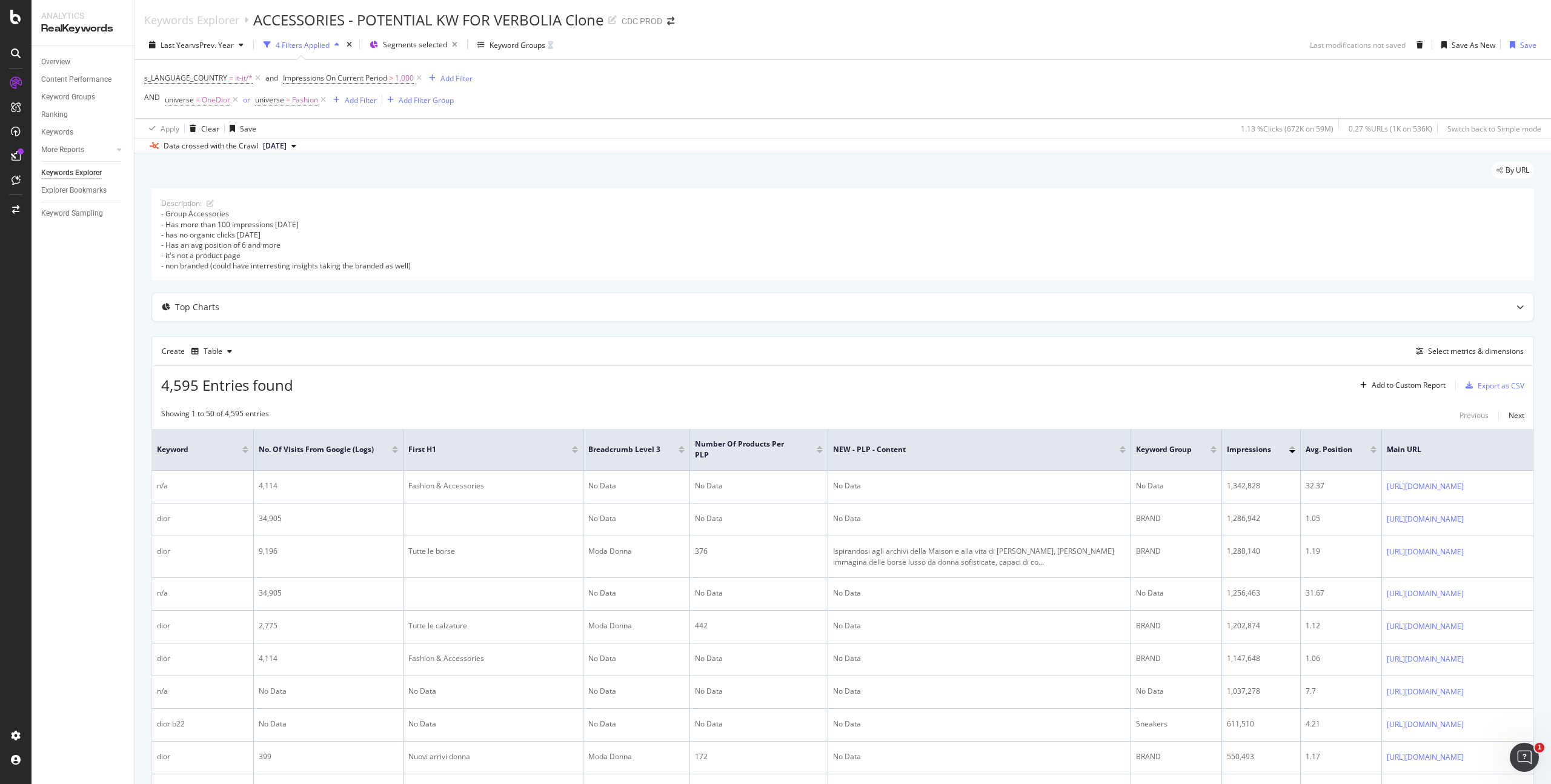
click at [1214, 451] on div at bounding box center [1213, 452] width 6 height 3
click at [1481, 378] on div "Export as CSV" at bounding box center [1493, 386] width 64 height 18
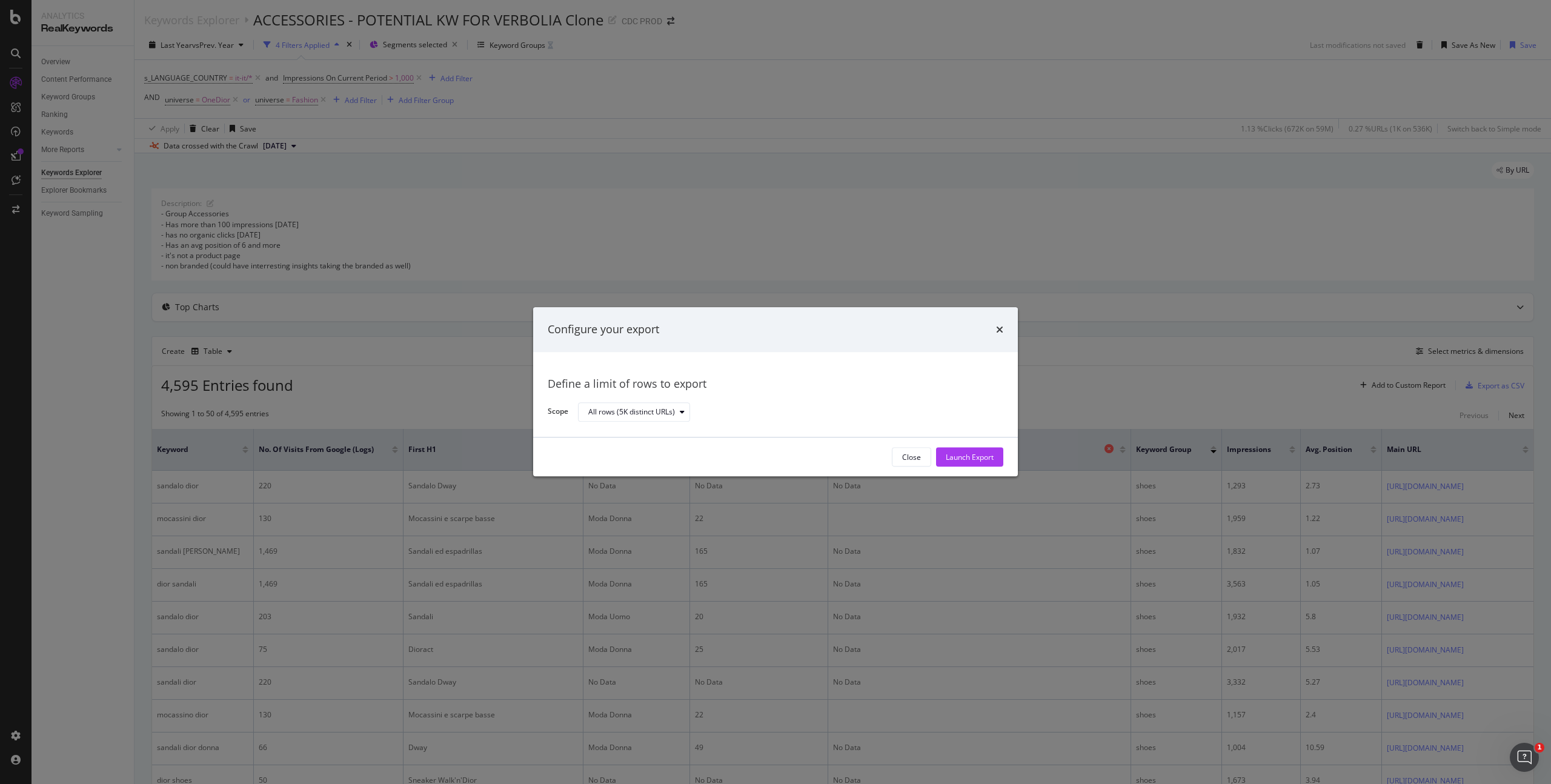
click at [976, 452] on div "Launch Export" at bounding box center [969, 457] width 48 height 11
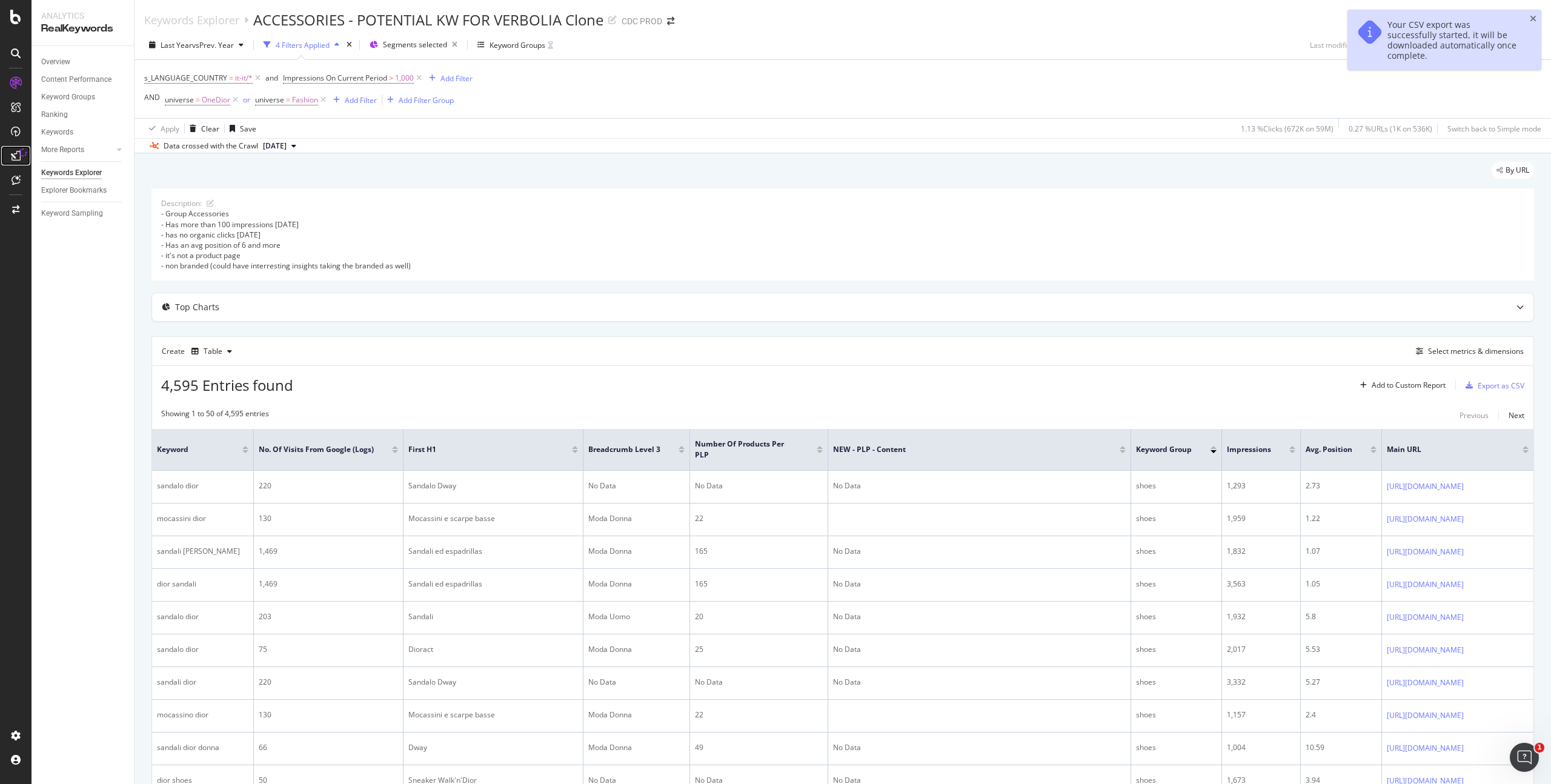
click at [15, 153] on icon at bounding box center [15, 156] width 10 height 10
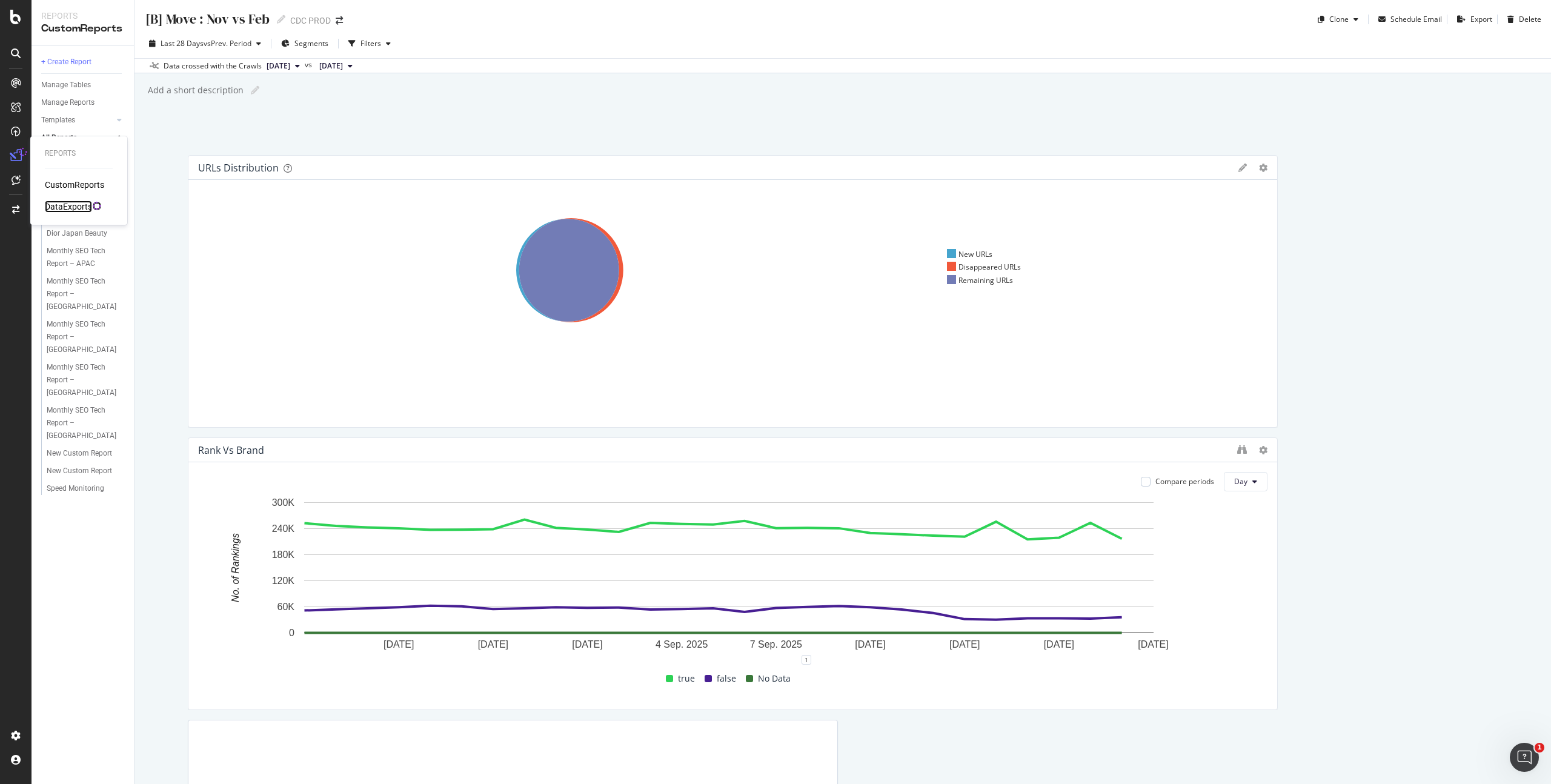
click at [72, 208] on div "DataExports" at bounding box center [68, 207] width 47 height 12
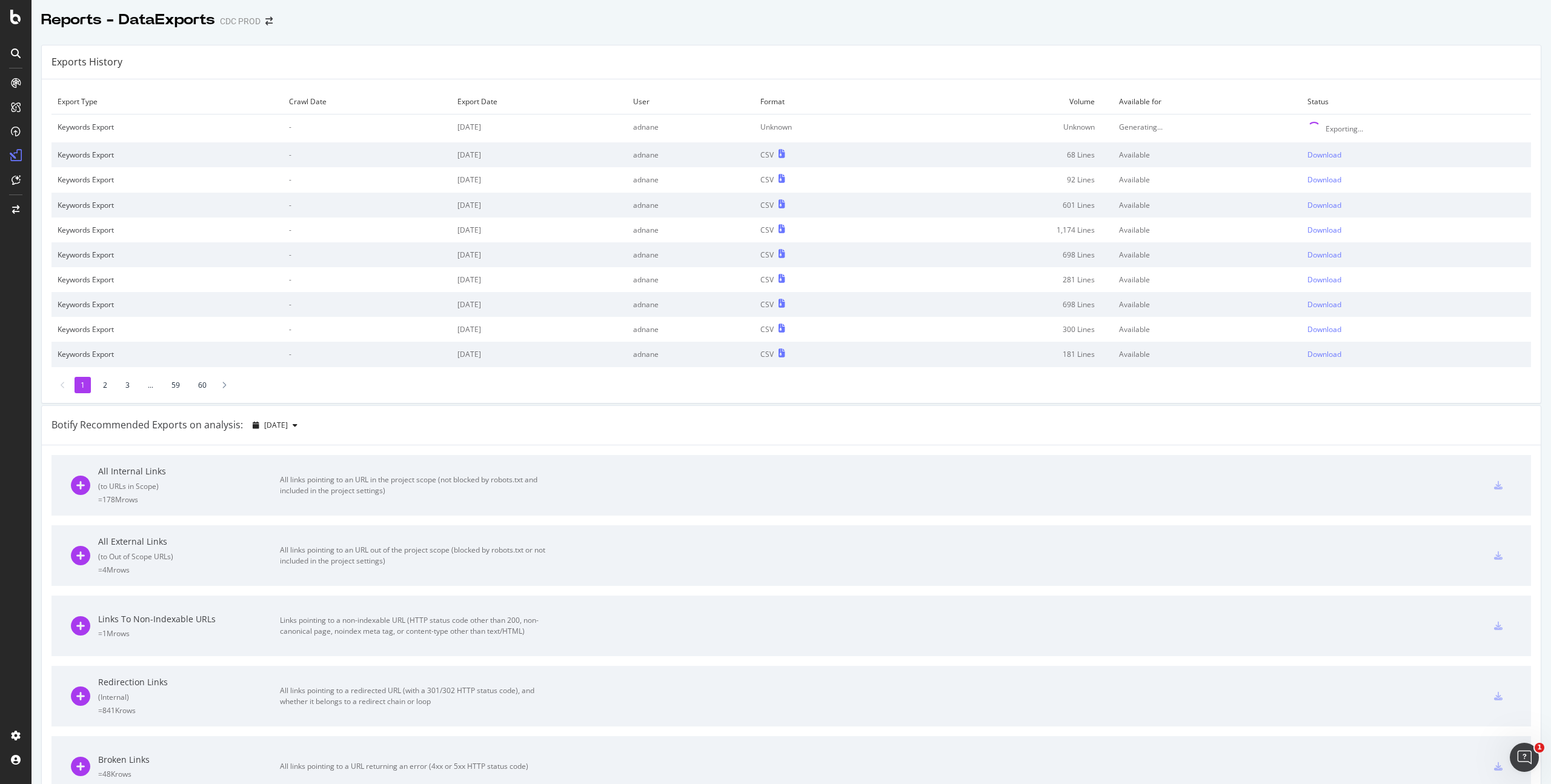
click at [1344, 128] on div "Exporting..." at bounding box center [1344, 129] width 37 height 11
drag, startPoint x: 1367, startPoint y: 131, endPoint x: 1285, endPoint y: 130, distance: 82.0
click at [1285, 130] on tr "Keywords Export - [DATE] adnane Unknown Unknown Generating... Exporting..." at bounding box center [791, 128] width 1480 height 28
click at [1378, 129] on div "Exporting..." at bounding box center [1417, 128] width 218 height 13
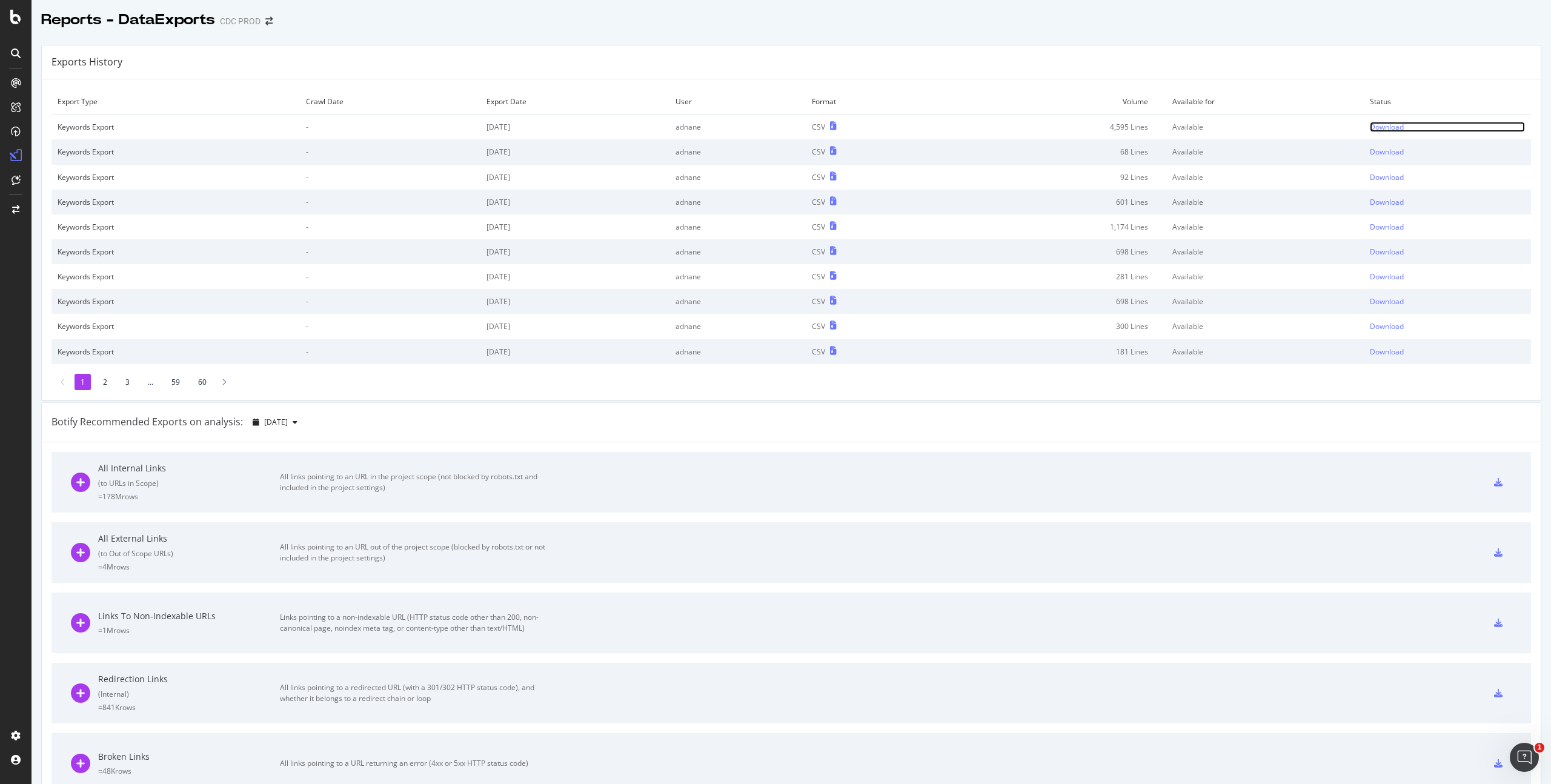
click at [1383, 126] on div "Download" at bounding box center [1387, 126] width 34 height 11
click at [1447, 32] on div at bounding box center [791, 32] width 1520 height 5
